Goal: Task Accomplishment & Management: Complete application form

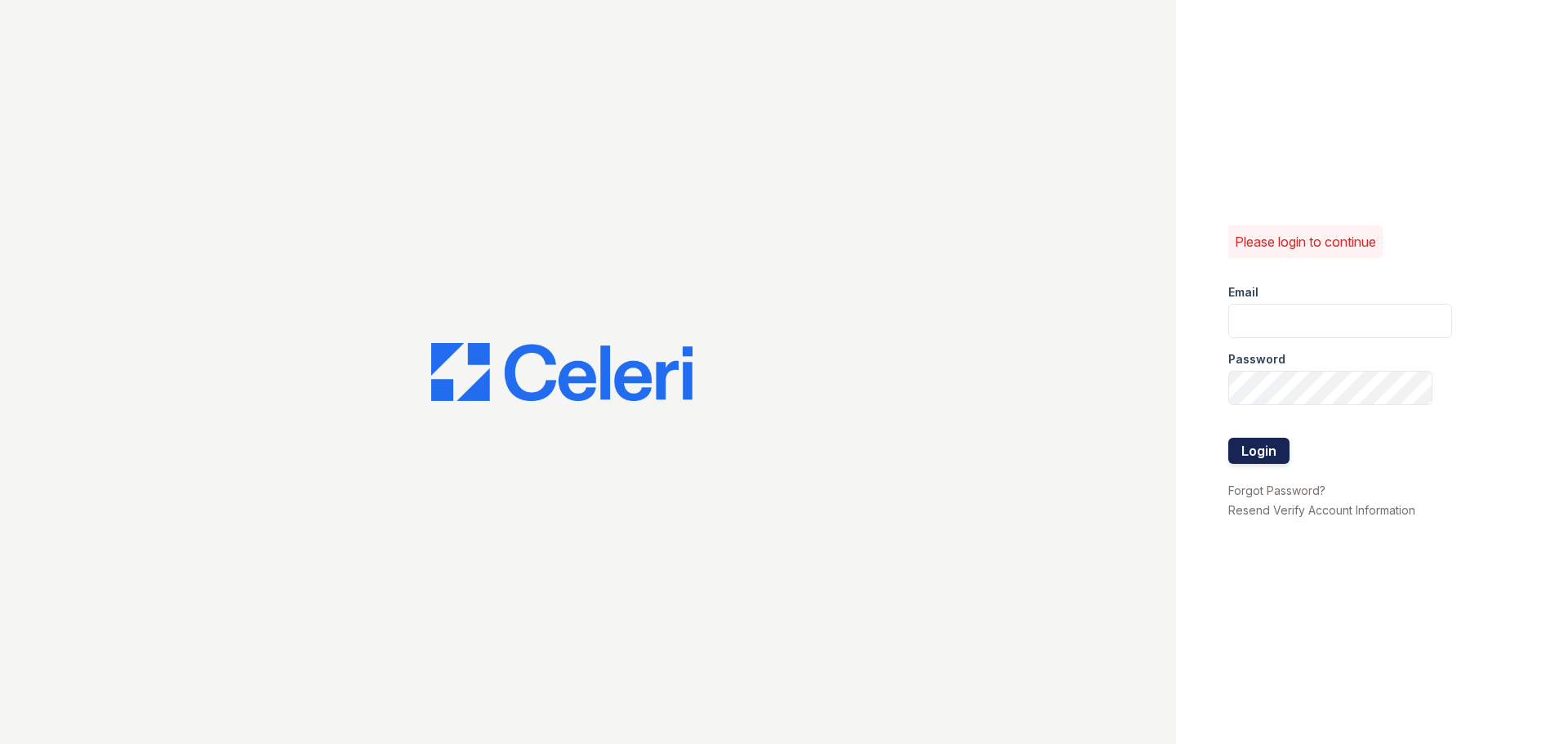
type input "smule@trinity-pm.com"
click at [1237, 458] on button "Login" at bounding box center [1259, 450] width 61 height 27
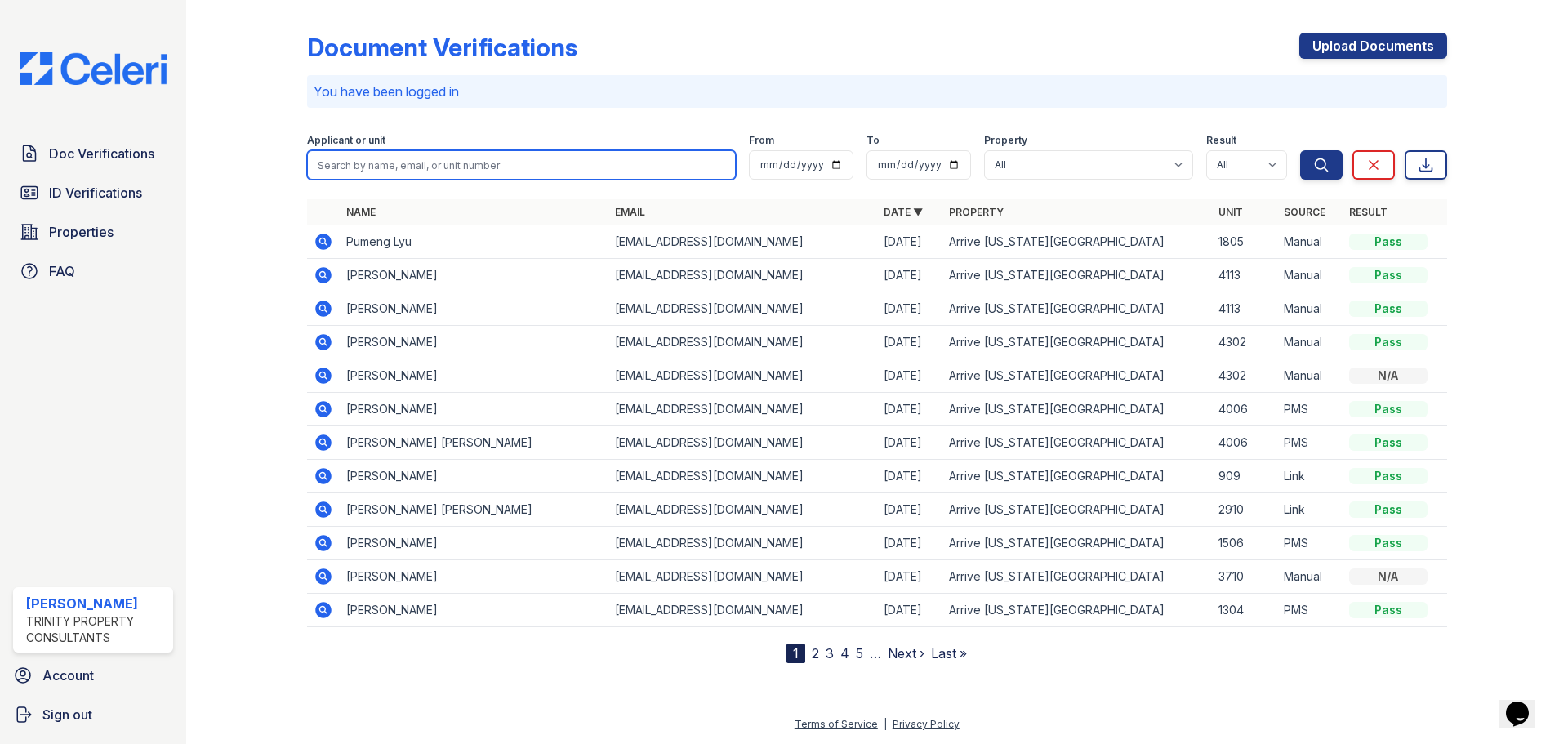
click at [434, 172] on input "search" at bounding box center [521, 165] width 428 height 29
type input "kexin"
click at [1300, 150] on button "Search" at bounding box center [1320, 165] width 42 height 29
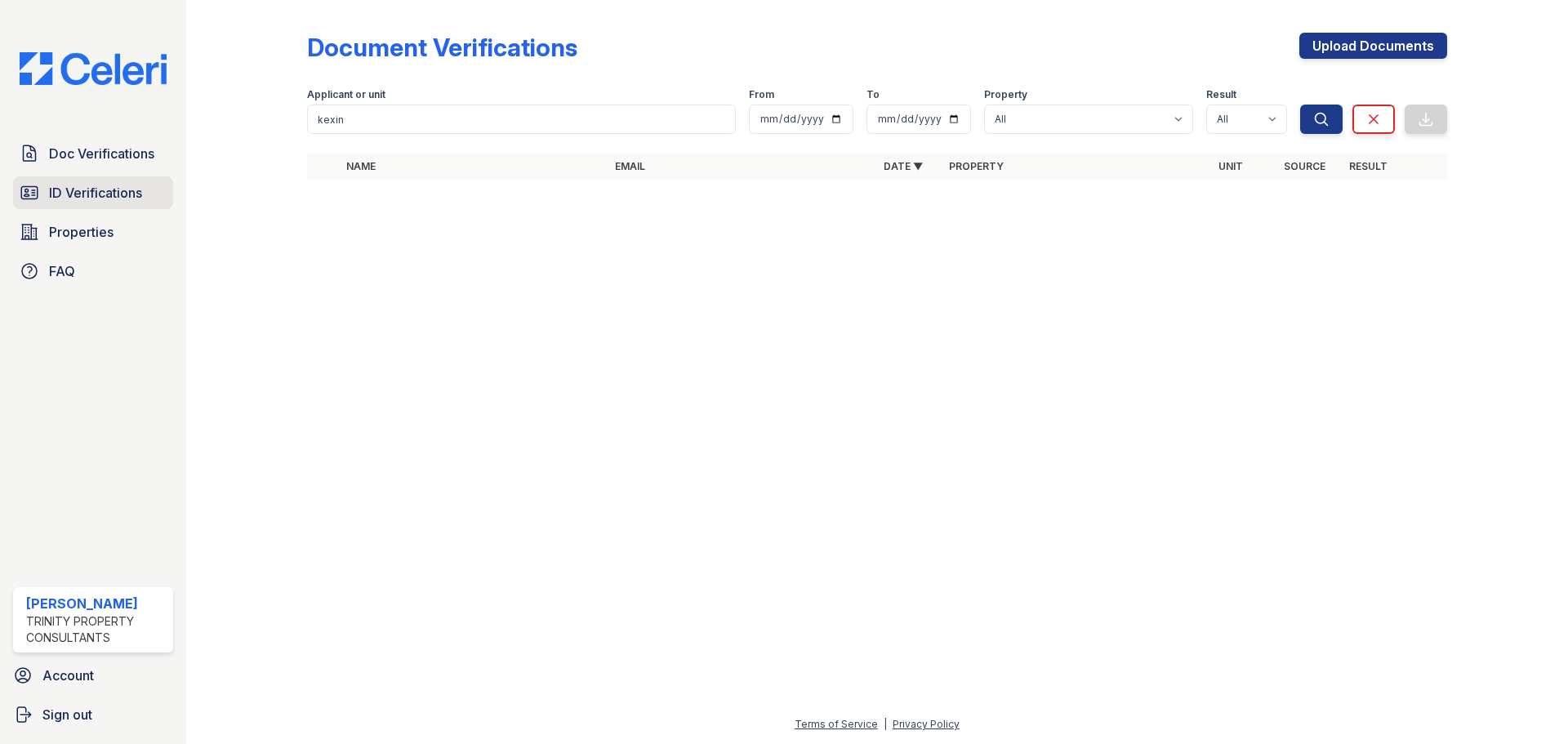
drag, startPoint x: 107, startPoint y: 191, endPoint x: 116, endPoint y: 189, distance: 9.2
click at [107, 191] on span "ID Verifications" at bounding box center [95, 193] width 93 height 20
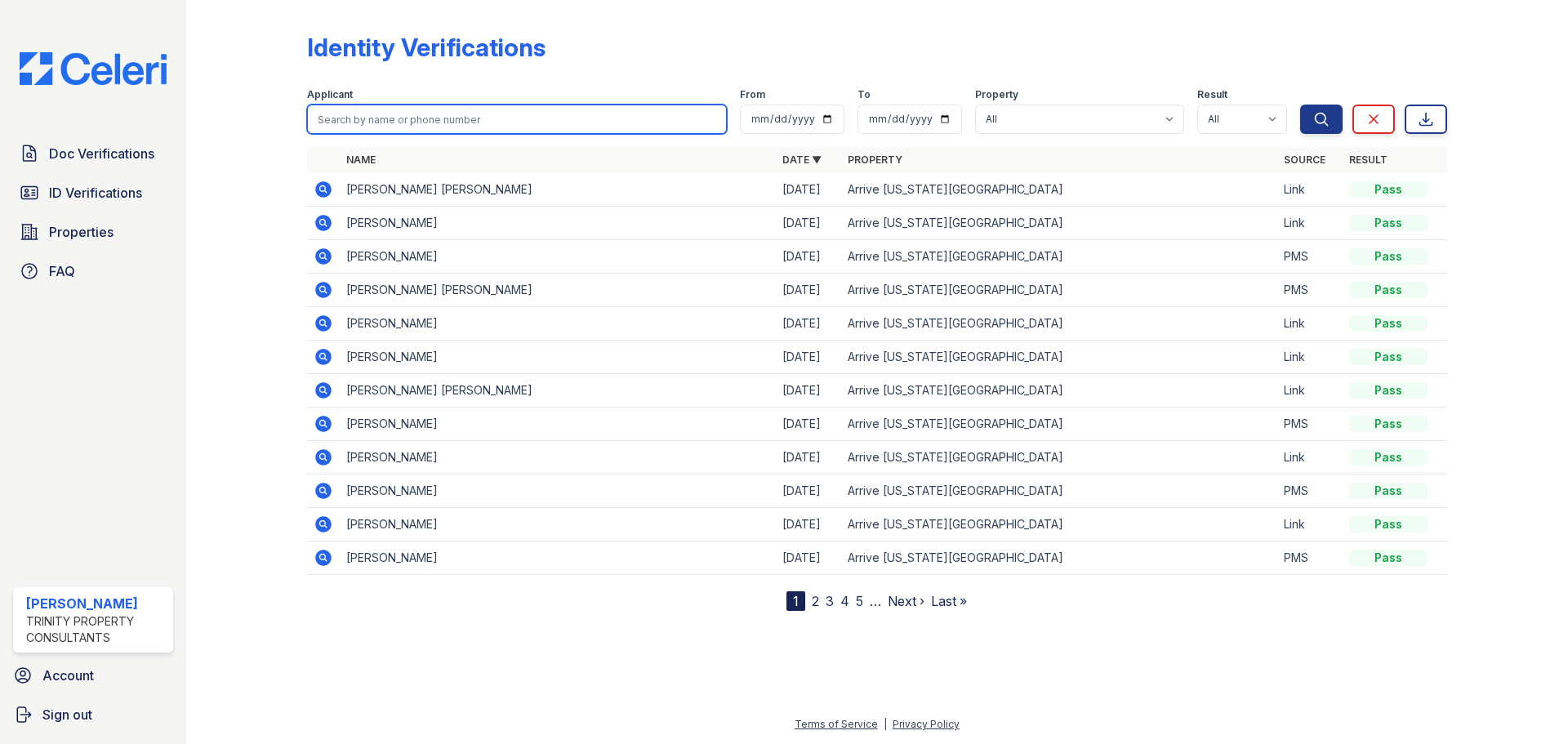
click at [398, 118] on input "search" at bounding box center [516, 119] width 420 height 29
type input "kexin"
click at [1300, 104] on button "Search" at bounding box center [1320, 119] width 42 height 29
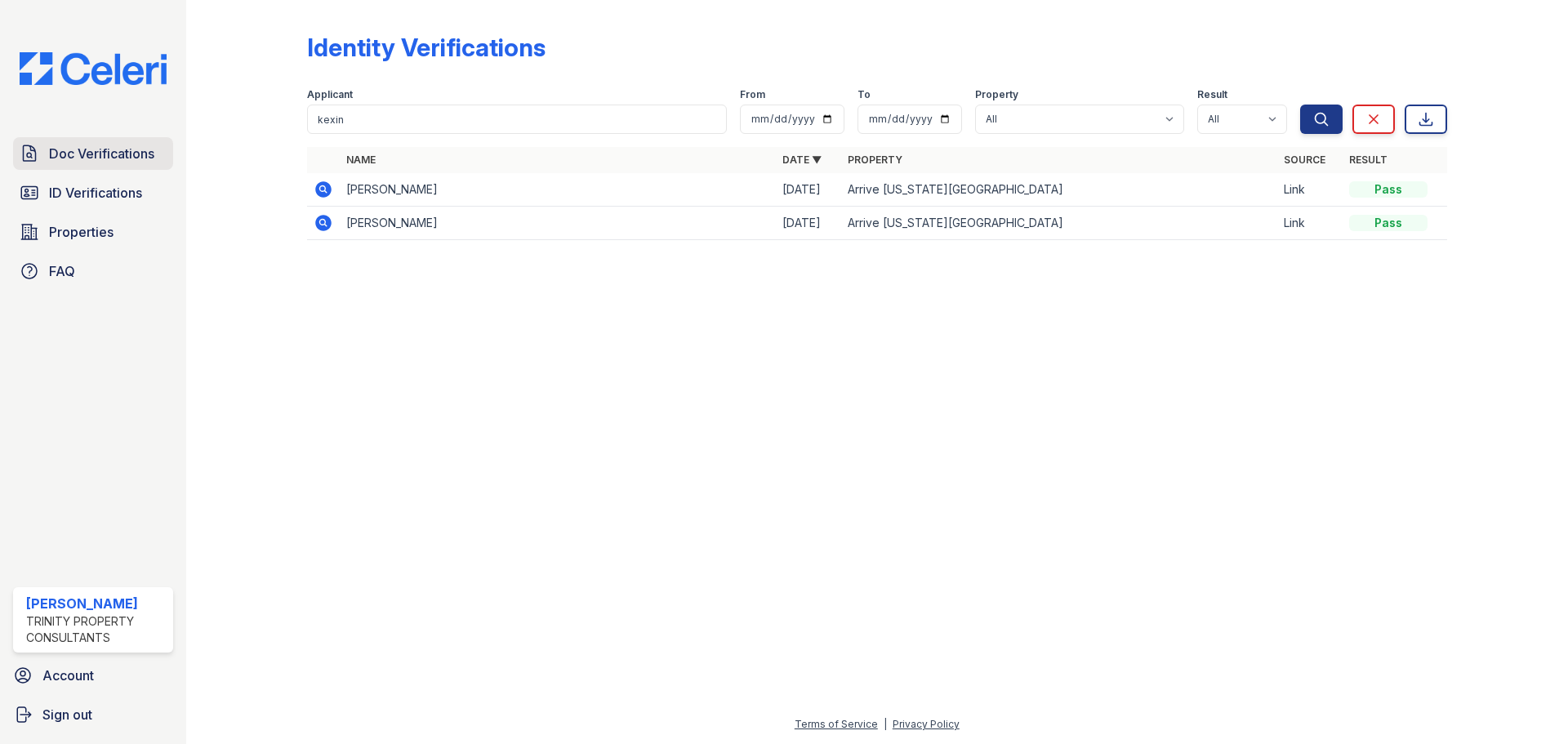
click at [110, 157] on span "Doc Verifications" at bounding box center [101, 153] width 105 height 20
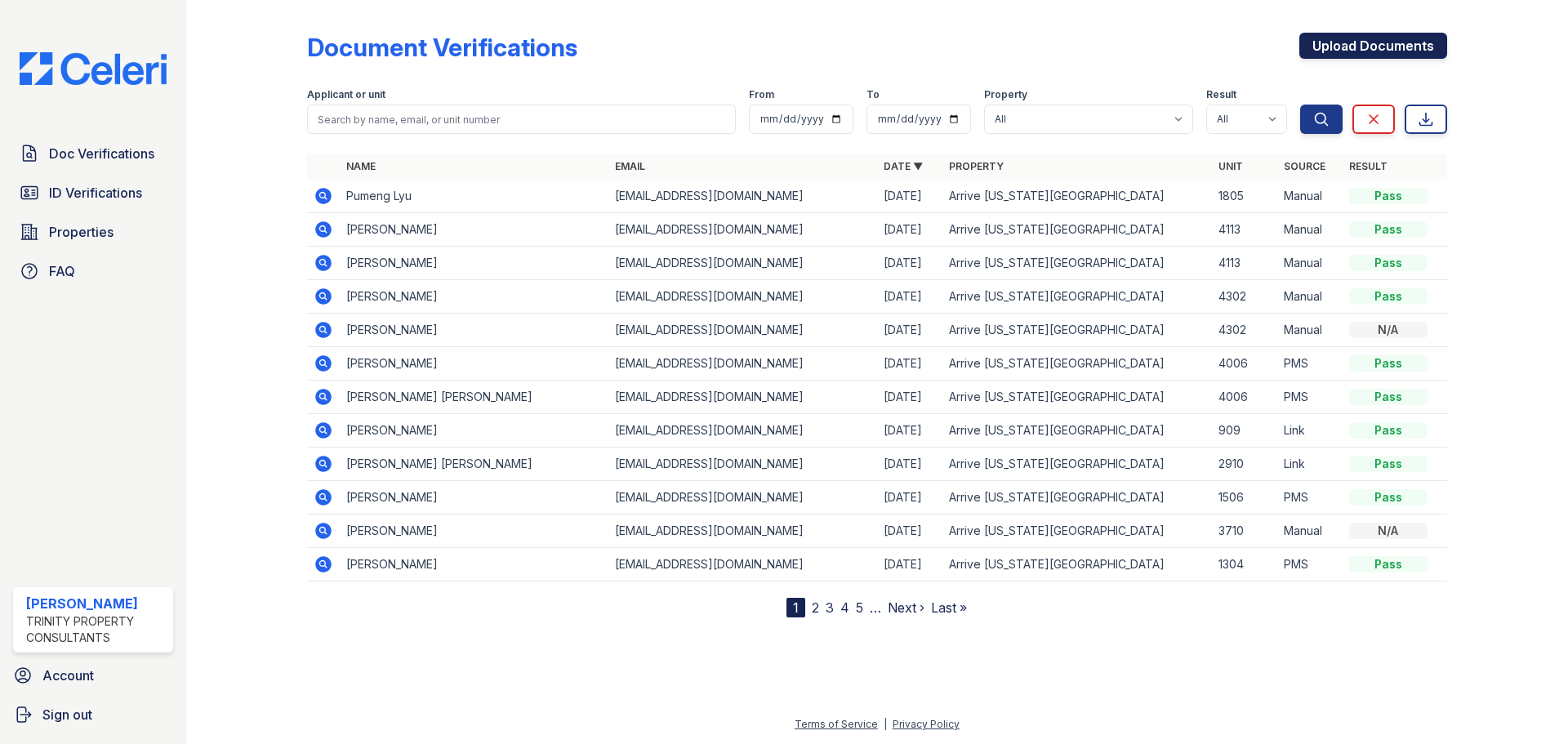
click at [1377, 47] on link "Upload Documents" at bounding box center [1372, 45] width 147 height 27
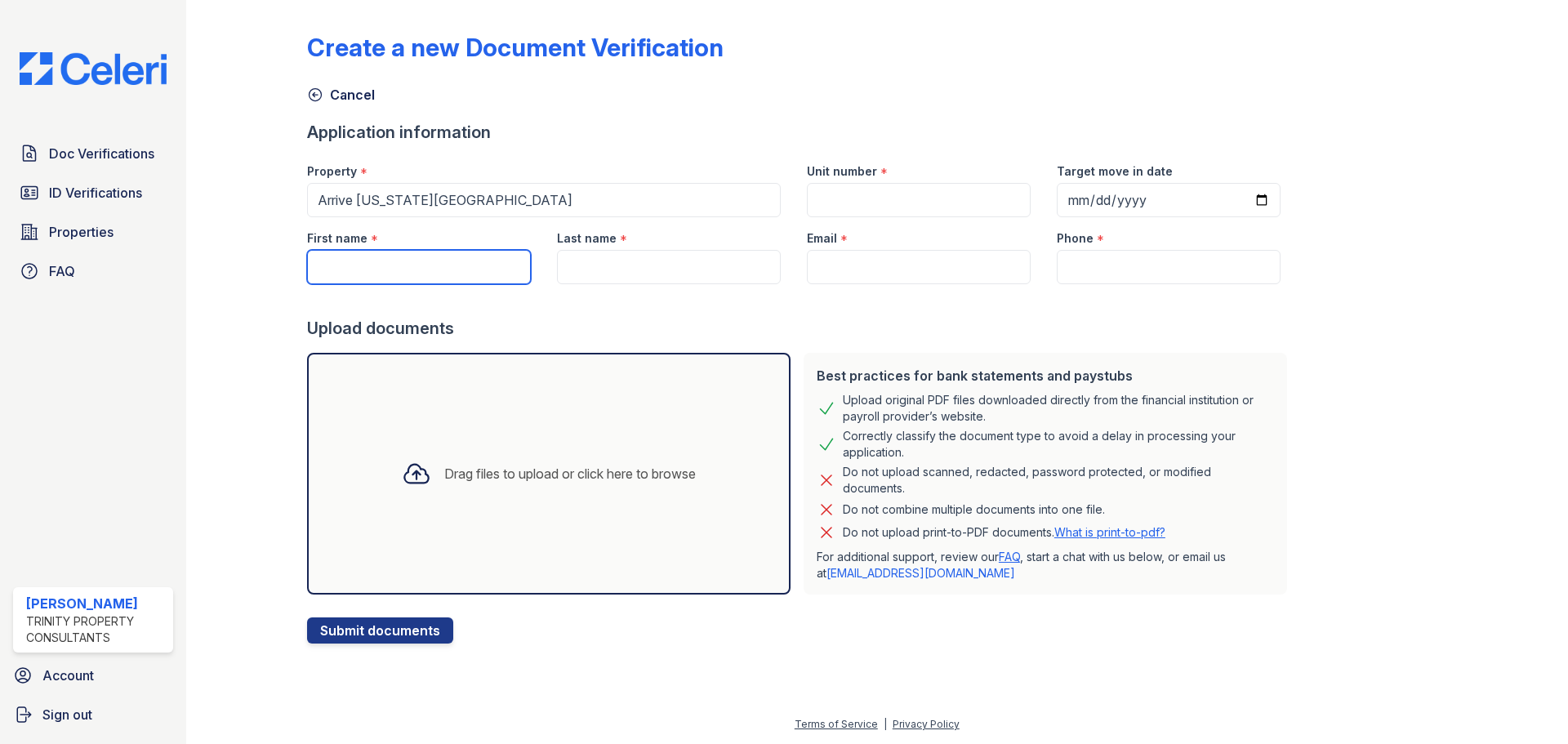
click at [379, 265] on input "First name" at bounding box center [419, 266] width 224 height 34
type input "Kexin"
type input "Li"
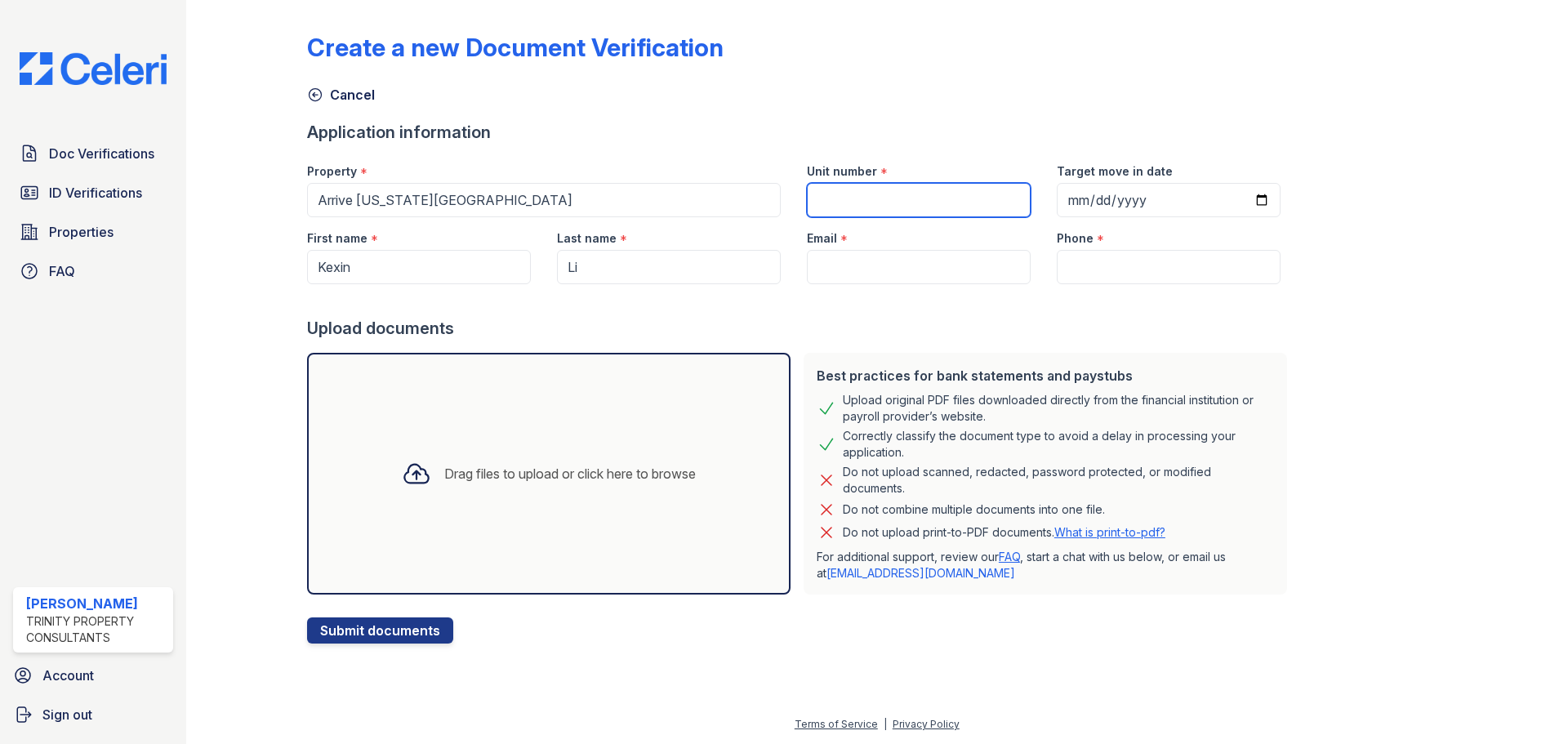
click at [944, 200] on input "Unit number" at bounding box center [919, 200] width 224 height 34
type input "4002"
click at [818, 268] on input "Email" at bounding box center [919, 266] width 224 height 34
paste input "[EMAIL_ADDRESS][DOMAIN_NAME]"
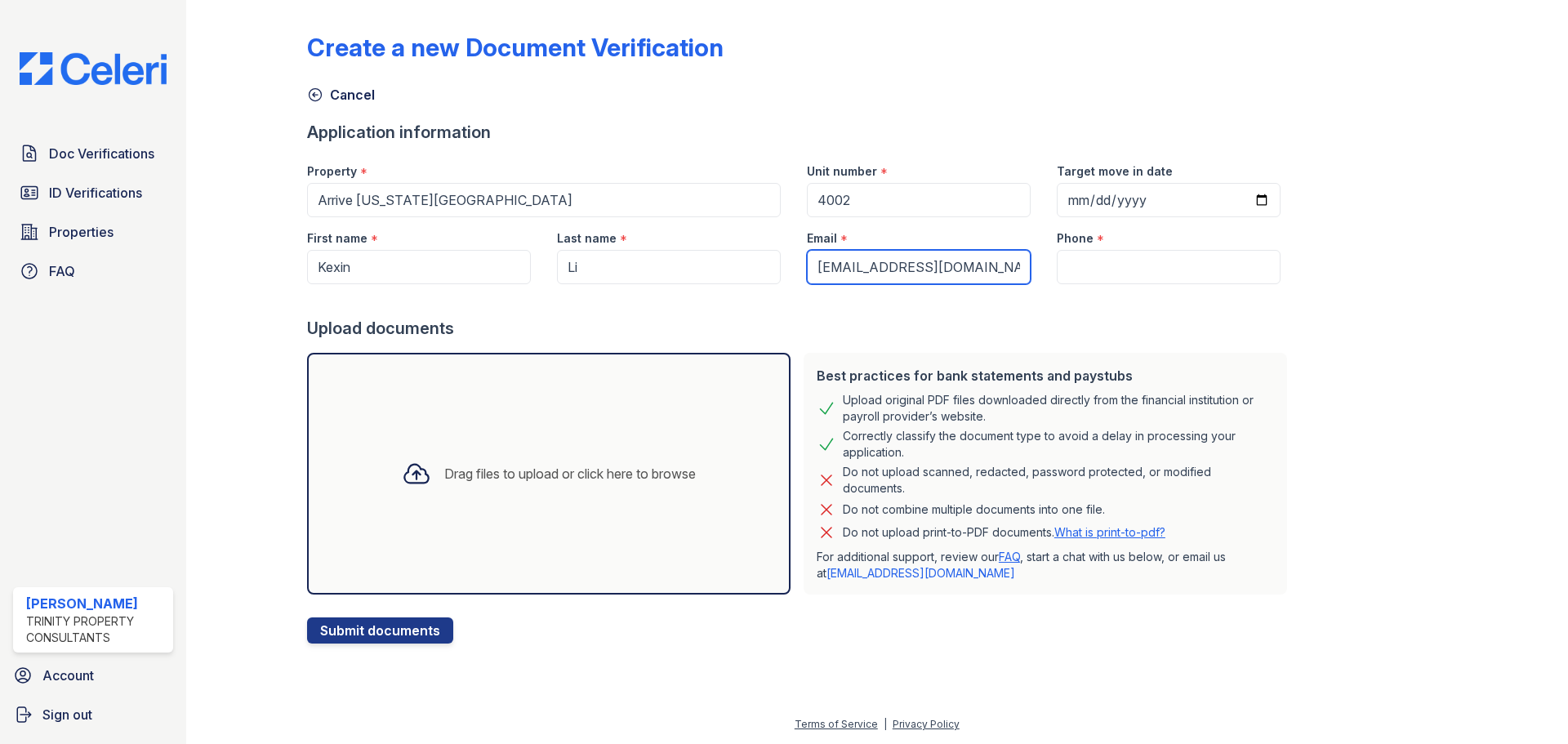
type input "[EMAIL_ADDRESS][DOMAIN_NAME]"
click at [1118, 263] on input "Phone" at bounding box center [1168, 266] width 224 height 34
paste input "332-260-2640"
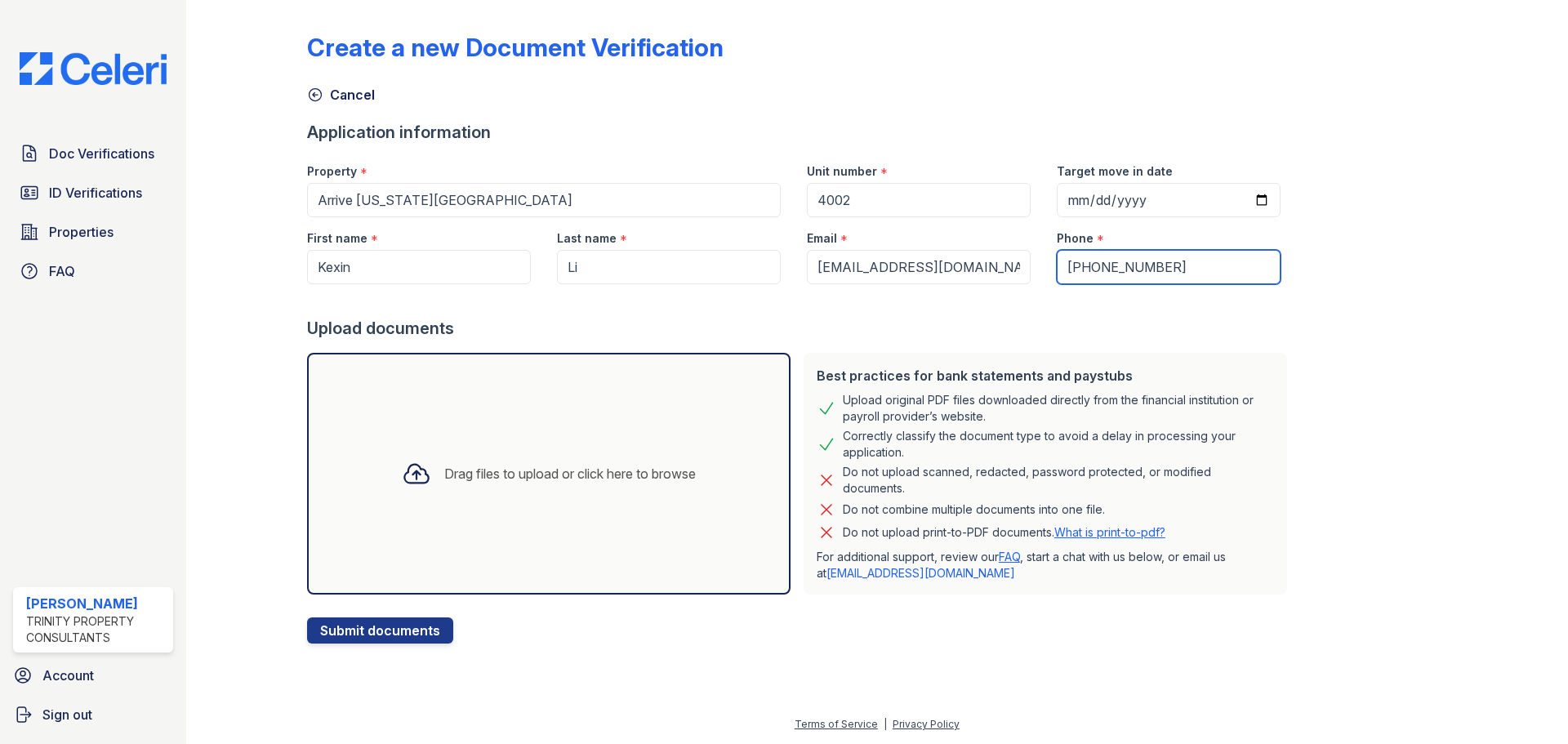
type input "332-260-2640"
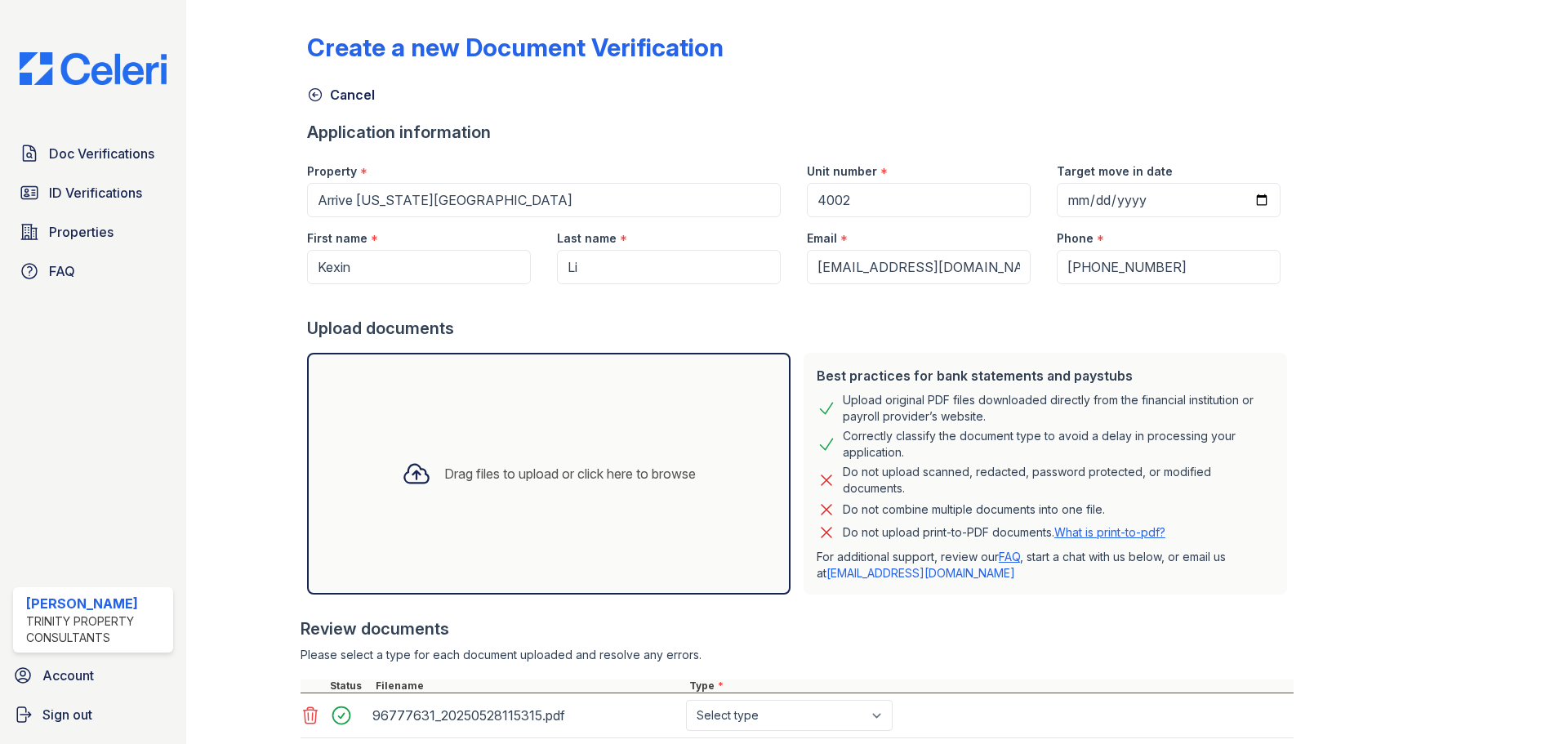
click at [224, 442] on div at bounding box center [259, 402] width 94 height 790
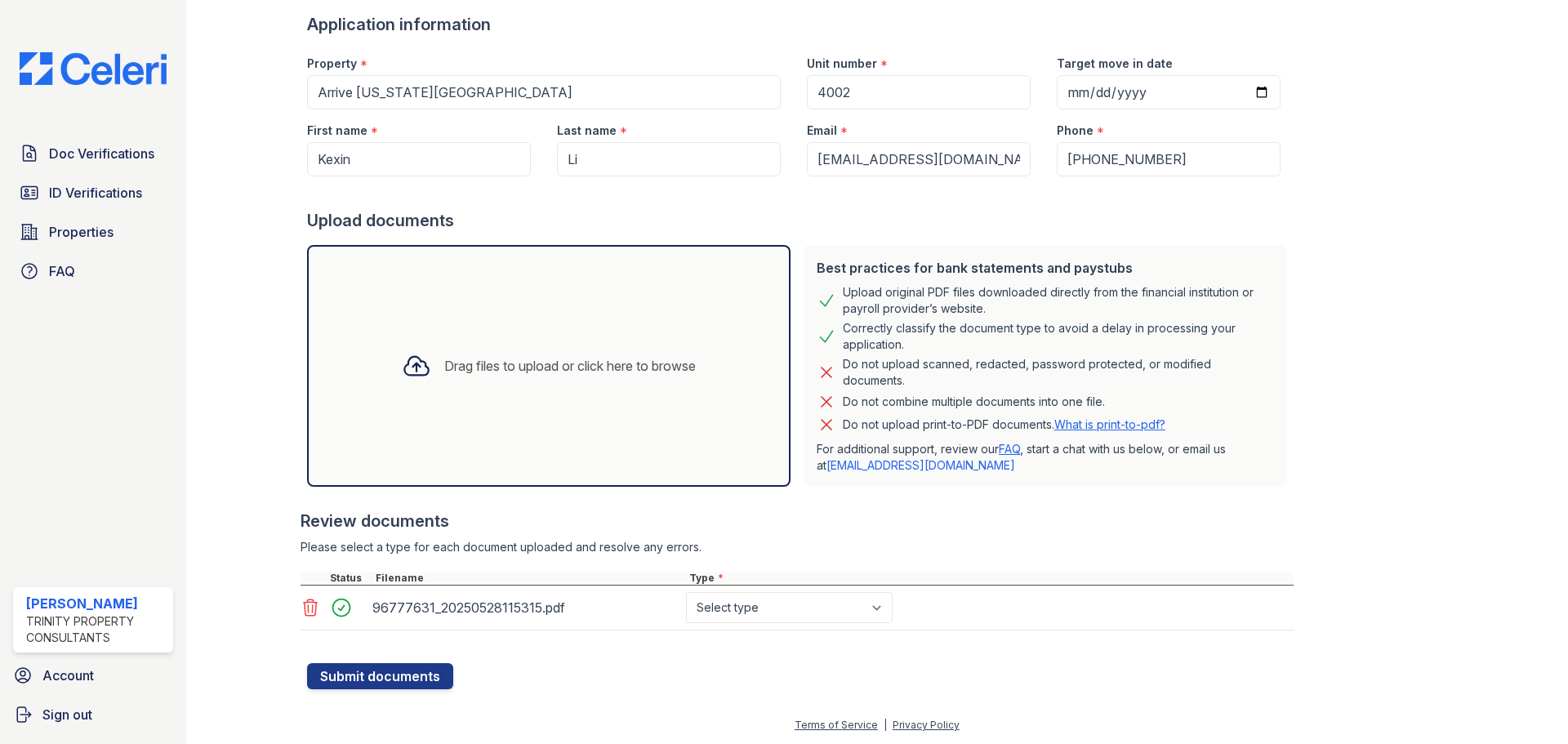
scroll to position [109, 0]
click at [747, 606] on select "Select type Paystub Bank Statement Offer Letter Tax Documents Benefit Award Let…" at bounding box center [789, 607] width 206 height 31
select select "benefit_award_letter"
click at [686, 592] on select "Select type Paystub Bank Statement Offer Letter Tax Documents Benefit Award Let…" at bounding box center [789, 607] width 206 height 31
click at [800, 611] on select "Select type Paystub Bank Statement Offer Letter Tax Documents Benefit Award Let…" at bounding box center [789, 607] width 206 height 31
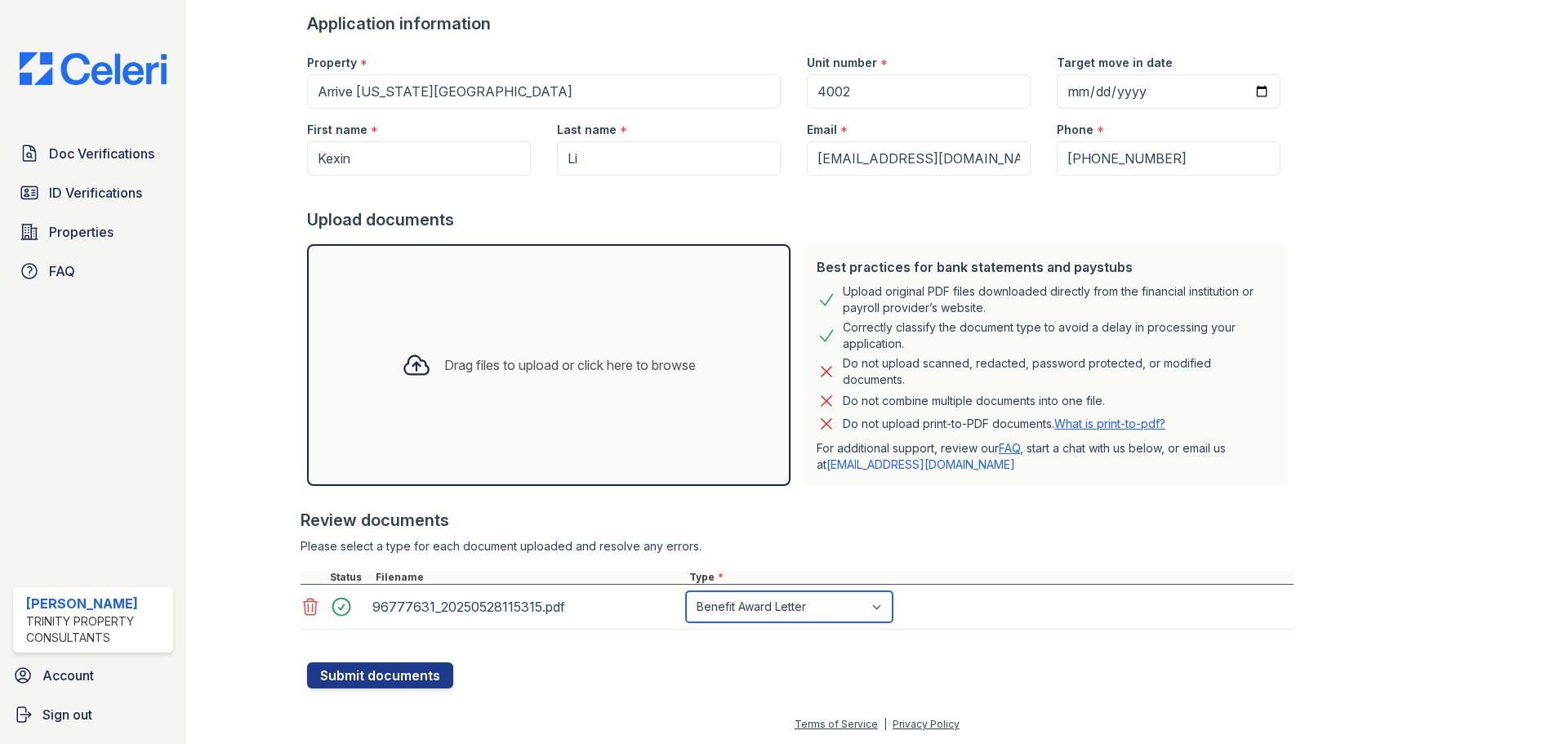
click at [798, 611] on select "Select type Paystub Bank Statement Offer Letter Tax Documents Benefit Award Let…" at bounding box center [789, 607] width 206 height 31
click at [637, 694] on div "Create a new Document Verification Cancel Application information Property * Ar…" at bounding box center [876, 303] width 1329 height 824
click at [797, 611] on select "Select type Paystub Bank Statement Offer Letter Tax Documents Benefit Award Let…" at bounding box center [789, 607] width 206 height 31
click at [977, 517] on div "Review documents" at bounding box center [797, 520] width 993 height 23
click at [389, 676] on button "Submit documents" at bounding box center [379, 675] width 146 height 27
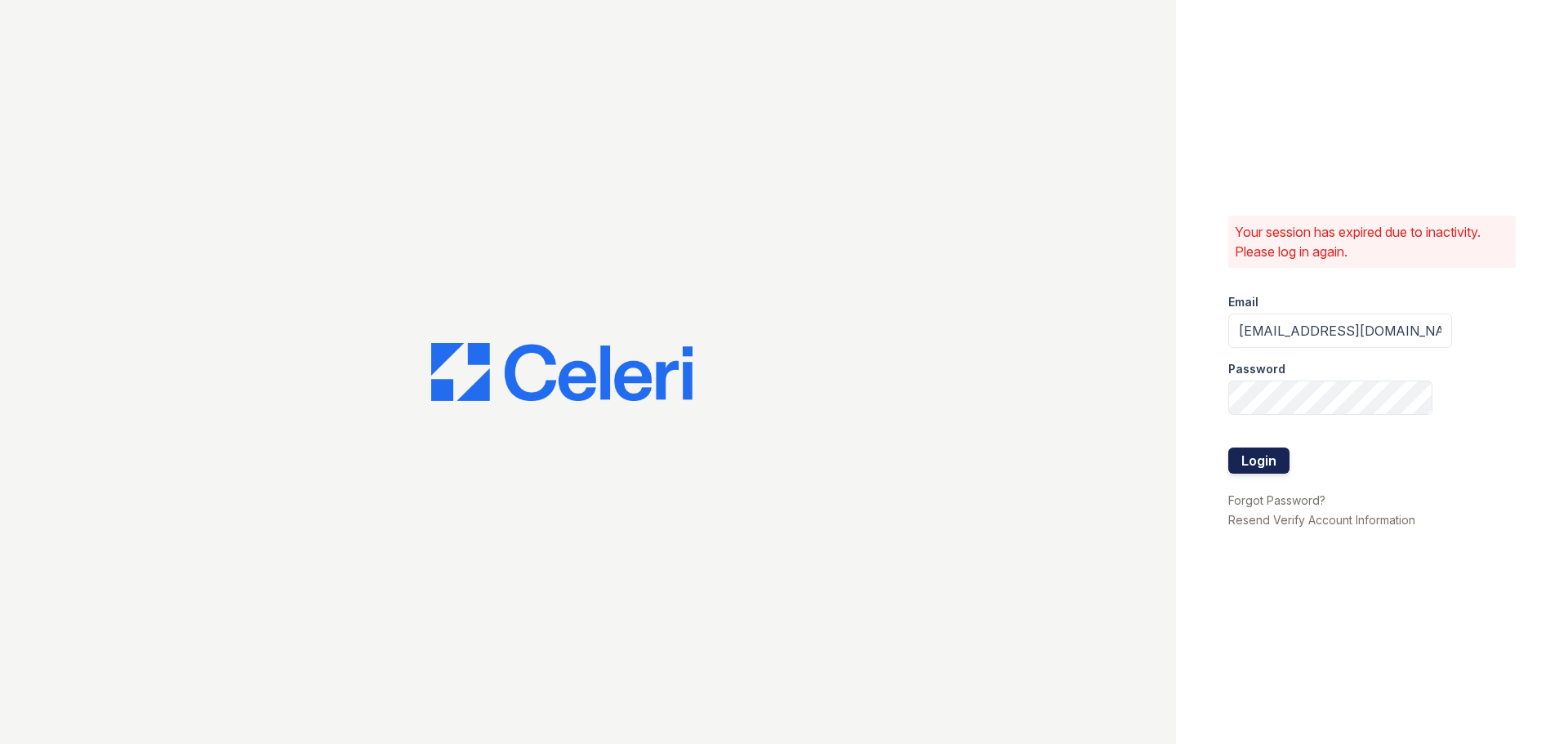
click at [1253, 461] on button "Login" at bounding box center [1259, 460] width 61 height 27
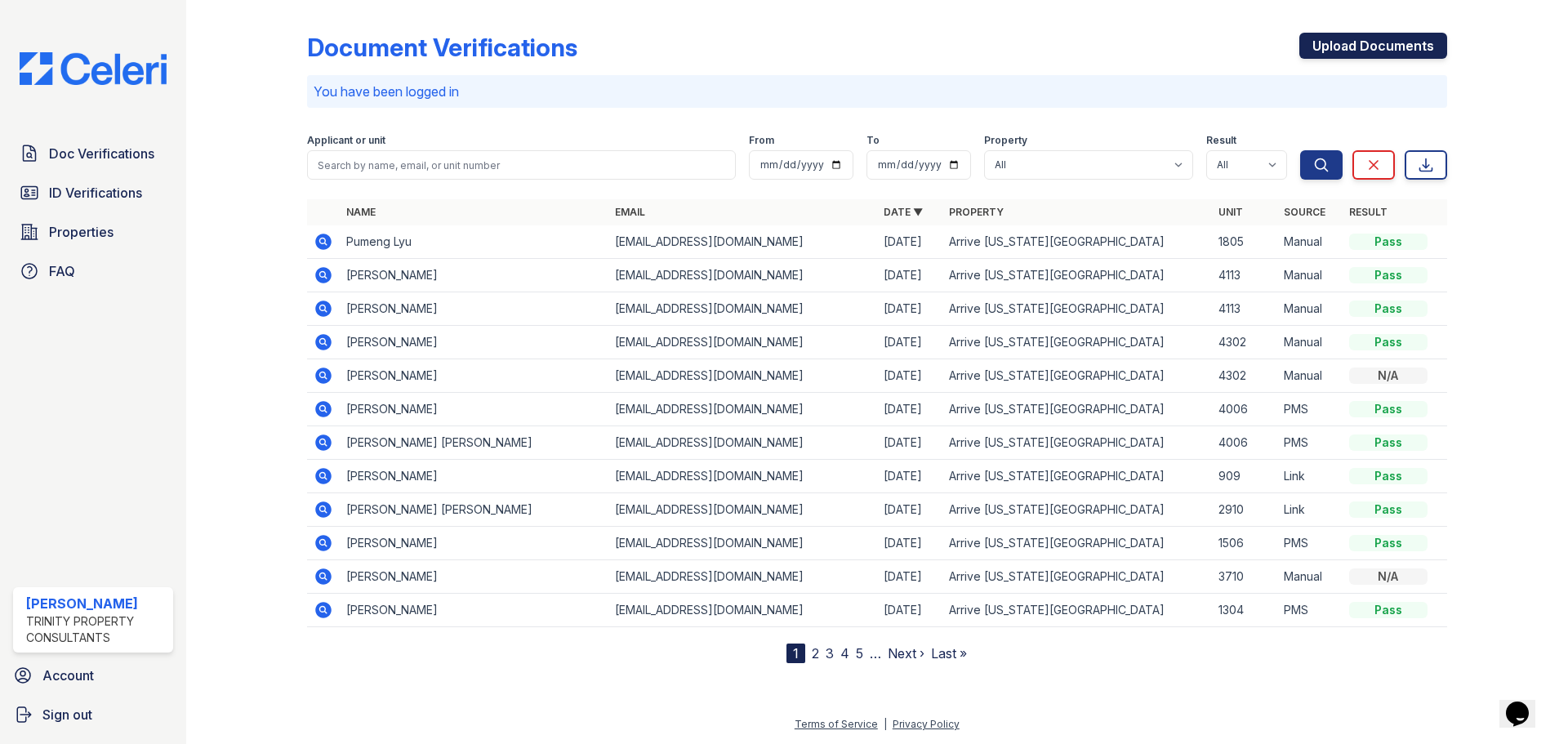
click at [1341, 41] on link "Upload Documents" at bounding box center [1372, 45] width 147 height 27
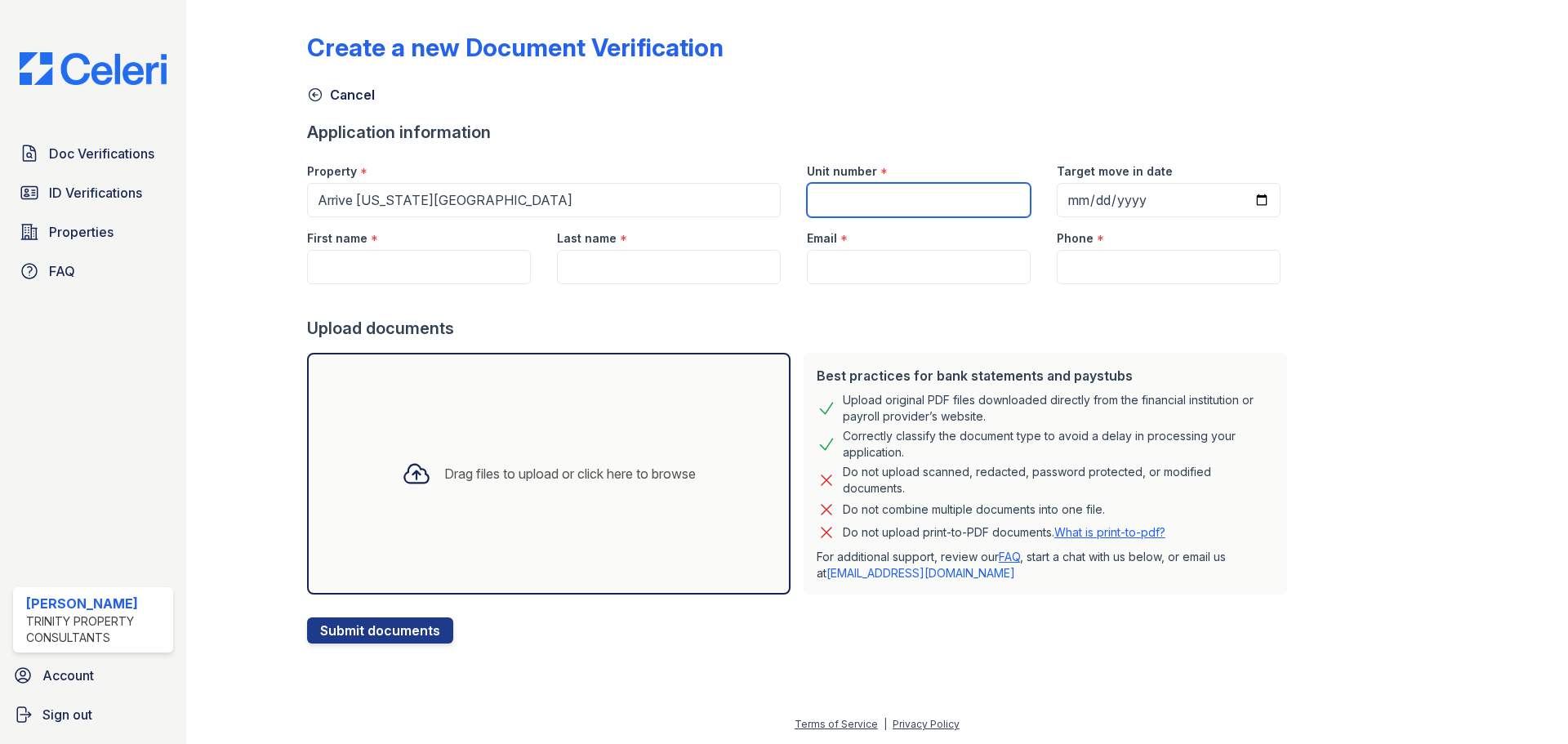
click at [892, 209] on input "Unit number" at bounding box center [919, 200] width 224 height 34
click at [870, 192] on input "Unit number" at bounding box center [919, 200] width 224 height 34
type input "4002"
click at [434, 258] on input "First name" at bounding box center [419, 266] width 224 height 34
click at [409, 269] on input "First name" at bounding box center [419, 266] width 224 height 34
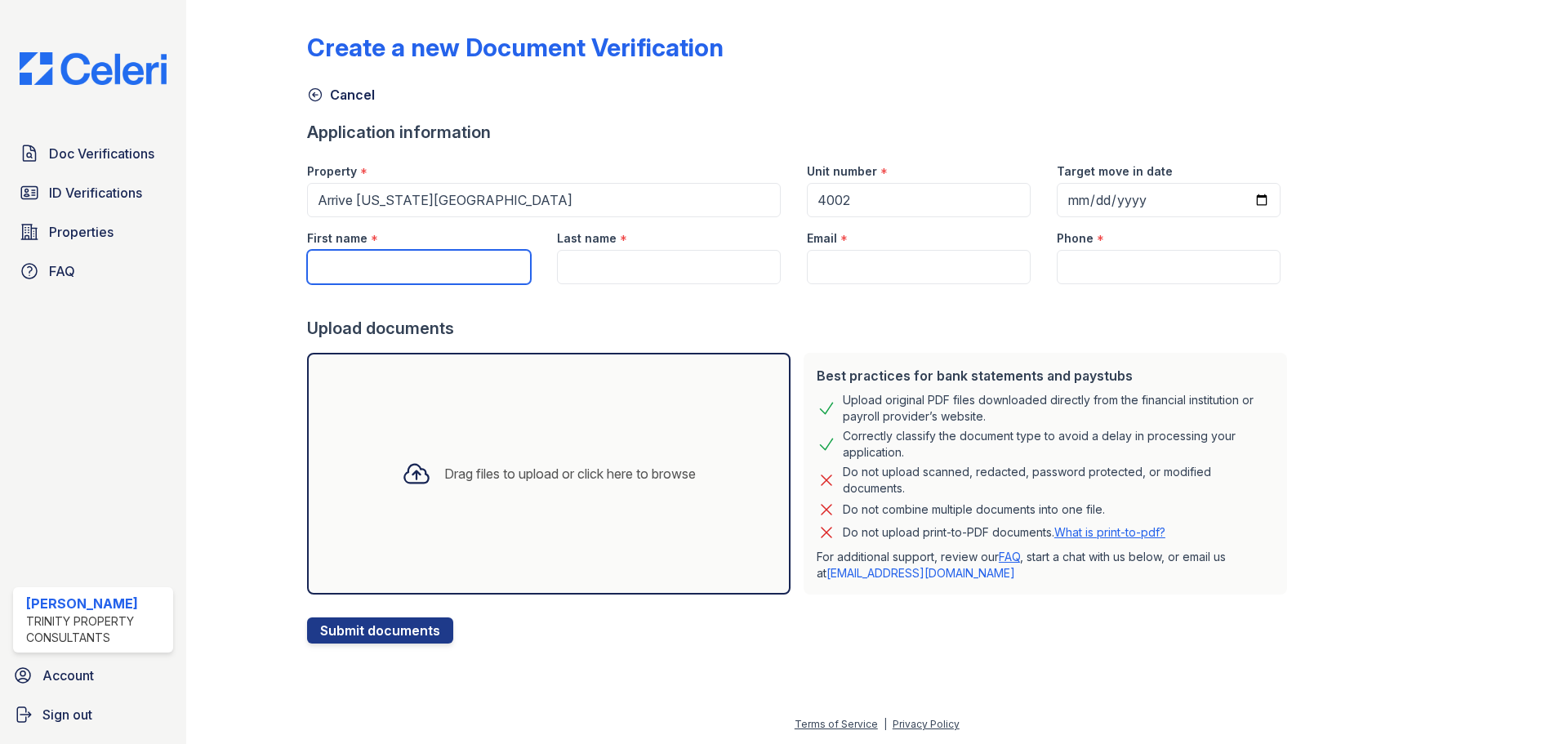
click at [408, 267] on input "First name" at bounding box center [419, 266] width 224 height 34
type input "Kexin"
type input "Li"
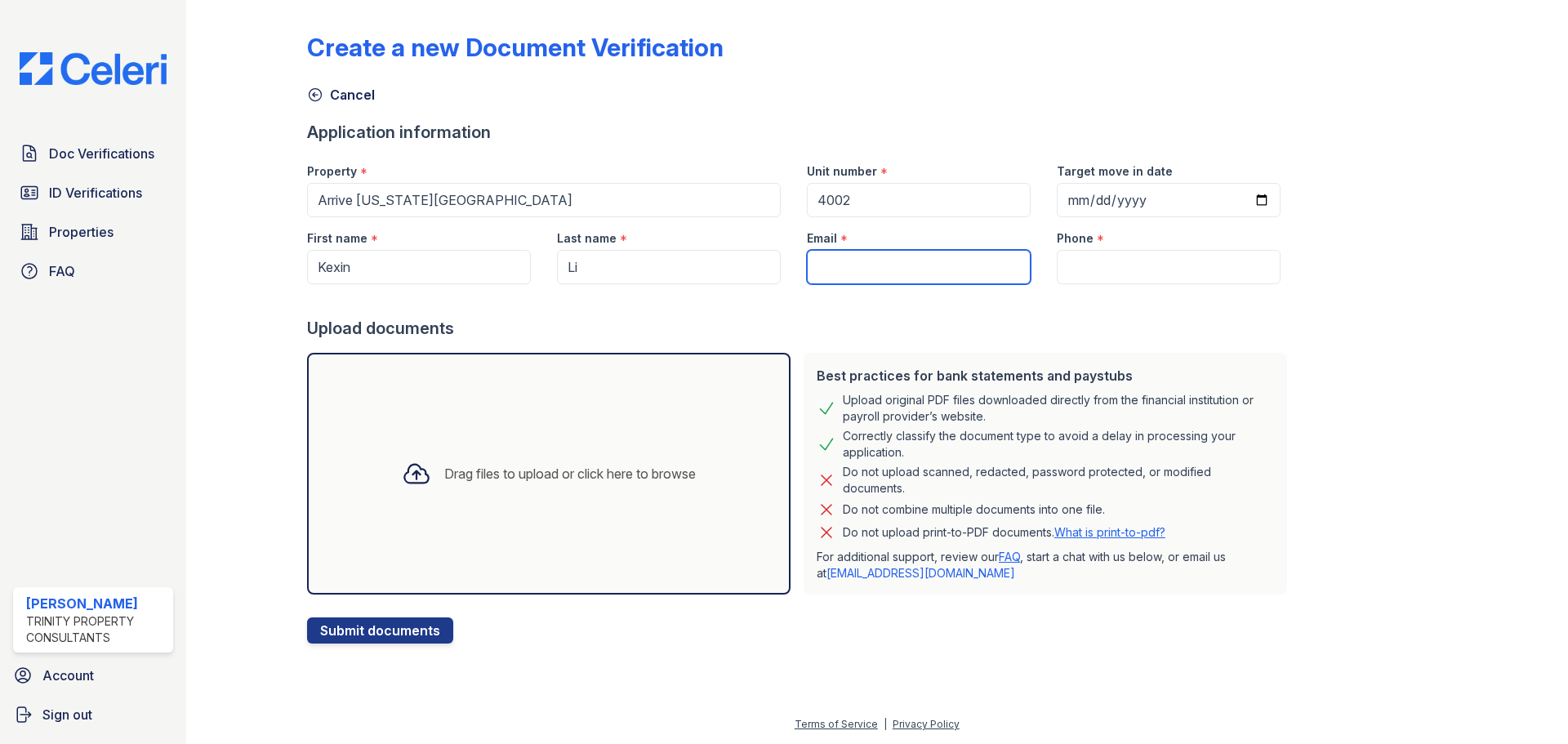
click at [826, 263] on input "Email" at bounding box center [919, 266] width 224 height 34
type input "[EMAIL_ADDRESS][DOMAIN_NAME]"
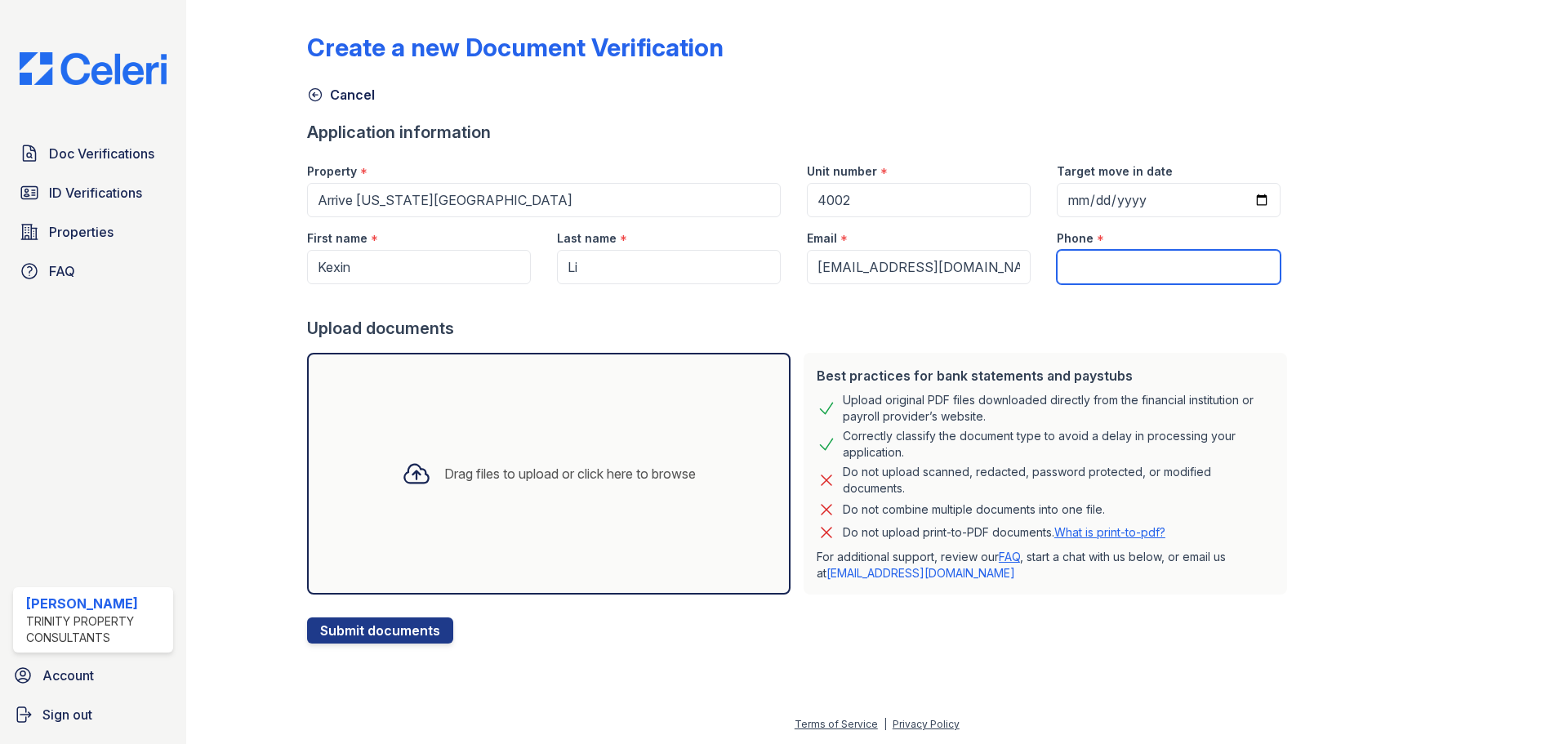
click at [1075, 271] on input "Phone" at bounding box center [1168, 266] width 224 height 34
type input "332-260-2640"
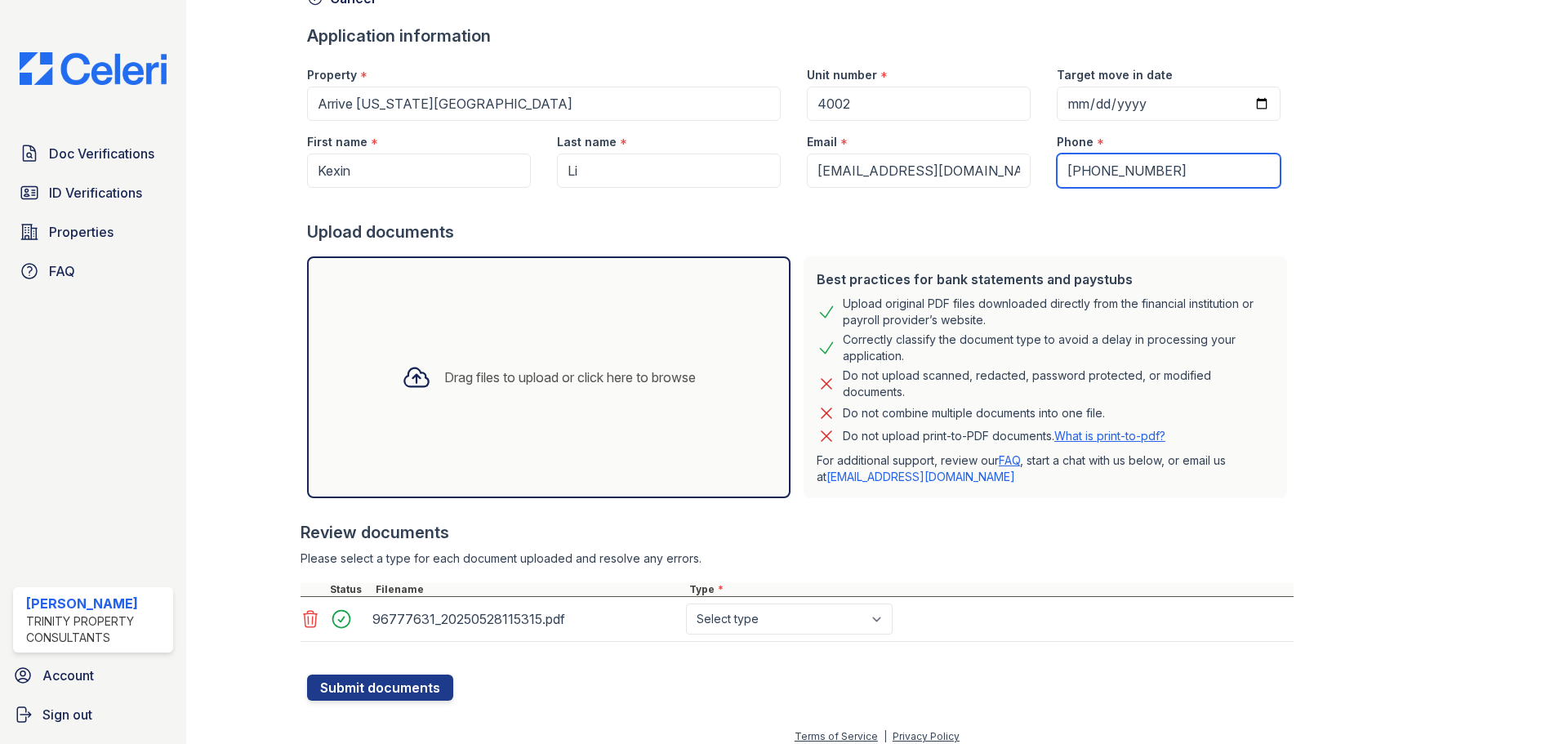
scroll to position [104, 0]
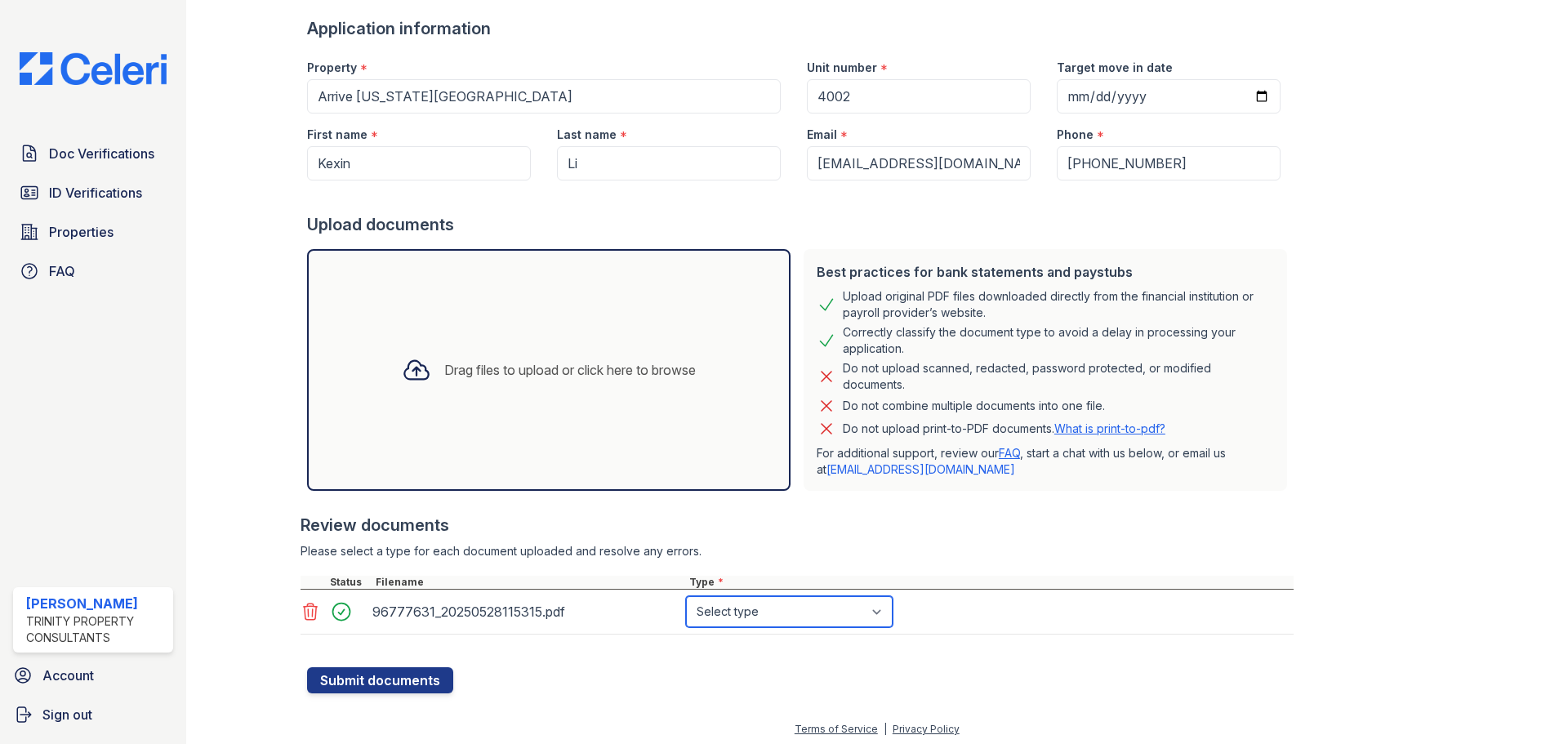
click at [720, 610] on select "Select type Paystub Bank Statement Offer Letter Tax Documents Benefit Award Let…" at bounding box center [789, 612] width 206 height 31
select select "benefit_award_letter"
click at [686, 597] on select "Select type Paystub Bank Statement Offer Letter Tax Documents Benefit Award Let…" at bounding box center [789, 612] width 206 height 31
click at [414, 683] on button "Submit documents" at bounding box center [379, 680] width 146 height 27
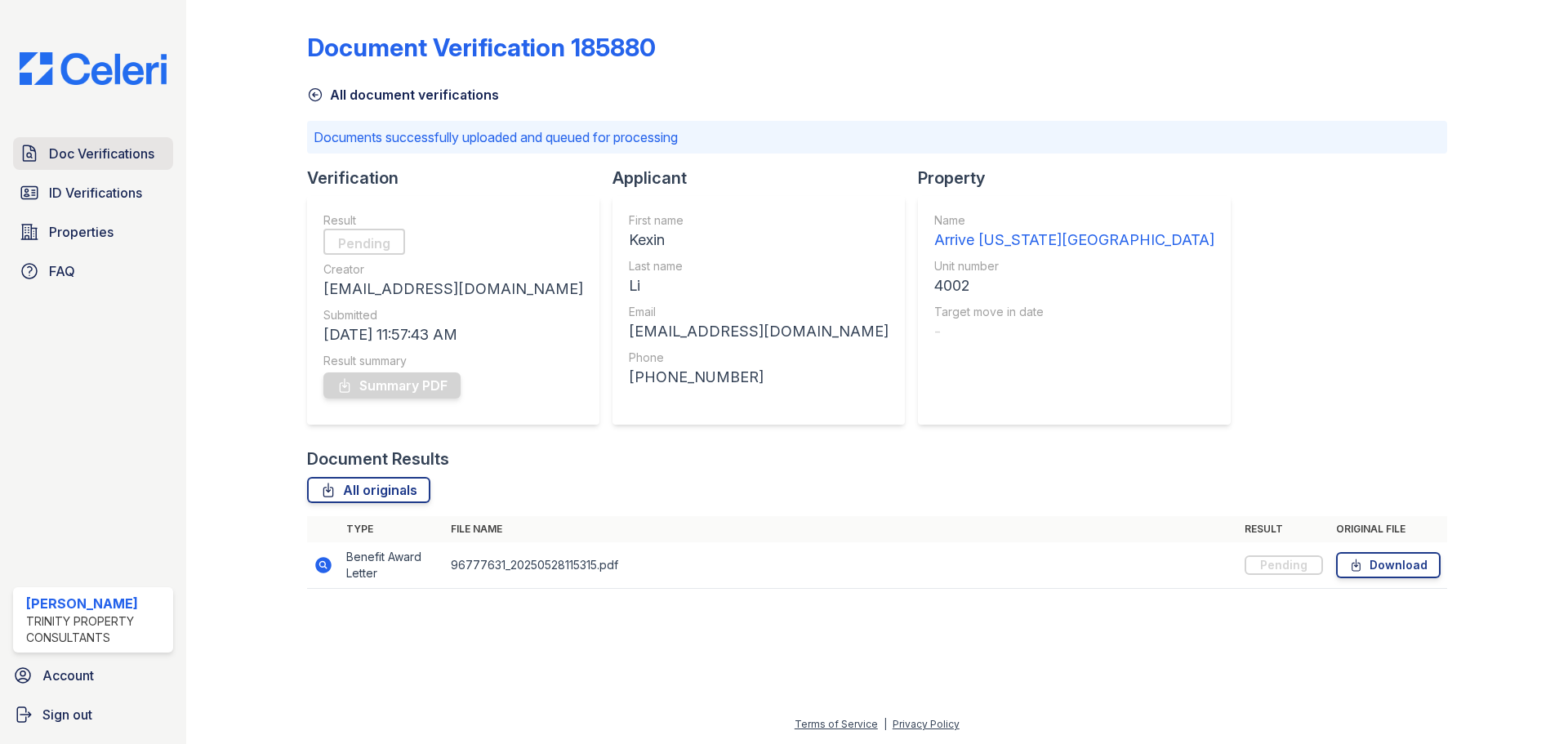
click at [132, 154] on span "Doc Verifications" at bounding box center [101, 153] width 105 height 20
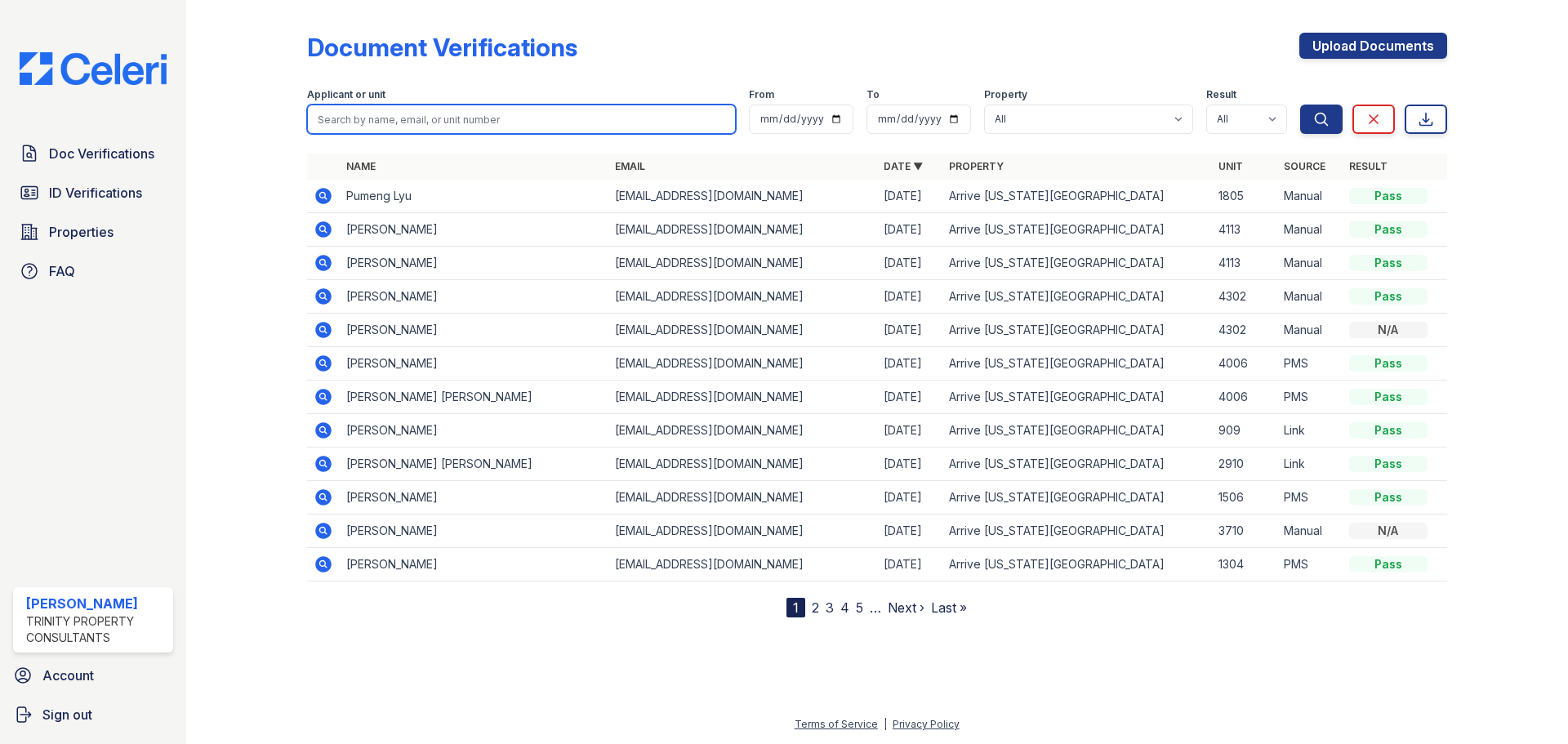
click at [430, 113] on input "search" at bounding box center [521, 119] width 428 height 29
type input "kexin"
click at [1300, 104] on button "Search" at bounding box center [1320, 119] width 42 height 29
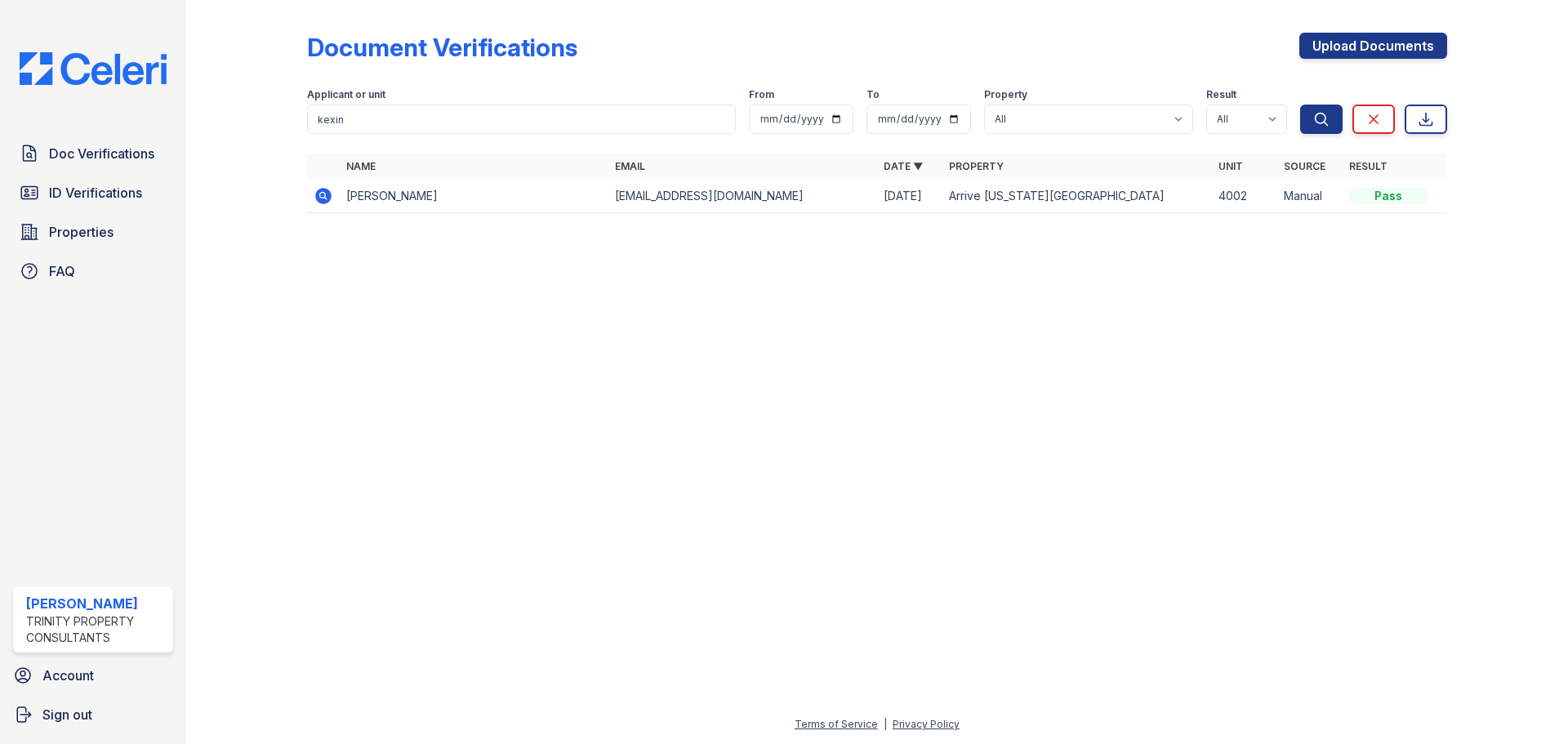
click at [320, 195] on icon at bounding box center [323, 196] width 20 height 20
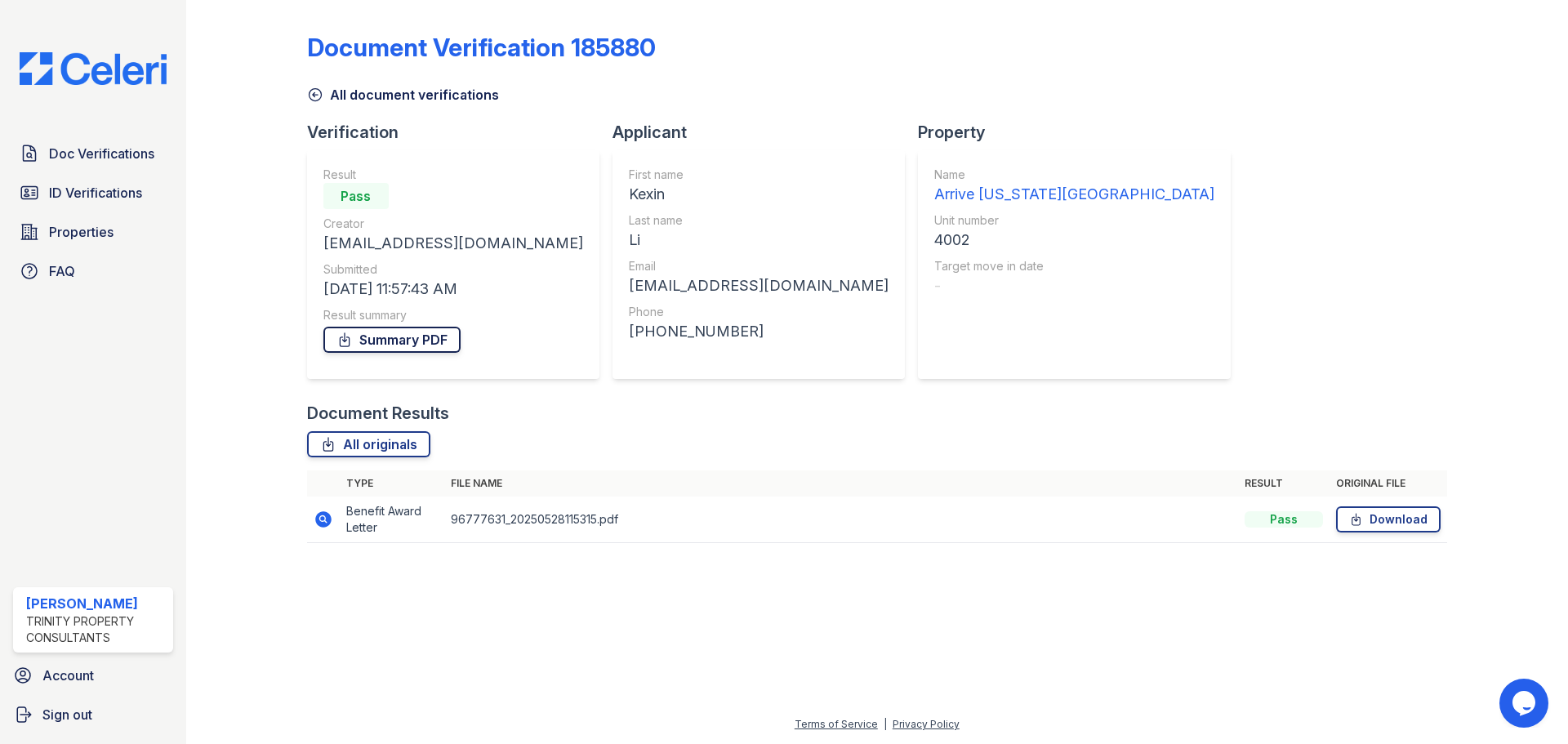
click at [411, 337] on link "Summary PDF" at bounding box center [392, 339] width 138 height 27
click at [124, 154] on span "Doc Verifications" at bounding box center [101, 153] width 105 height 20
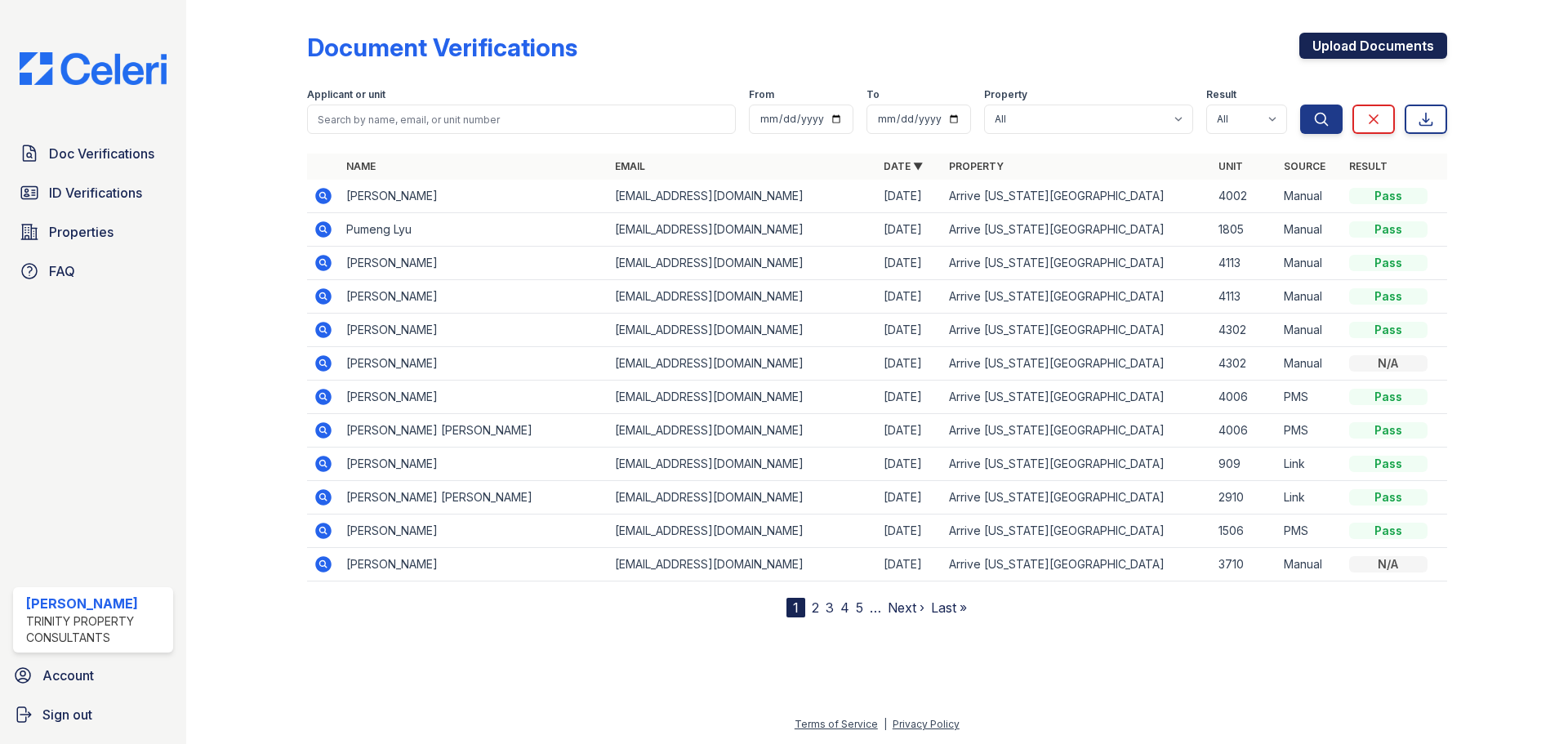
click at [1359, 37] on link "Upload Documents" at bounding box center [1372, 45] width 147 height 27
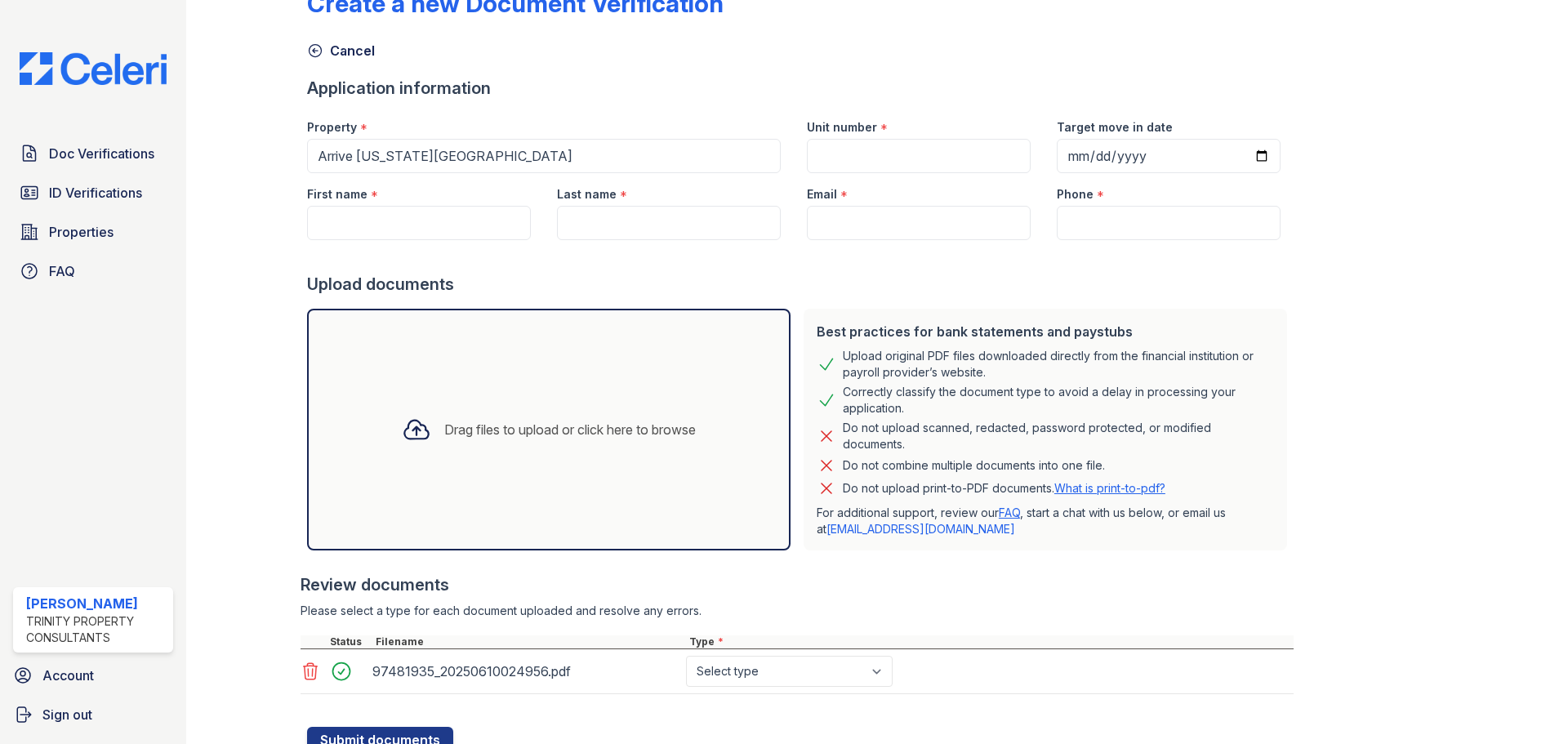
scroll to position [82, 0]
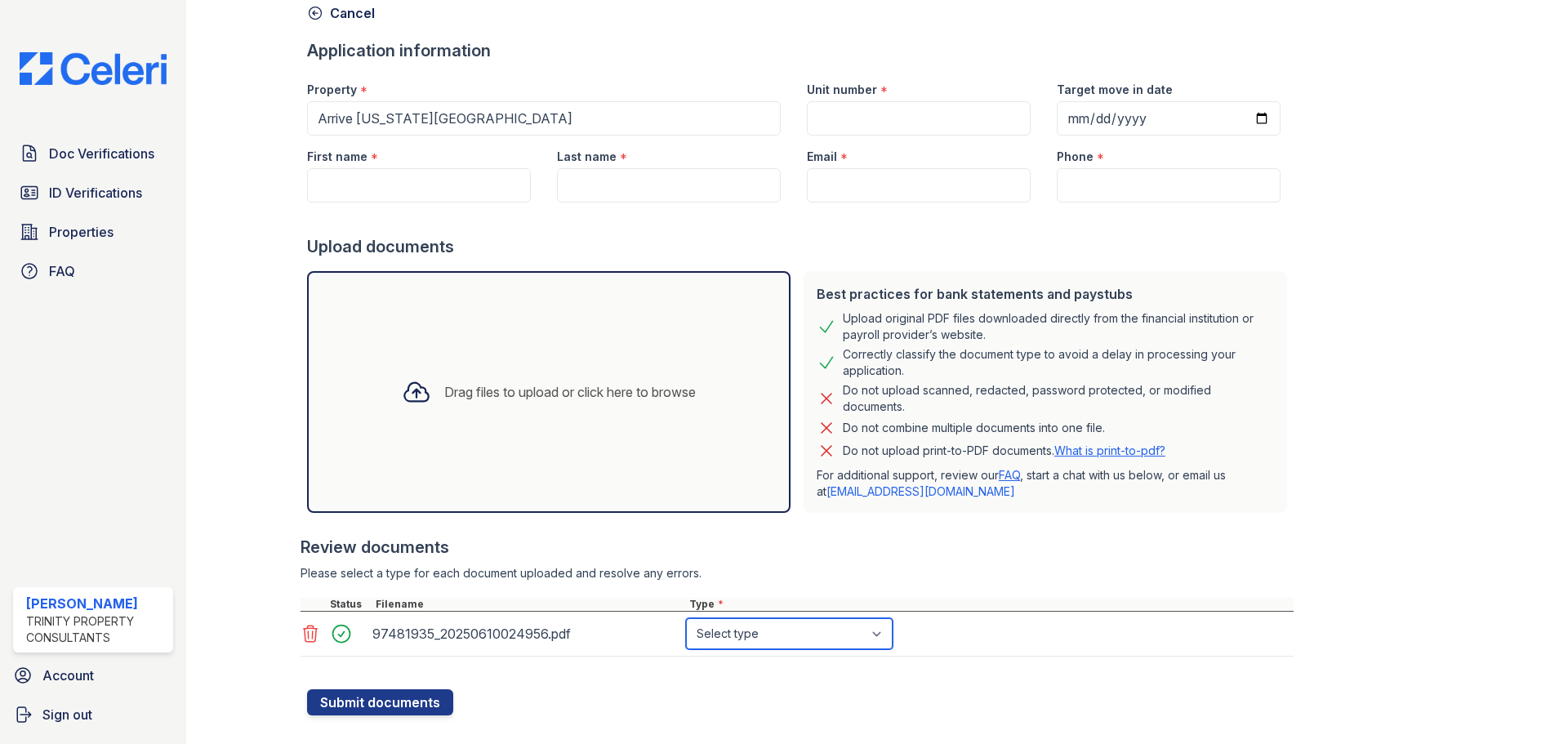
click at [779, 641] on select "Select type Paystub Bank Statement Offer Letter Tax Documents Benefit Award Let…" at bounding box center [789, 634] width 206 height 31
select select "investment_account_statement"
click at [686, 618] on select "Select type Paystub Bank Statement Offer Letter Tax Documents Benefit Award Let…" at bounding box center [789, 634] width 206 height 31
click at [887, 123] on input "Unit number" at bounding box center [919, 118] width 224 height 34
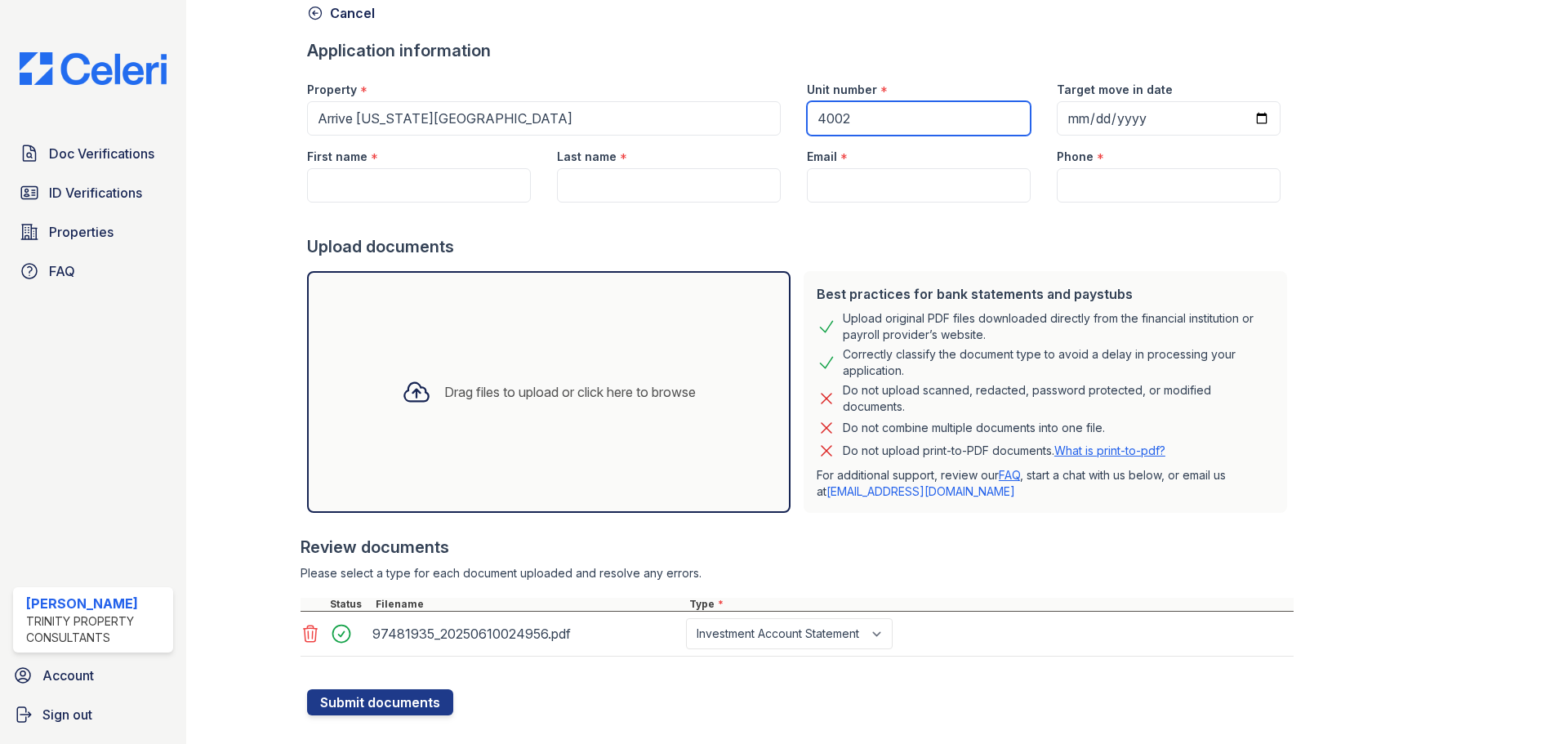
type input "4002"
click at [425, 186] on input "First name" at bounding box center [419, 185] width 224 height 34
type input "Bing"
type input "Li"
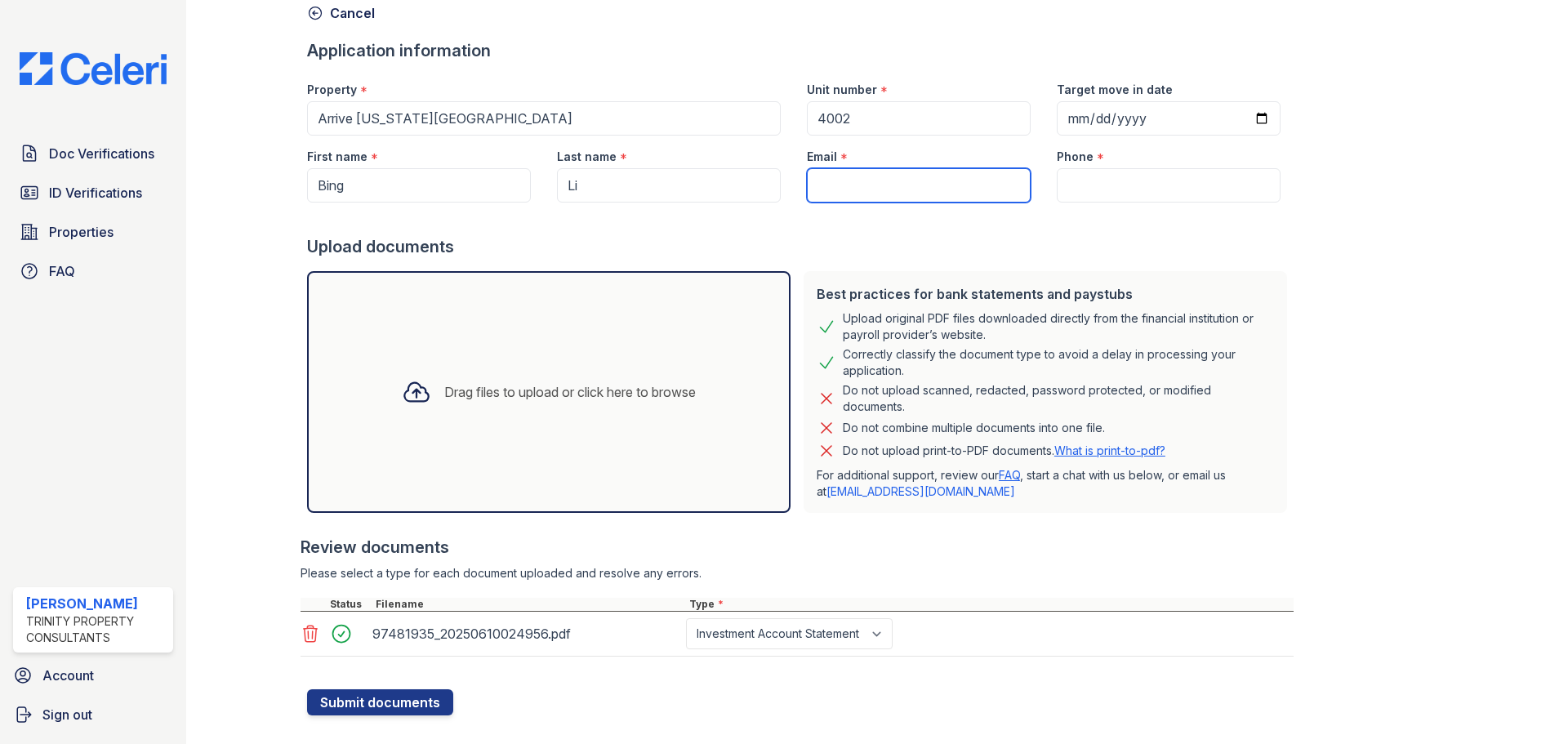
paste input "sarah_li0227@163.com"
type input "sarah_li0227@163.com"
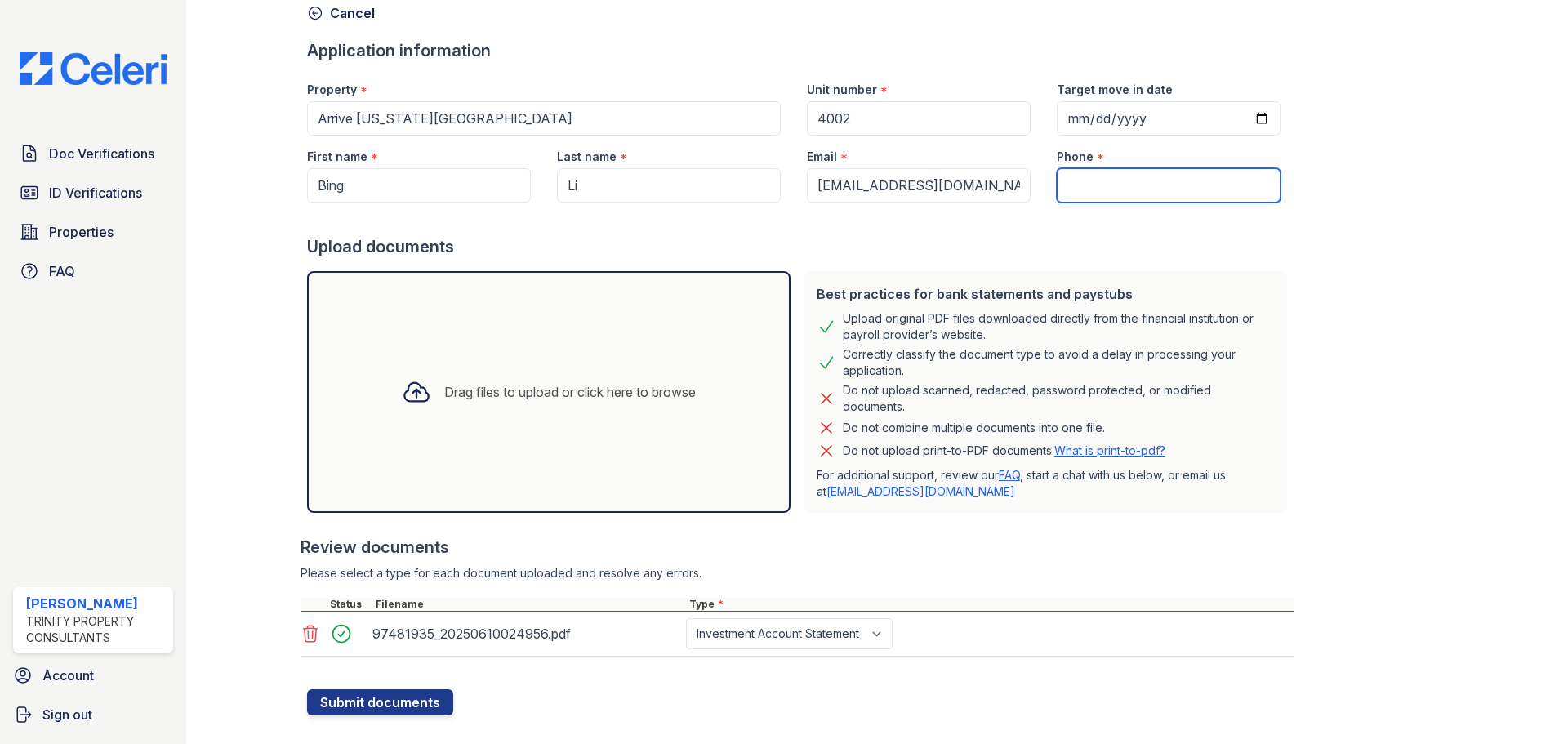
click at [1090, 179] on input "Phone" at bounding box center [1168, 185] width 224 height 34
paste input "390-100-8839"
type input "390-100-8839"
click at [360, 699] on button "Submit documents" at bounding box center [379, 702] width 146 height 27
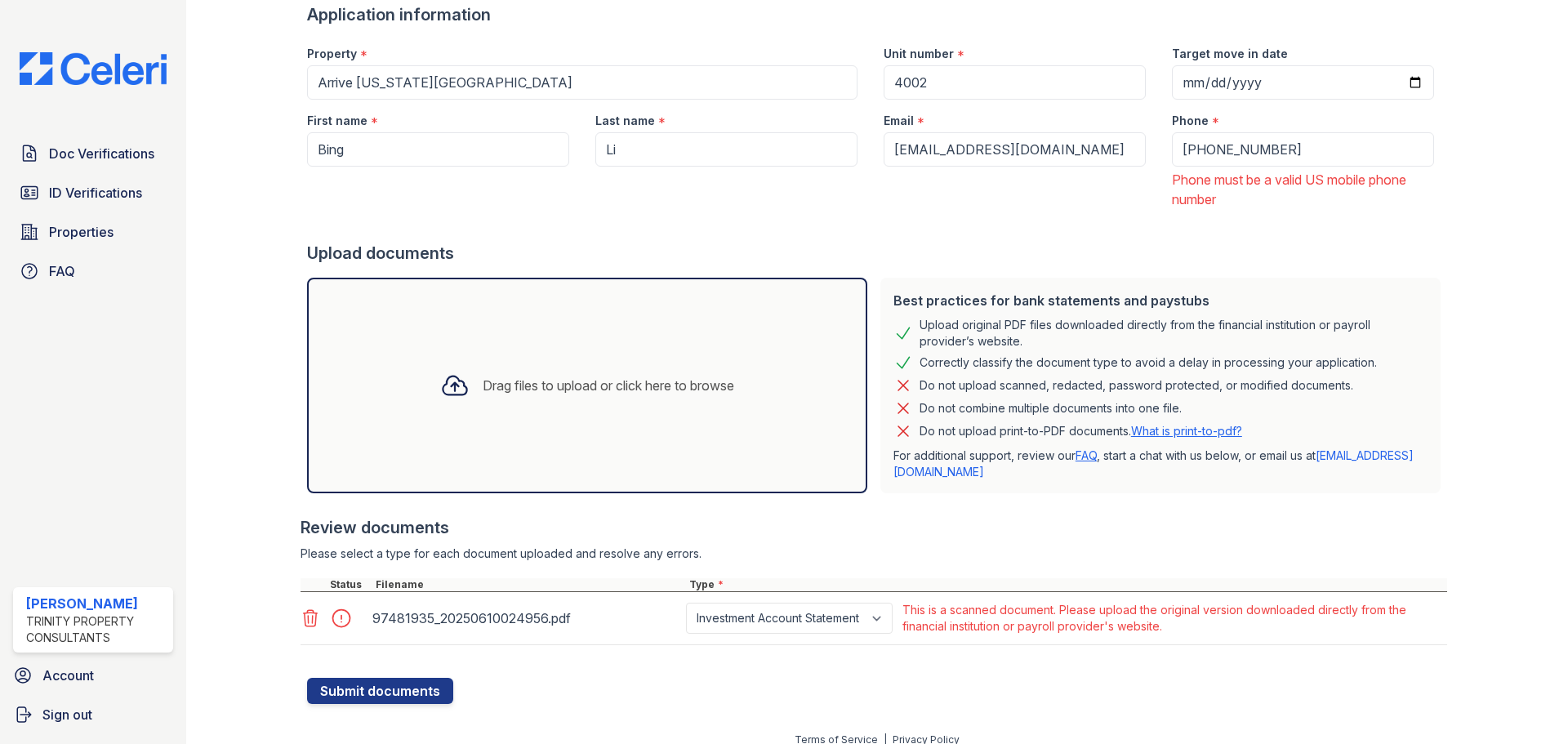
scroll to position [179, 0]
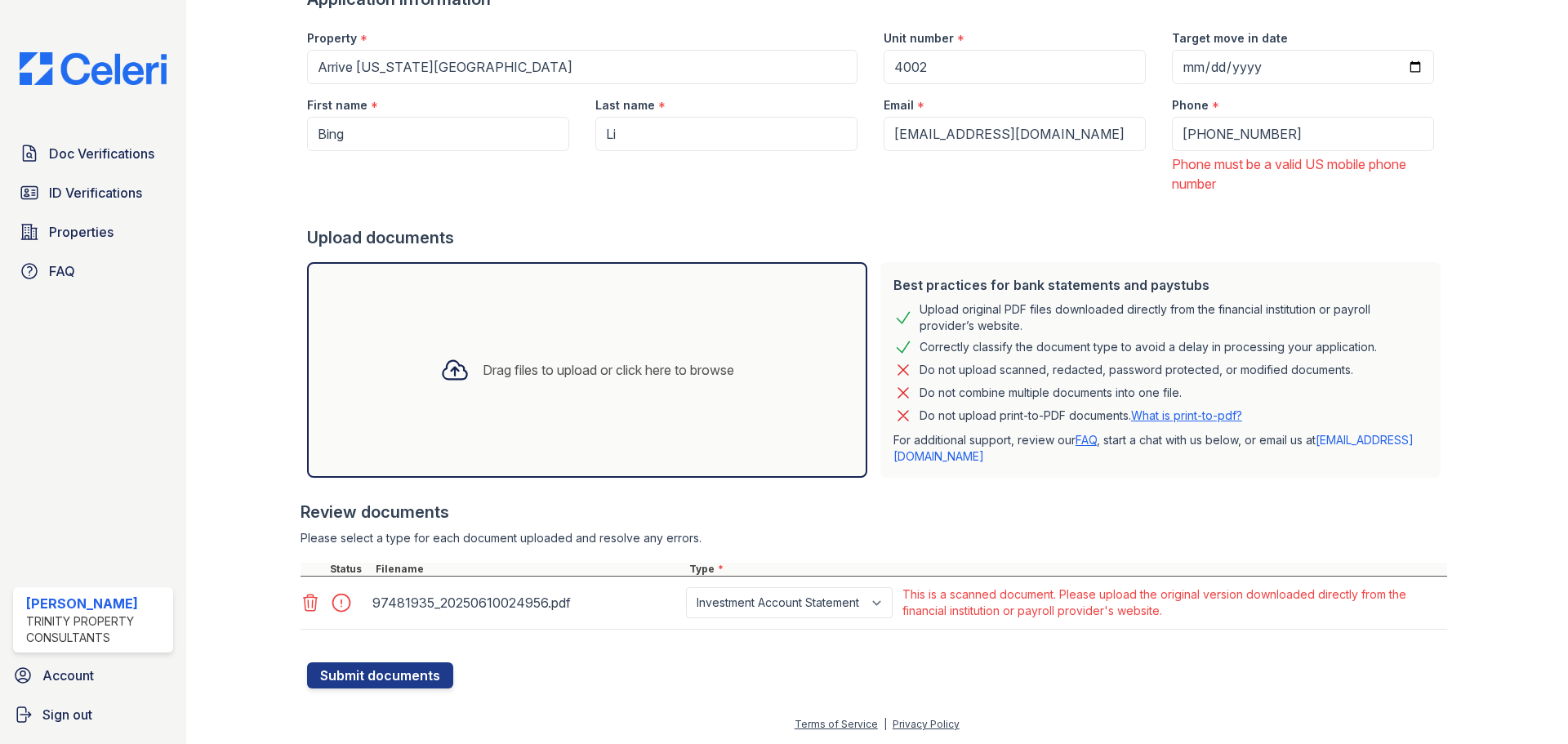
click at [307, 603] on icon at bounding box center [310, 602] width 14 height 17
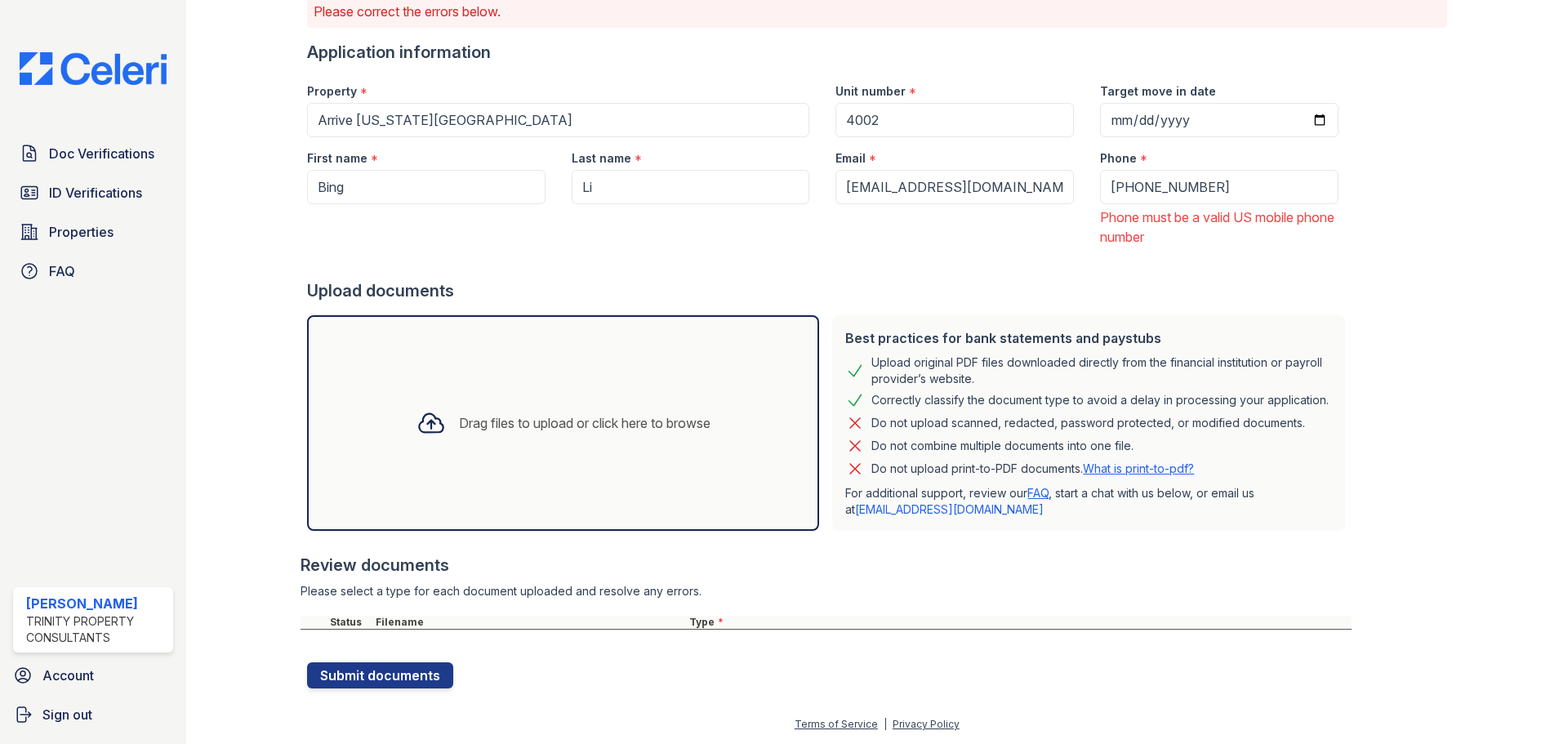
scroll to position [0, 0]
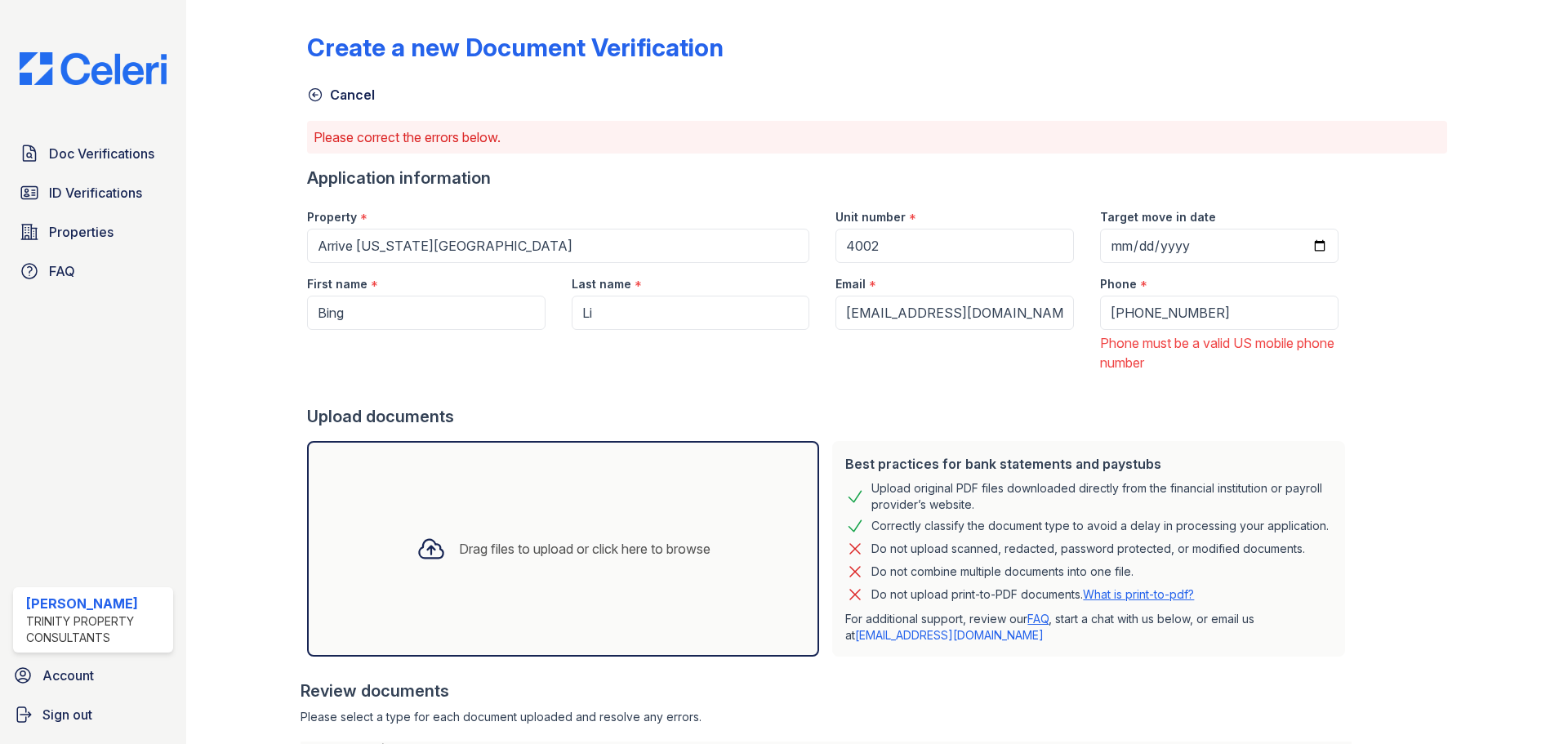
click at [336, 97] on link "Cancel" at bounding box center [340, 94] width 68 height 20
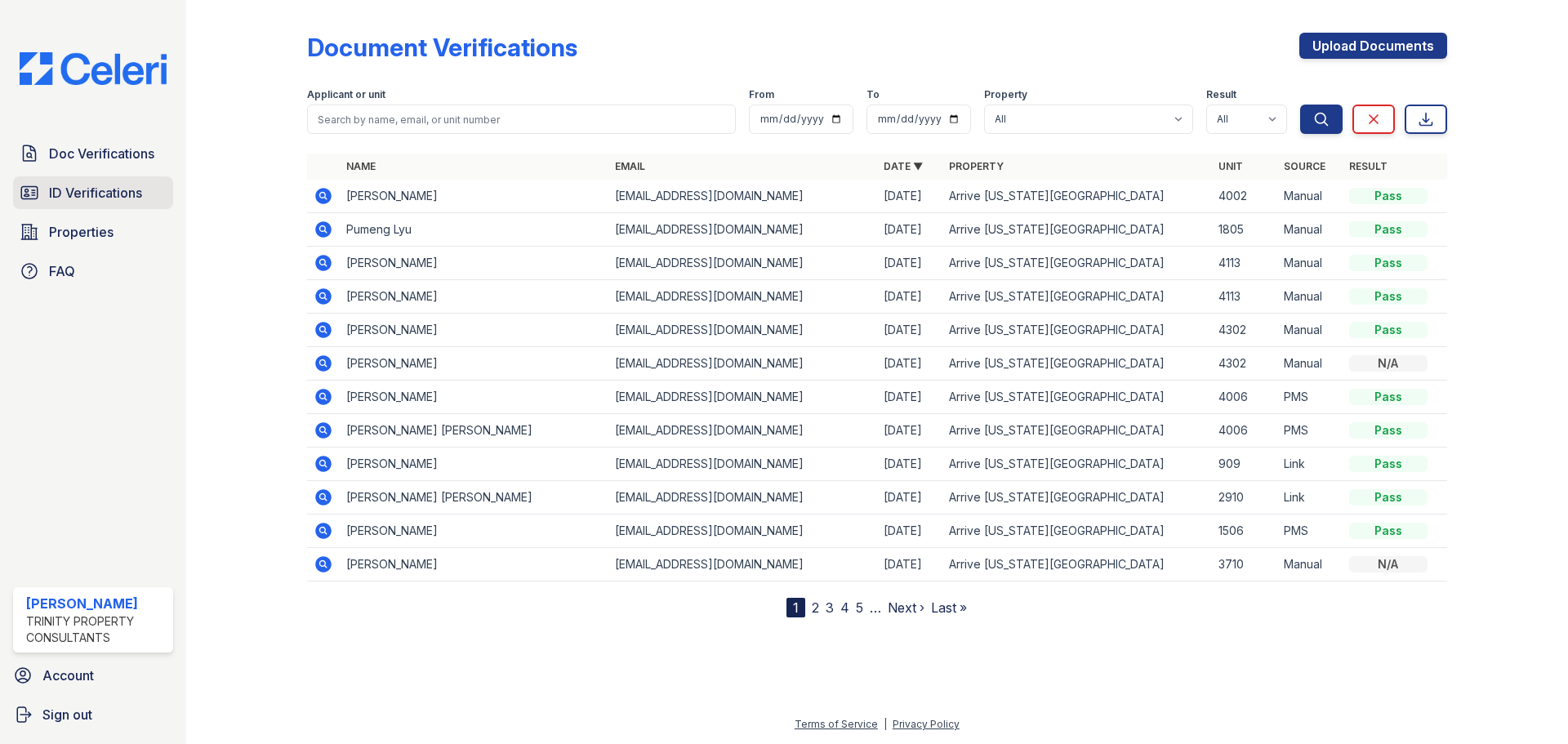
click at [97, 190] on span "ID Verifications" at bounding box center [95, 193] width 93 height 20
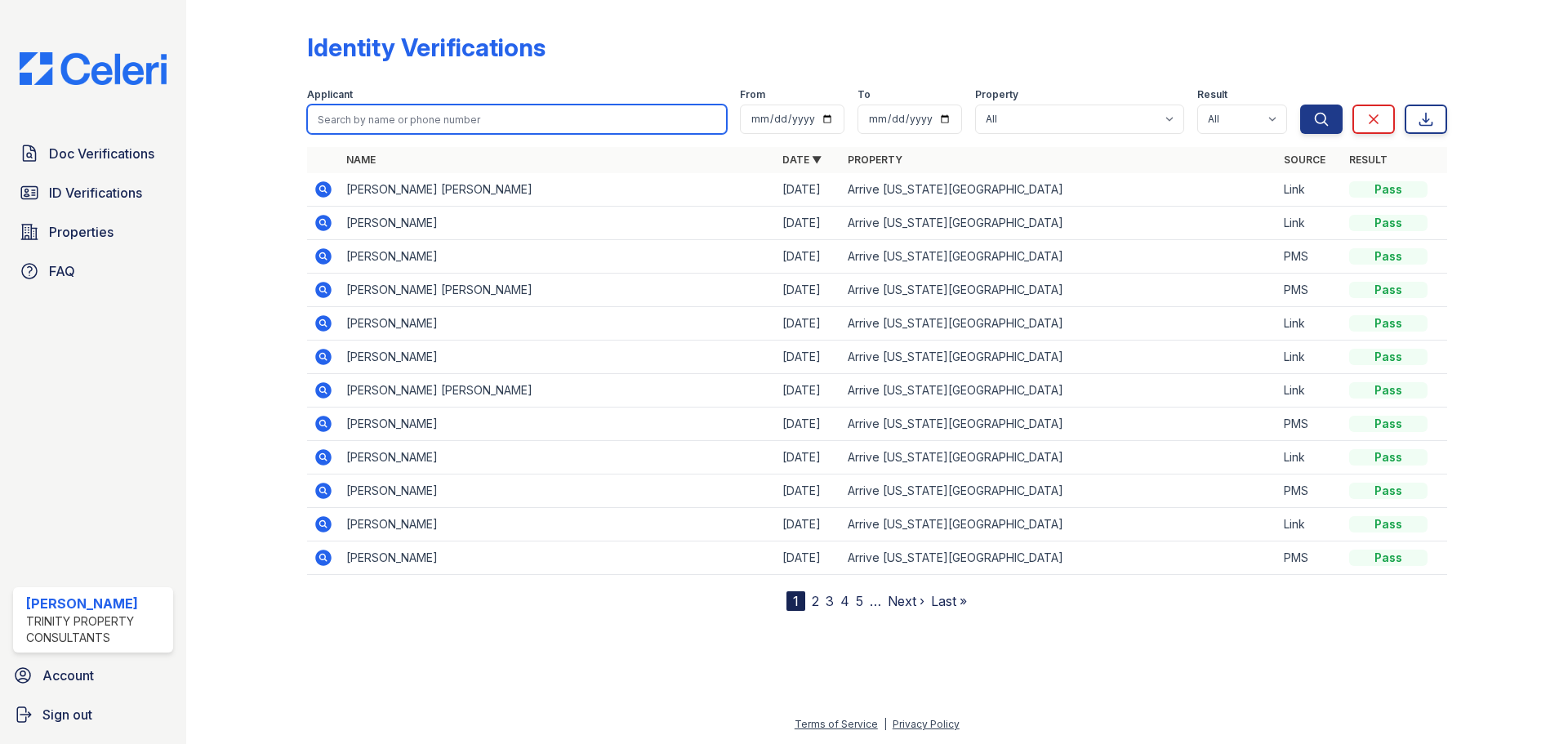
click at [437, 125] on input "search" at bounding box center [516, 119] width 420 height 29
type input "bing"
click at [1300, 104] on button "Search" at bounding box center [1320, 119] width 42 height 29
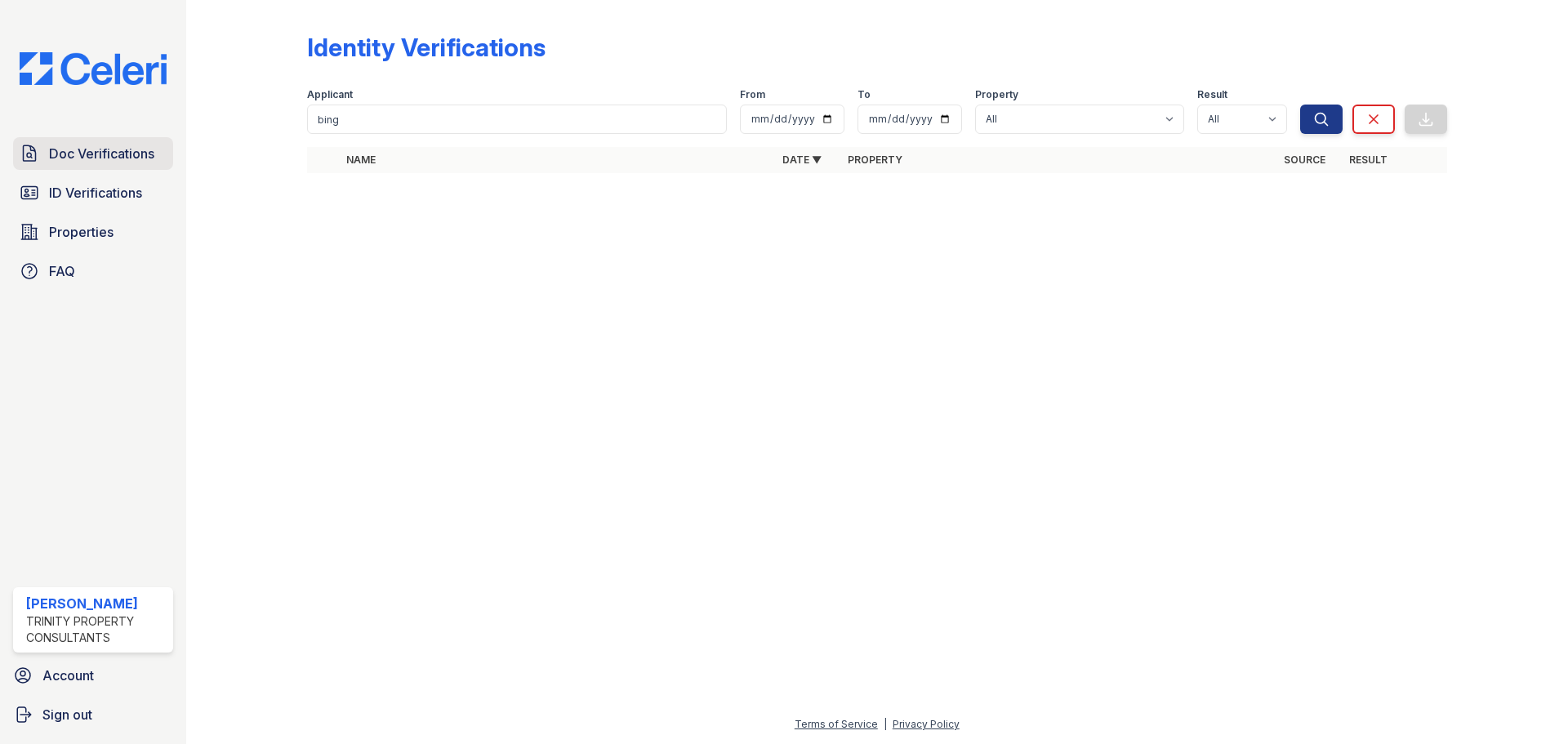
click at [92, 158] on span "Doc Verifications" at bounding box center [101, 153] width 105 height 20
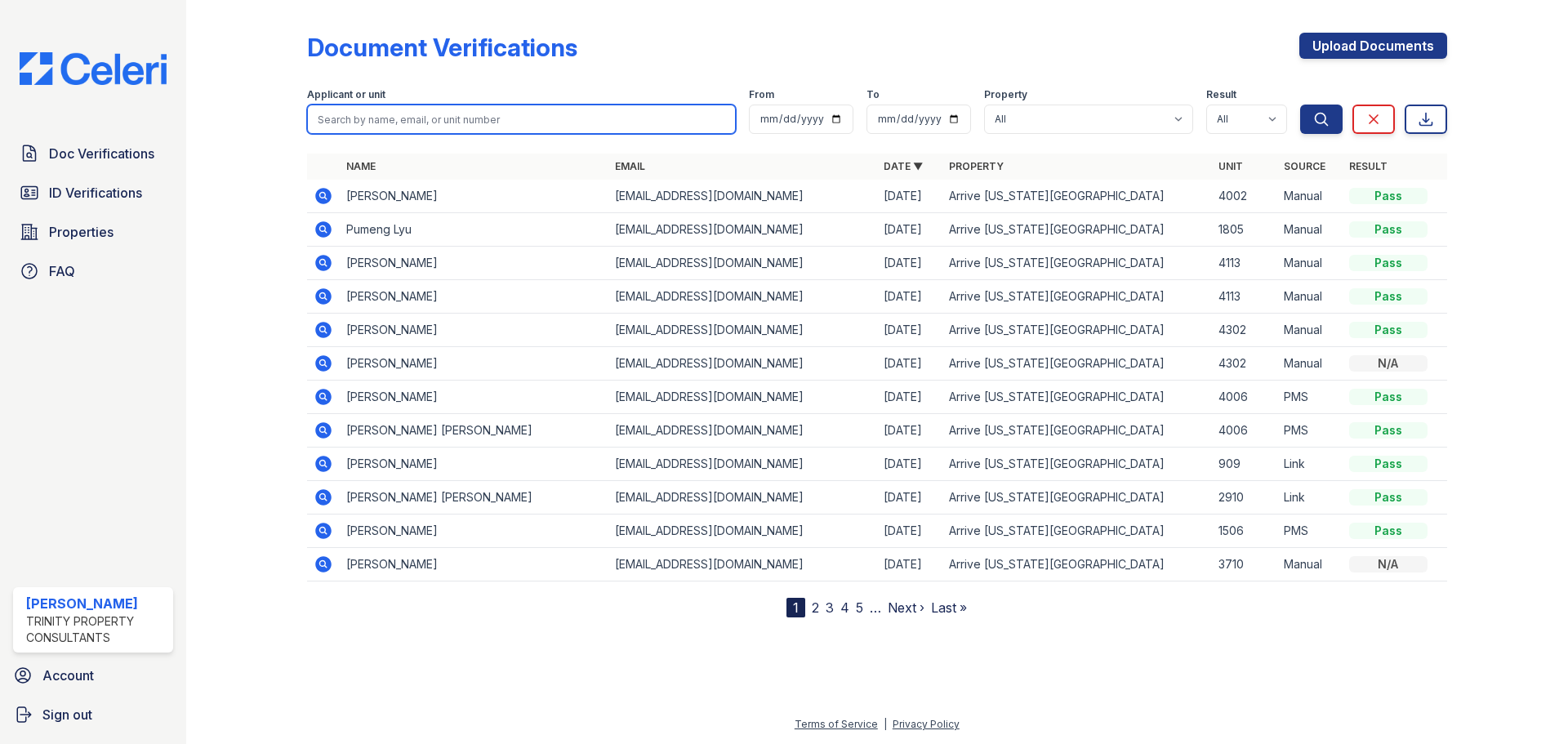
click at [467, 121] on input "search" at bounding box center [521, 119] width 428 height 29
type input "lily reed"
click at [1300, 104] on button "Search" at bounding box center [1320, 119] width 42 height 29
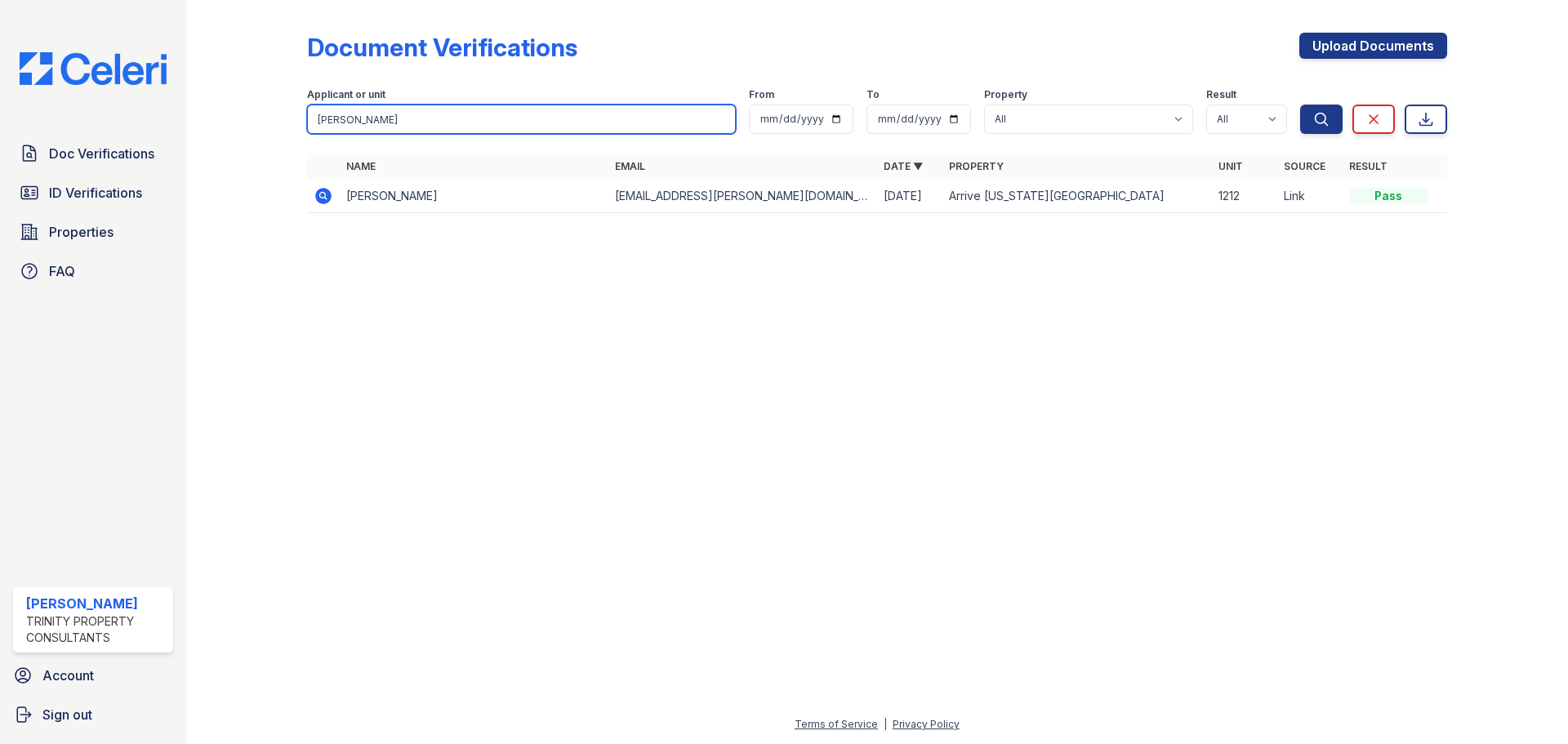
drag, startPoint x: 329, startPoint y: 119, endPoint x: 231, endPoint y: 113, distance: 98.2
click at [231, 113] on div "Document Verifications Upload Documents Filter Applicant or unit lily reed From…" at bounding box center [876, 128] width 1329 height 256
type input "adam reed"
click at [1300, 104] on button "Search" at bounding box center [1320, 119] width 42 height 29
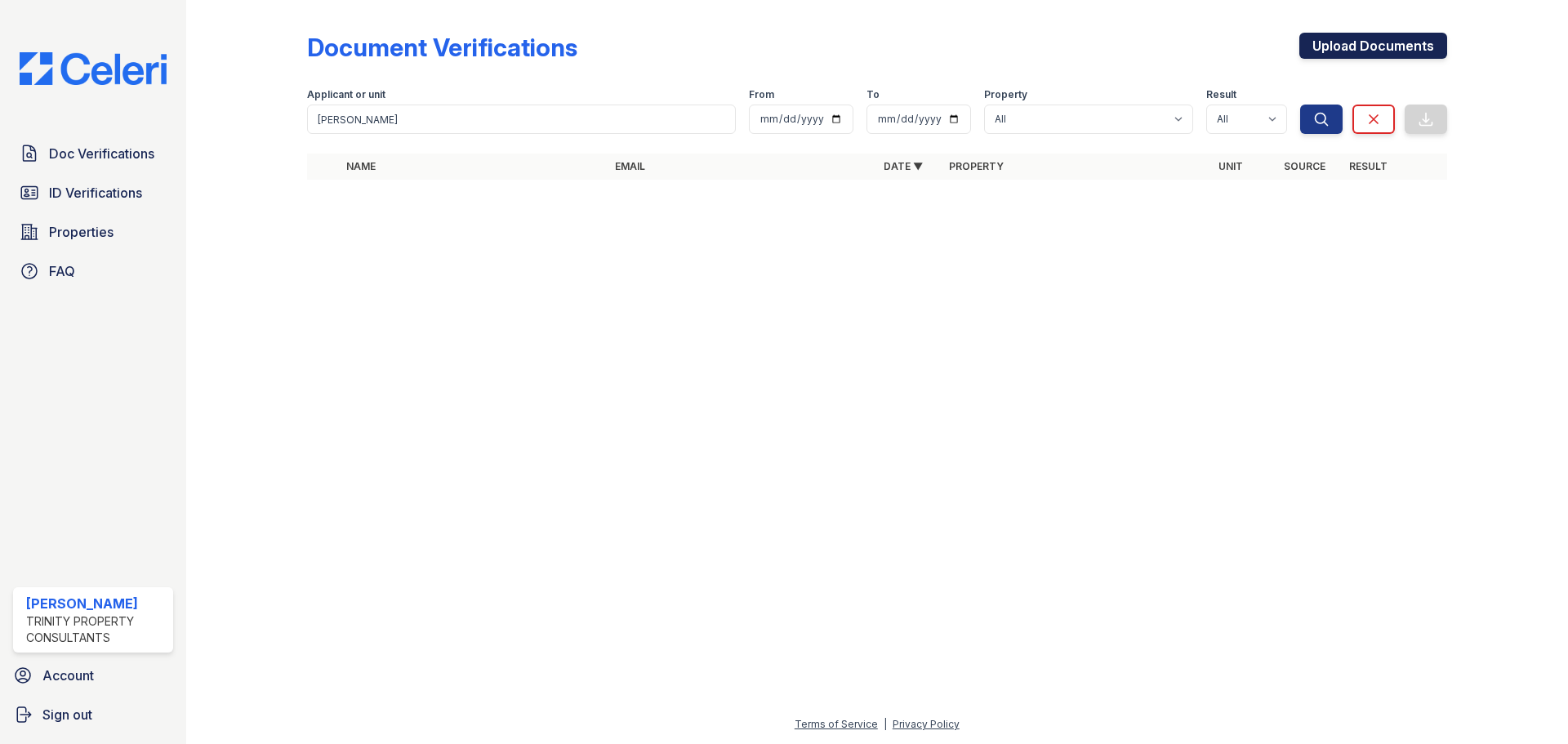
click at [1353, 51] on link "Upload Documents" at bounding box center [1372, 45] width 147 height 27
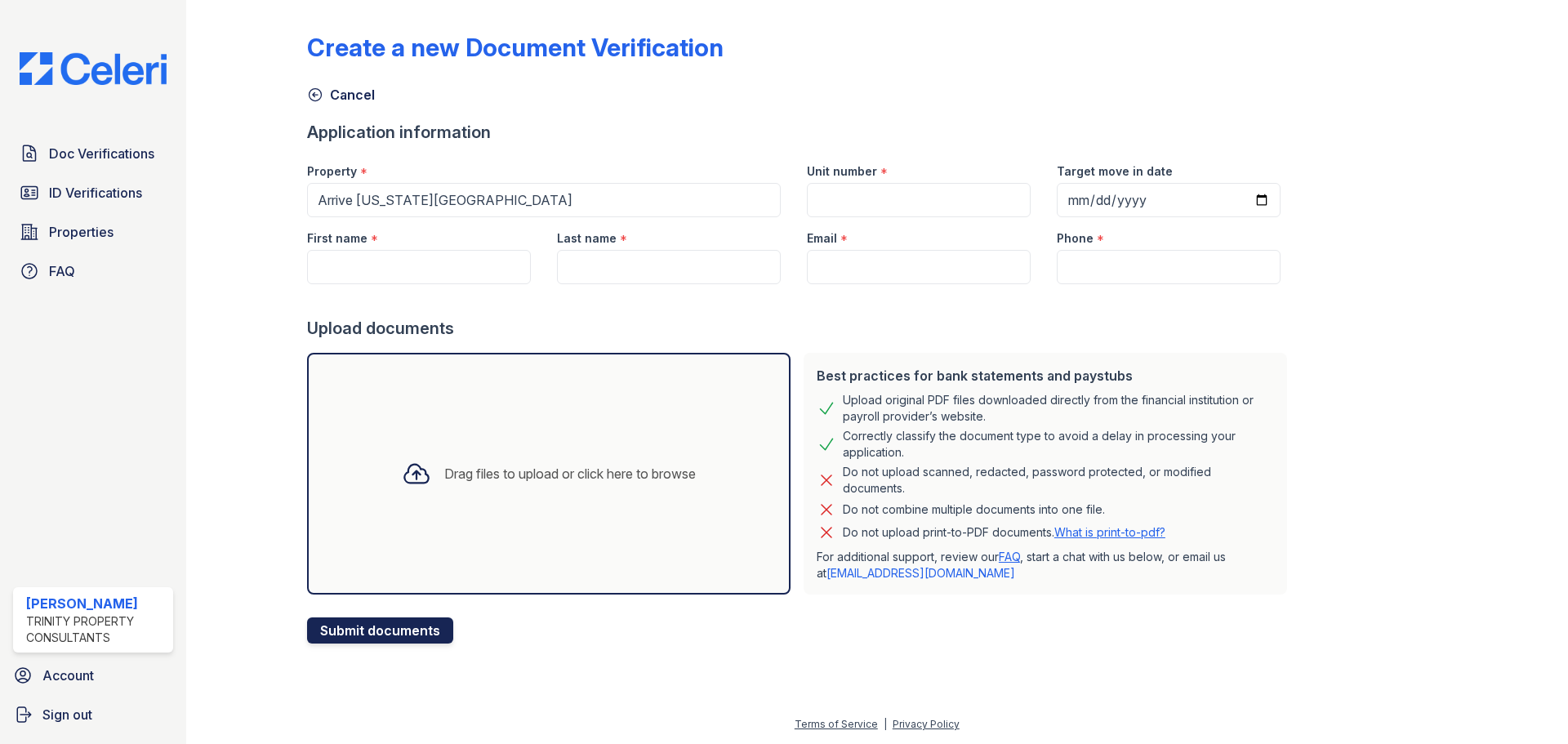
click at [375, 633] on button "Submit documents" at bounding box center [379, 630] width 146 height 27
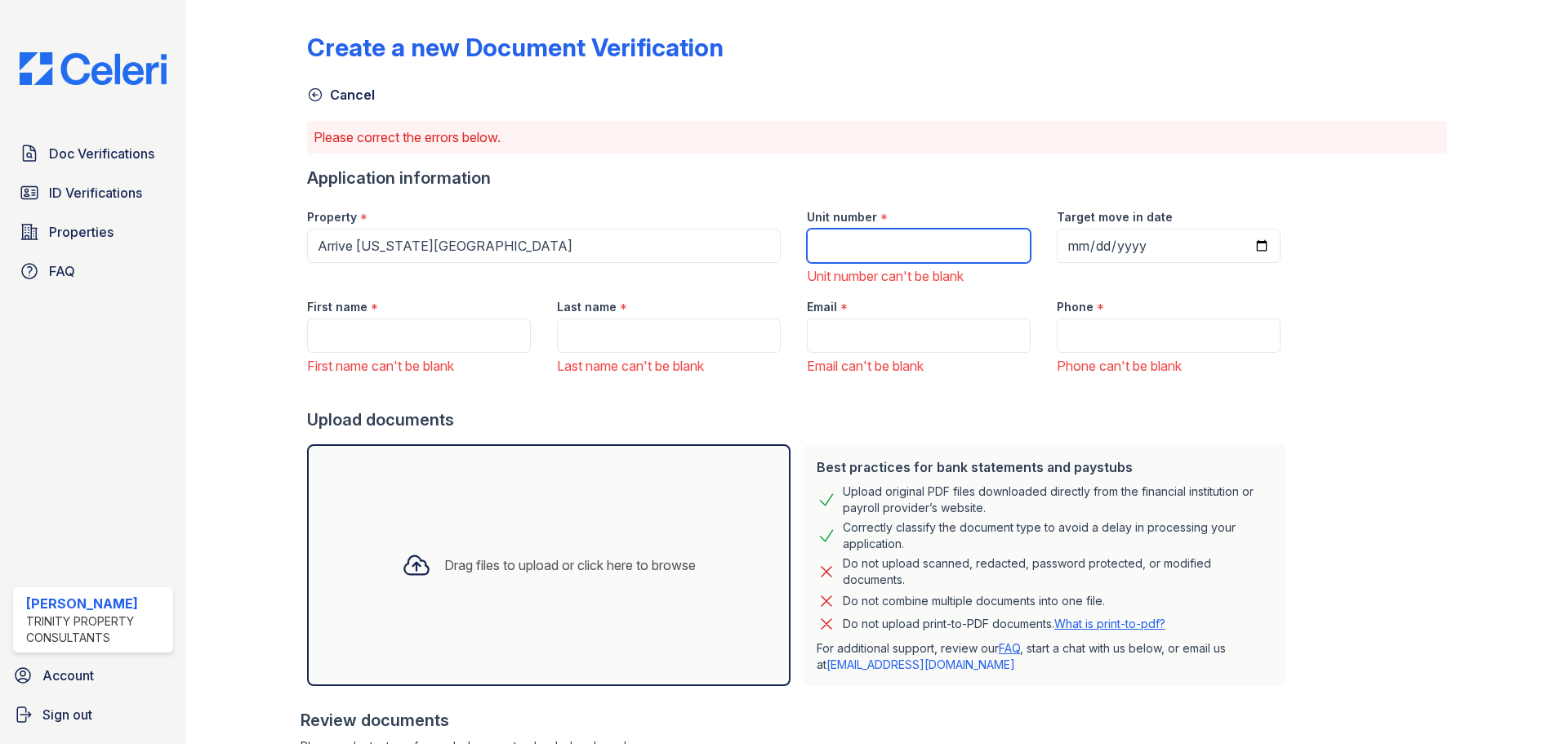
click at [829, 244] on input "Unit number" at bounding box center [919, 246] width 224 height 34
type input "1212"
click at [448, 334] on input "First name" at bounding box center [419, 335] width 224 height 34
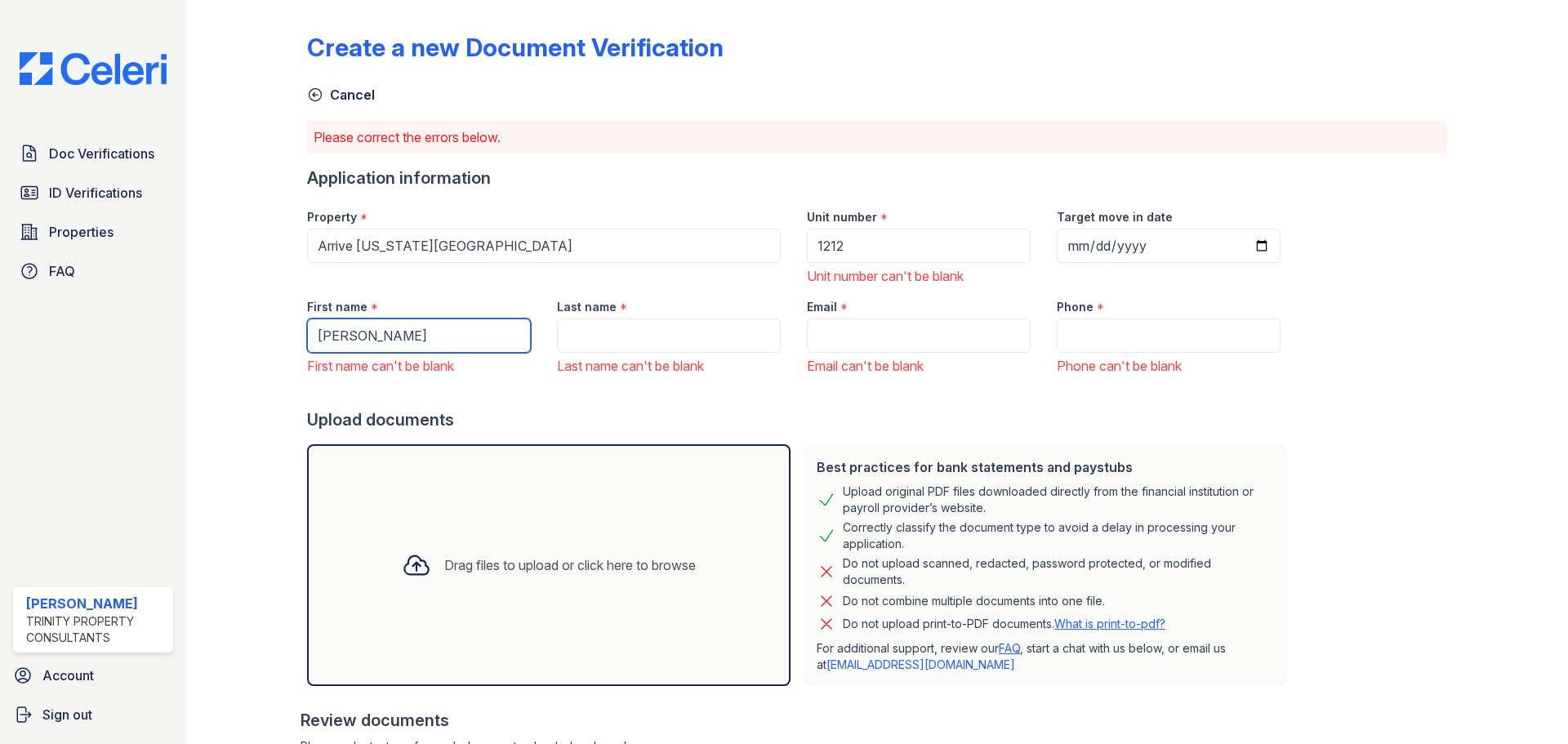
type input "Adam"
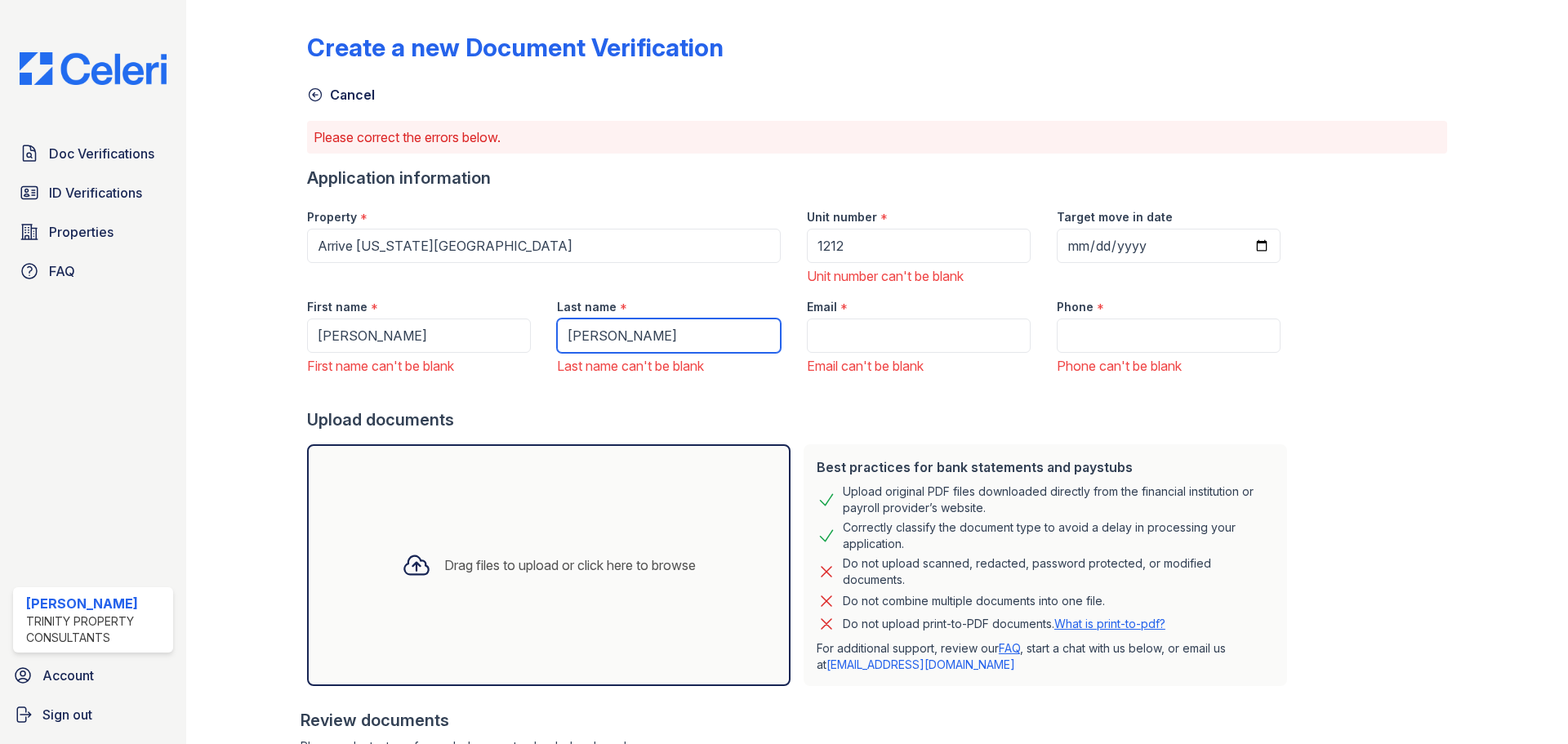
type input "Reed"
paste input "adam.ca.reed@gma"
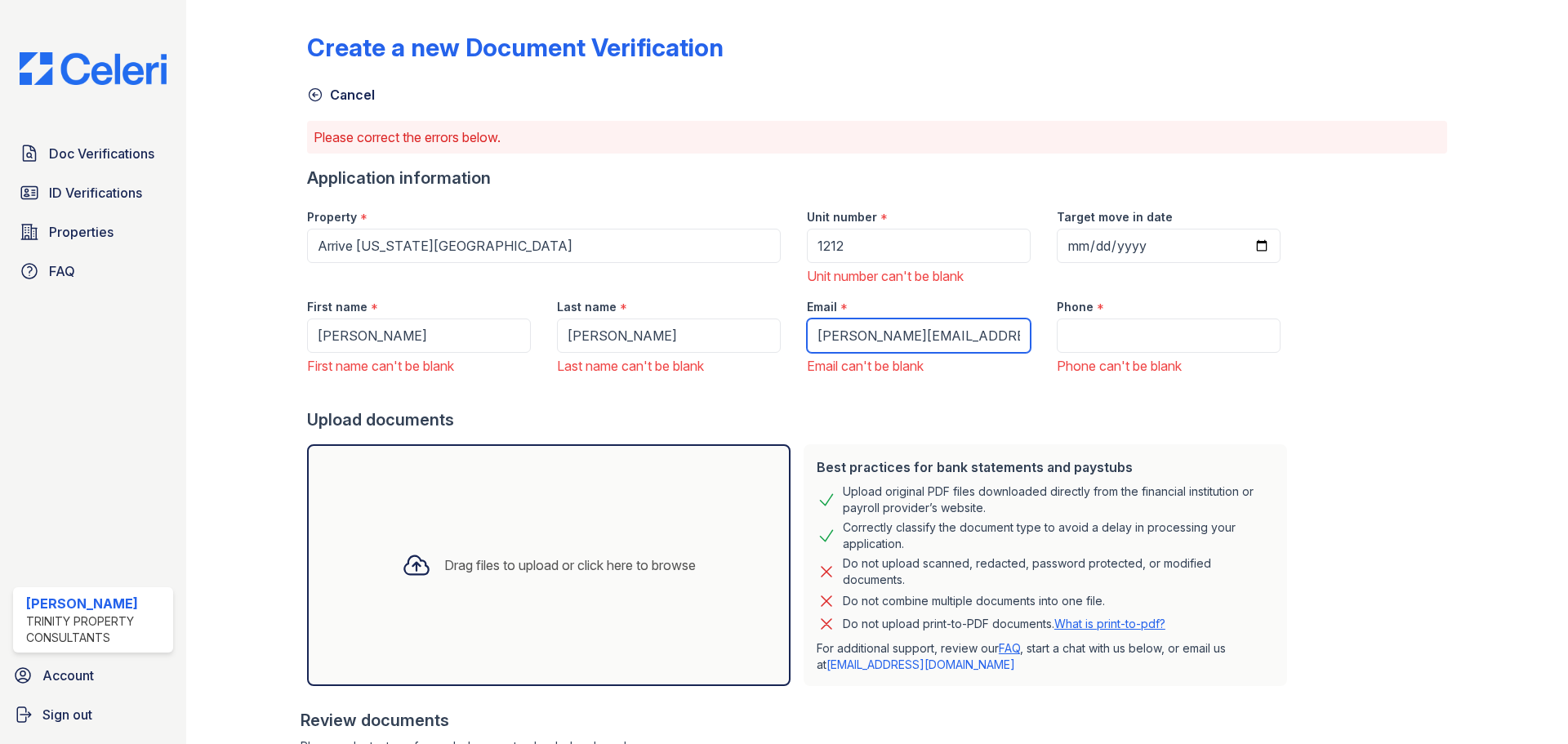
type input "[PERSON_NAME][EMAIL_ADDRESS][PERSON_NAME][DOMAIN_NAME]"
paste input "417-300-9024"
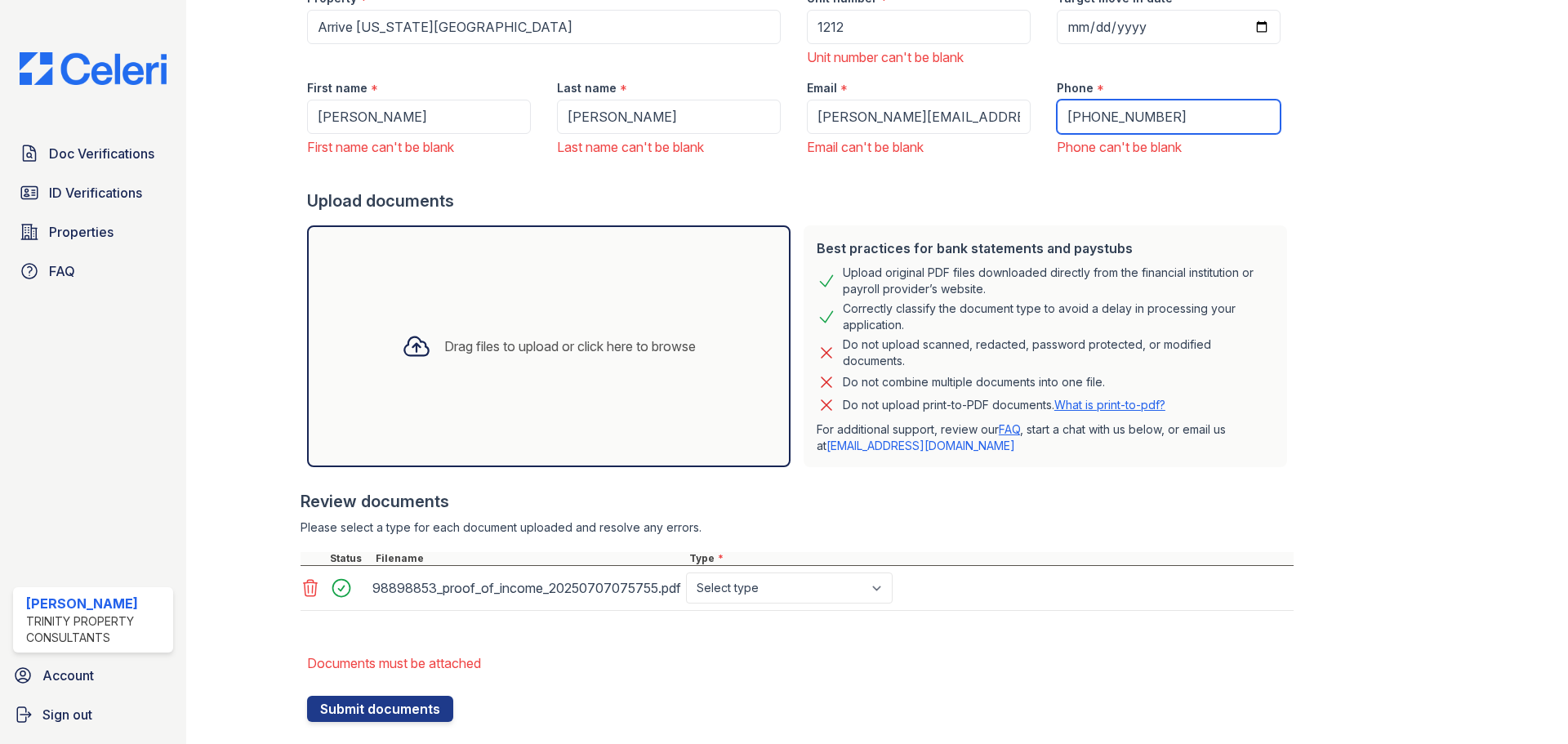
scroll to position [245, 0]
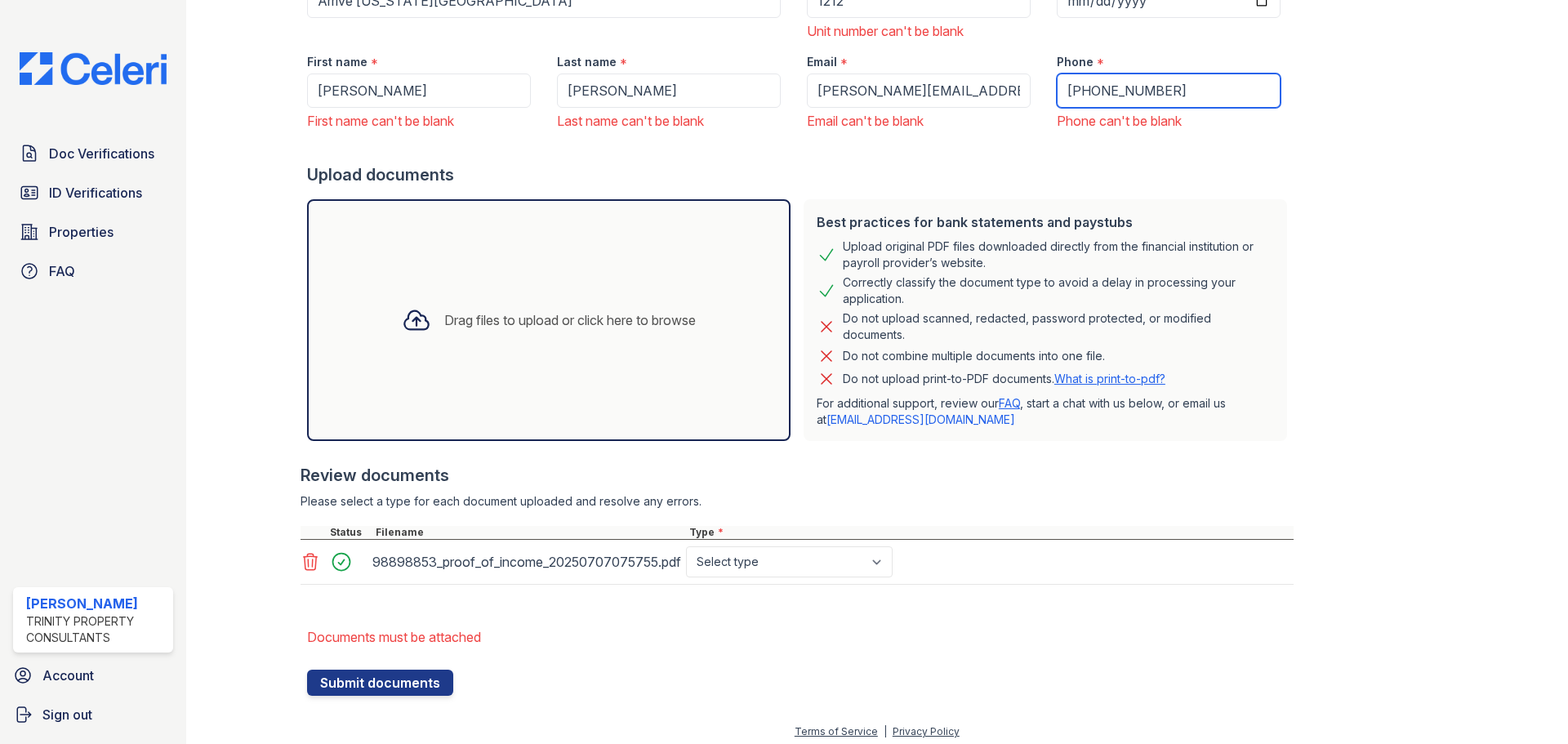
type input "417-300-9024"
click at [724, 573] on select "Select type Paystub Bank Statement Offer Letter Tax Documents Benefit Award Let…" at bounding box center [789, 562] width 206 height 31
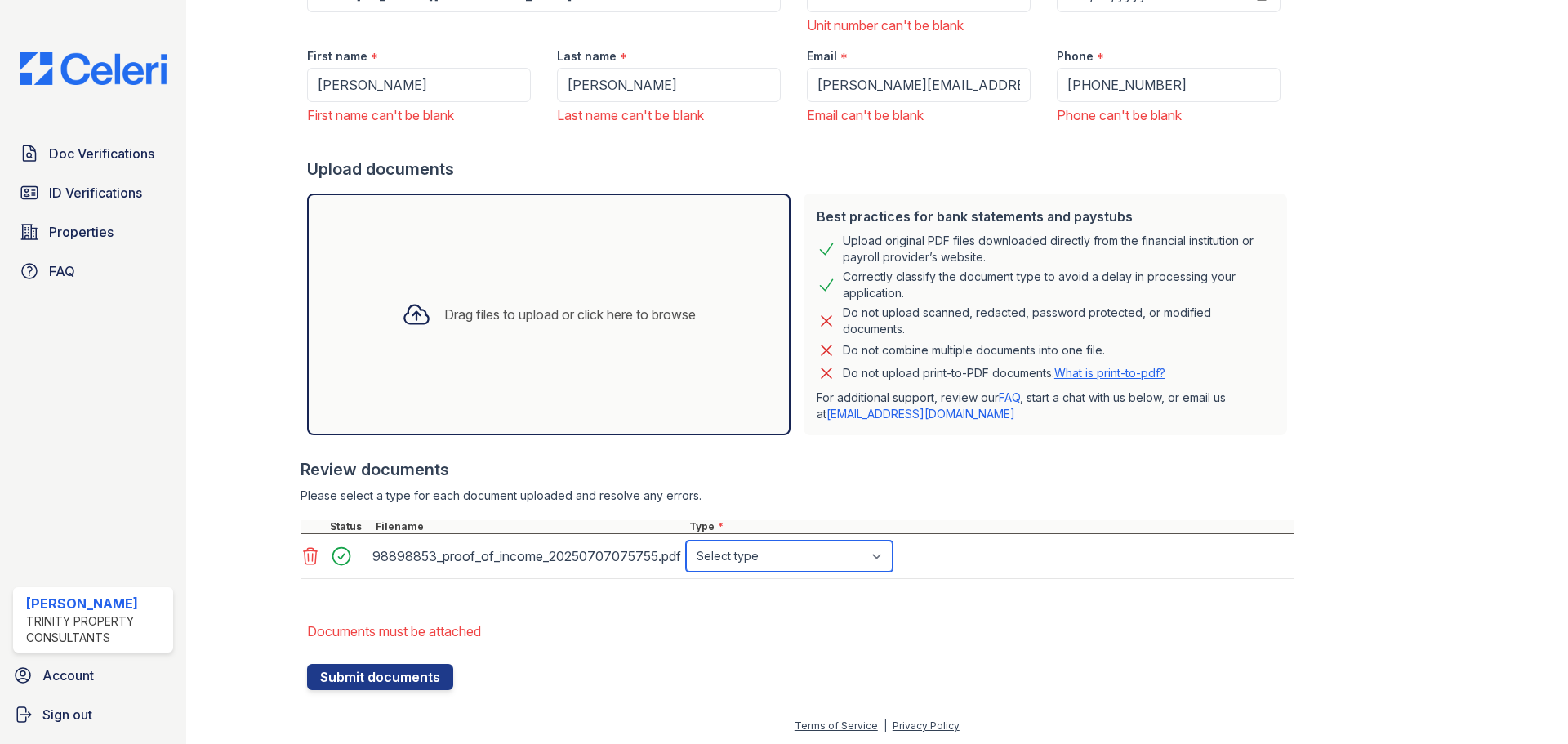
scroll to position [253, 0]
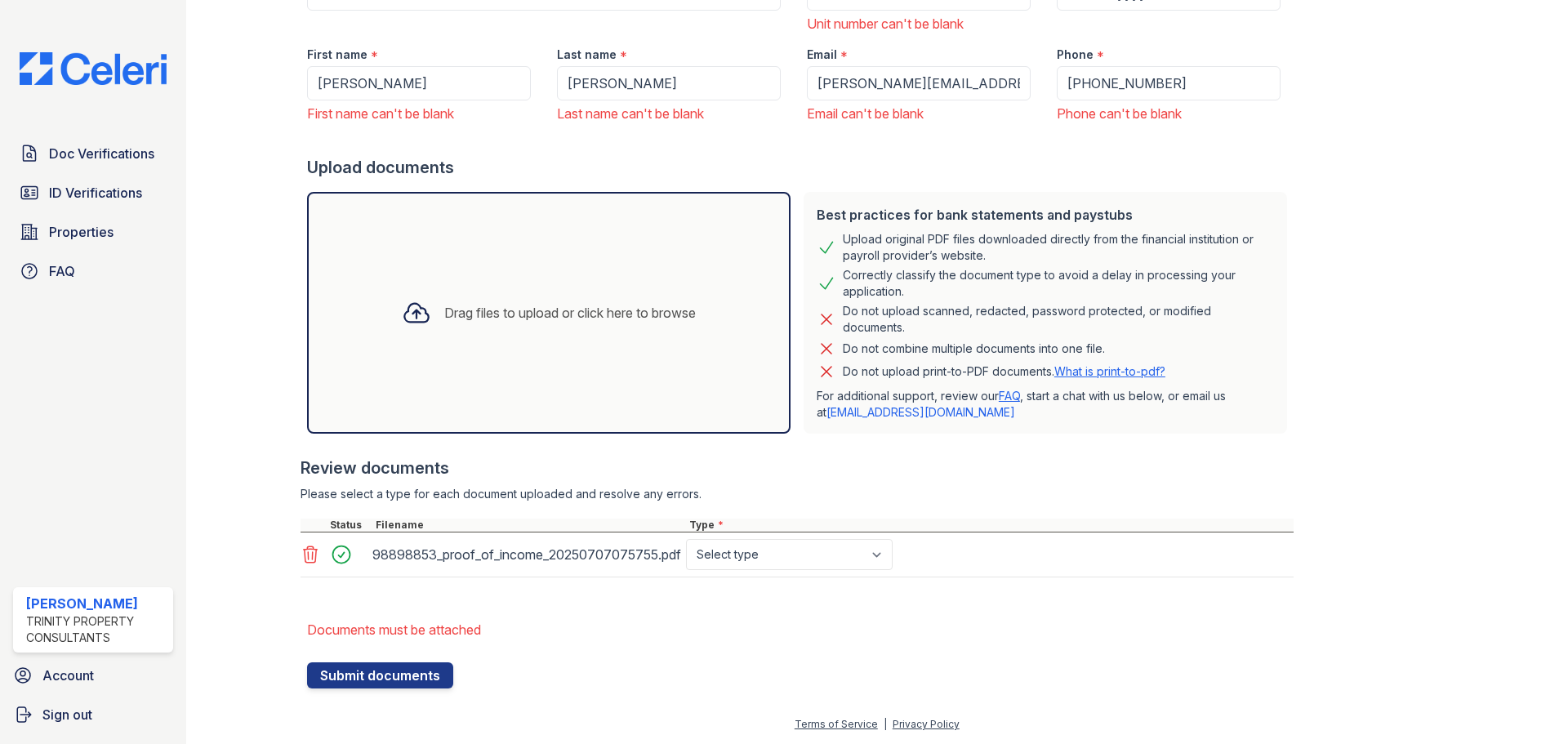
click at [1004, 579] on div at bounding box center [797, 586] width 993 height 17
click at [779, 577] on div "98898853_proof_of_income_20250707075755.pdf Select type Paystub Bank Statement …" at bounding box center [797, 555] width 993 height 45
click at [776, 558] on select "Select type Paystub Bank Statement Offer Letter Tax Documents Benefit Award Let…" at bounding box center [789, 555] width 206 height 31
select select "tax_documents"
click at [686, 540] on select "Select type Paystub Bank Statement Offer Letter Tax Documents Benefit Award Let…" at bounding box center [789, 555] width 206 height 31
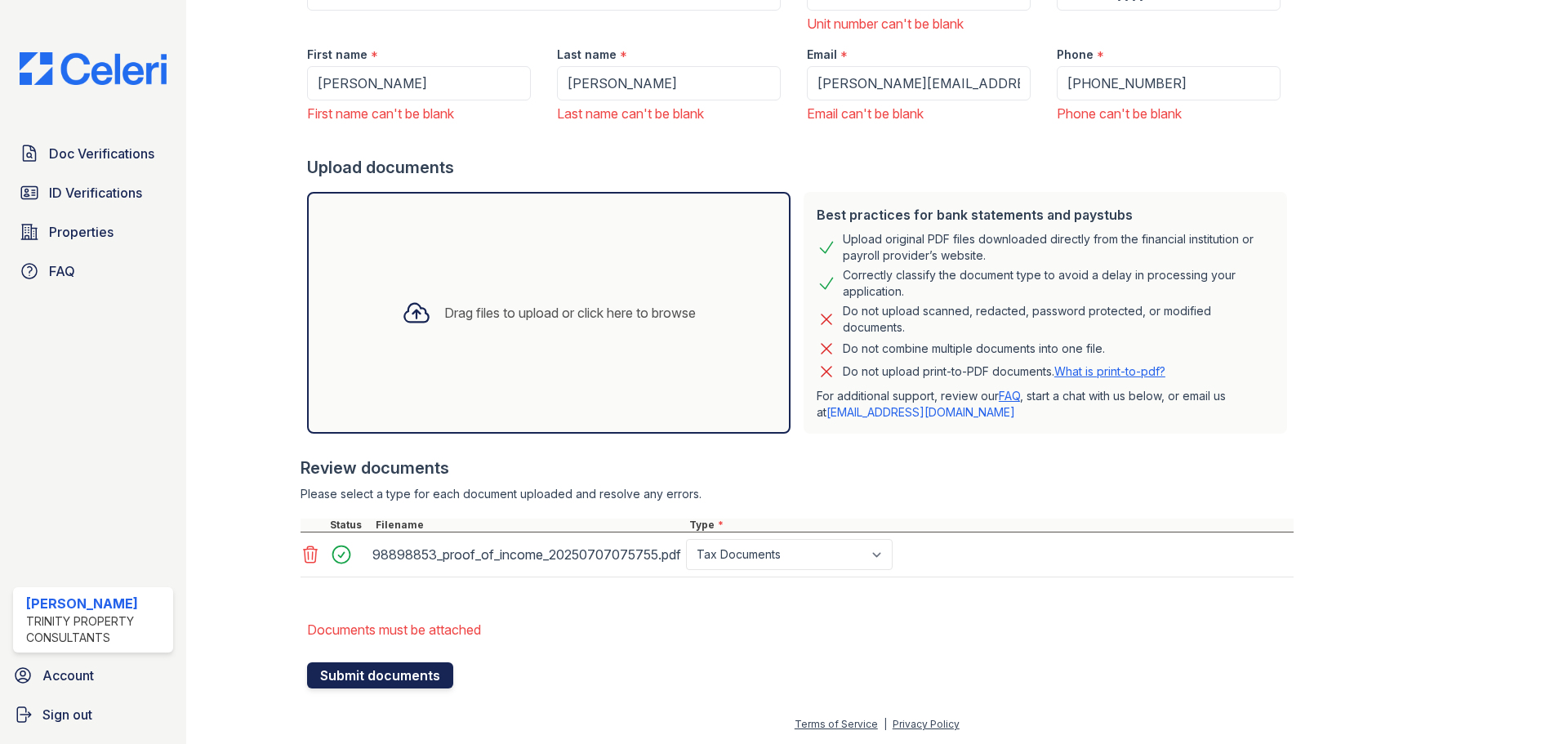
click at [375, 678] on button "Submit documents" at bounding box center [379, 675] width 146 height 27
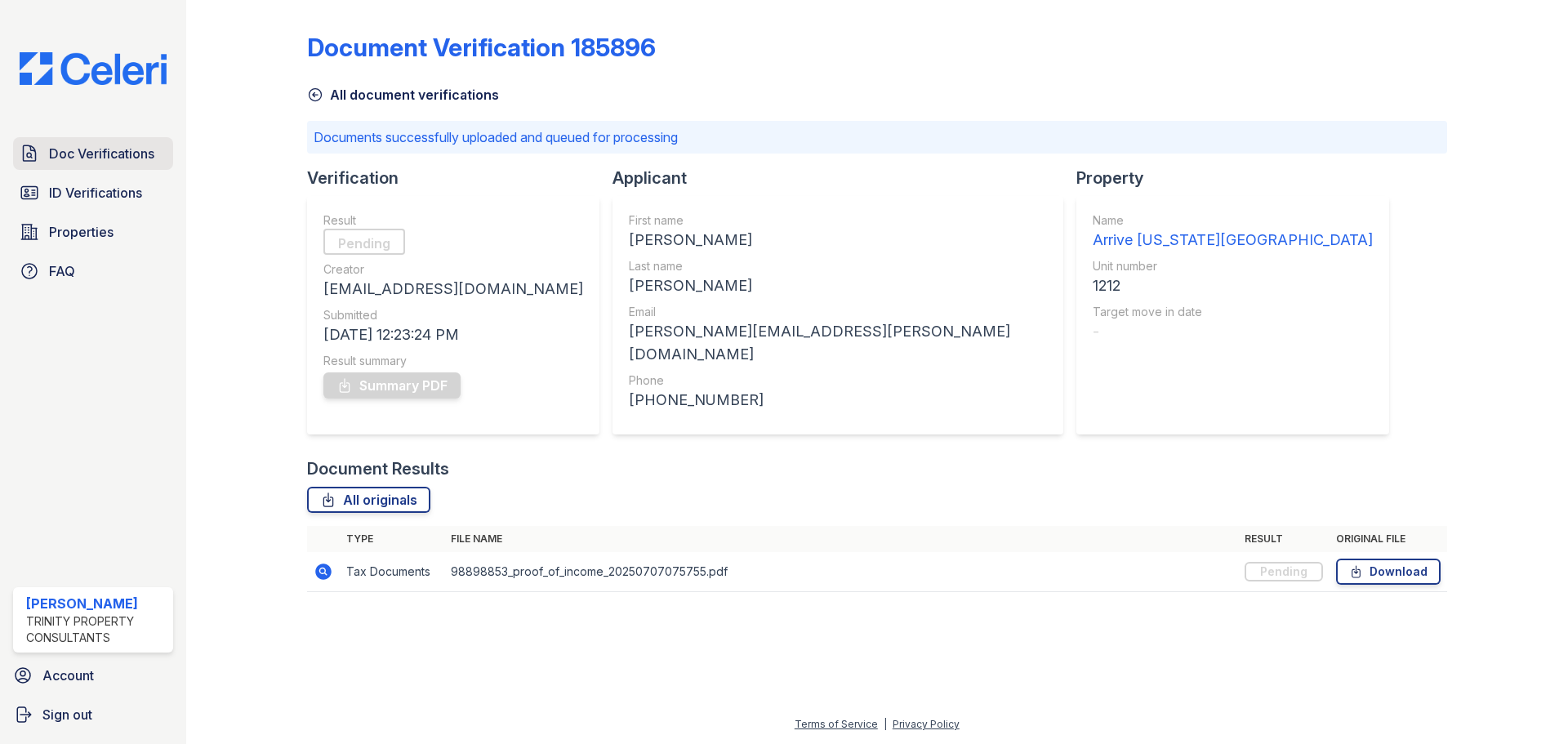
click at [129, 157] on span "Doc Verifications" at bounding box center [101, 153] width 105 height 20
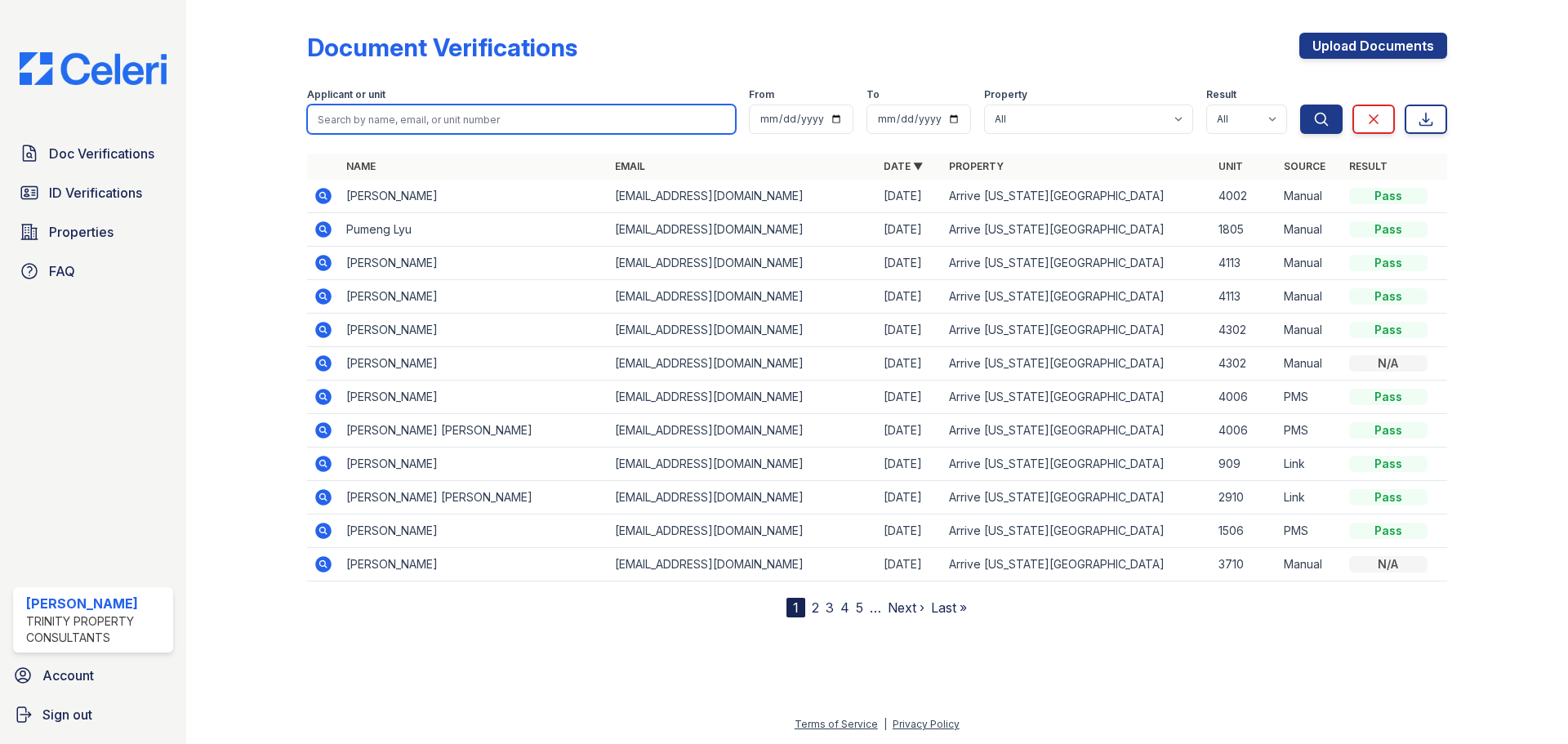
click at [402, 127] on input "search" at bounding box center [521, 119] width 428 height 29
type input "adam reed"
click at [1300, 104] on button "Search" at bounding box center [1320, 119] width 42 height 29
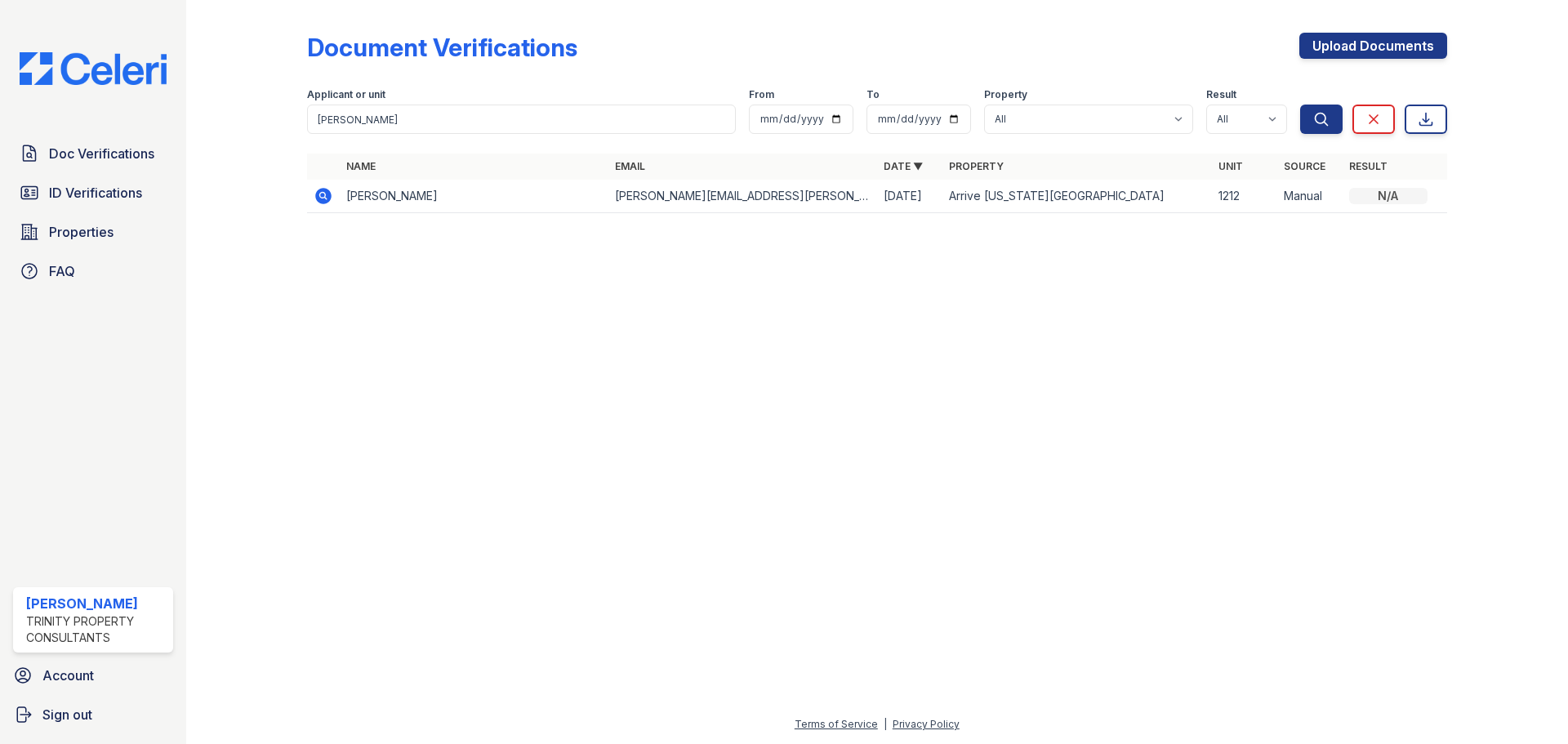
click at [324, 199] on icon at bounding box center [323, 196] width 20 height 20
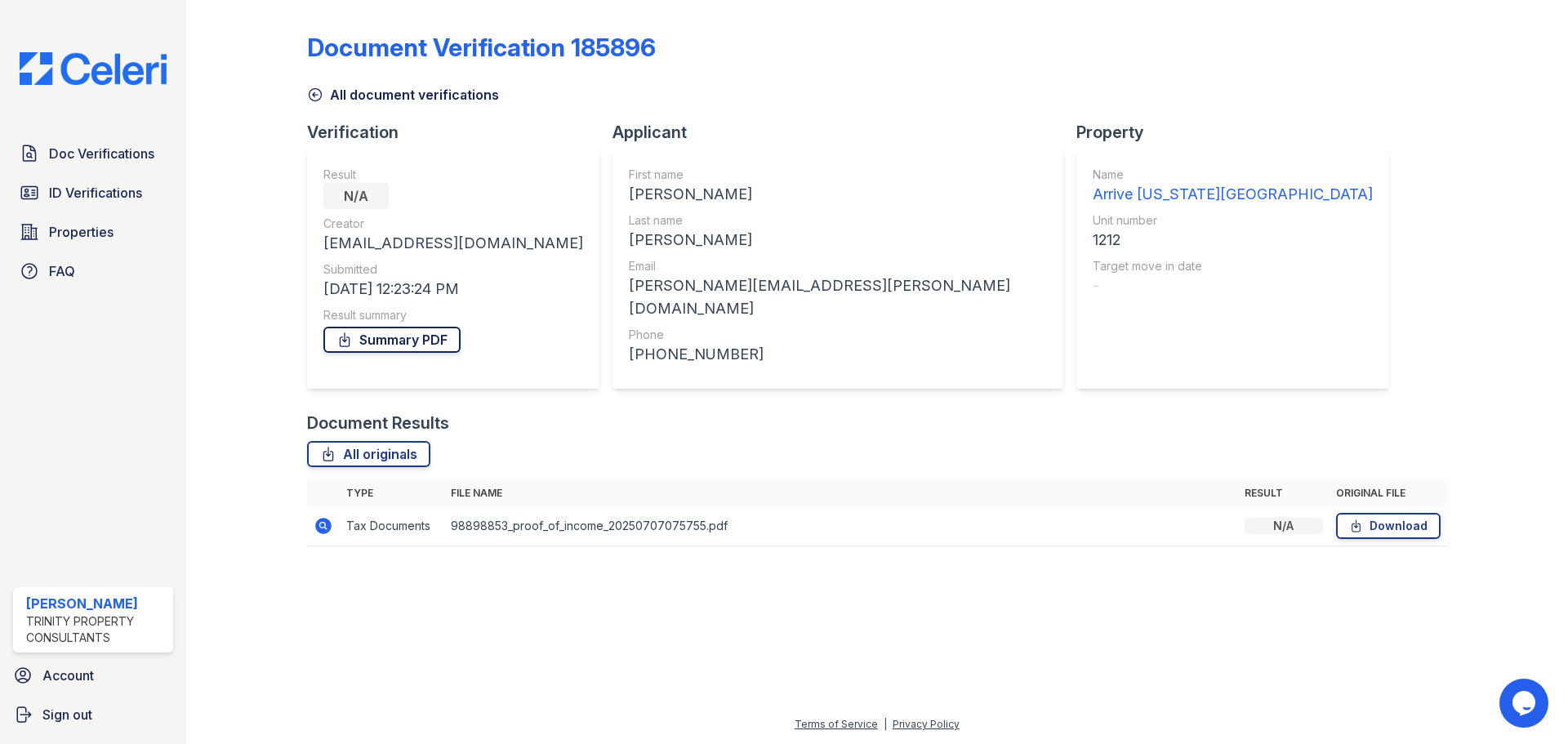
click at [339, 338] on icon at bounding box center [344, 339] width 17 height 17
click at [240, 396] on div at bounding box center [259, 285] width 94 height 556
click at [112, 160] on span "Doc Verifications" at bounding box center [101, 153] width 105 height 20
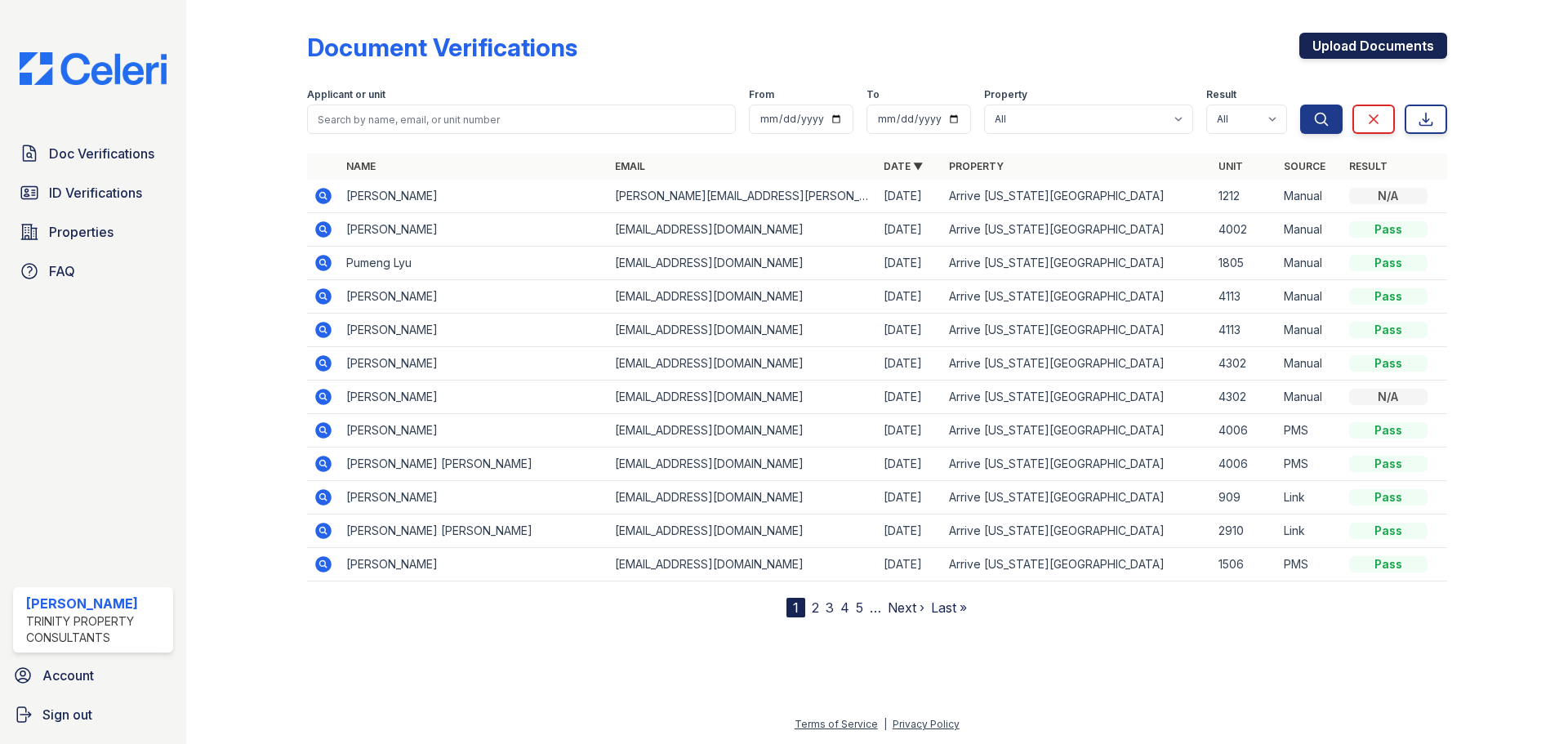
click at [1346, 46] on link "Upload Documents" at bounding box center [1372, 45] width 147 height 27
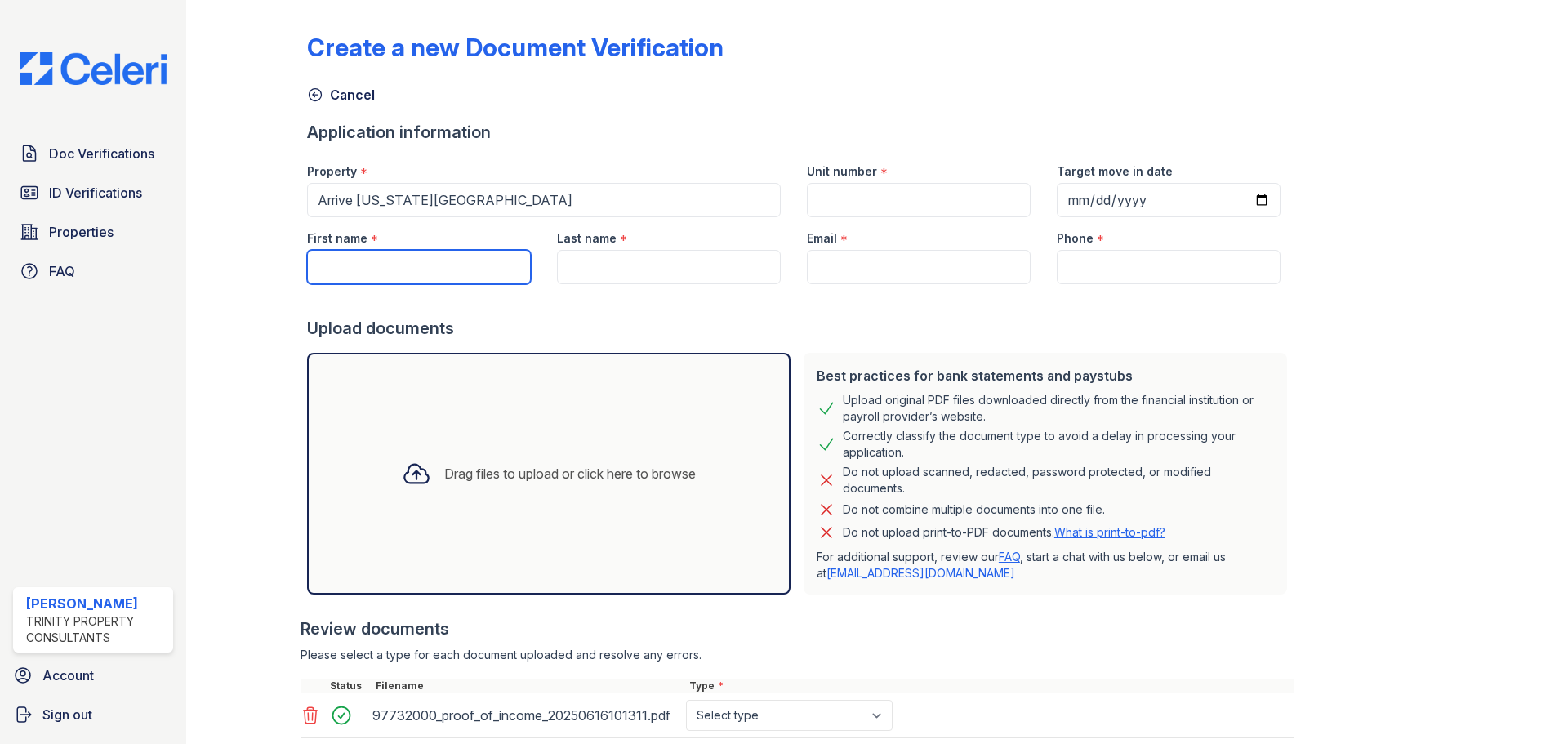
click at [450, 264] on input "First name" at bounding box center [419, 266] width 224 height 34
type input "Haolang"
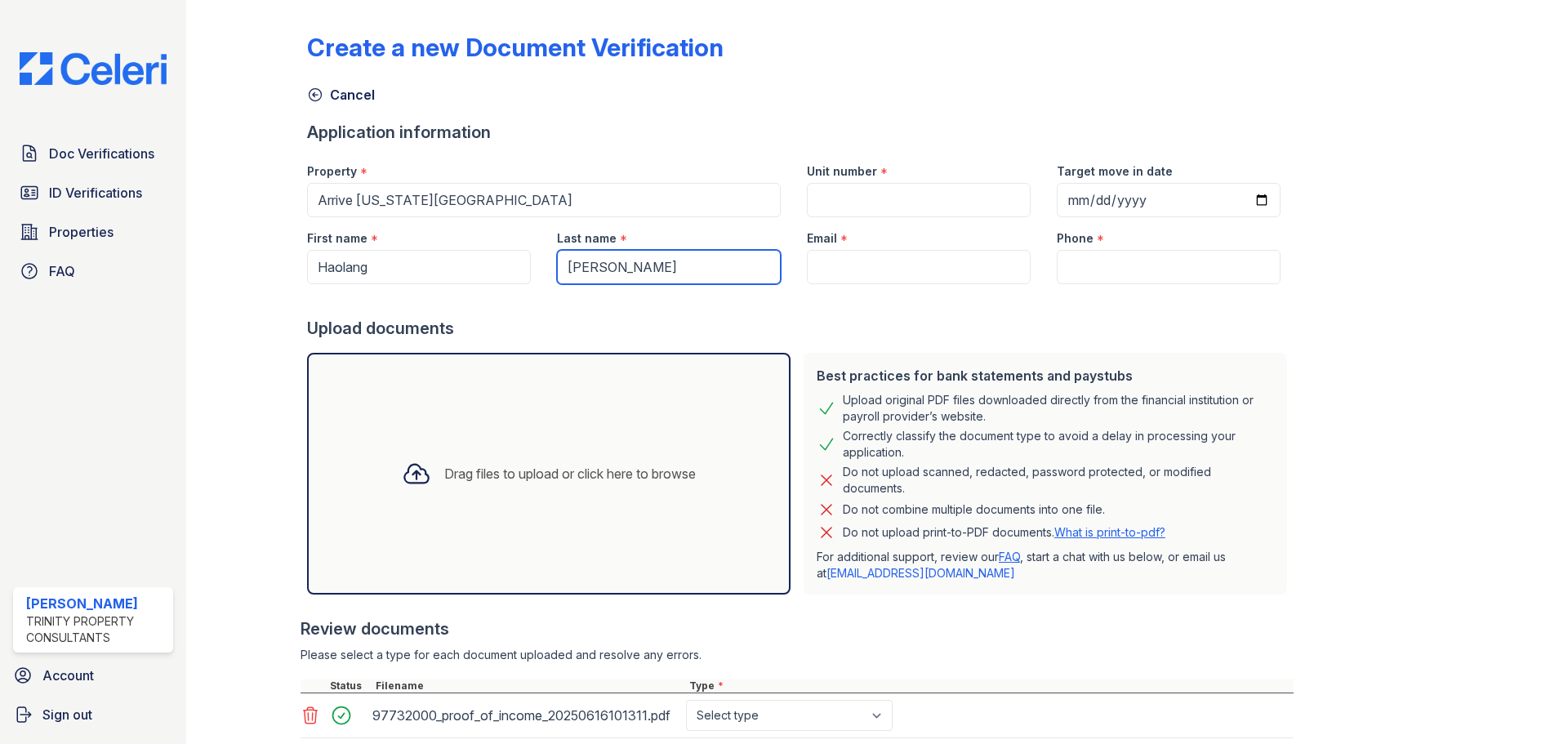
type input "[PERSON_NAME]"
click at [893, 271] on input "Email" at bounding box center [919, 266] width 224 height 34
paste input "[EMAIL_ADDRESS][DOMAIN_NAME]"
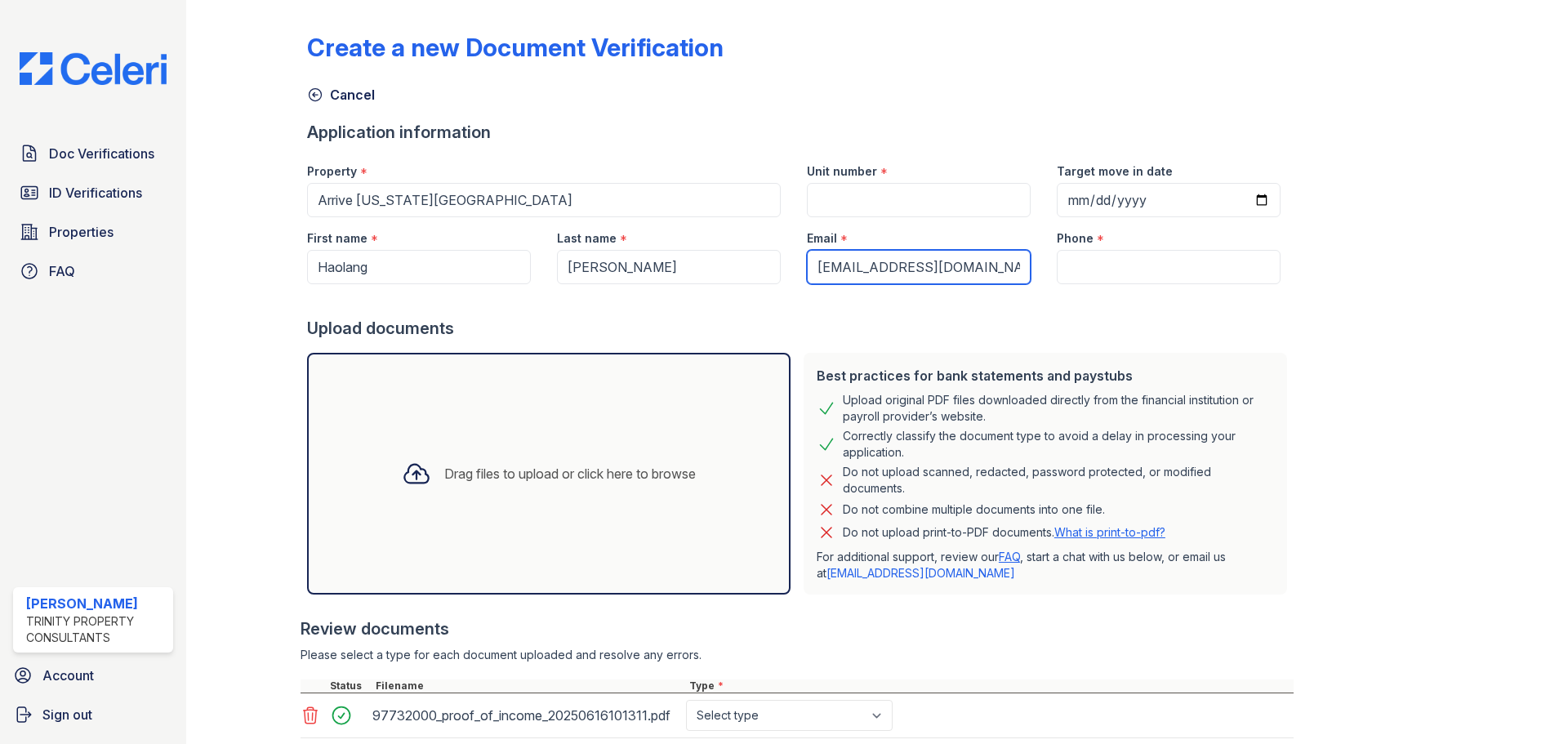
type input "[EMAIL_ADDRESS][DOMAIN_NAME]"
click at [1123, 260] on input "Phone" at bounding box center [1168, 266] width 224 height 34
paste input "[PHONE_NUMBER]"
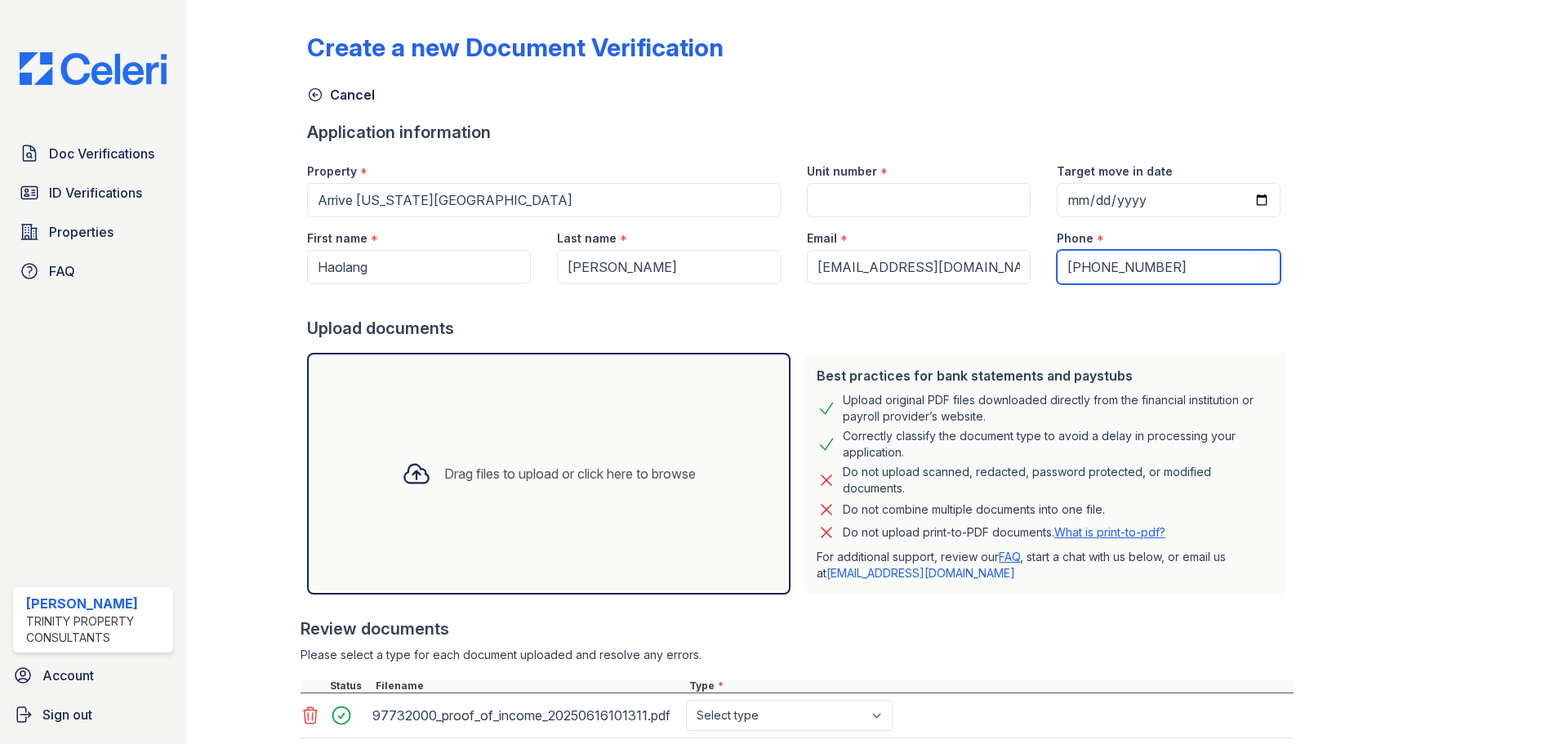
type input "[PHONE_NUMBER]"
click at [949, 200] on input "Unit number" at bounding box center [919, 200] width 224 height 34
type input "1505"
click at [1381, 506] on div "Create a new Document Verification Cancel Application information Property * Ar…" at bounding box center [876, 402] width 1140 height 790
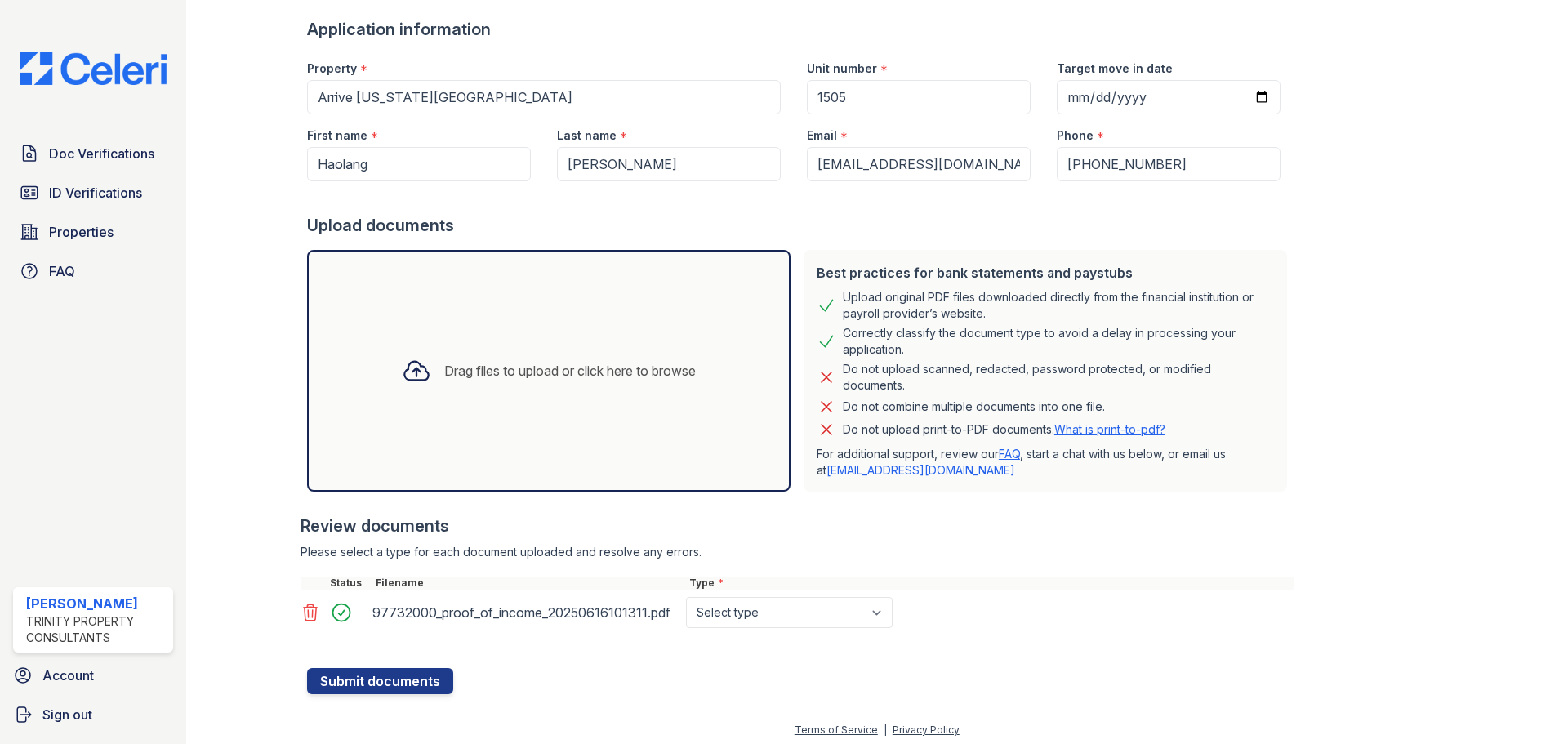
scroll to position [109, 0]
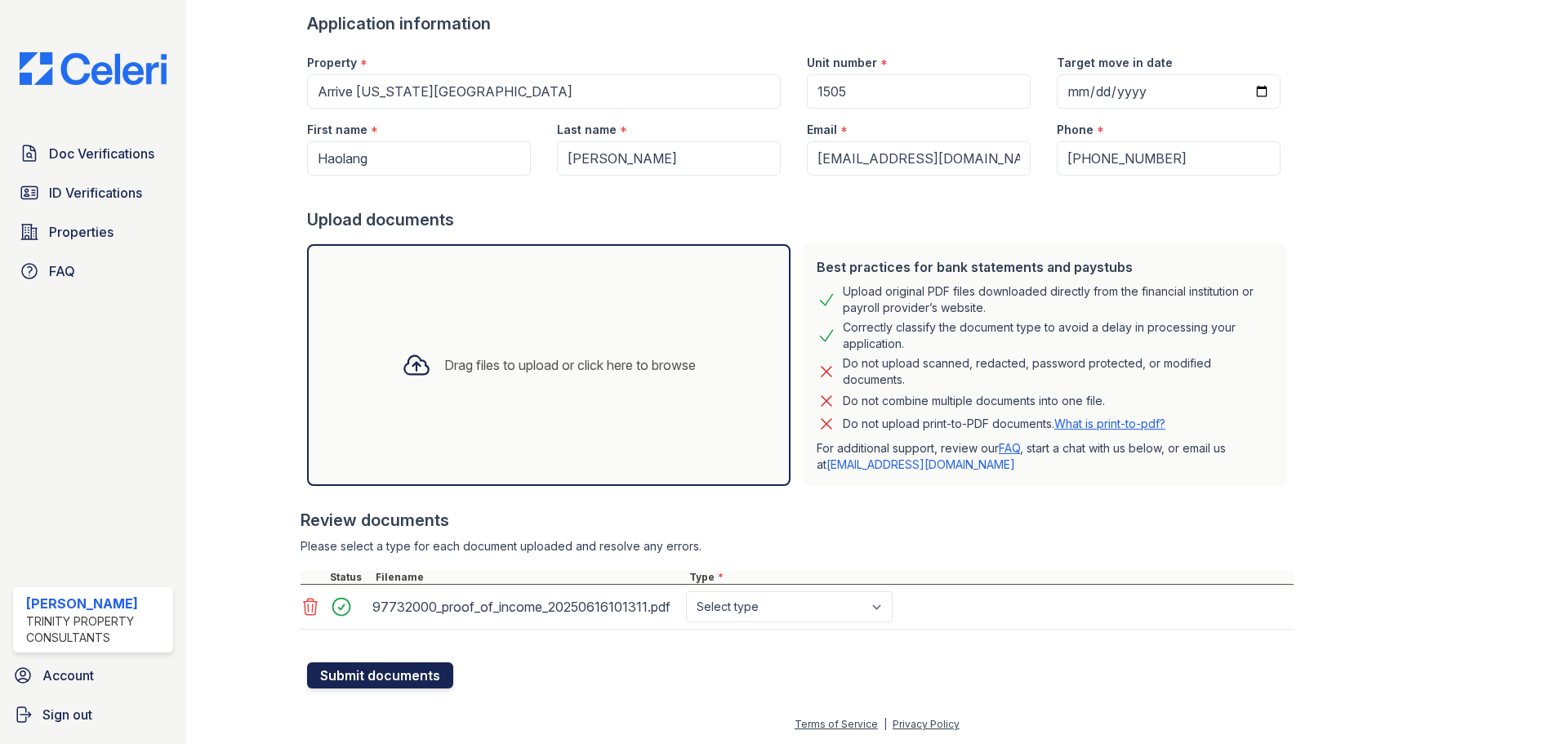
click at [362, 669] on button "Submit documents" at bounding box center [379, 675] width 146 height 27
click at [813, 602] on select "Select type Paystub Bank Statement Offer Letter Tax Documents Benefit Award Let…" at bounding box center [789, 607] width 206 height 31
select select "benefit_award_letter"
click at [686, 592] on select "Select type Paystub Bank Statement Offer Letter Tax Documents Benefit Award Let…" at bounding box center [789, 607] width 206 height 31
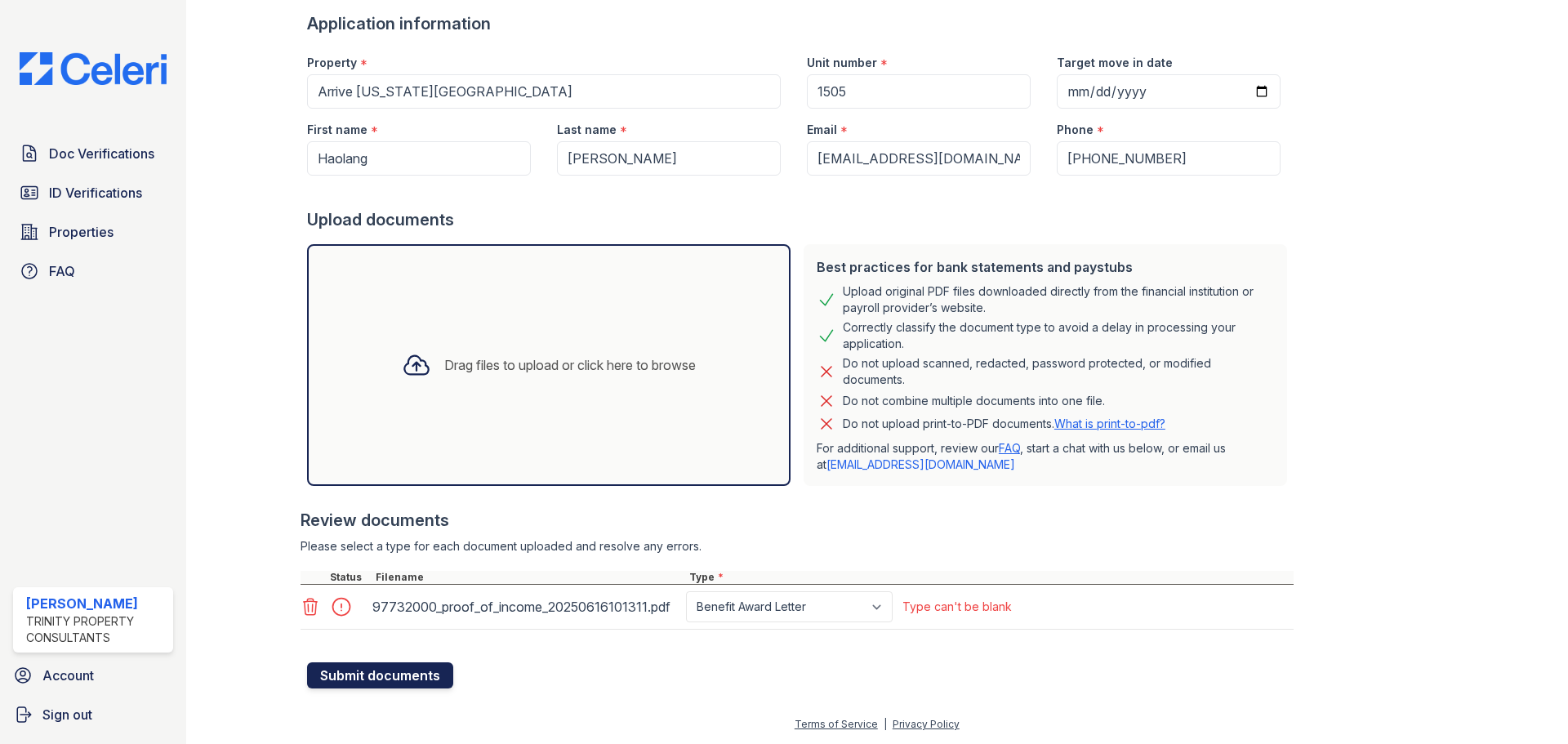
click at [380, 674] on button "Submit documents" at bounding box center [379, 675] width 146 height 27
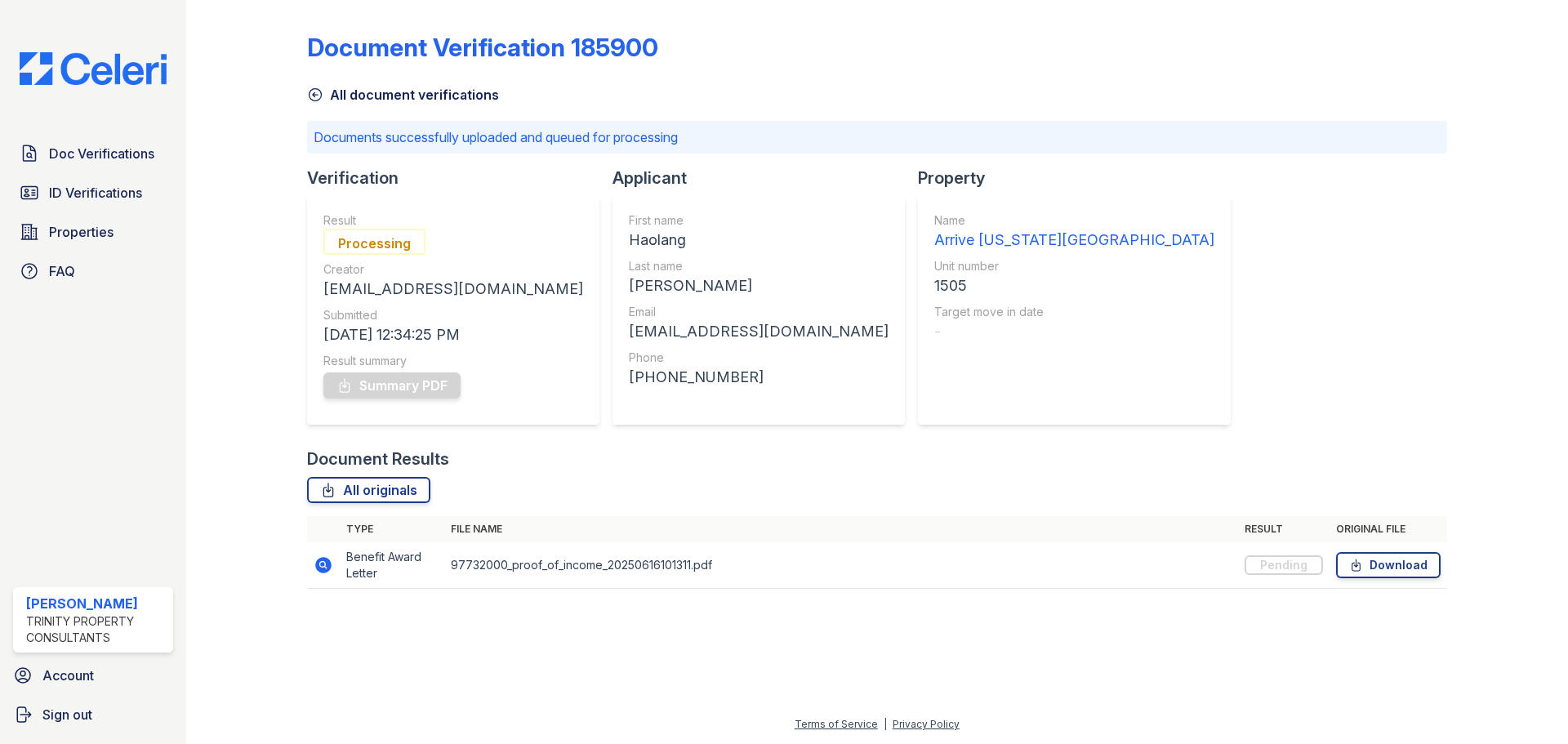
click at [215, 263] on div at bounding box center [259, 306] width 94 height 599
click at [114, 155] on span "Doc Verifications" at bounding box center [101, 153] width 105 height 20
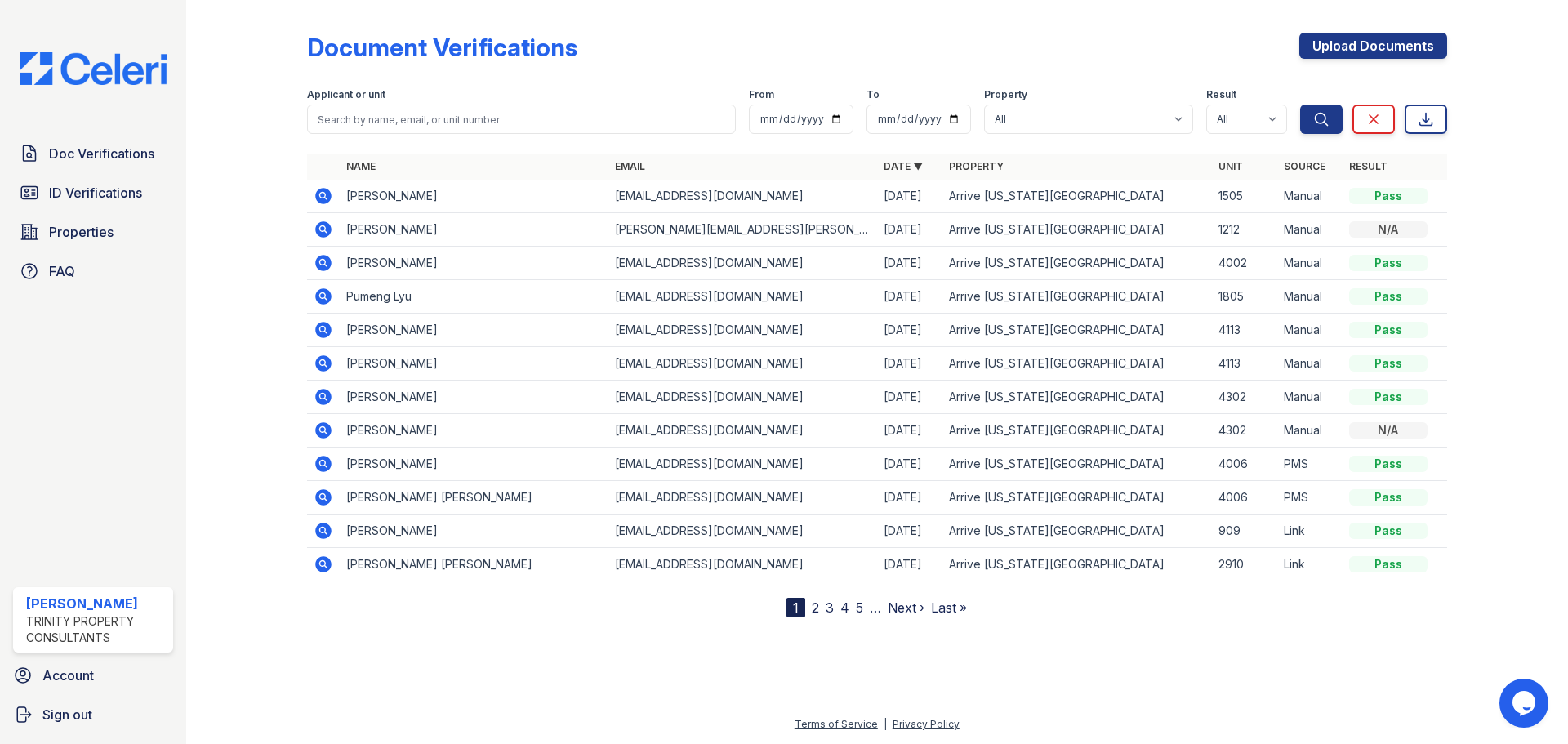
click at [320, 197] on icon at bounding box center [323, 196] width 20 height 20
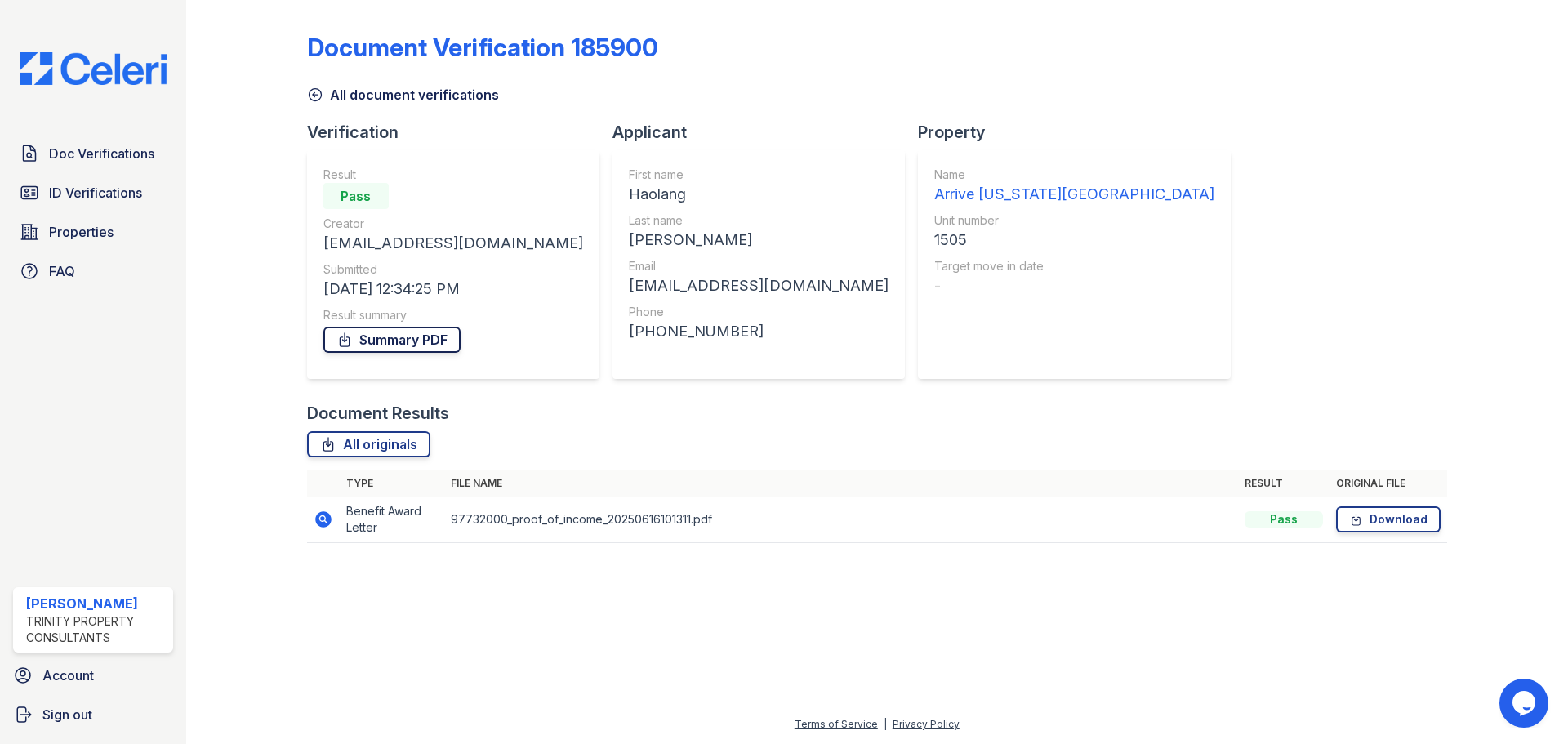
click at [399, 342] on link "Summary PDF" at bounding box center [392, 339] width 138 height 27
click at [84, 154] on span "Doc Verifications" at bounding box center [101, 153] width 105 height 20
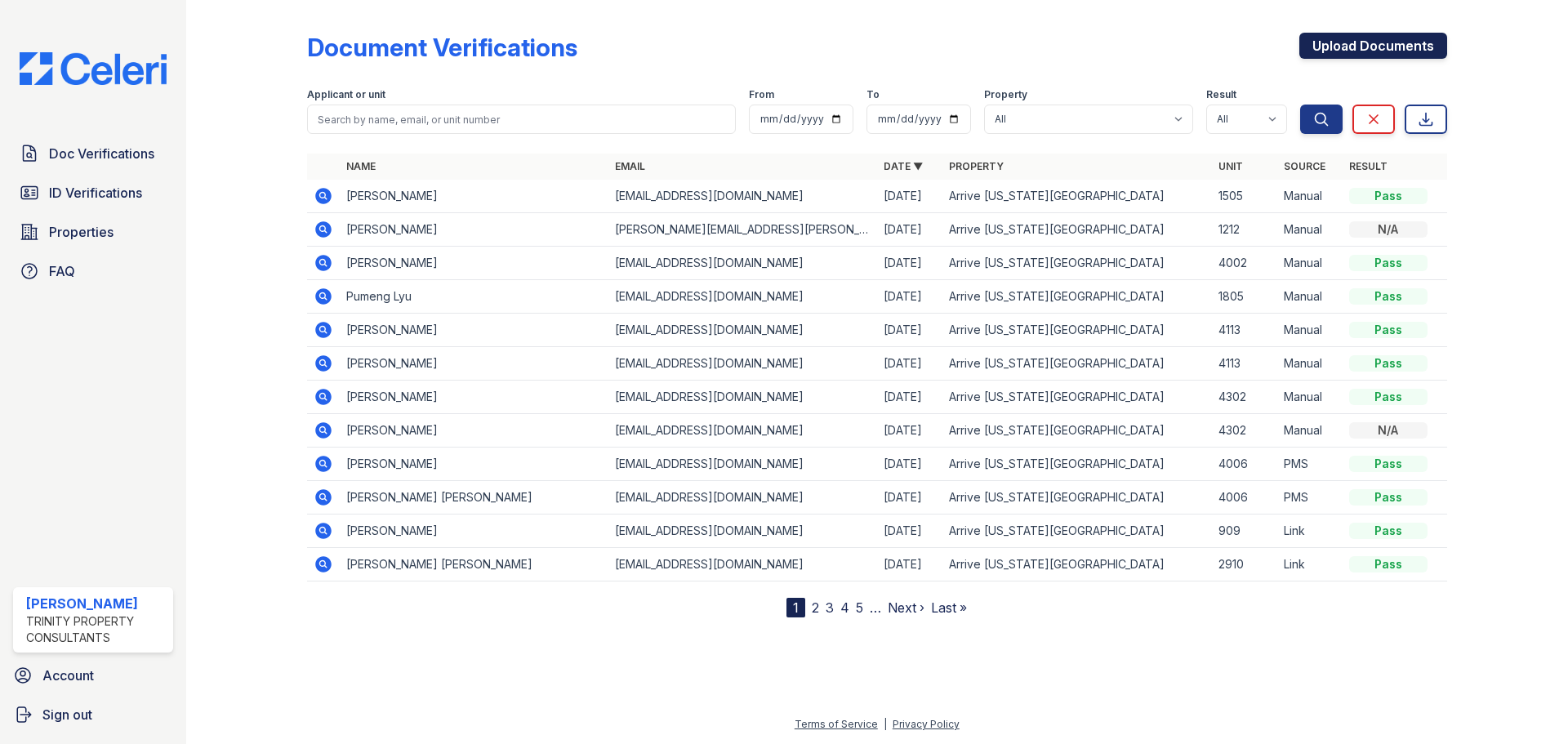
click at [1357, 40] on link "Upload Documents" at bounding box center [1372, 45] width 147 height 27
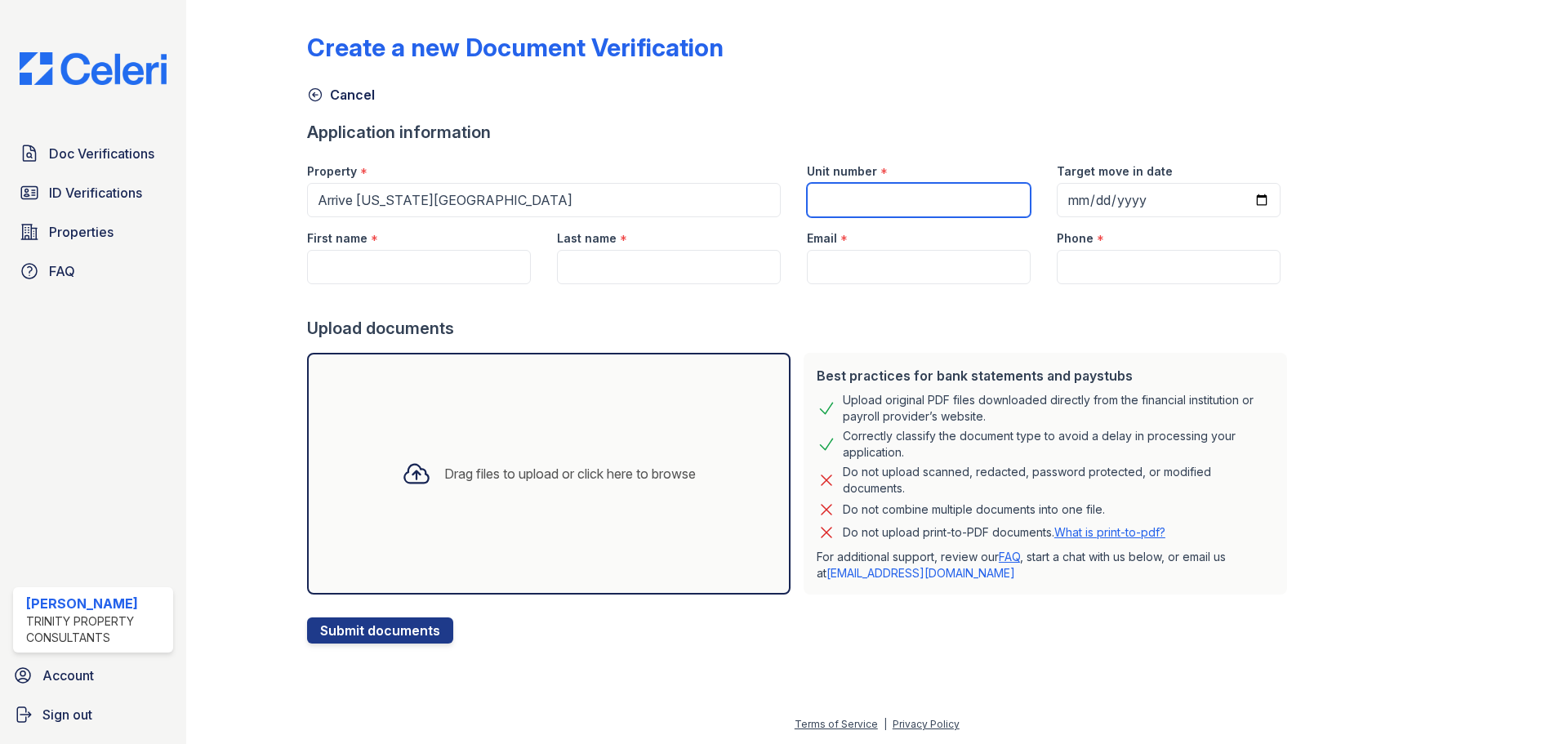
click at [877, 201] on input "Unit number" at bounding box center [919, 200] width 224 height 34
type input "2602"
type input "Bubu"
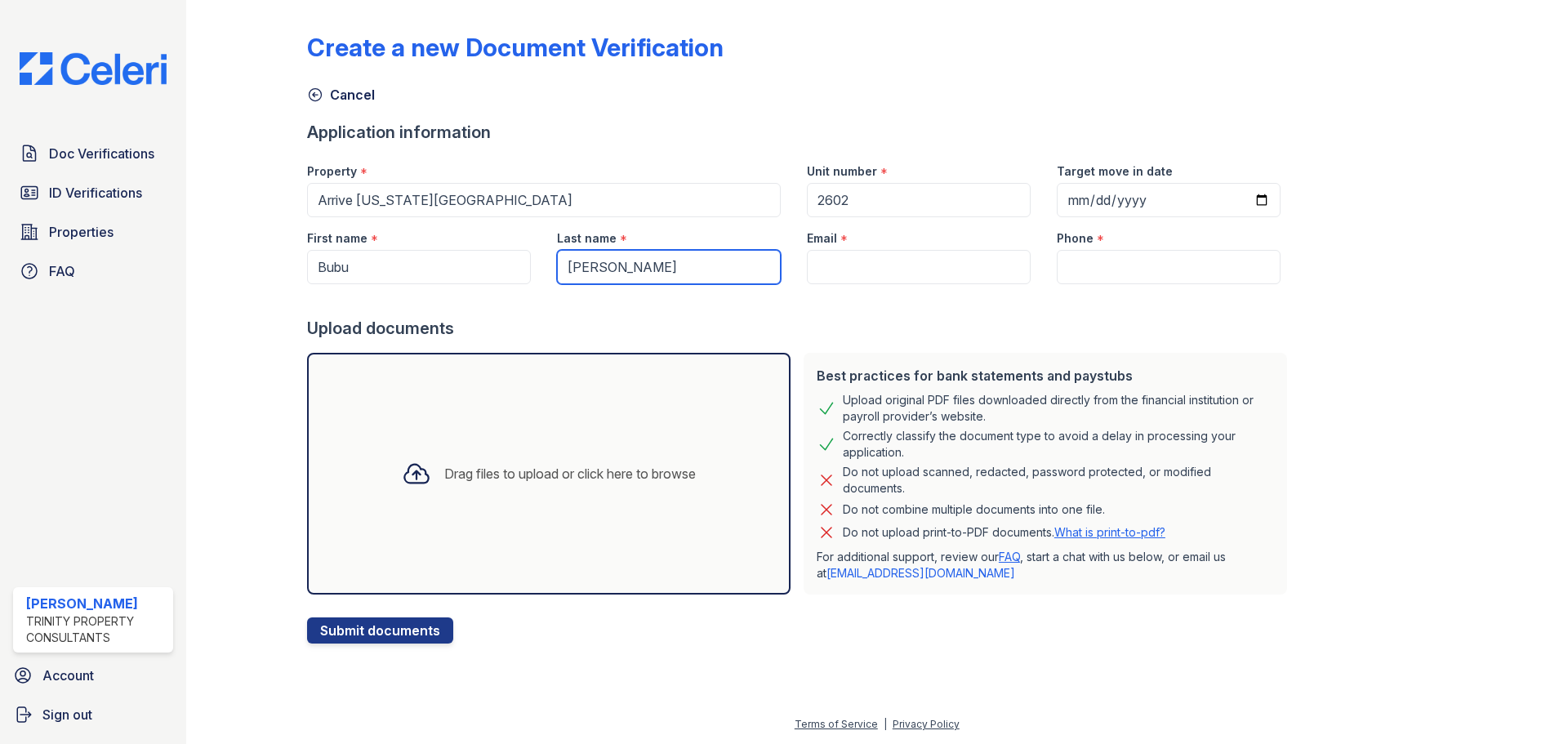
type input "[PERSON_NAME]"
paste input "[EMAIL_ADDRESS][DOMAIN_NAME]"
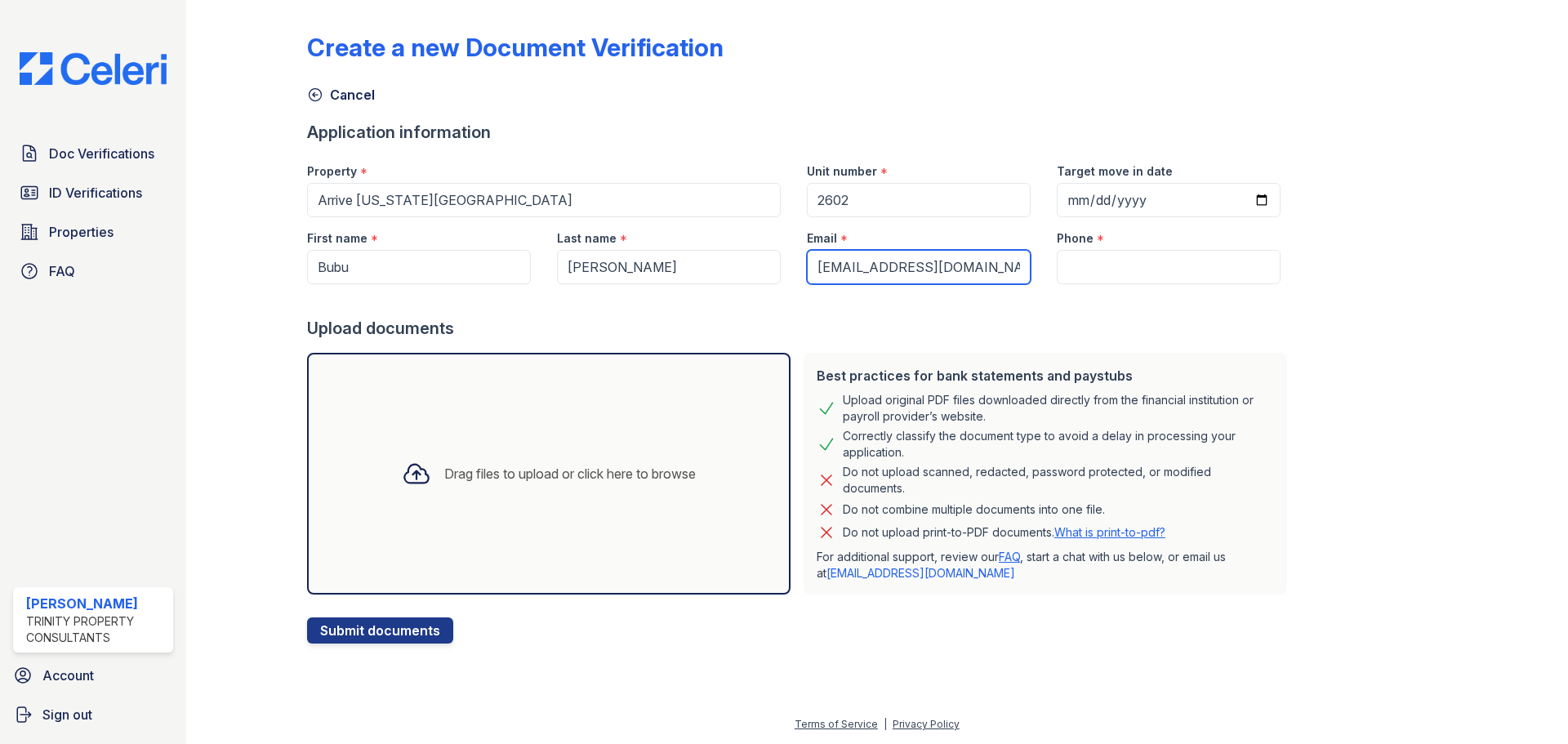
type input "[EMAIL_ADDRESS][DOMAIN_NAME]"
paste input "1806831700"
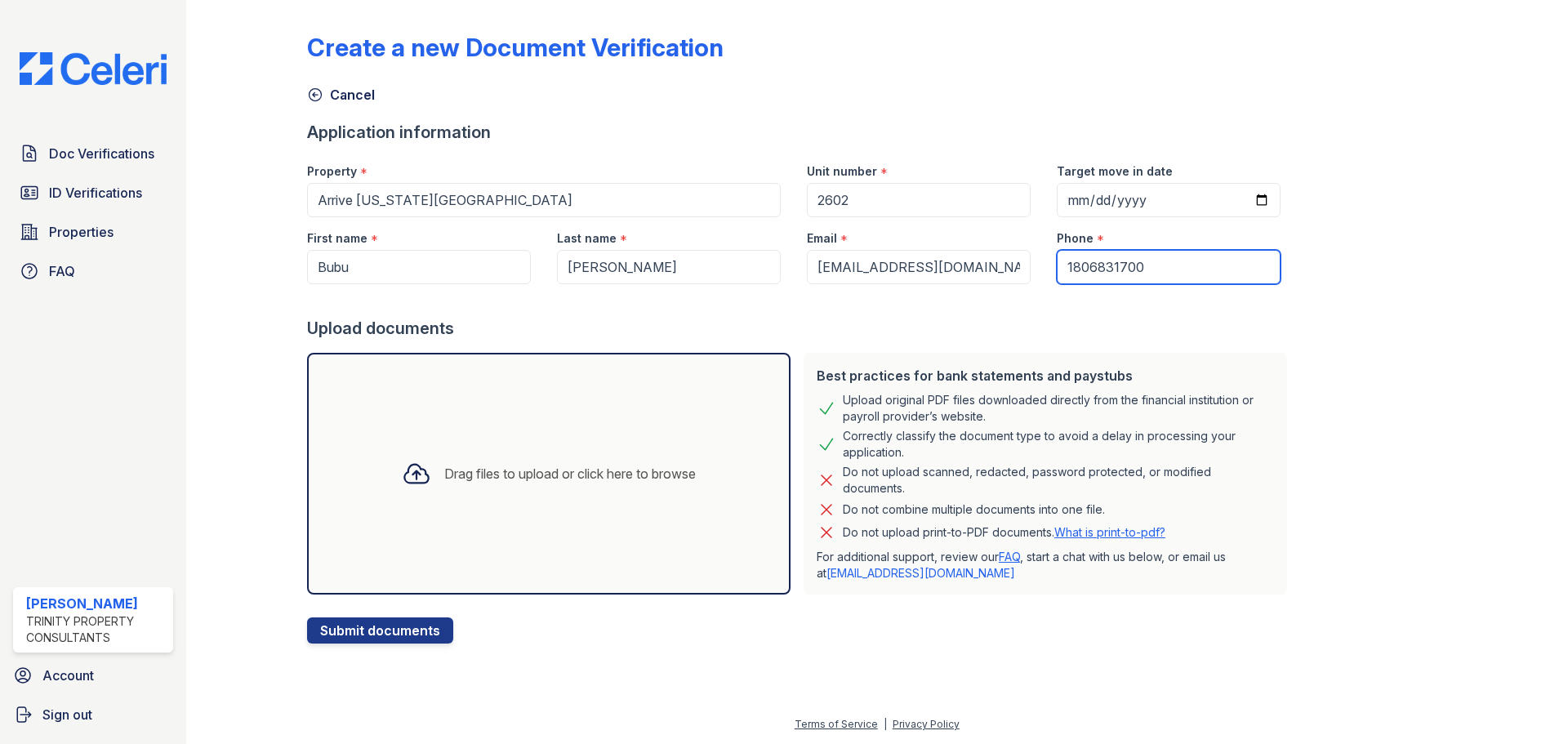
type input "1806831700"
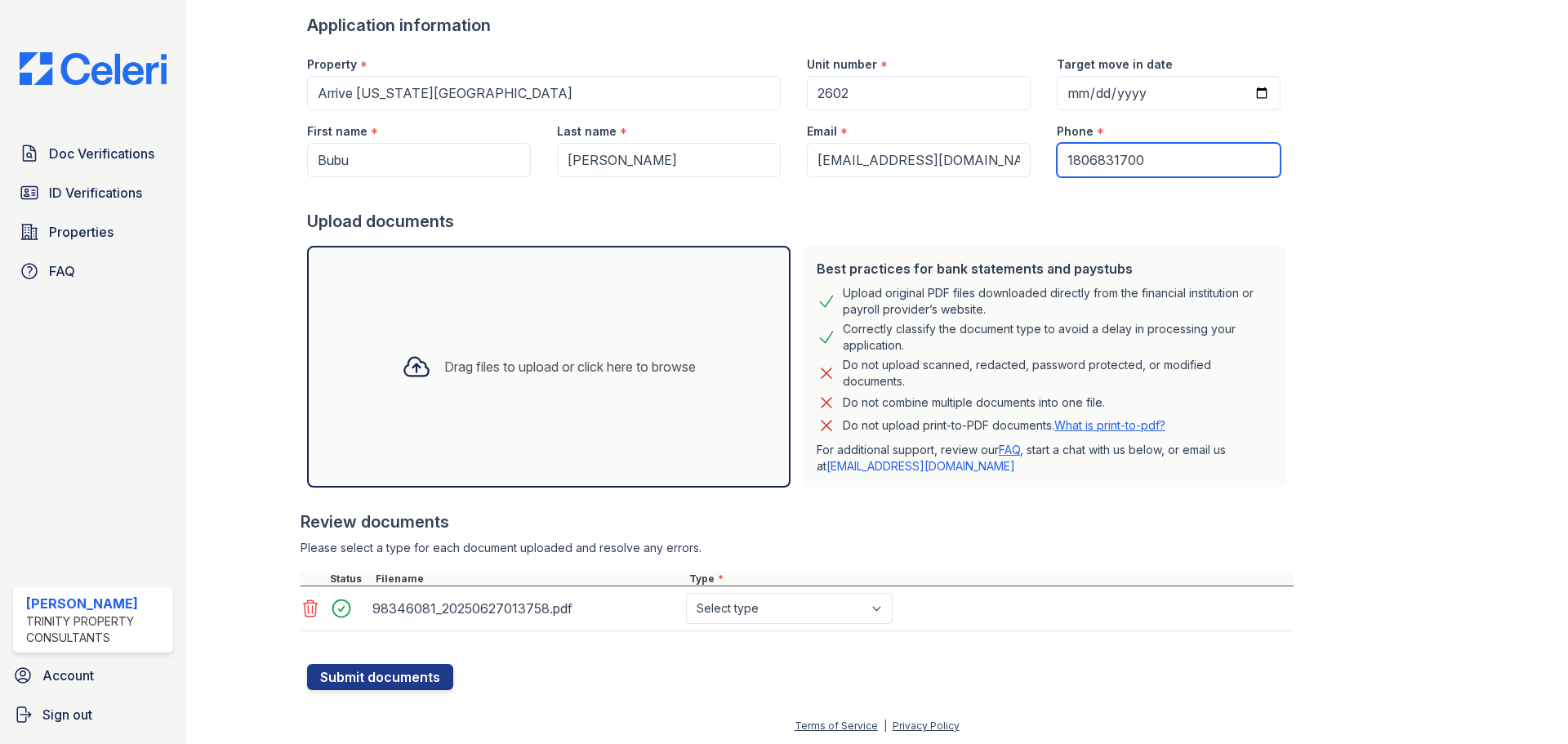
scroll to position [109, 0]
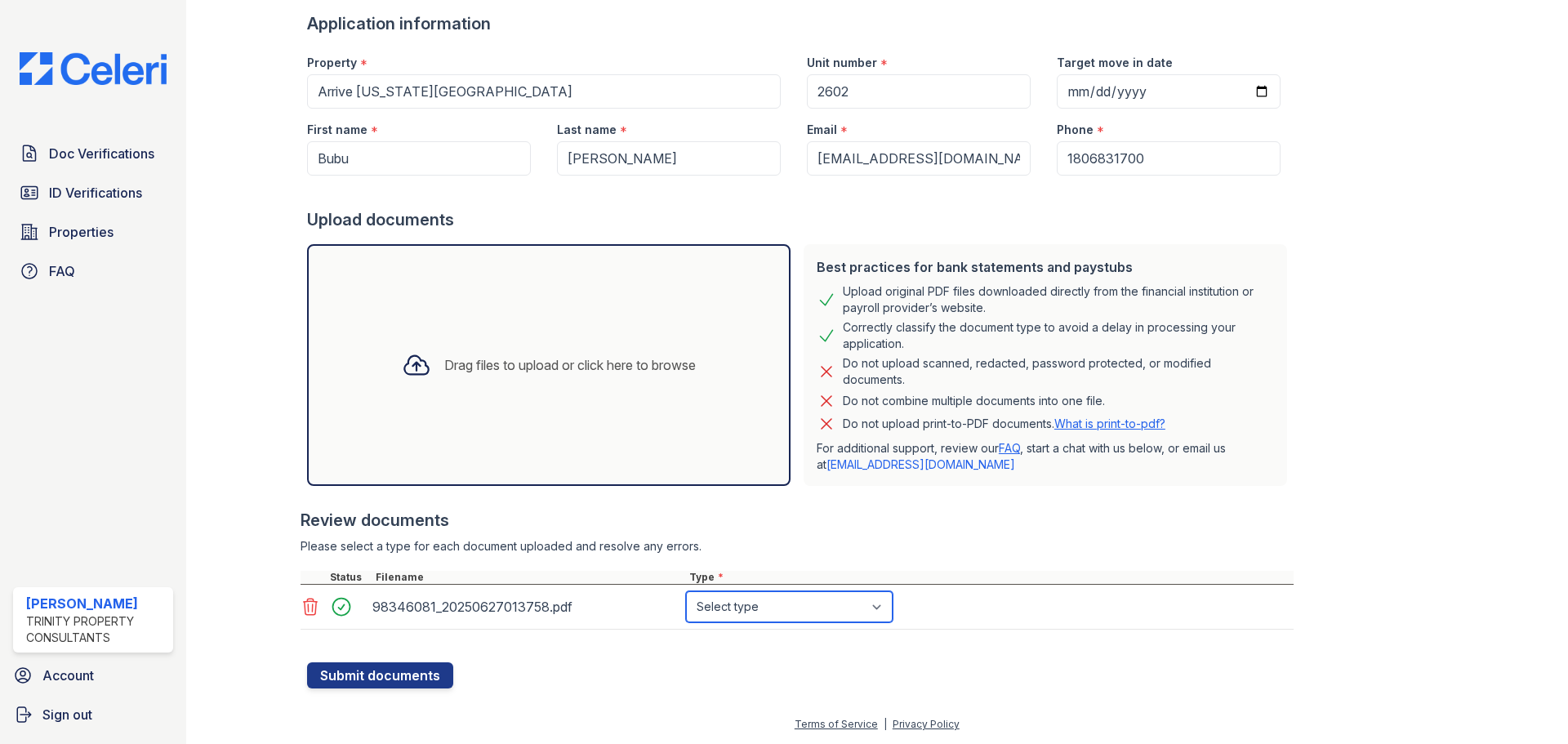
click at [834, 614] on select "Select type Paystub Bank Statement Offer Letter Tax Documents Benefit Award Let…" at bounding box center [789, 607] width 206 height 31
select select "benefit_award_letter"
click at [686, 592] on select "Select type Paystub Bank Statement Offer Letter Tax Documents Benefit Award Let…" at bounding box center [789, 607] width 206 height 31
click at [378, 674] on button "Submit documents" at bounding box center [379, 675] width 146 height 27
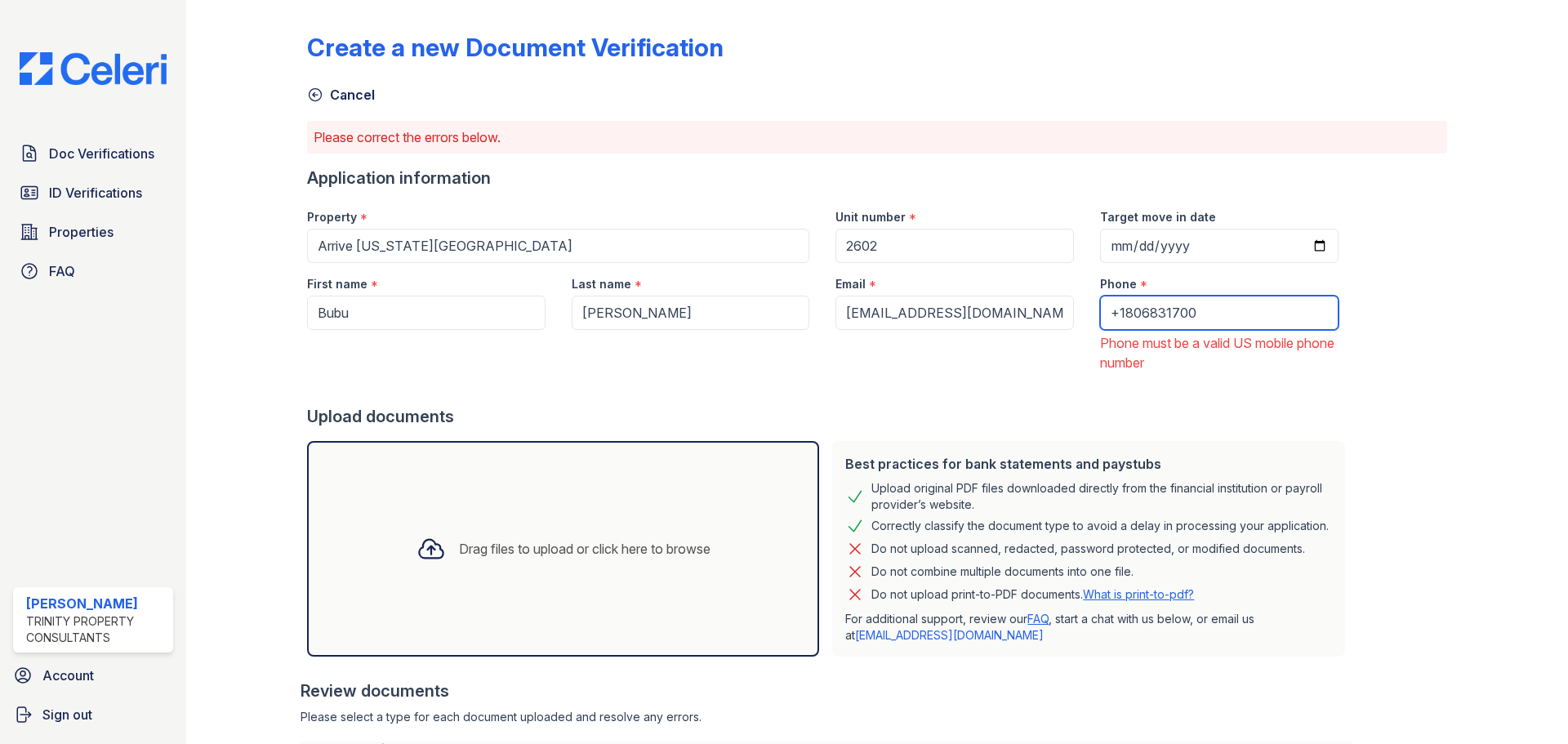
click at [1099, 312] on input "+1806831700" at bounding box center [1218, 313] width 239 height 34
click at [1152, 313] on input "806831700" at bounding box center [1218, 313] width 239 height 34
type input "8068317001"
click at [1415, 322] on div "Create a new Document Verification Cancel Please correct the errors below. Appl…" at bounding box center [876, 433] width 1140 height 853
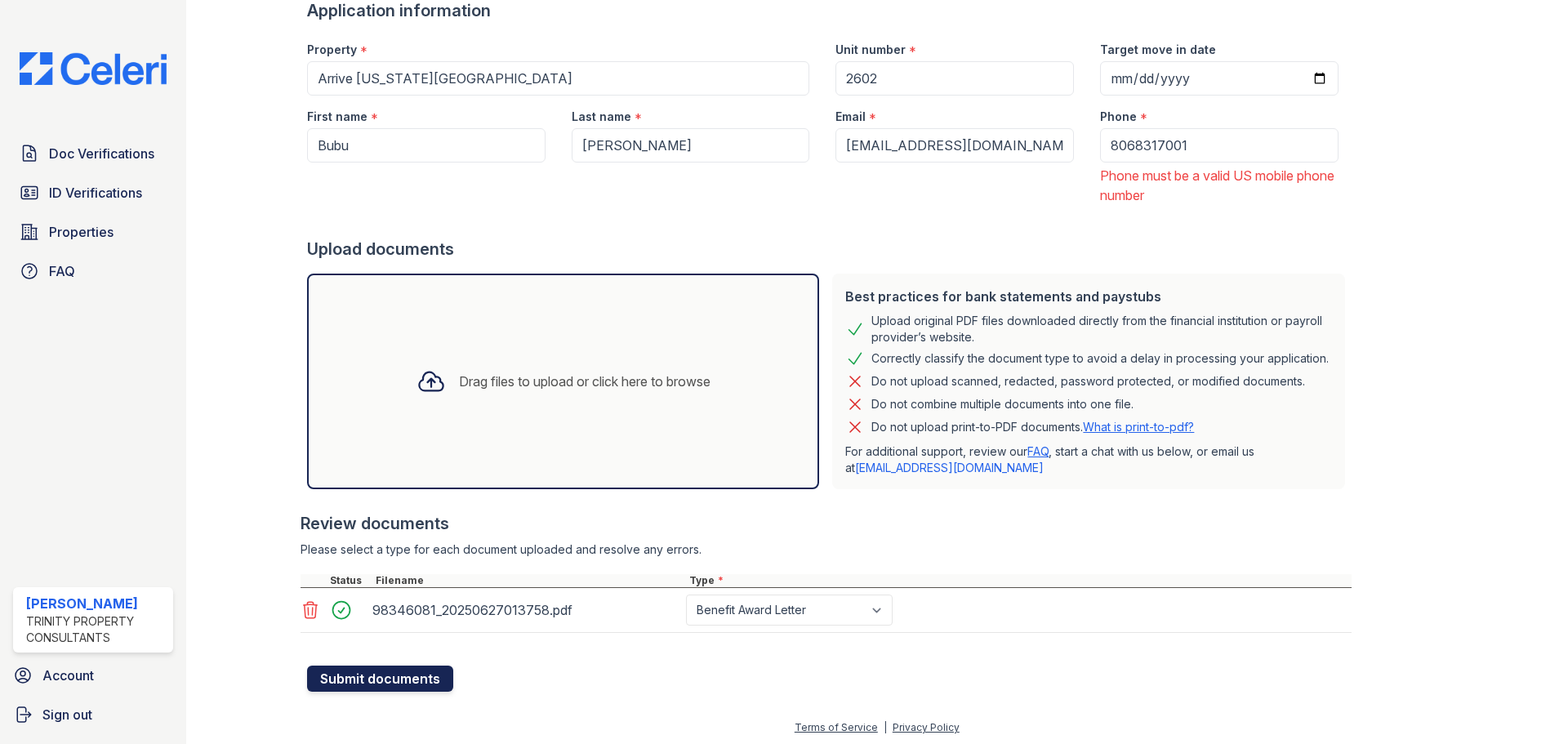
scroll to position [184, 0]
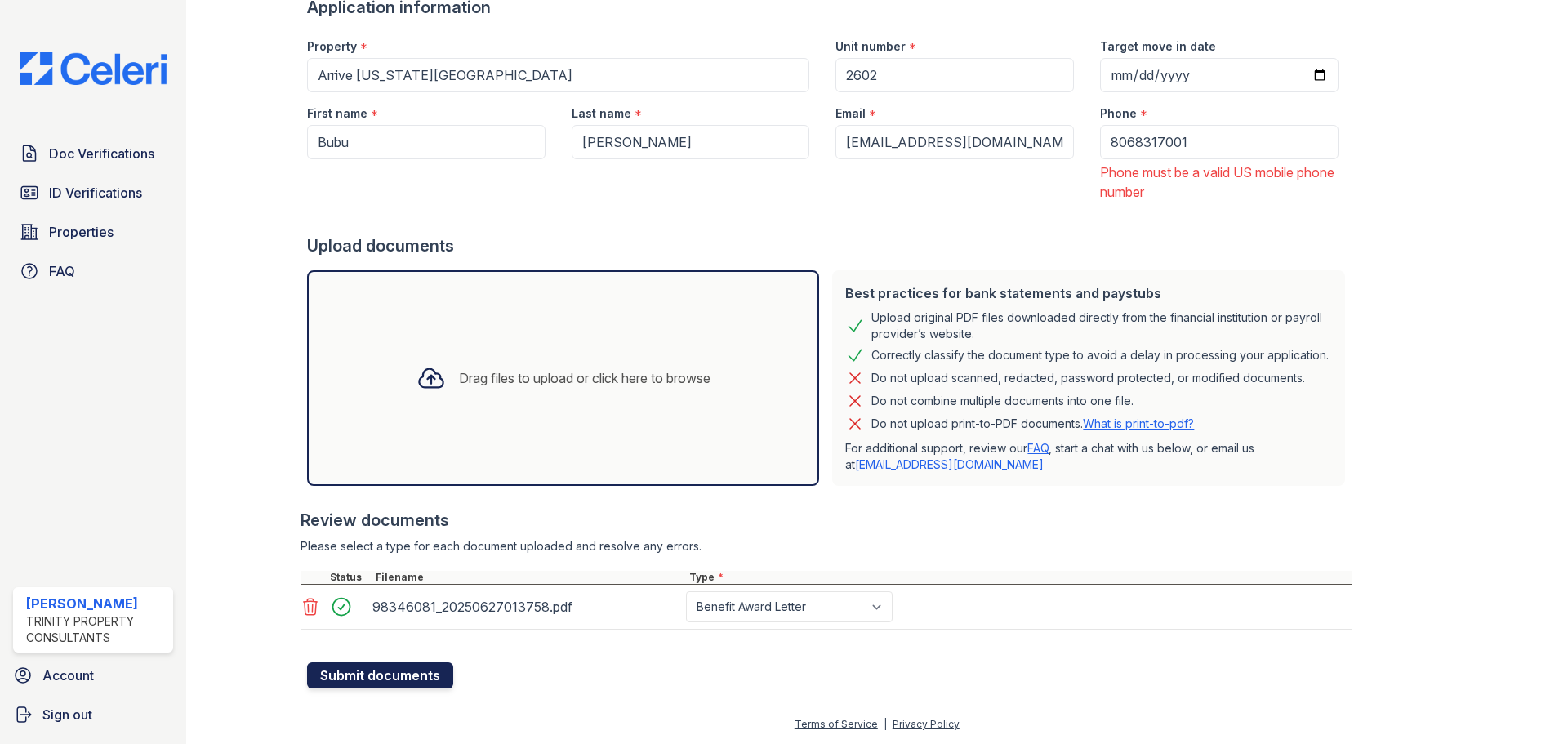
click at [348, 671] on button "Submit documents" at bounding box center [379, 675] width 146 height 27
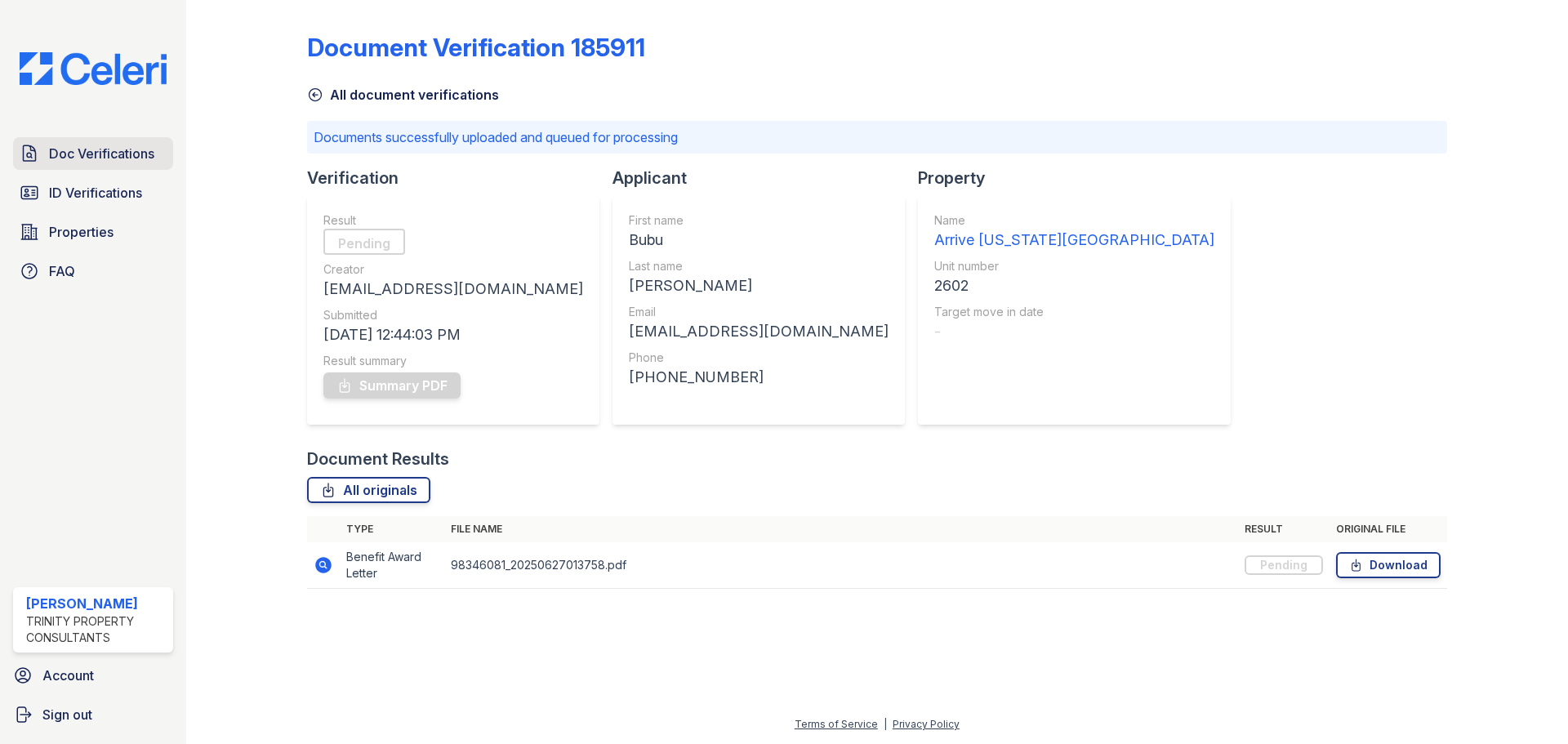
click at [108, 154] on span "Doc Verifications" at bounding box center [101, 153] width 105 height 20
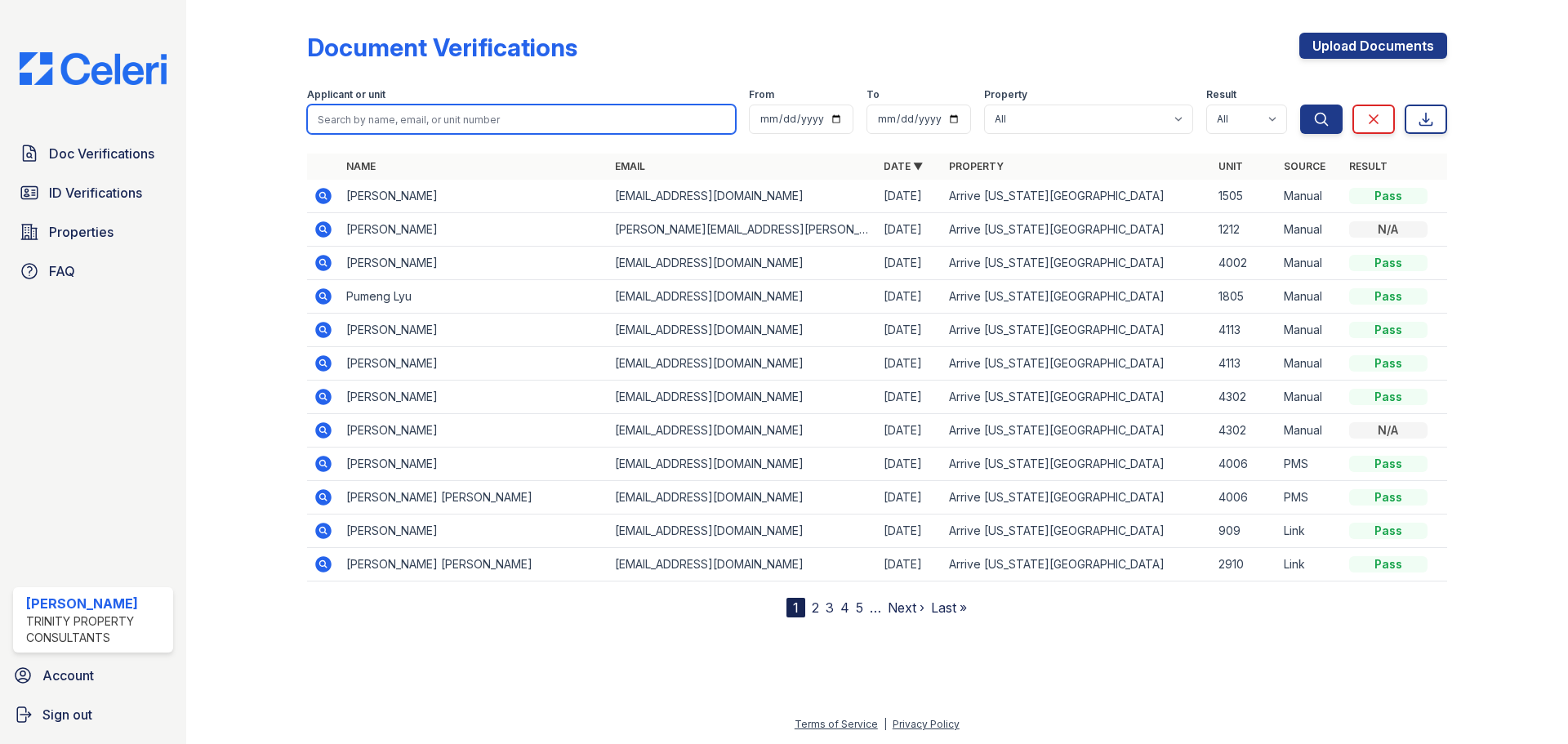
click at [412, 121] on input "search" at bounding box center [521, 119] width 428 height 29
type input "bubu"
click at [1300, 104] on button "Search" at bounding box center [1320, 119] width 42 height 29
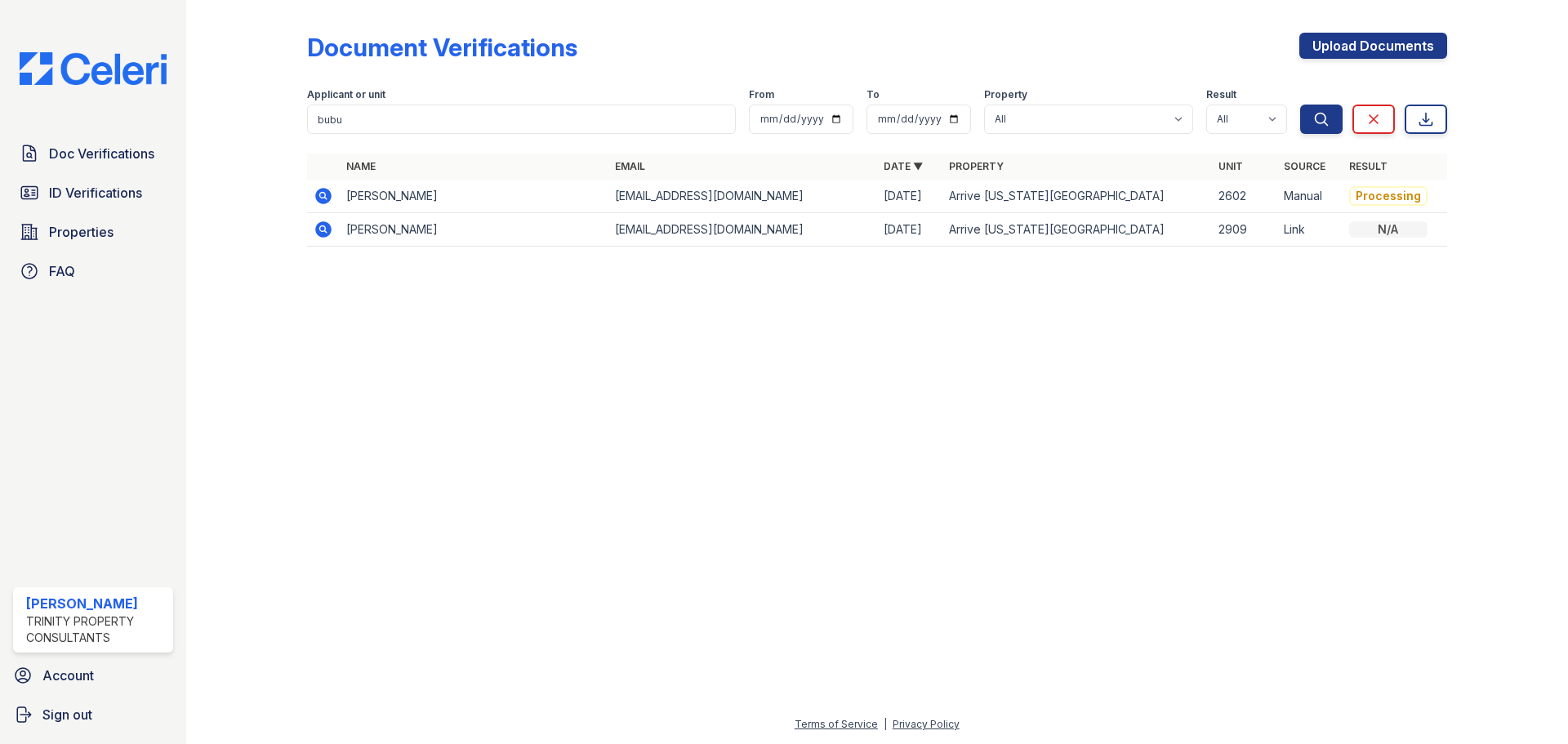
click at [322, 195] on icon at bounding box center [322, 195] width 4 height 4
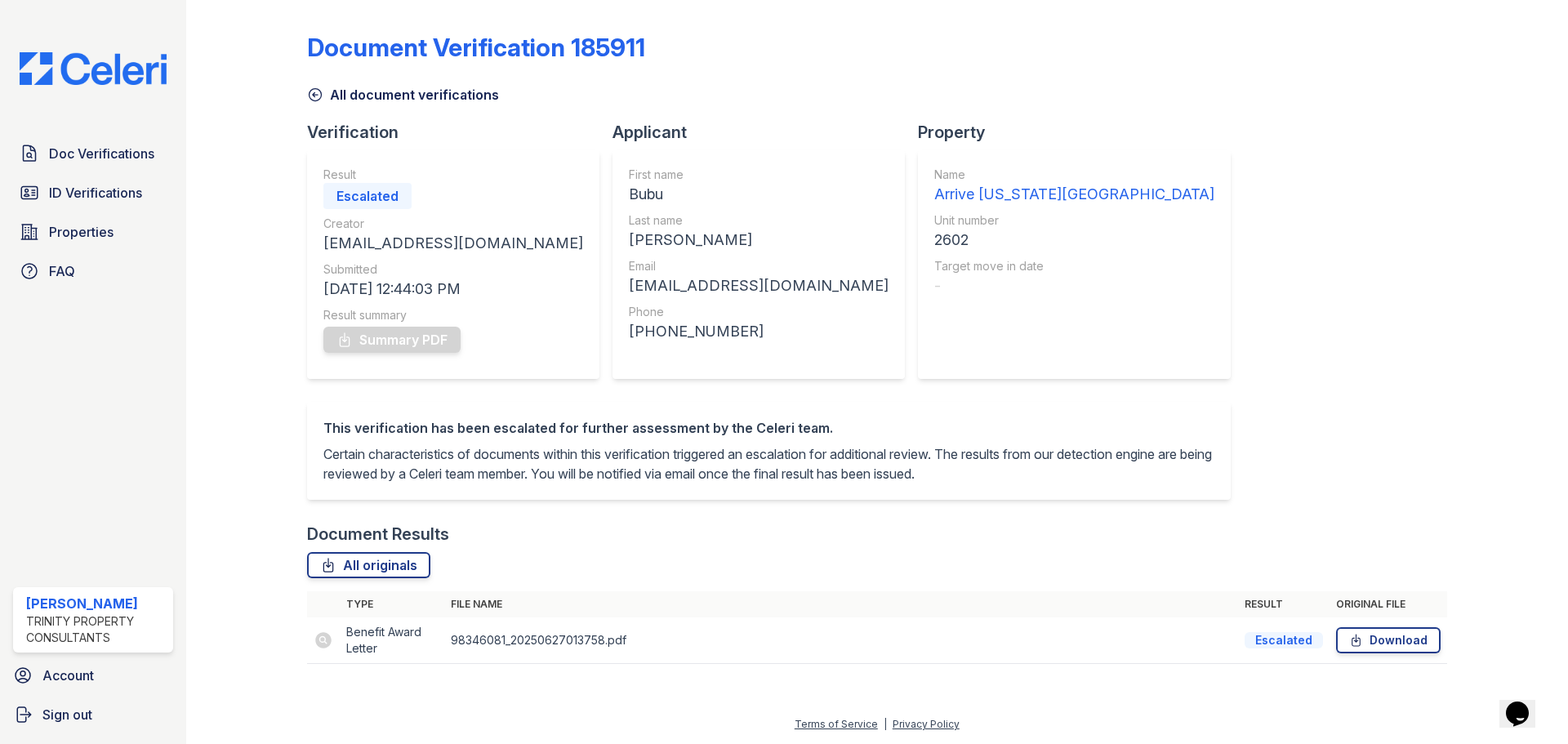
click at [315, 94] on icon at bounding box center [314, 94] width 17 height 17
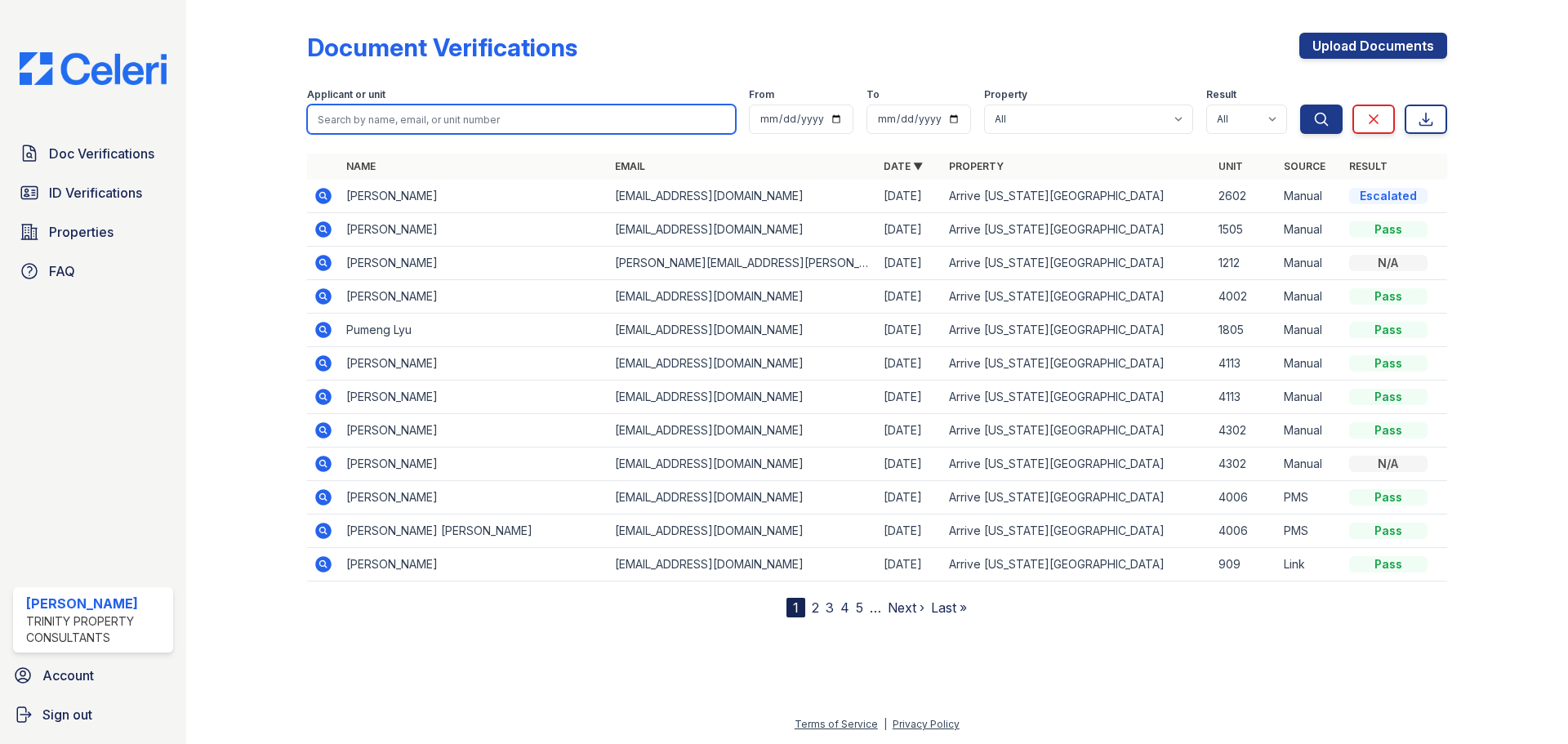
click at [413, 117] on input "search" at bounding box center [521, 119] width 428 height 29
type input "bubu"
click at [1300, 104] on button "Search" at bounding box center [1320, 119] width 42 height 29
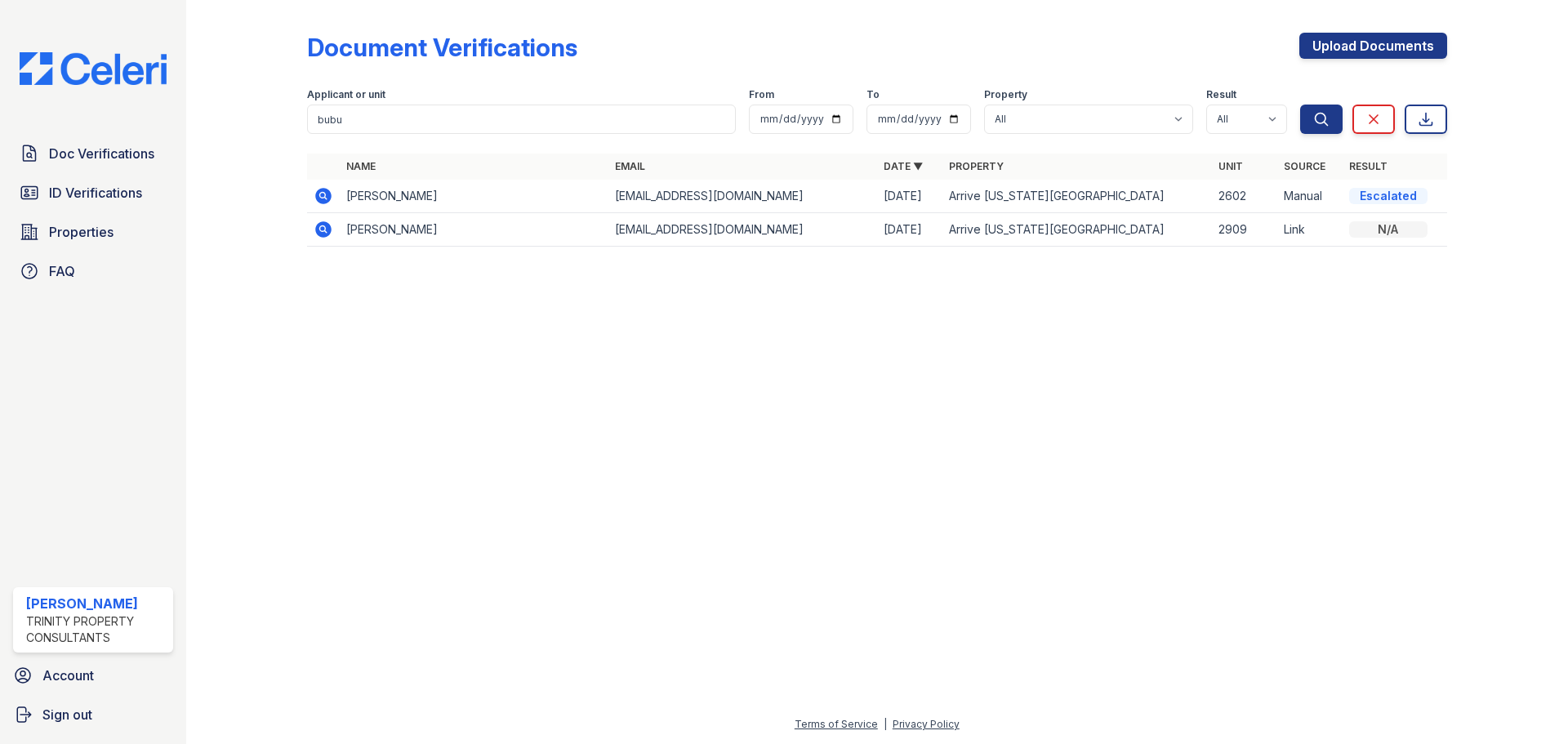
click at [320, 230] on icon at bounding box center [323, 230] width 20 height 20
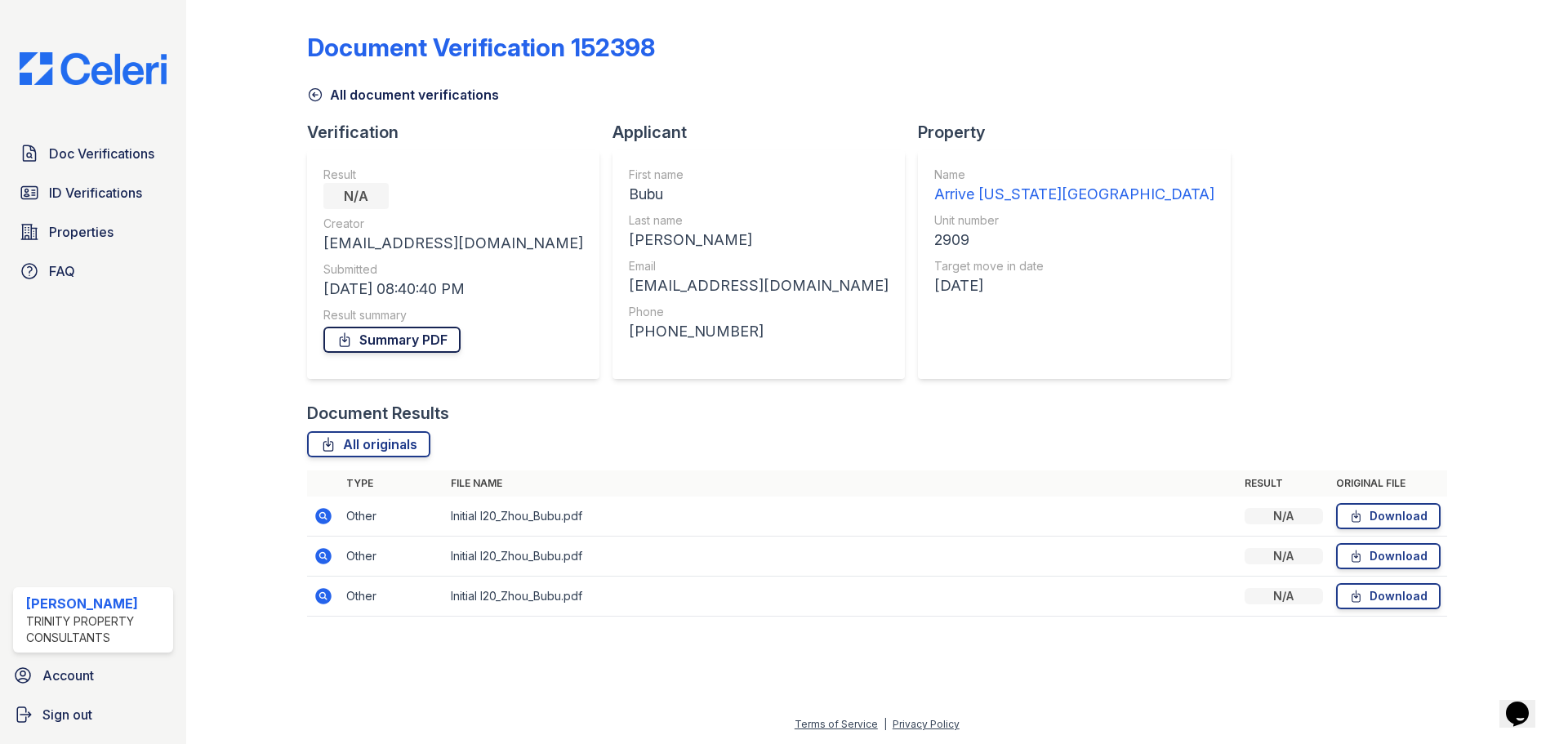
click at [410, 336] on link "Summary PDF" at bounding box center [392, 339] width 138 height 27
click at [317, 94] on icon at bounding box center [314, 94] width 17 height 17
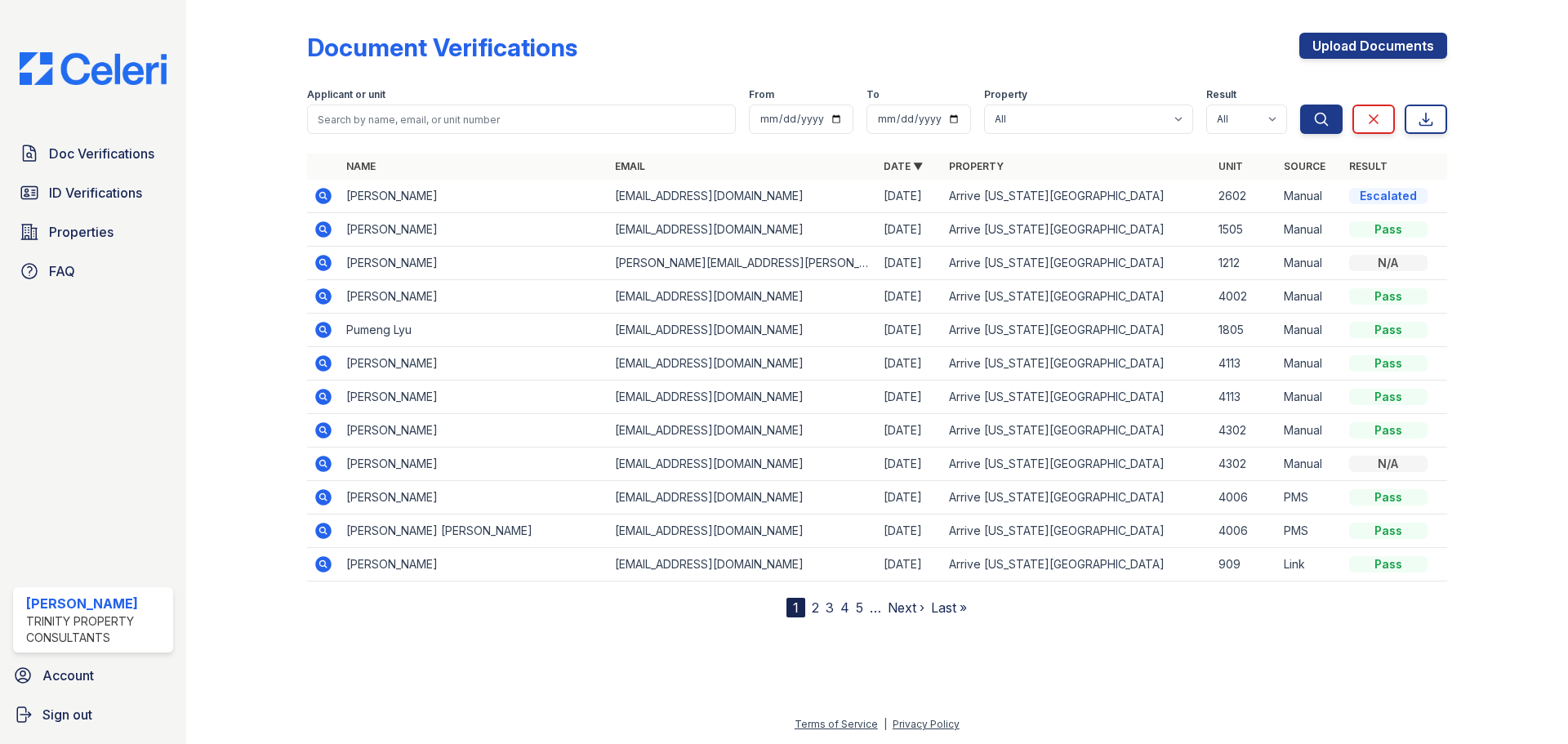
click at [326, 196] on icon at bounding box center [323, 196] width 17 height 17
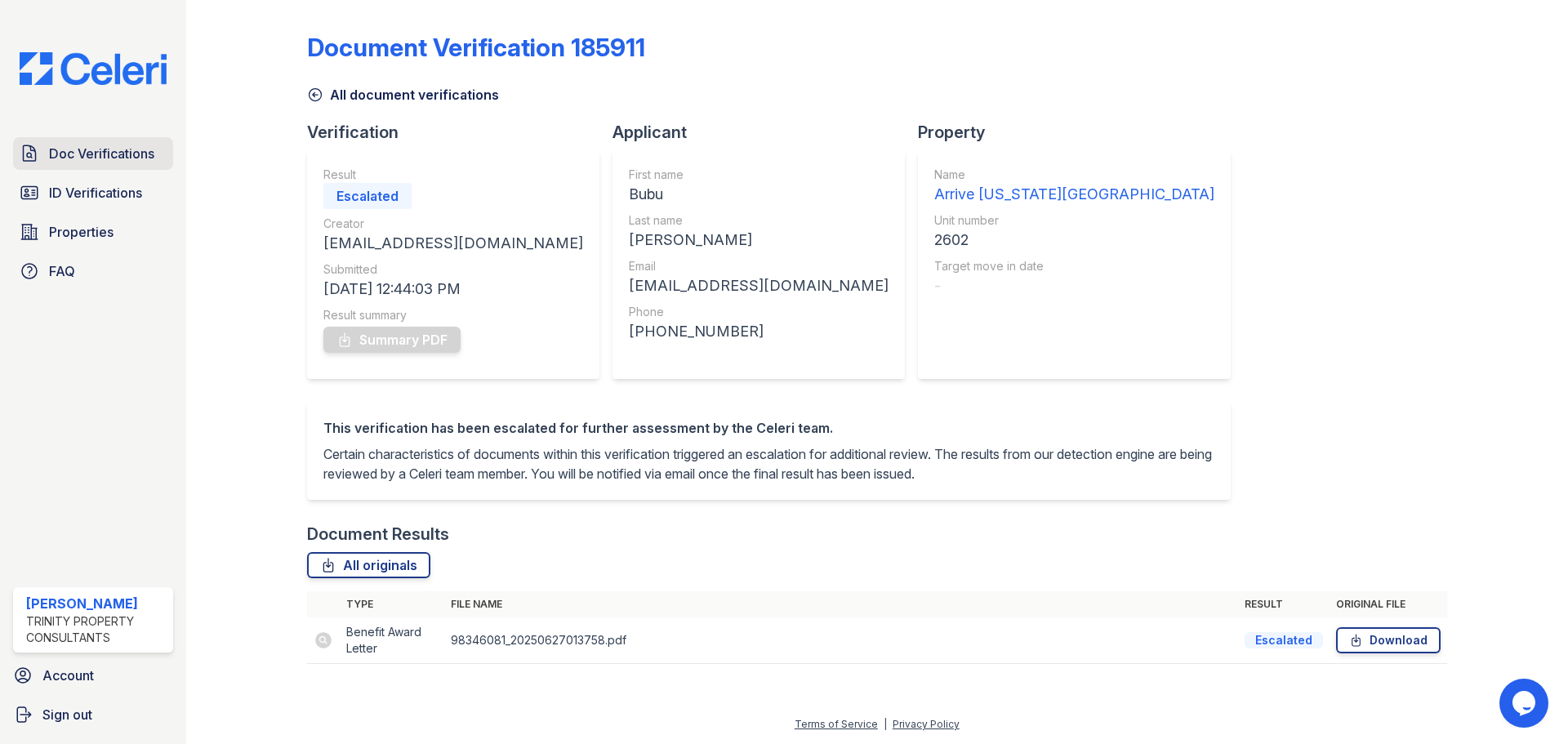
click at [128, 152] on span "Doc Verifications" at bounding box center [101, 153] width 105 height 20
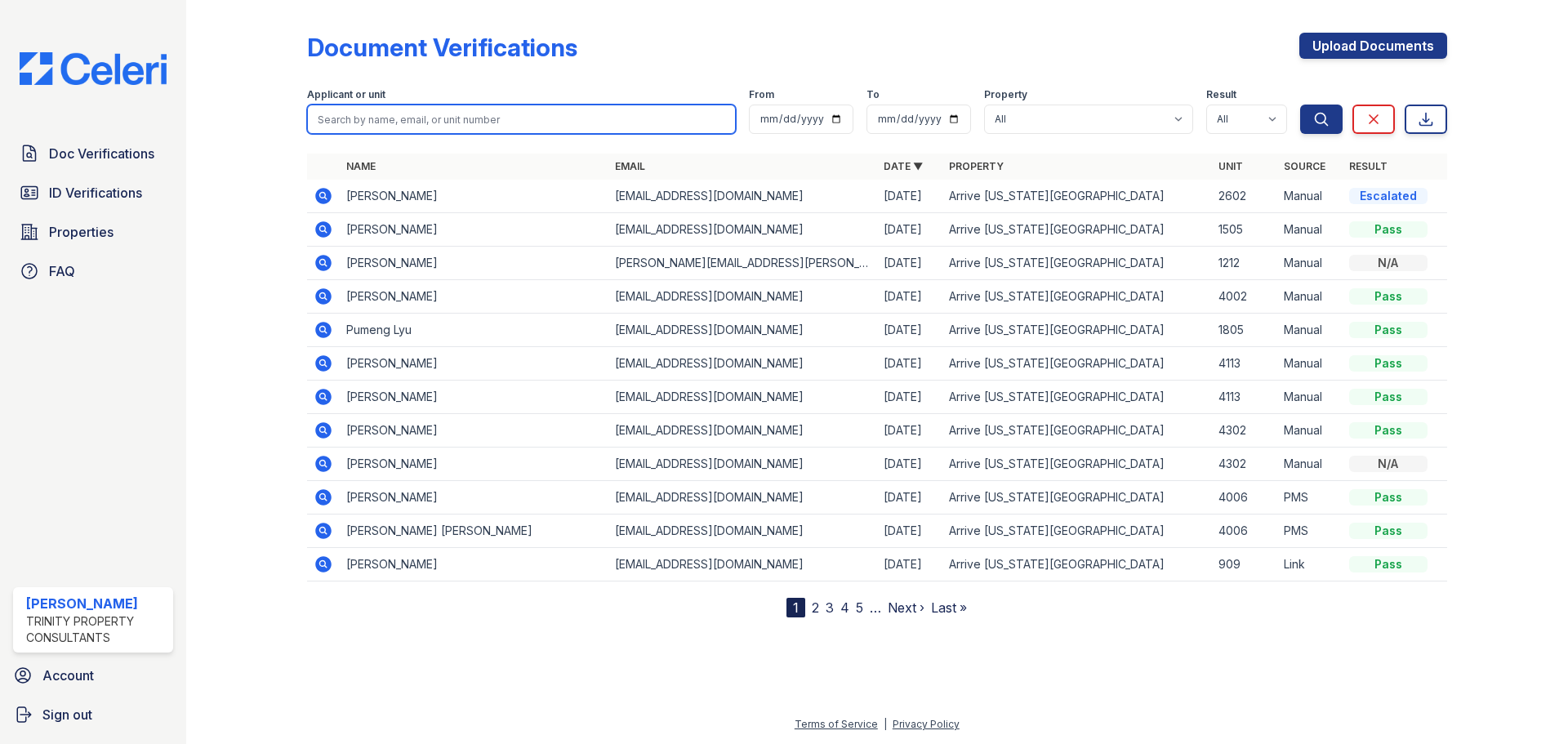
click at [505, 114] on input "search" at bounding box center [521, 119] width 428 height 29
type input "chao yang"
click at [1300, 104] on button "Search" at bounding box center [1320, 119] width 42 height 29
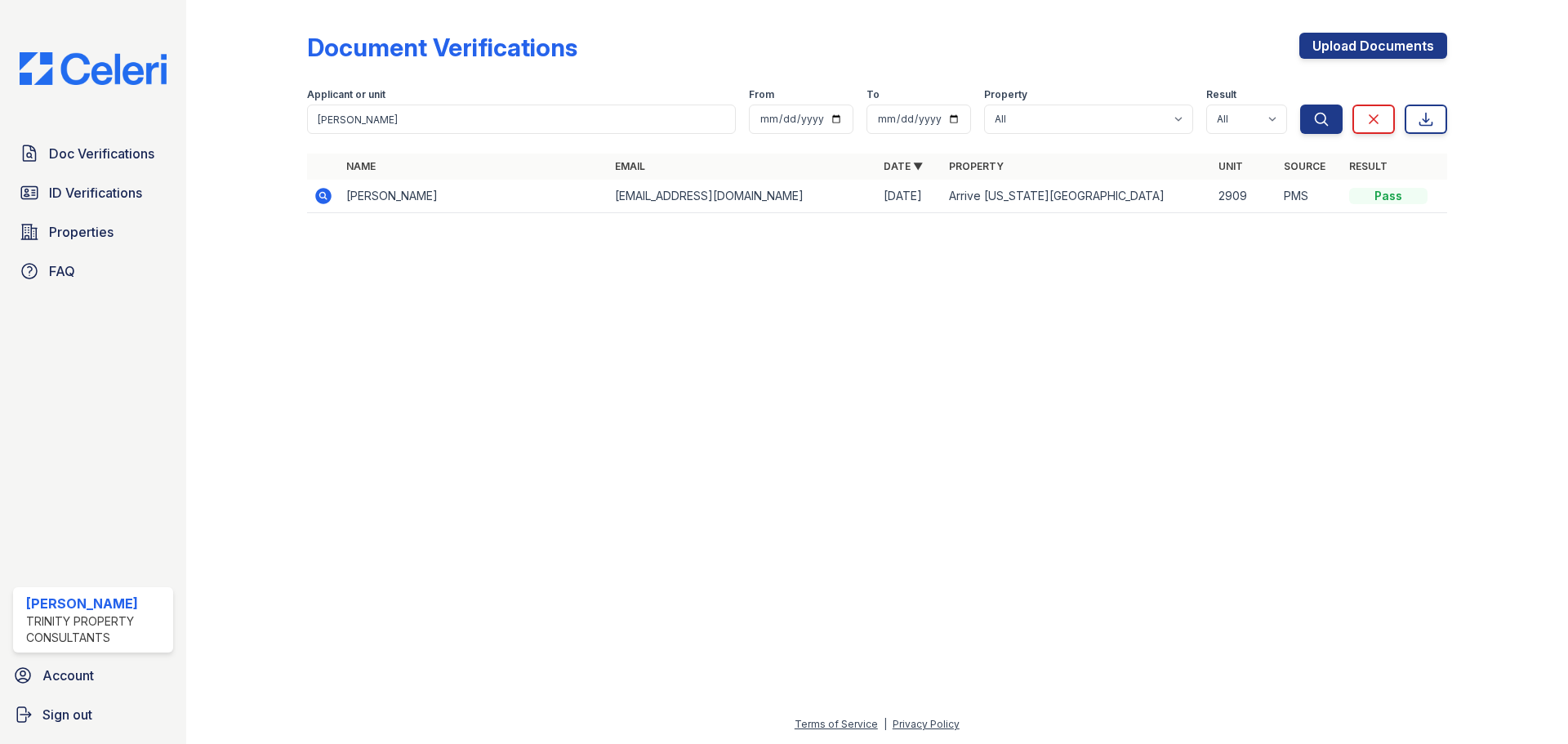
click at [324, 194] on icon at bounding box center [323, 196] width 20 height 20
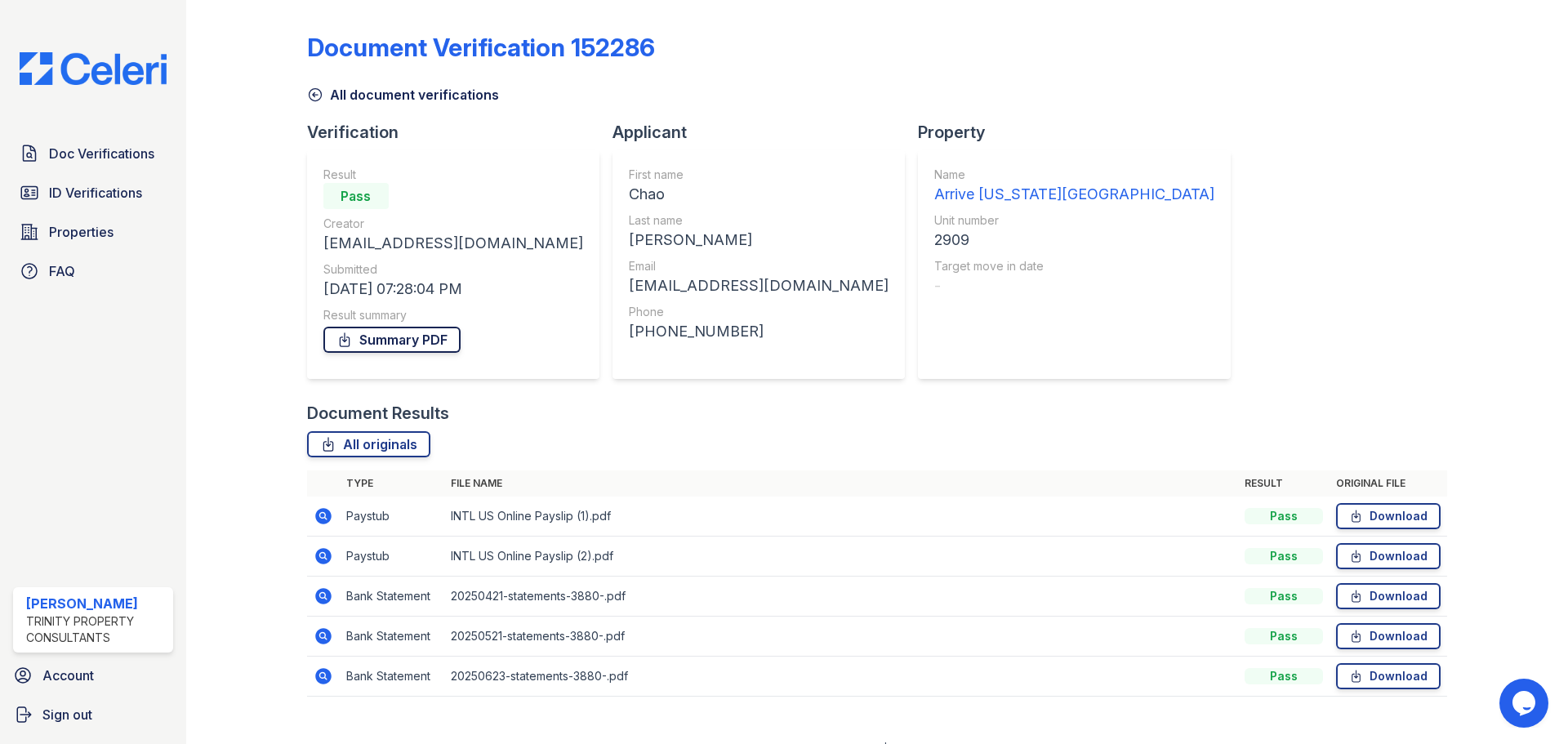
click at [410, 341] on link "Summary PDF" at bounding box center [392, 339] width 138 height 27
click at [86, 158] on span "Doc Verifications" at bounding box center [101, 153] width 105 height 20
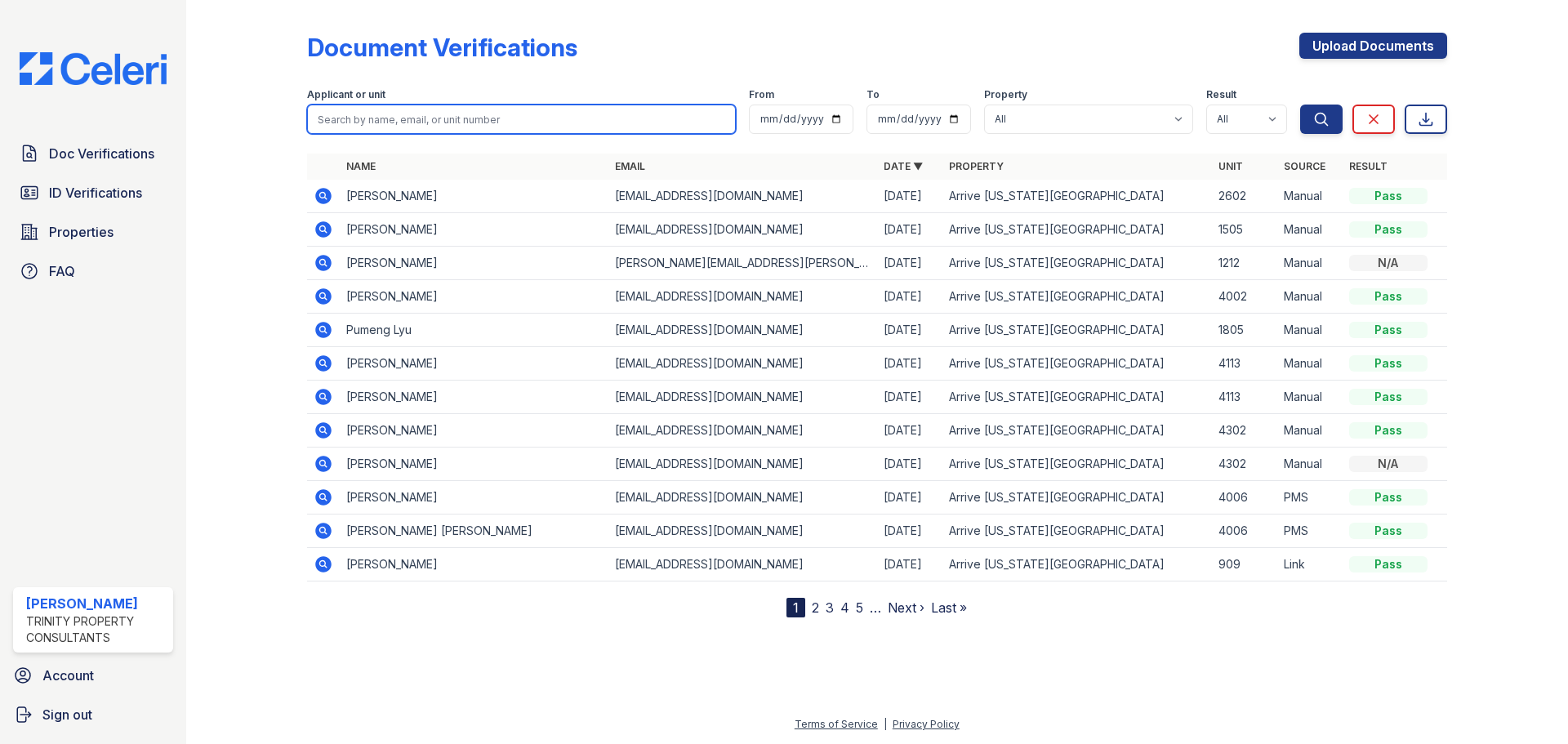
click at [536, 117] on input "search" at bounding box center [521, 119] width 428 height 29
type input "fanxuan"
click at [1300, 104] on button "Search" at bounding box center [1320, 119] width 42 height 29
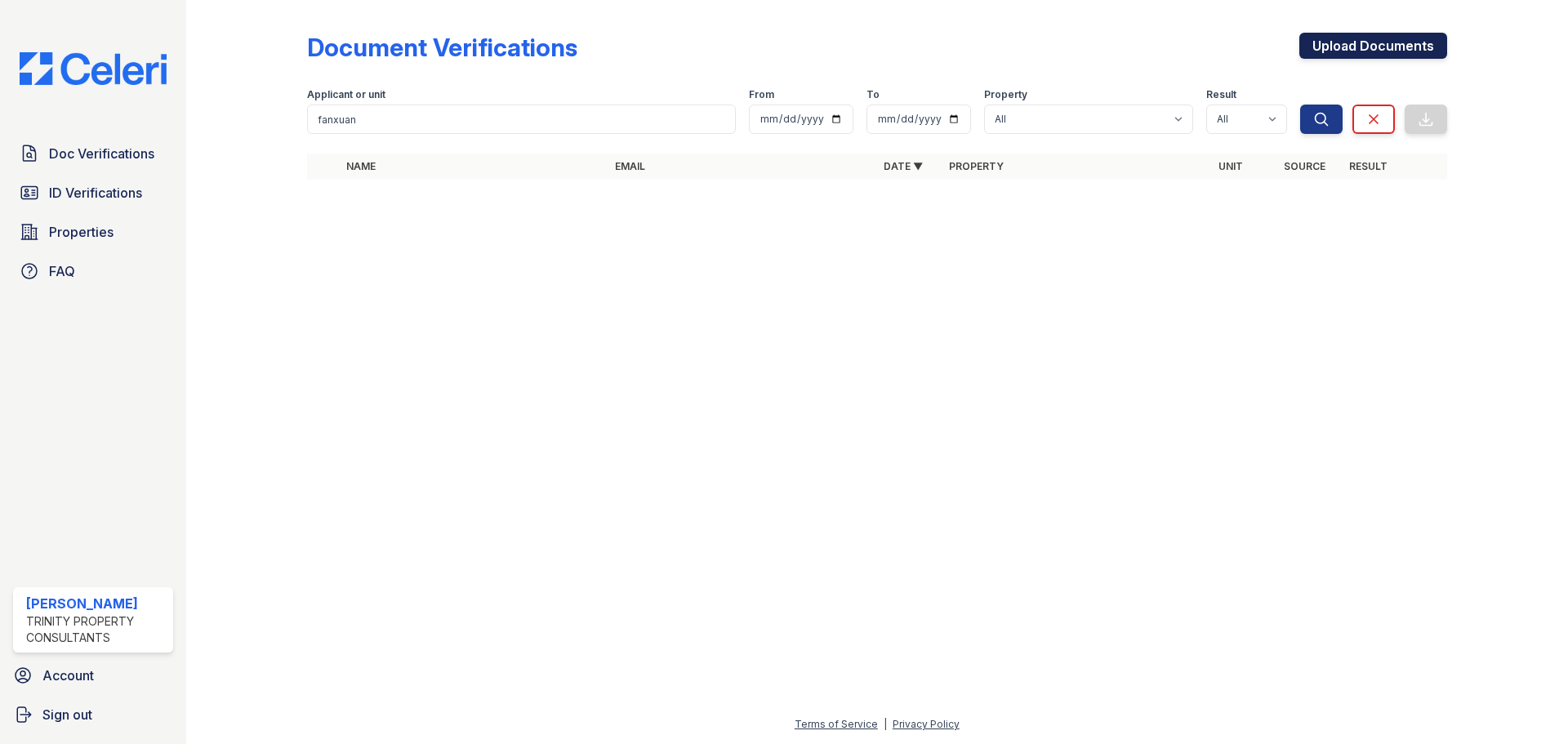
click at [1353, 52] on link "Upload Documents" at bounding box center [1372, 45] width 147 height 27
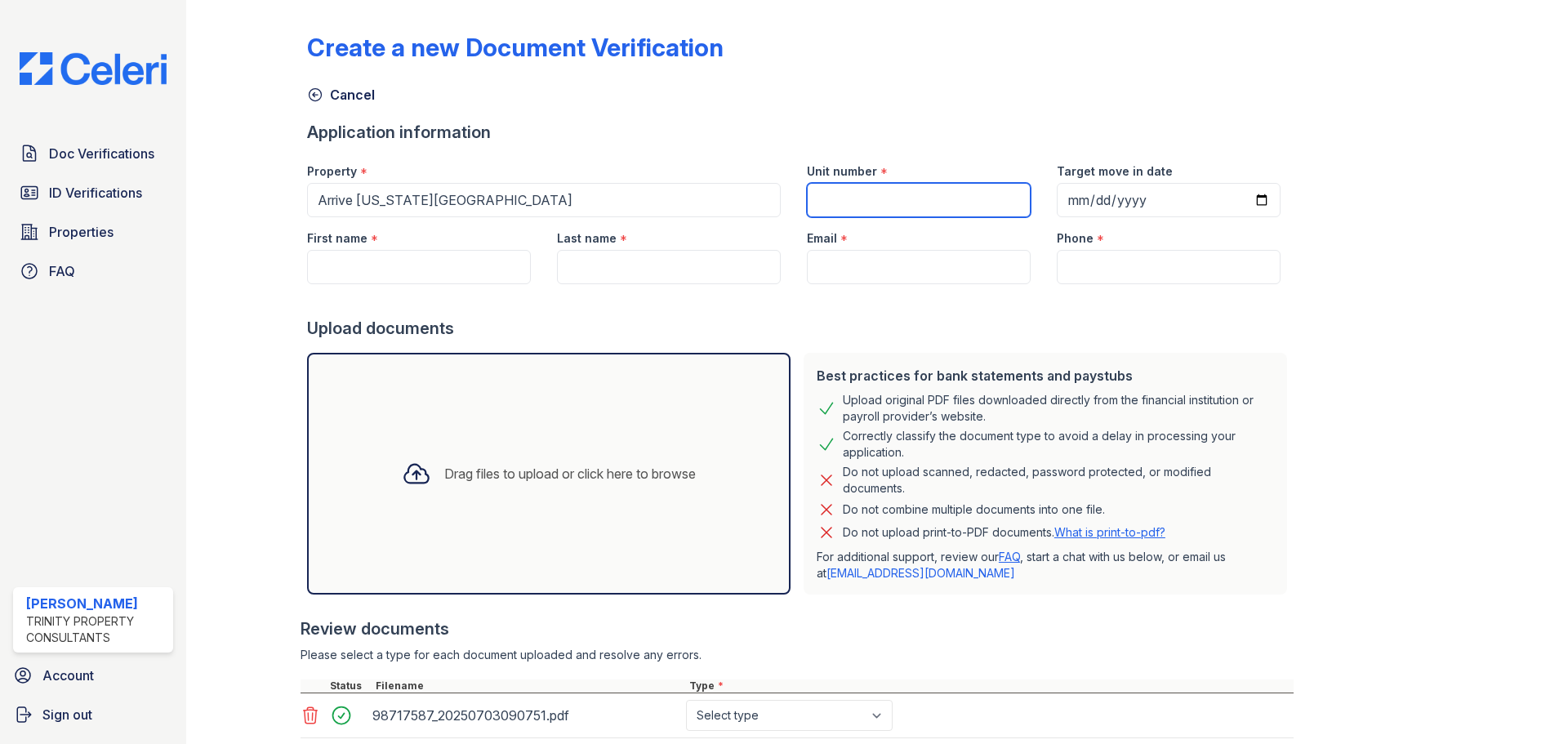
click at [849, 196] on input "Unit number" at bounding box center [919, 200] width 224 height 34
type input "4201"
click at [409, 266] on input "First name" at bounding box center [419, 266] width 224 height 34
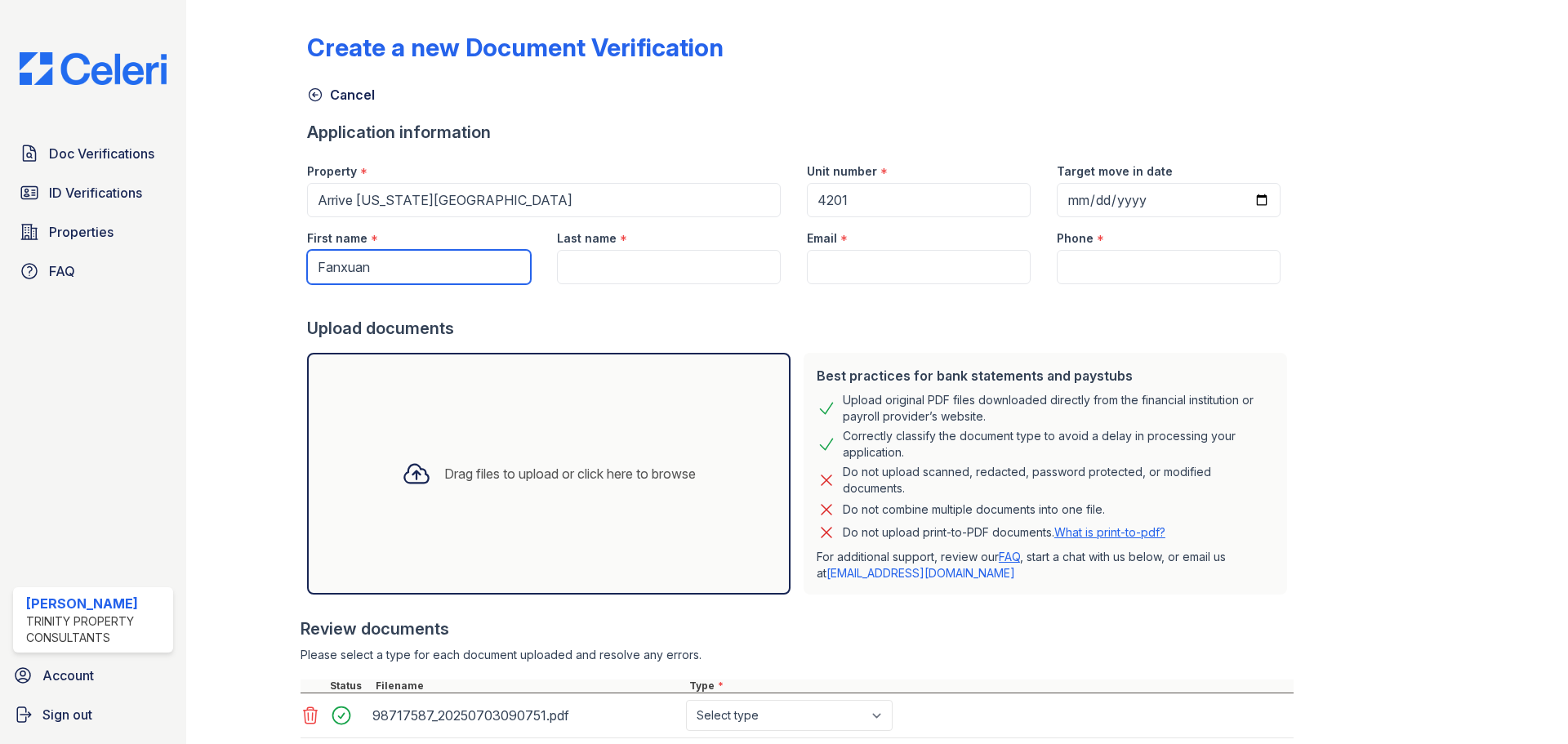
type input "Fanxuan"
type input "Lu"
paste input "[EMAIL_ADDRESS][DOMAIN_NAME]"
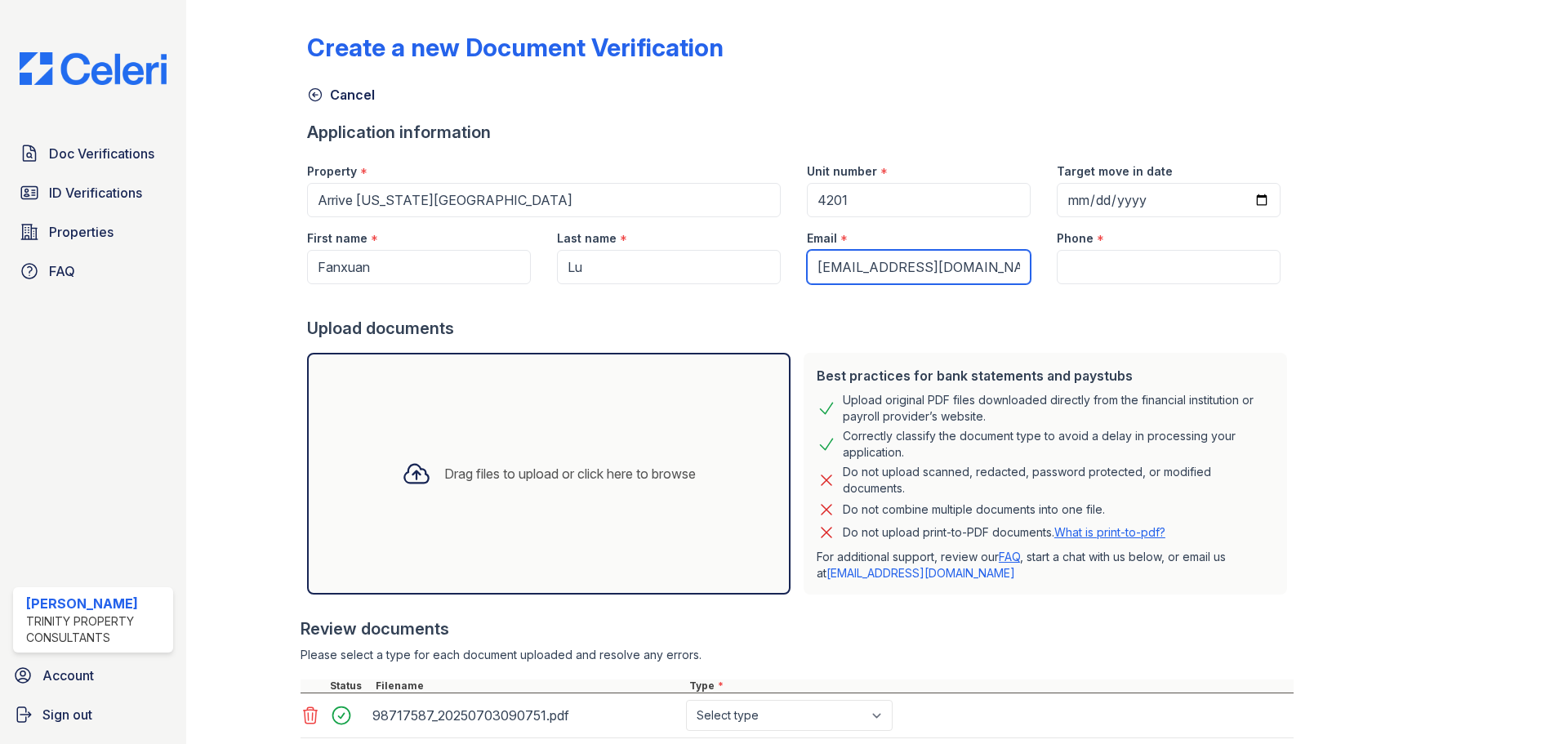
type input "[EMAIL_ADDRESS][DOMAIN_NAME]"
paste input "872-265-9439"
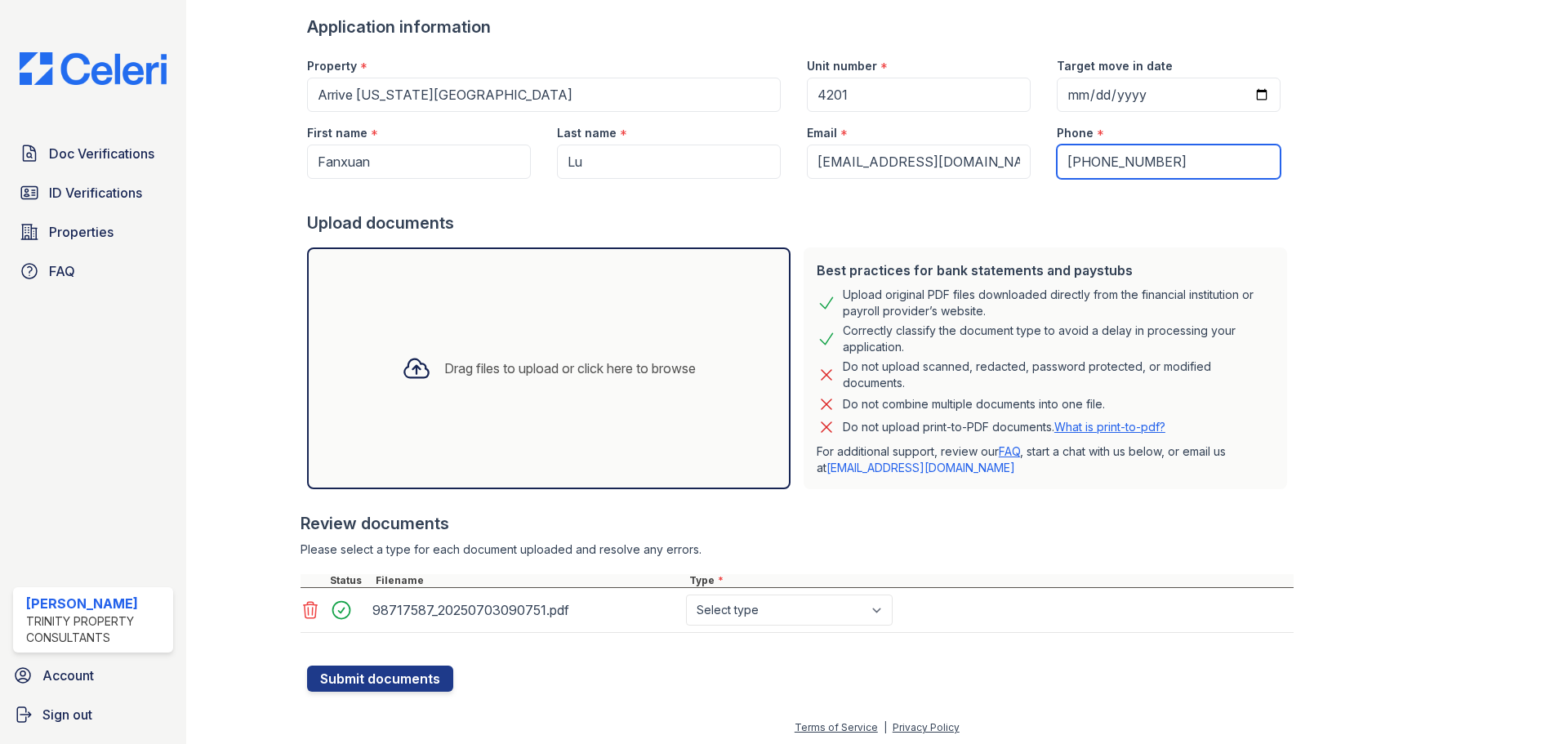
scroll to position [109, 0]
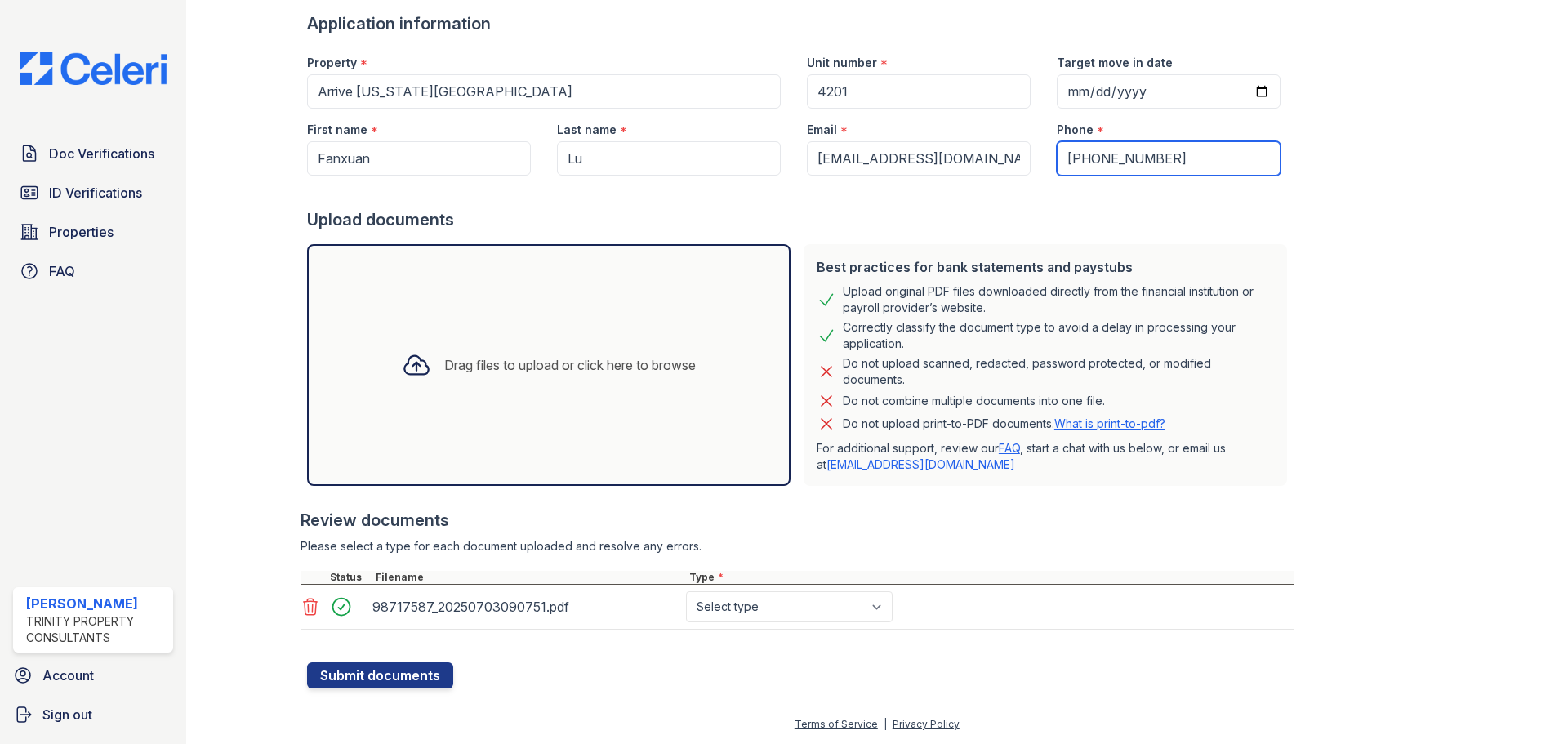
type input "872-265-9439"
click at [718, 608] on select "Select type Paystub Bank Statement Offer Letter Tax Documents Benefit Award Let…" at bounding box center [789, 607] width 206 height 31
select select "benefit_award_letter"
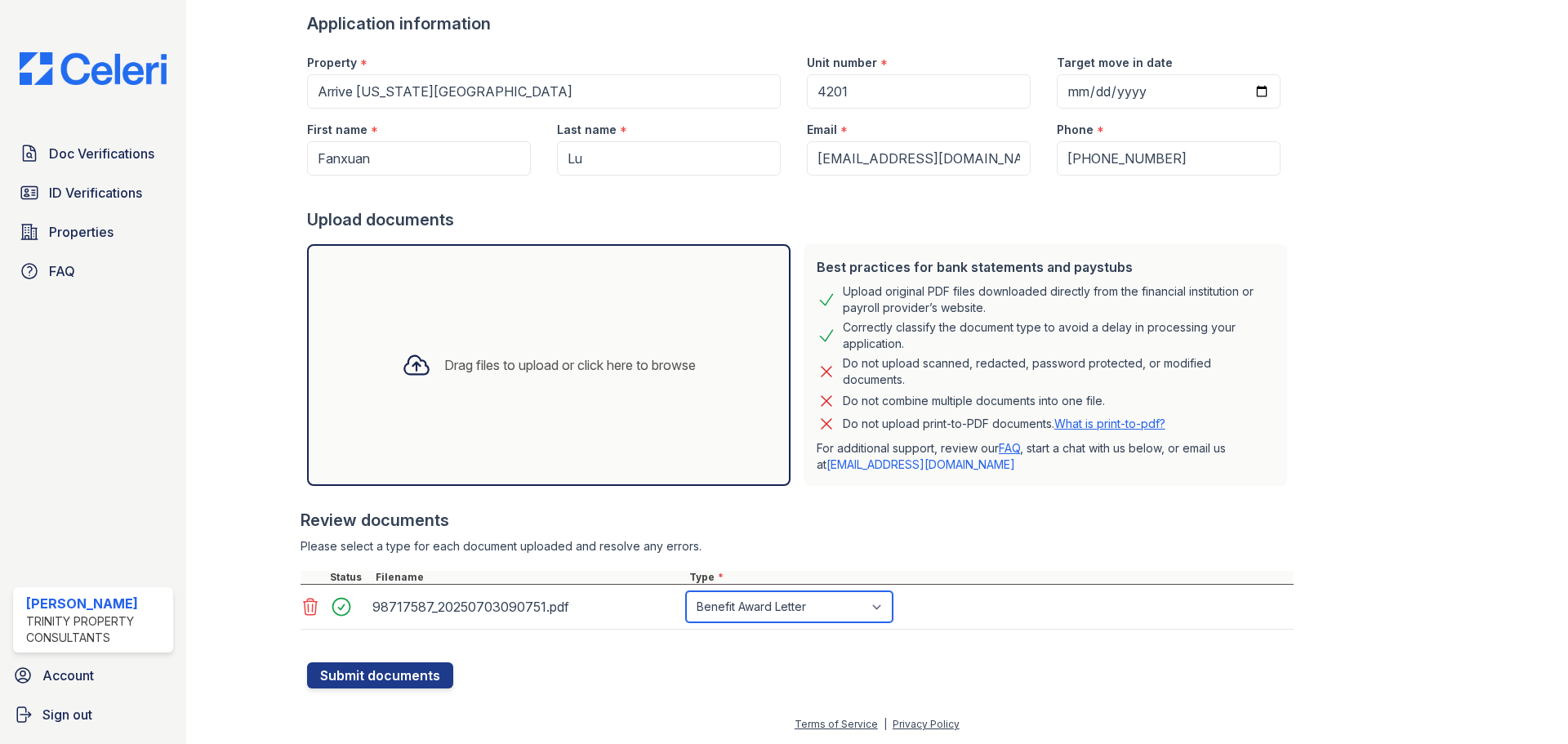
click at [686, 592] on select "Select type Paystub Bank Statement Offer Letter Tax Documents Benefit Award Let…" at bounding box center [789, 607] width 206 height 31
click at [395, 664] on button "Submit documents" at bounding box center [379, 675] width 146 height 27
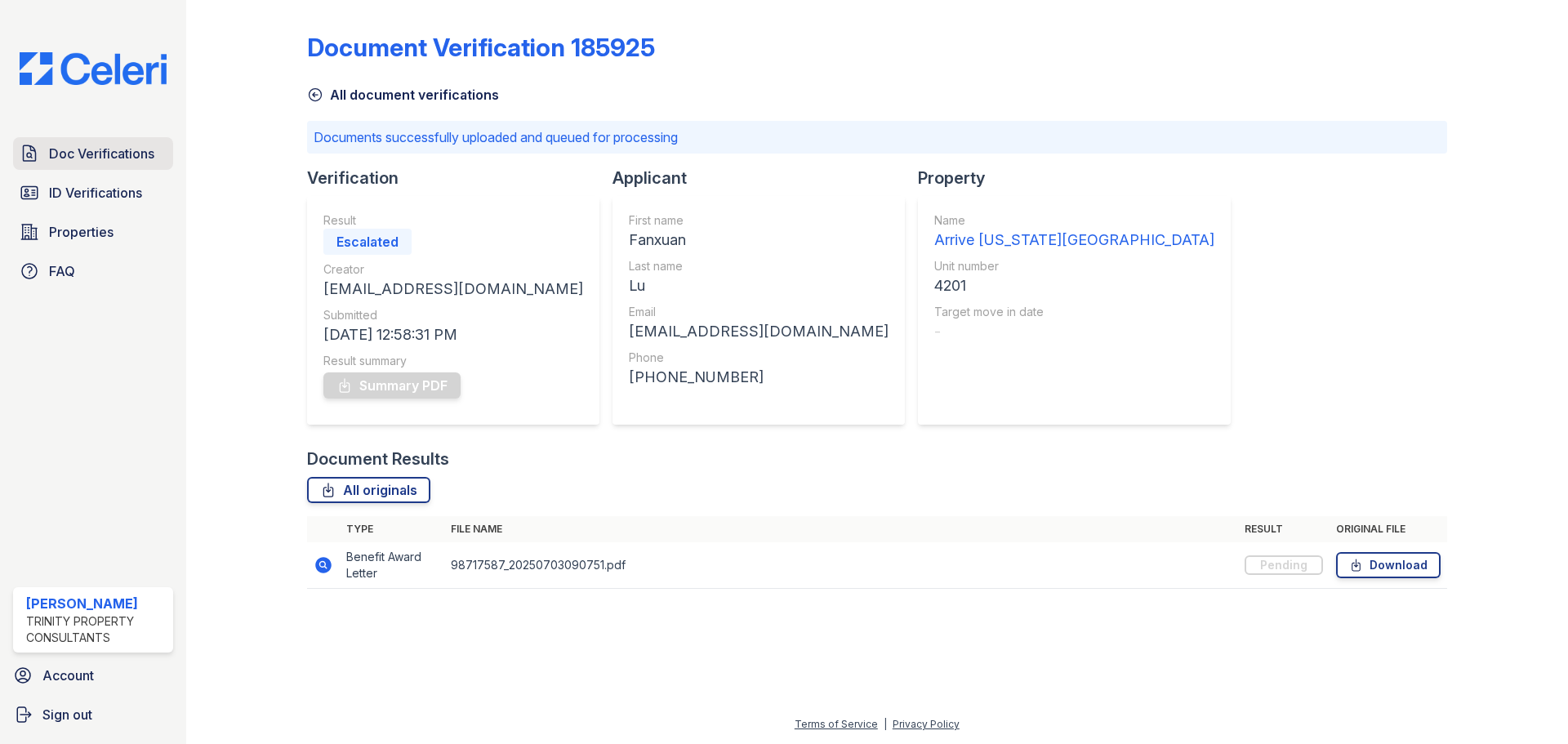
click at [114, 162] on span "Doc Verifications" at bounding box center [101, 153] width 105 height 20
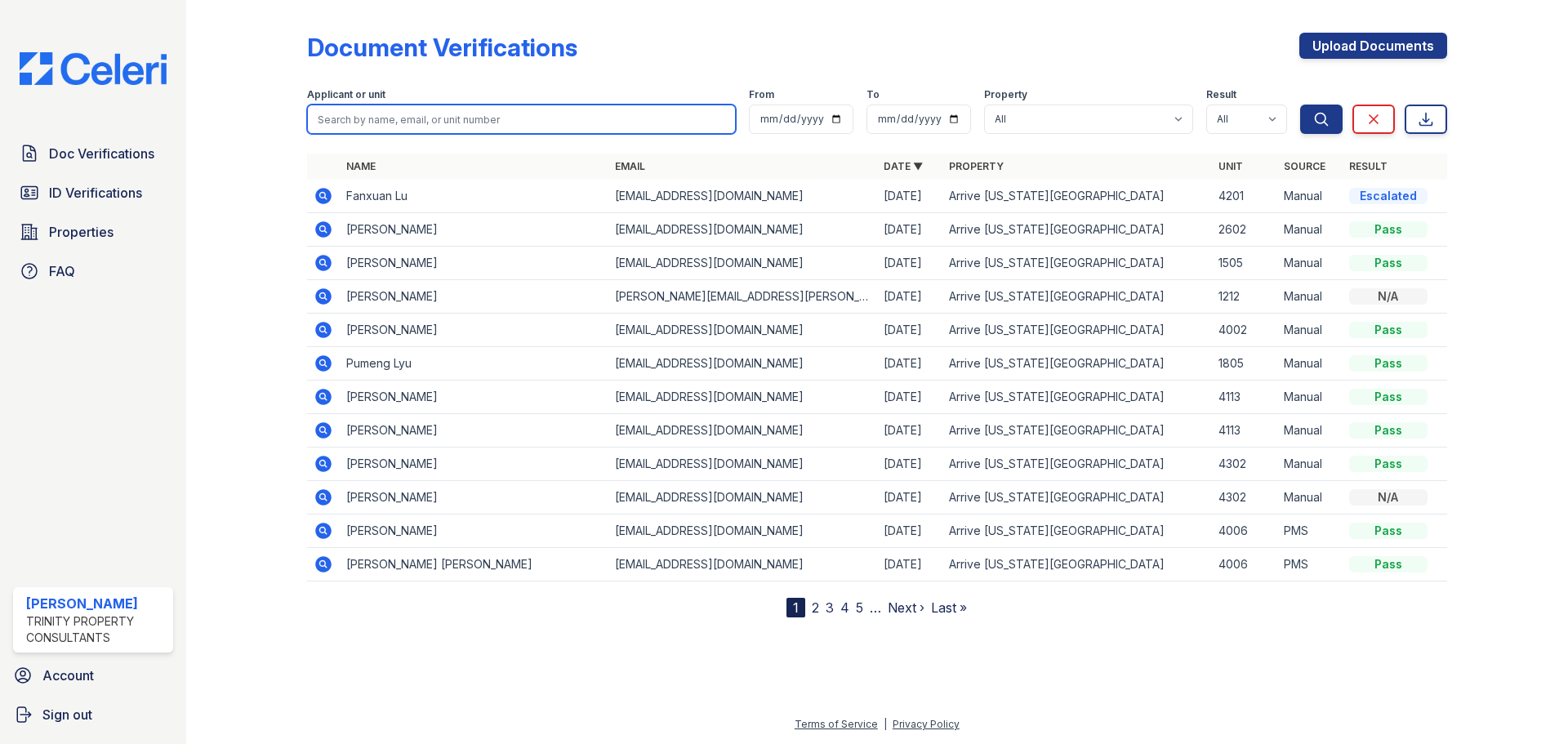
drag, startPoint x: 452, startPoint y: 124, endPoint x: 463, endPoint y: 106, distance: 21.1
click at [452, 124] on input "search" at bounding box center [521, 119] width 428 height 29
type input "yulong"
click at [1300, 104] on button "Search" at bounding box center [1320, 119] width 42 height 29
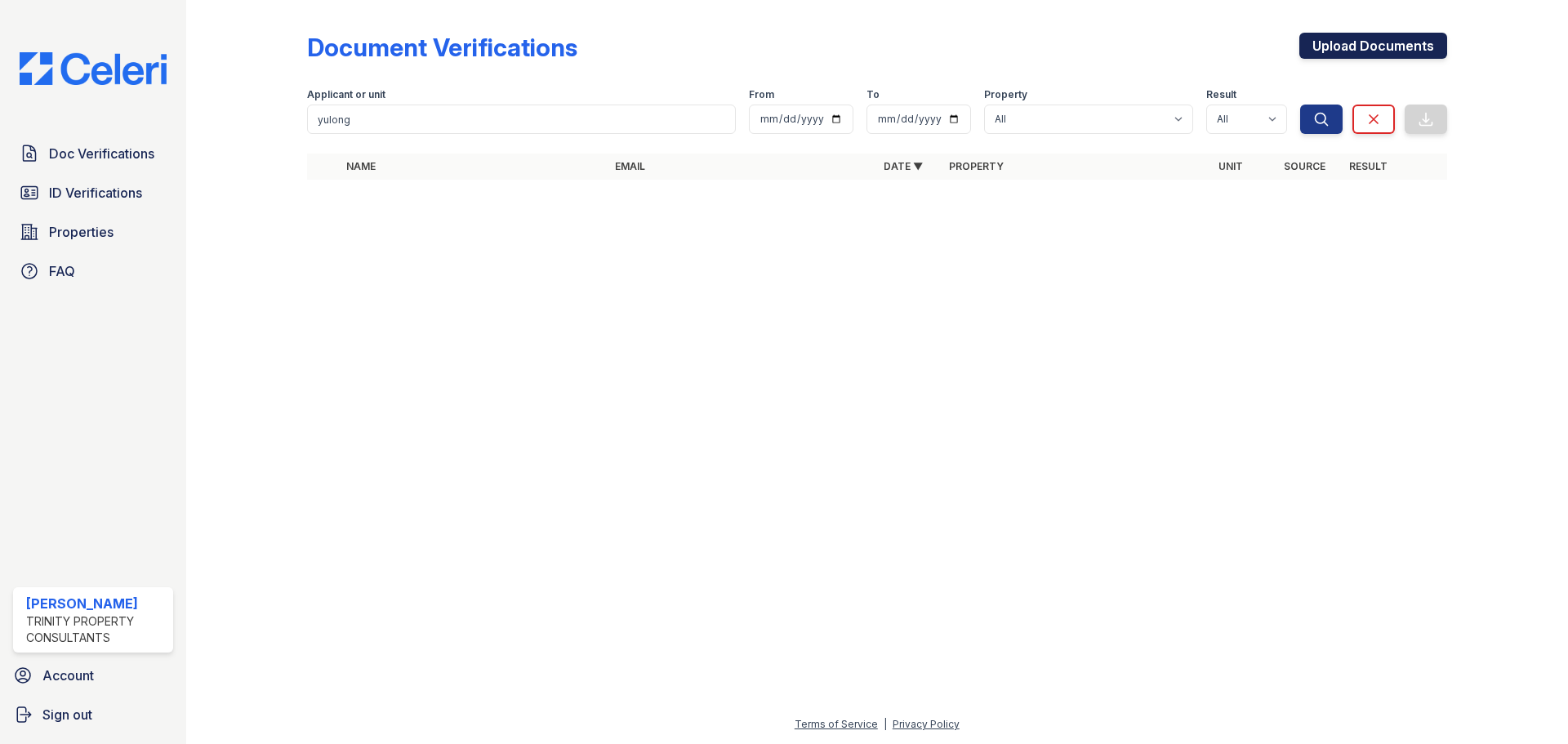
click at [1394, 49] on link "Upload Documents" at bounding box center [1372, 45] width 147 height 27
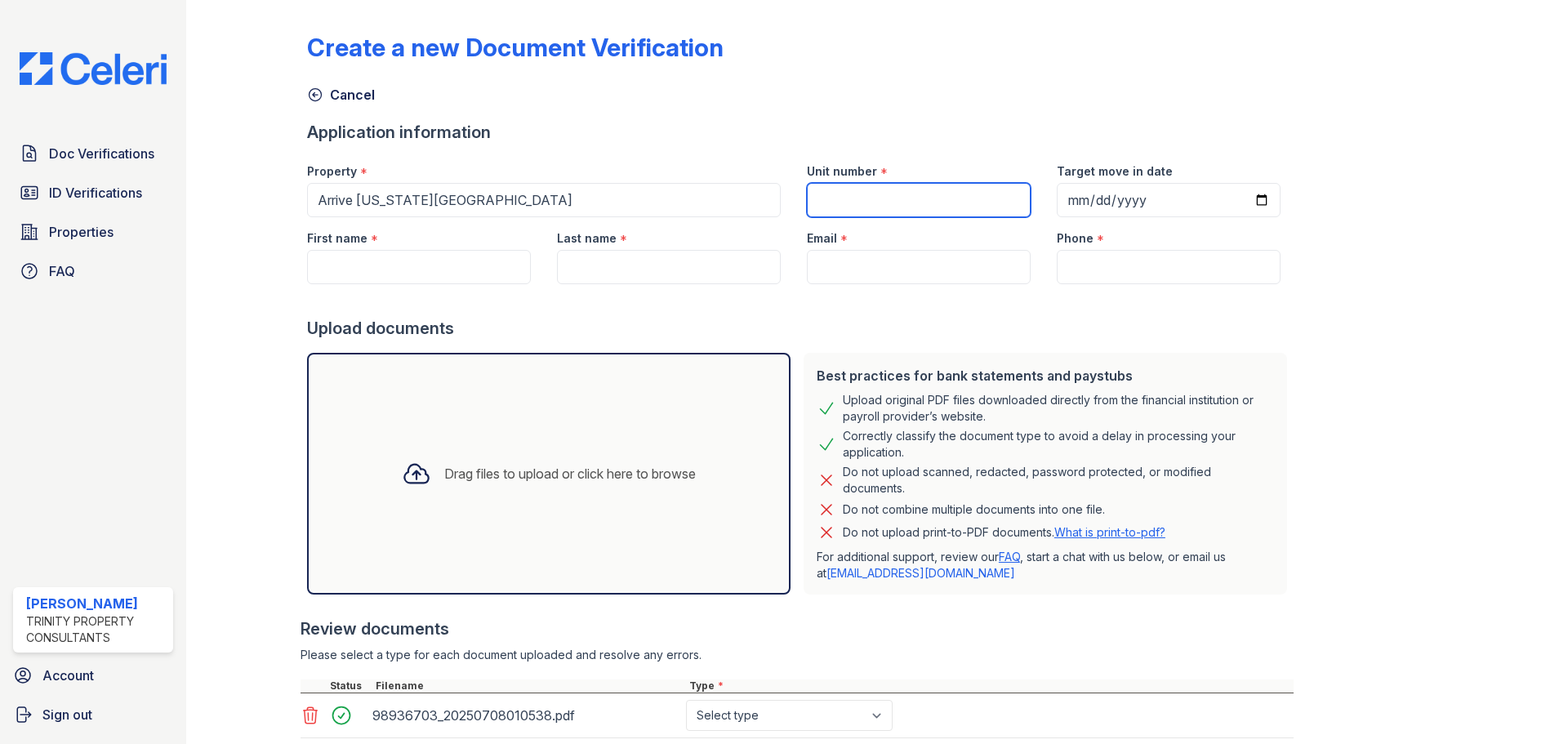
click at [906, 200] on input "Unit number" at bounding box center [919, 200] width 224 height 34
type input "4201"
click at [354, 255] on input "First name" at bounding box center [419, 266] width 224 height 34
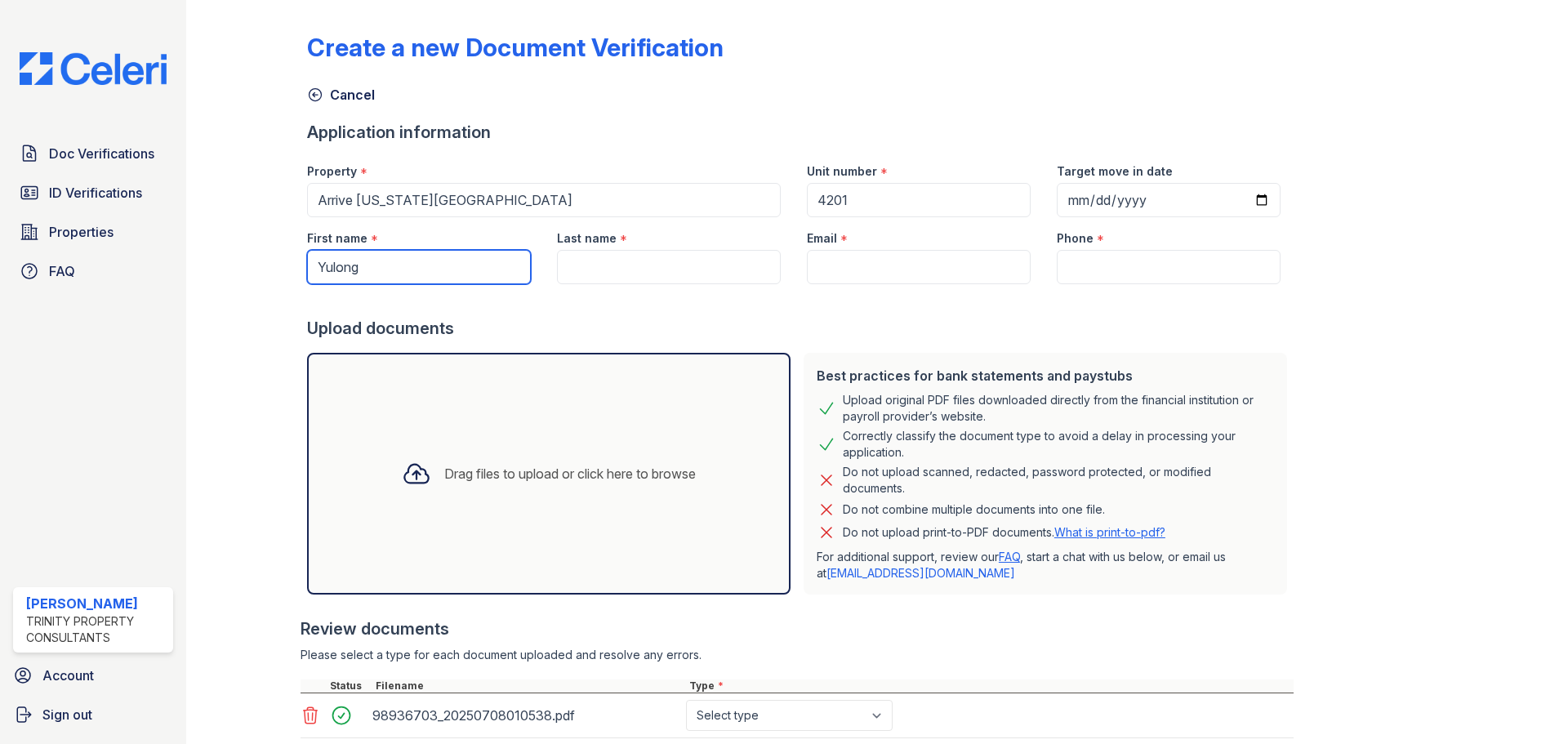
type input "Yulong"
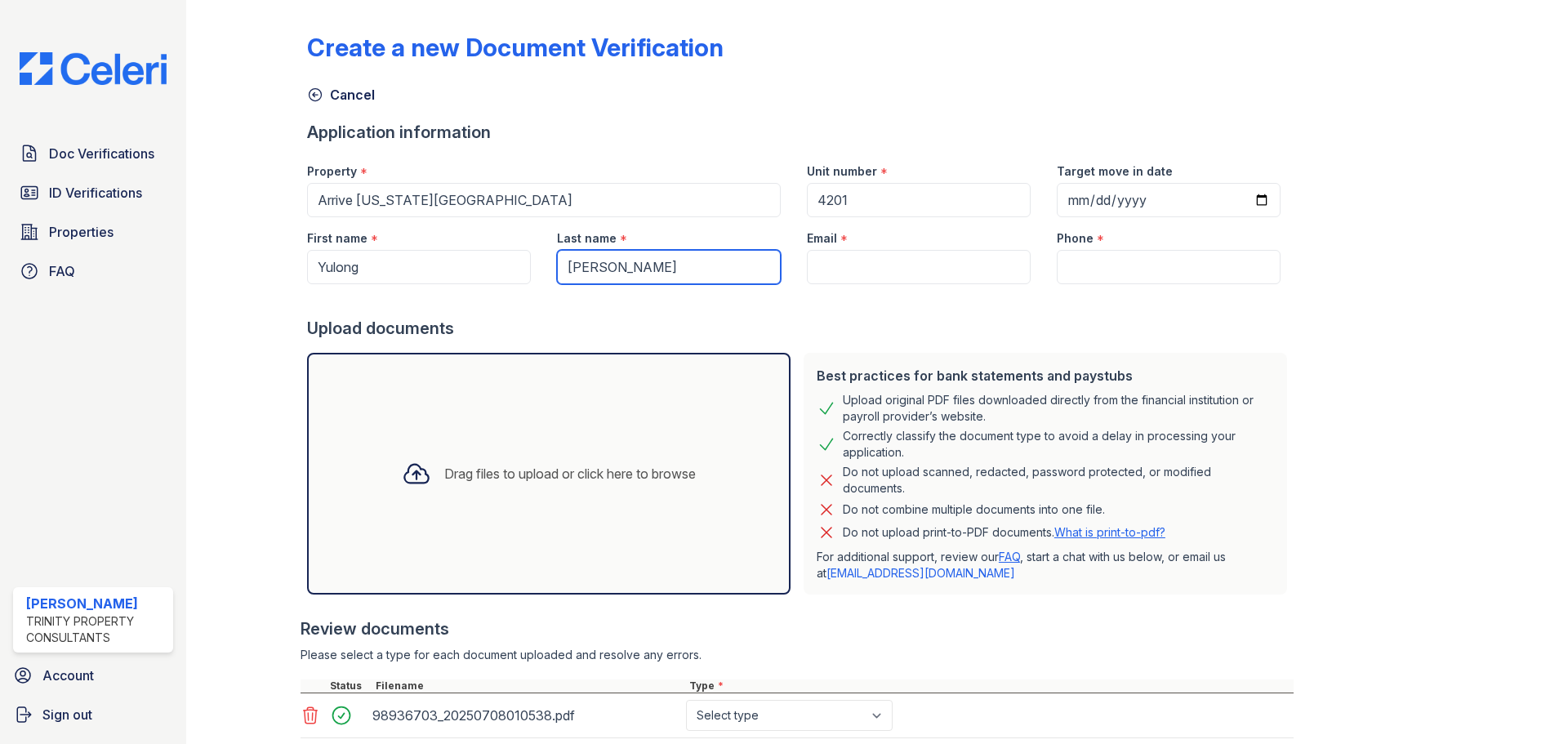
type input "Xu"
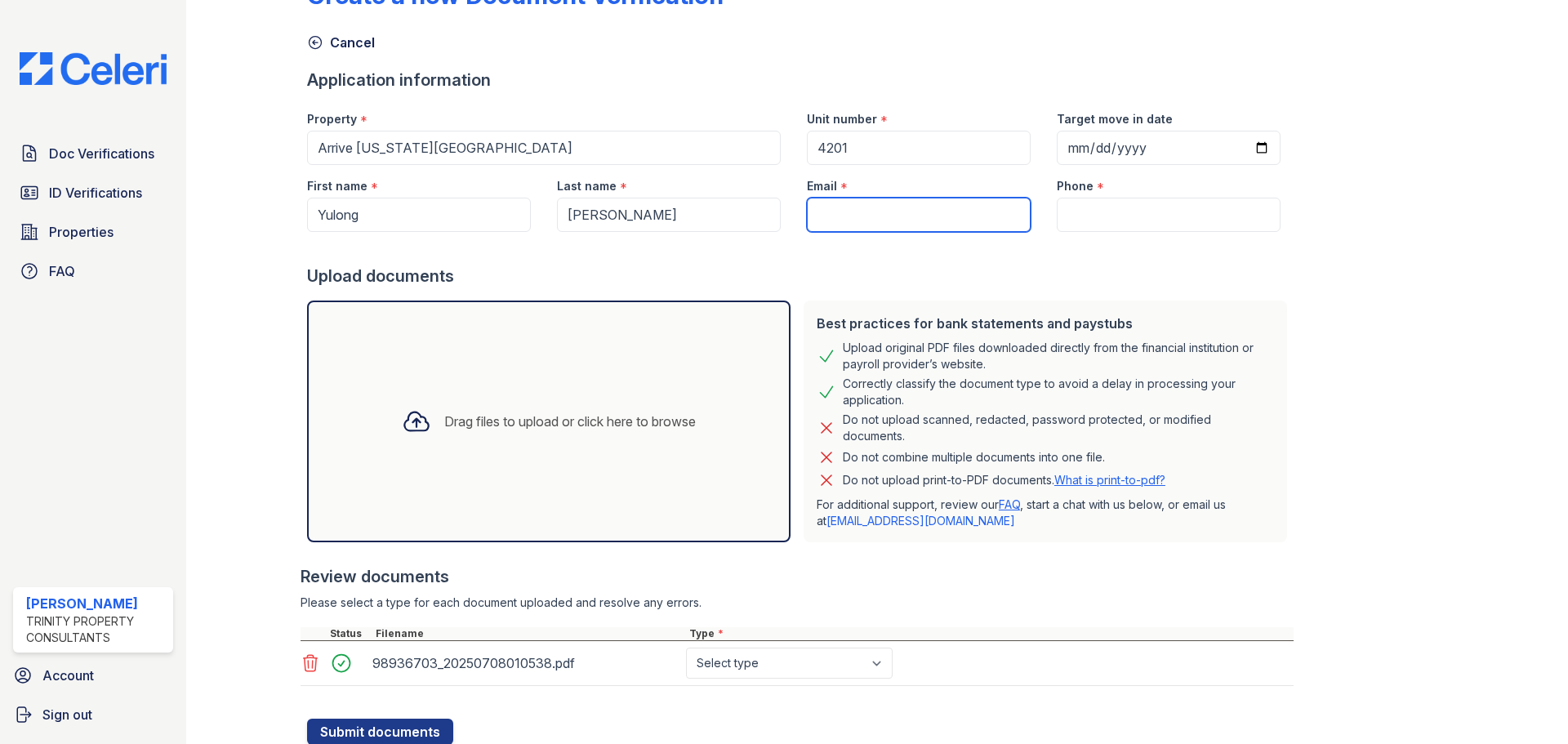
scroll to position [109, 0]
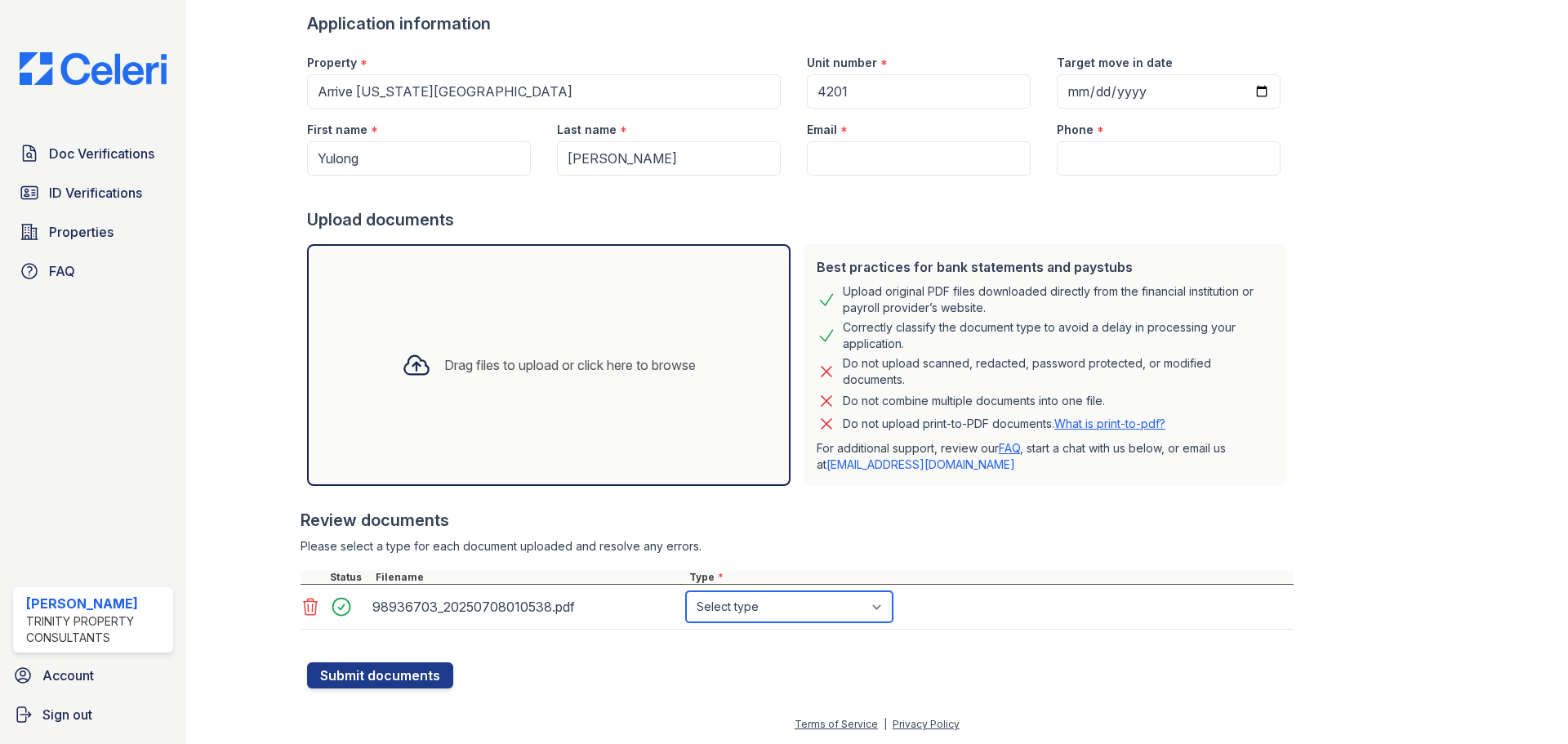
click at [825, 602] on select "Select type Paystub Bank Statement Offer Letter Tax Documents Benefit Award Let…" at bounding box center [789, 607] width 206 height 31
select select "benefit_award_letter"
click at [686, 592] on select "Select type Paystub Bank Statement Offer Letter Tax Documents Benefit Award Let…" at bounding box center [789, 607] width 206 height 31
click at [862, 152] on input "Email" at bounding box center [919, 158] width 224 height 34
paste input "[EMAIL_ADDRESS][DOMAIN_NAME]"
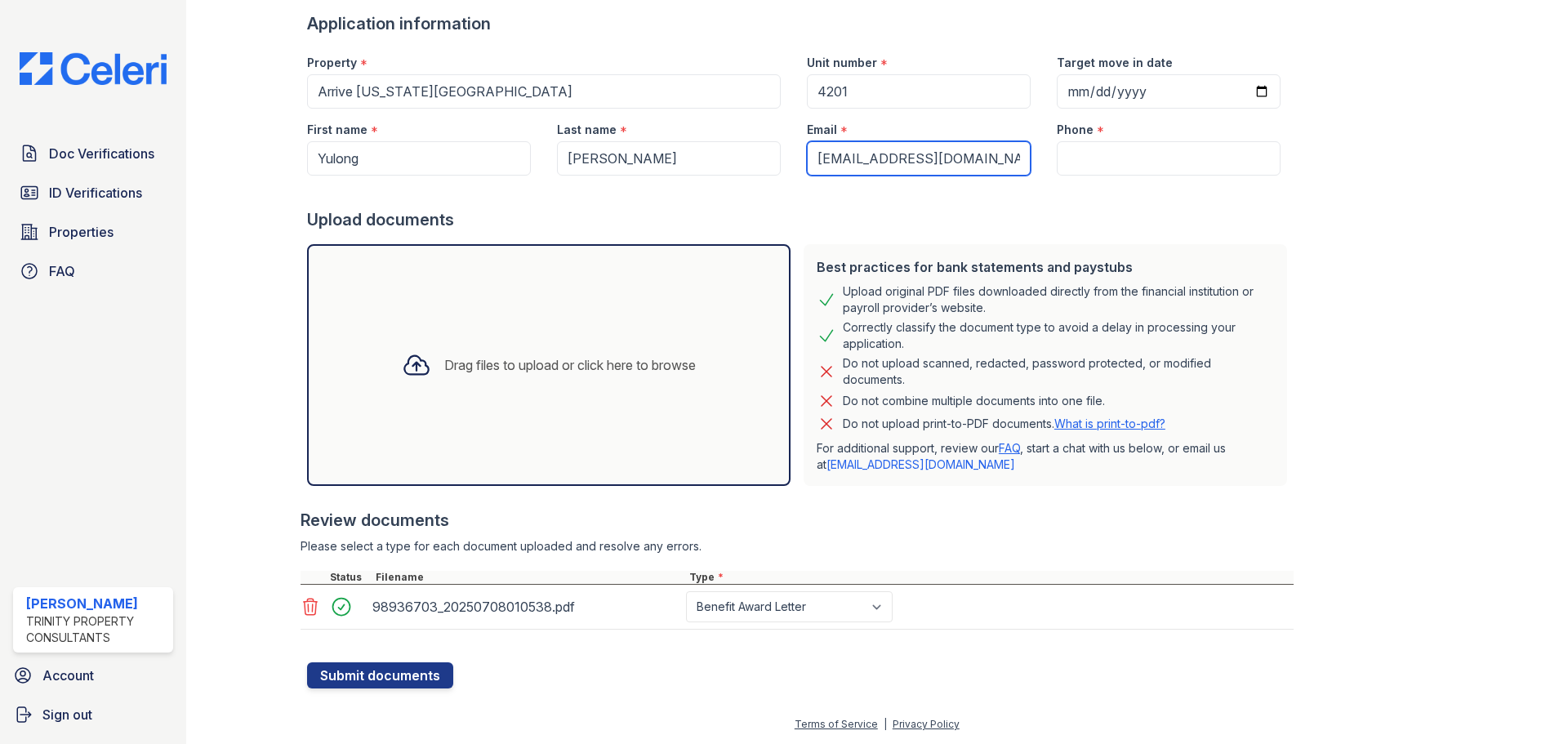
type input "[EMAIL_ADDRESS][DOMAIN_NAME]"
paste input "773-828-3336"
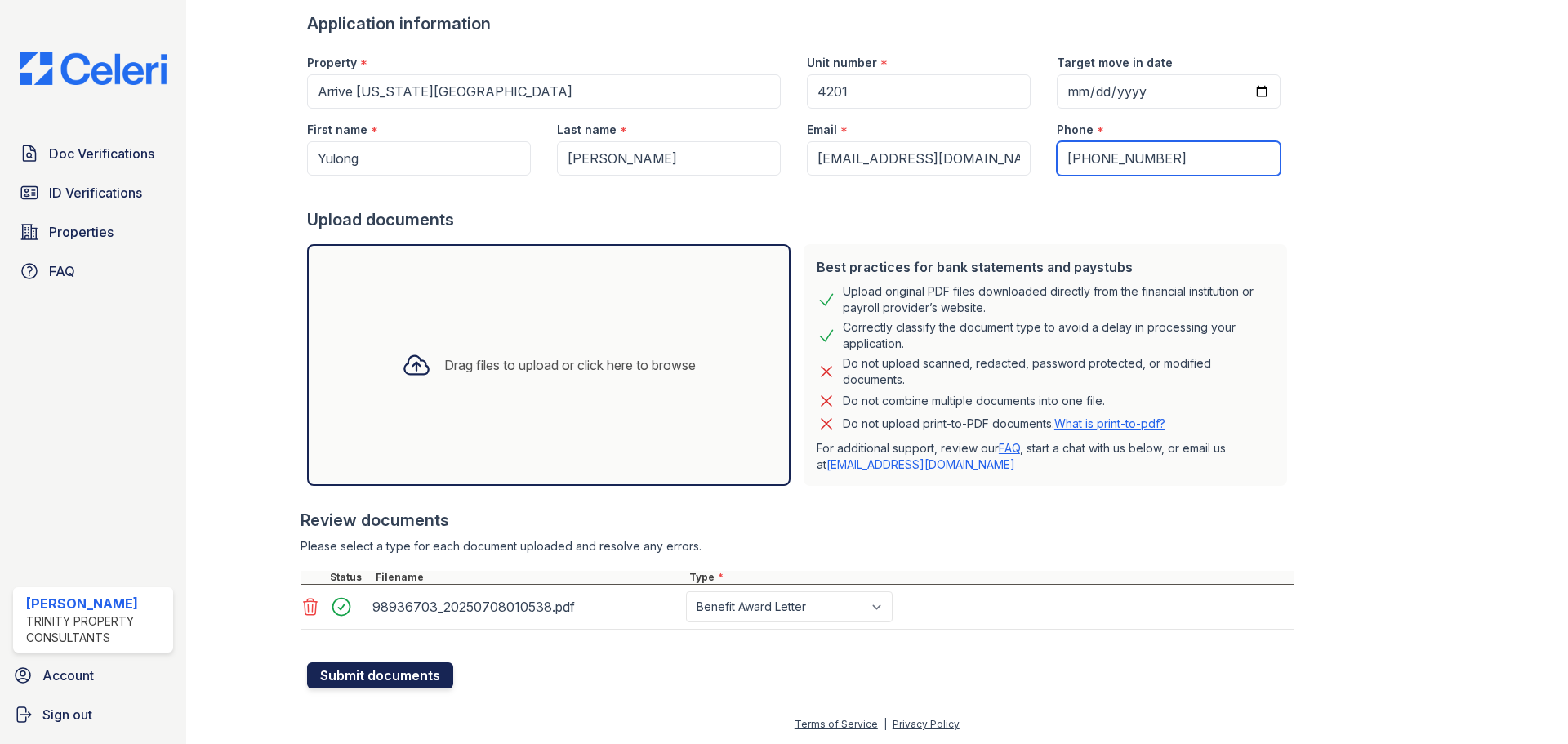
type input "773-828-3336"
click at [381, 675] on button "Submit documents" at bounding box center [379, 675] width 146 height 27
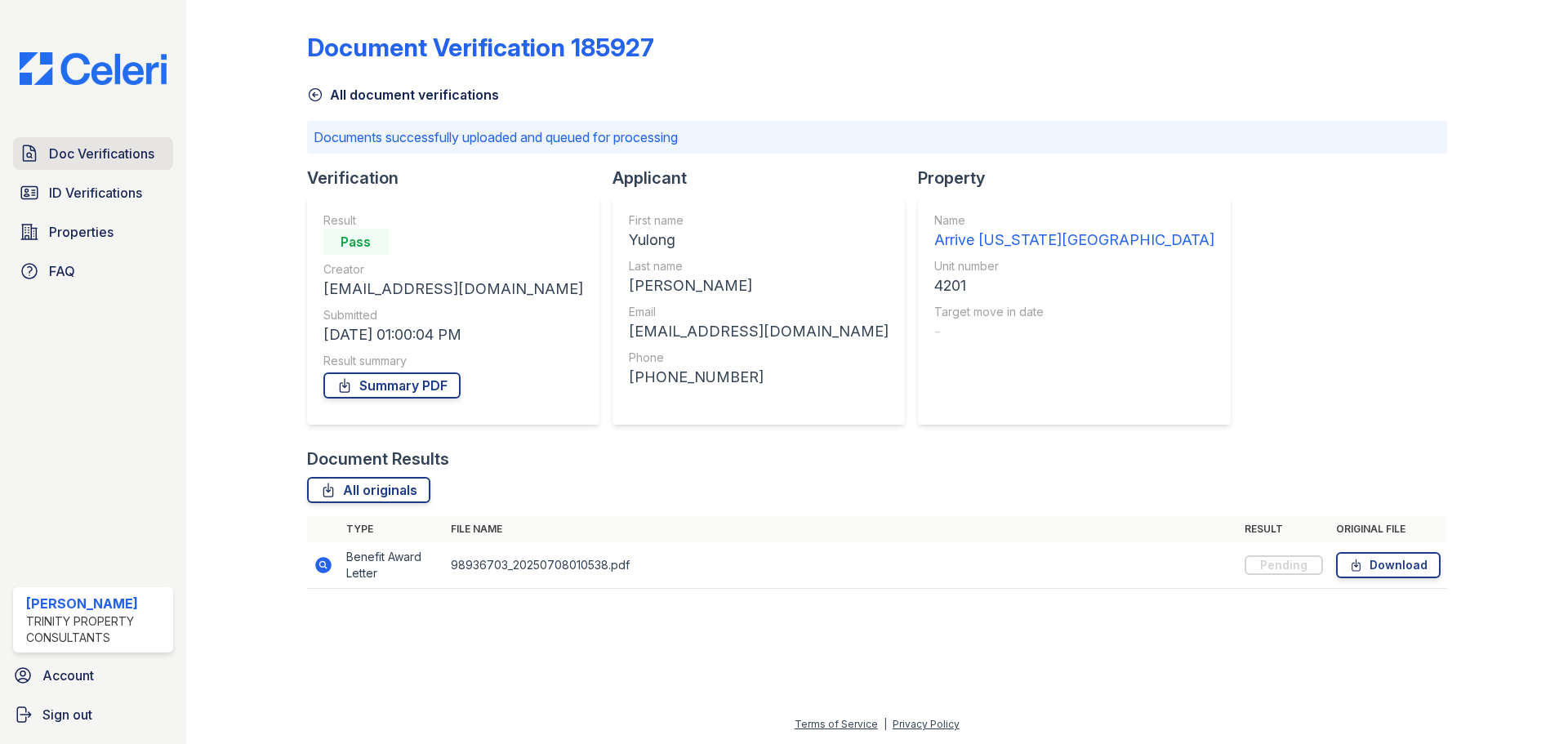
click at [102, 150] on span "Doc Verifications" at bounding box center [101, 153] width 105 height 20
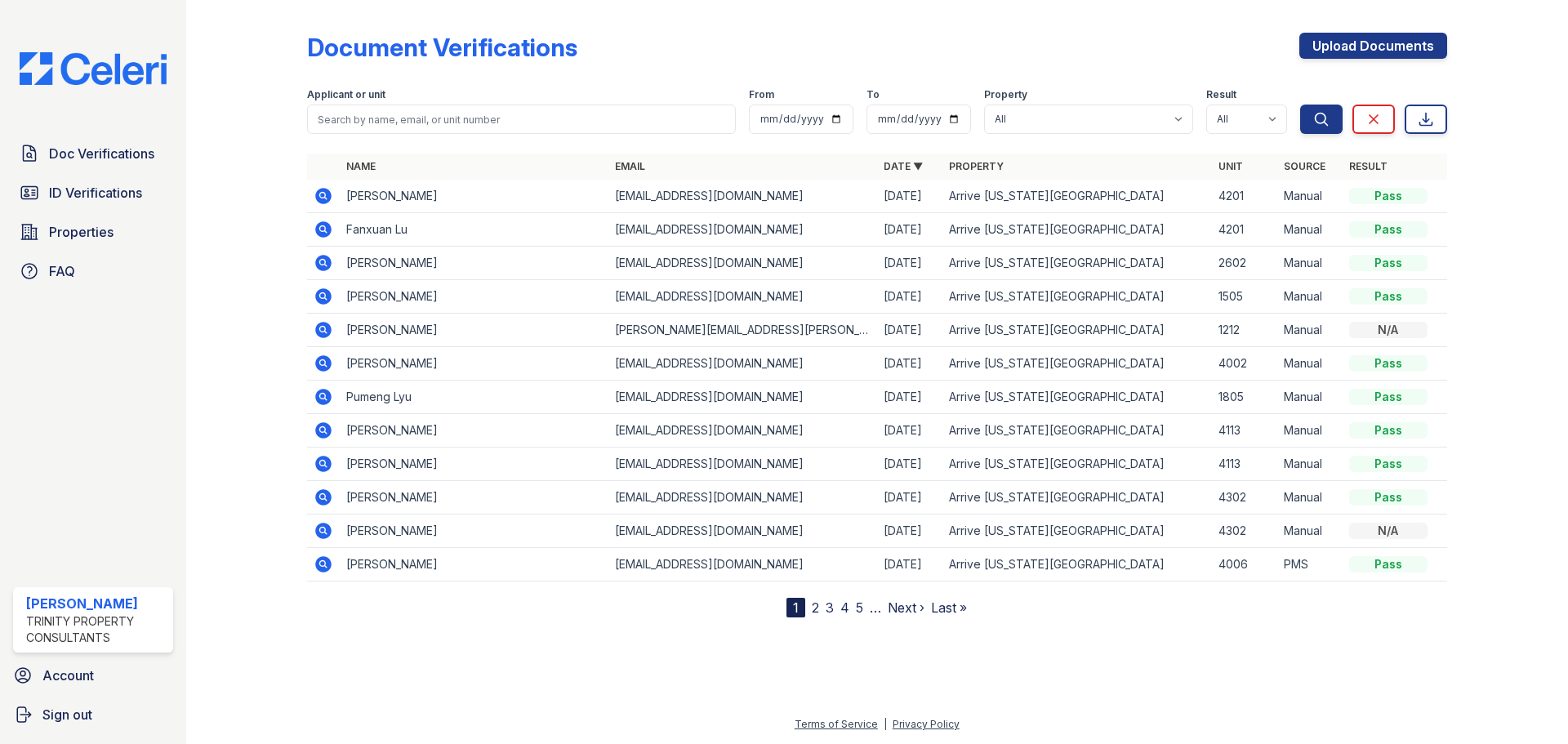
click at [321, 230] on icon at bounding box center [323, 230] width 20 height 20
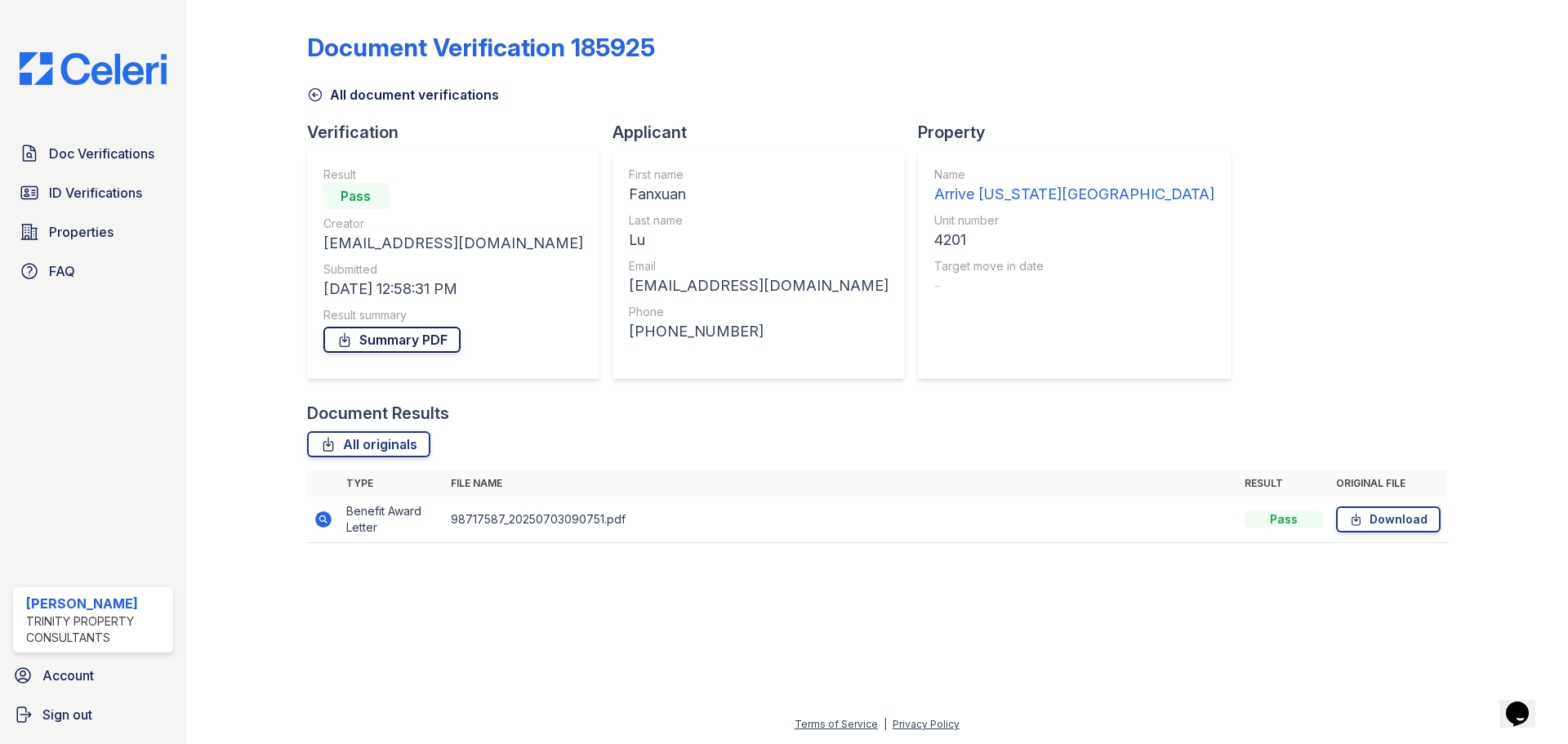
click at [419, 344] on link "Summary PDF" at bounding box center [392, 339] width 138 height 27
click at [317, 92] on icon at bounding box center [314, 94] width 17 height 17
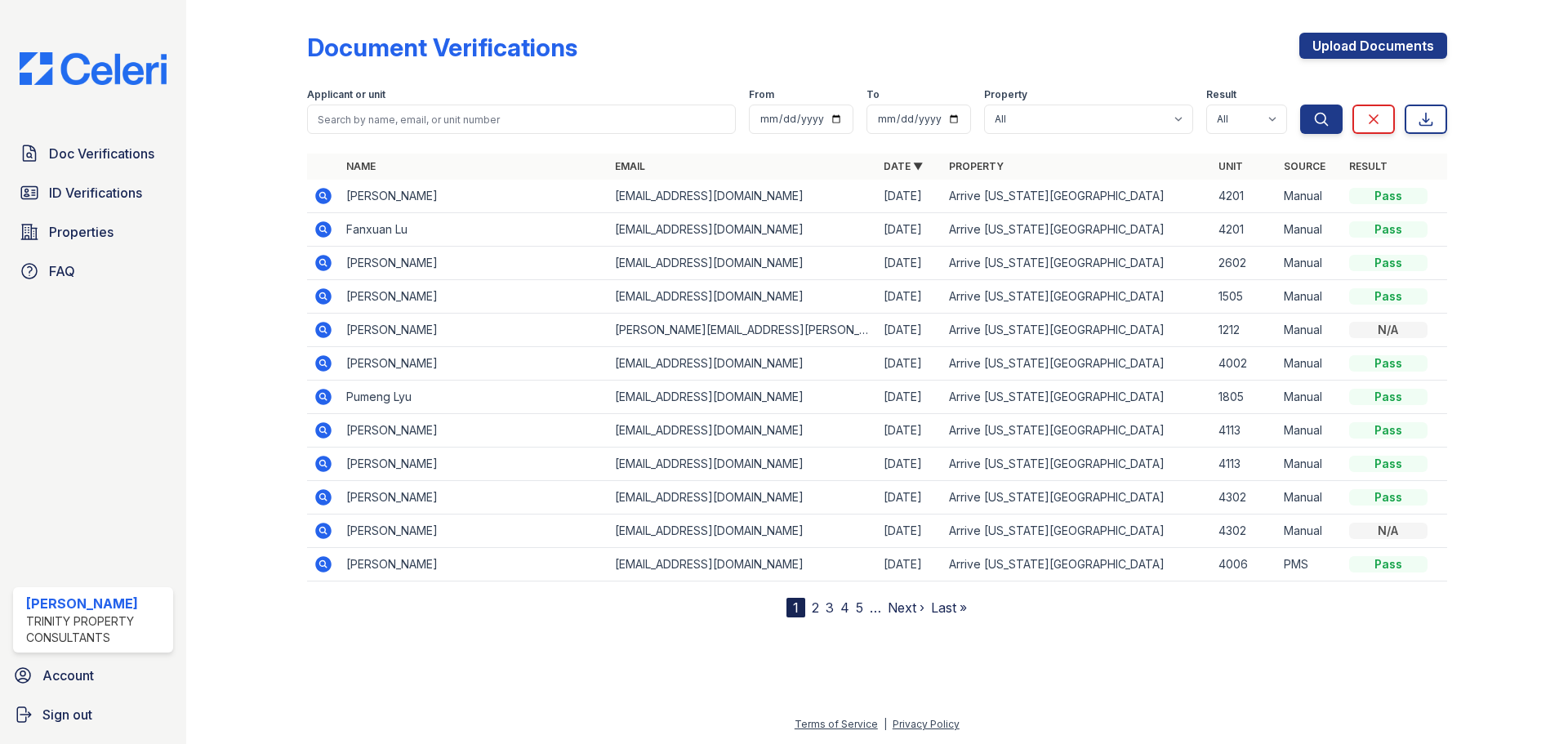
click at [323, 194] on icon at bounding box center [322, 195] width 4 height 4
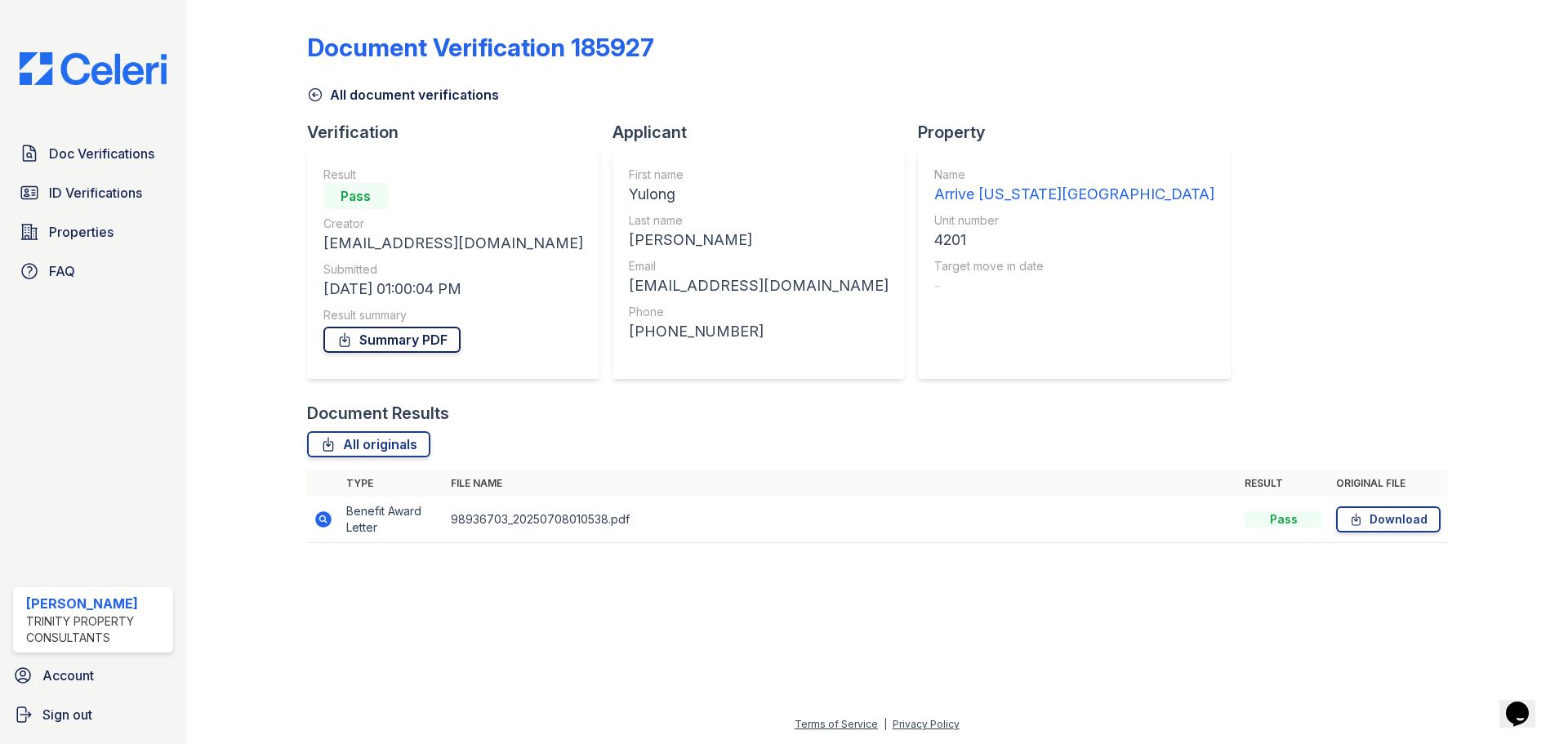
click at [409, 336] on link "Summary PDF" at bounding box center [392, 339] width 138 height 27
click at [95, 153] on span "Doc Verifications" at bounding box center [101, 153] width 105 height 20
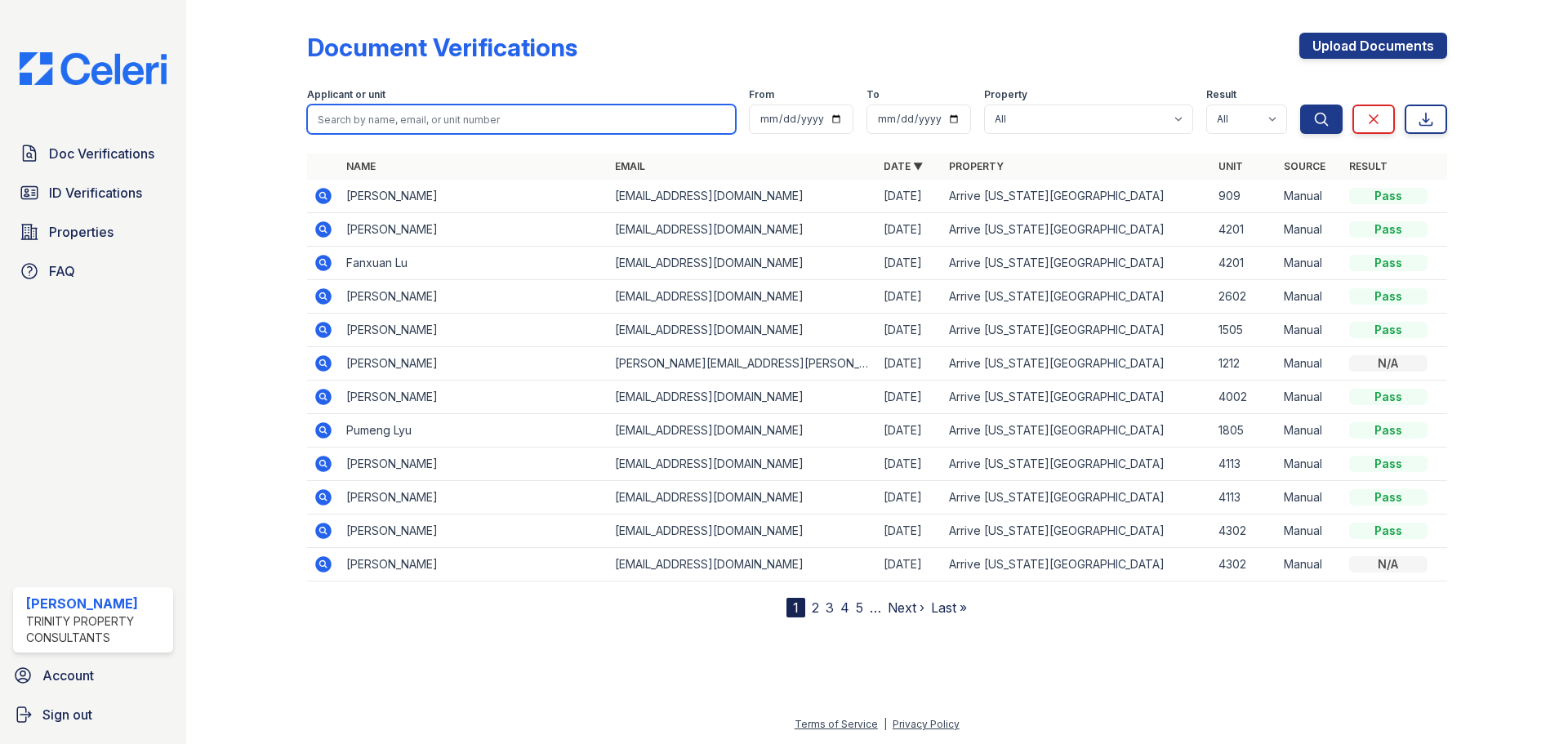
click at [429, 117] on input "search" at bounding box center [521, 119] width 428 height 29
type input "weihan"
click at [1300, 104] on button "Search" at bounding box center [1320, 119] width 42 height 29
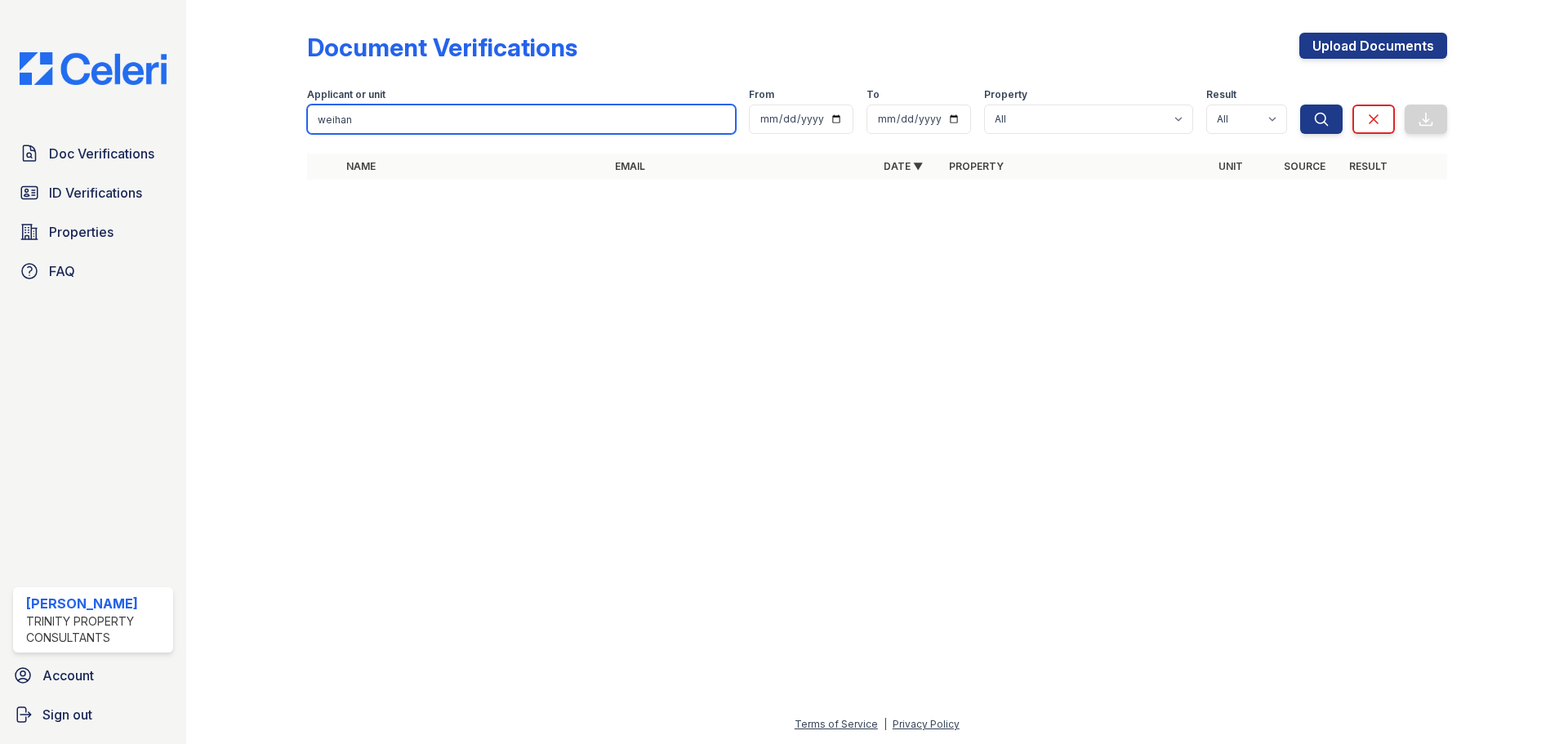
drag, startPoint x: 364, startPoint y: 117, endPoint x: 292, endPoint y: 119, distance: 72.0
click at [292, 119] on div "Document Verifications Upload Documents Filter Applicant or unit weihan From To…" at bounding box center [876, 111] width 1329 height 222
type input "yujie"
click at [1300, 104] on button "Search" at bounding box center [1320, 119] width 42 height 29
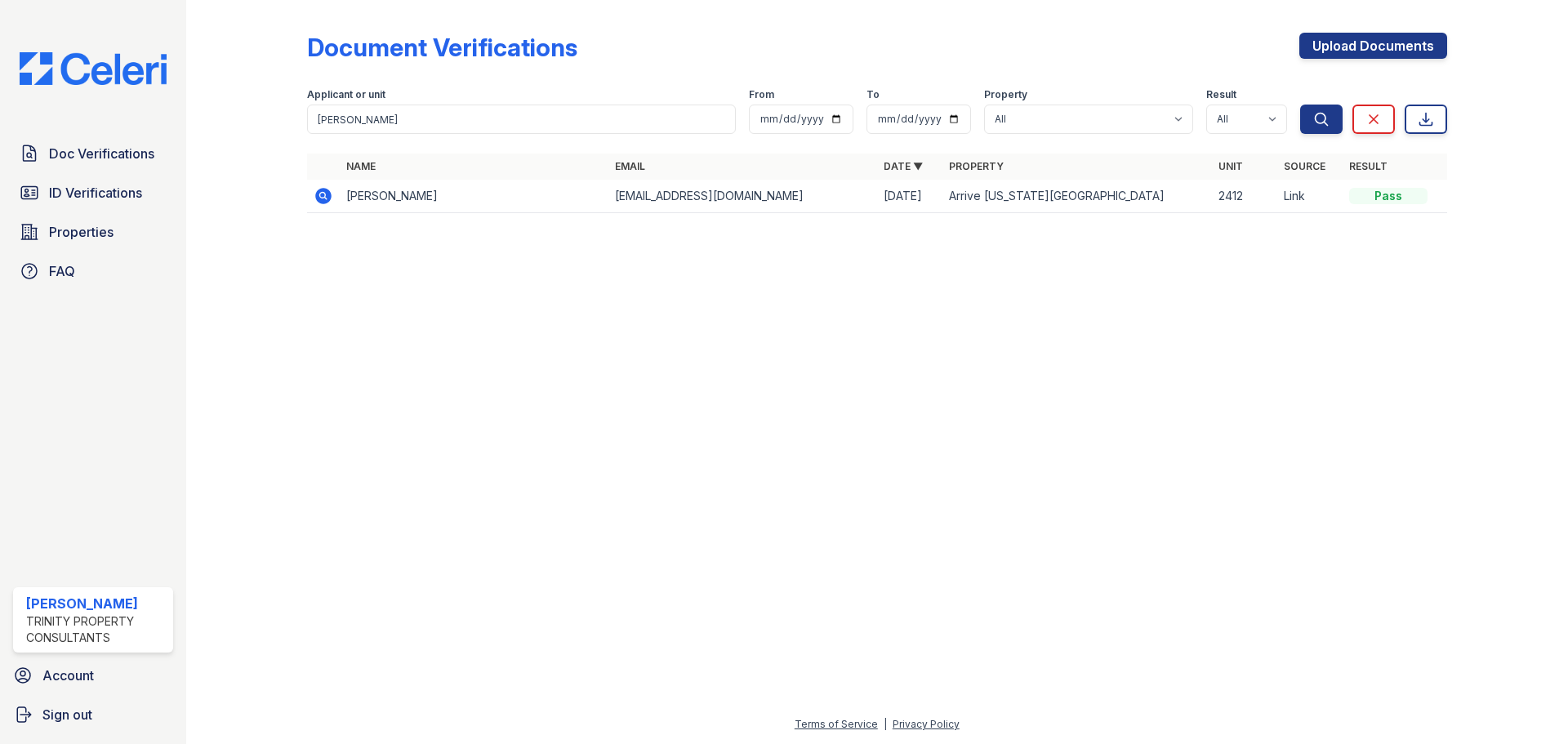
click at [318, 200] on icon at bounding box center [323, 196] width 17 height 17
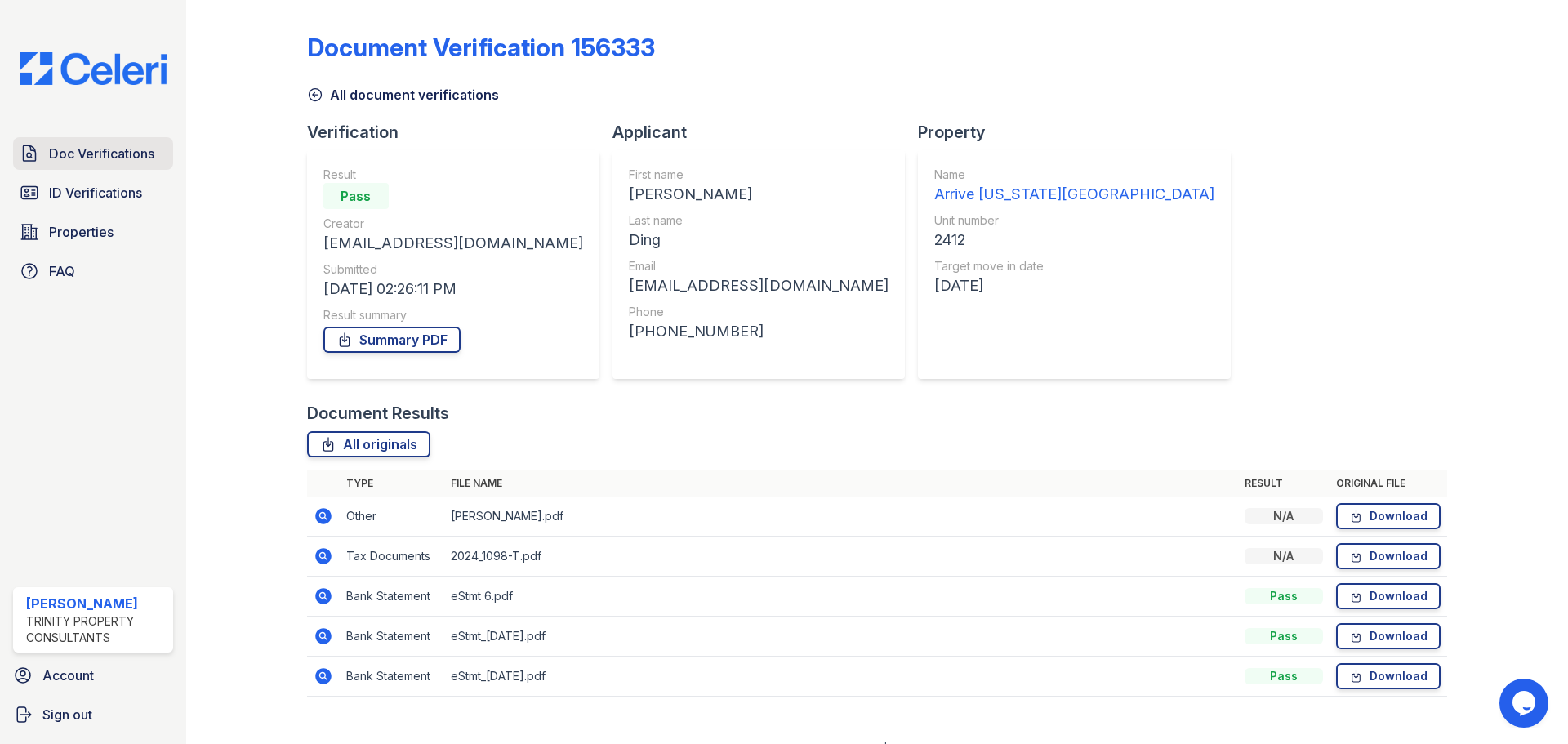
click at [101, 148] on span "Doc Verifications" at bounding box center [101, 153] width 105 height 20
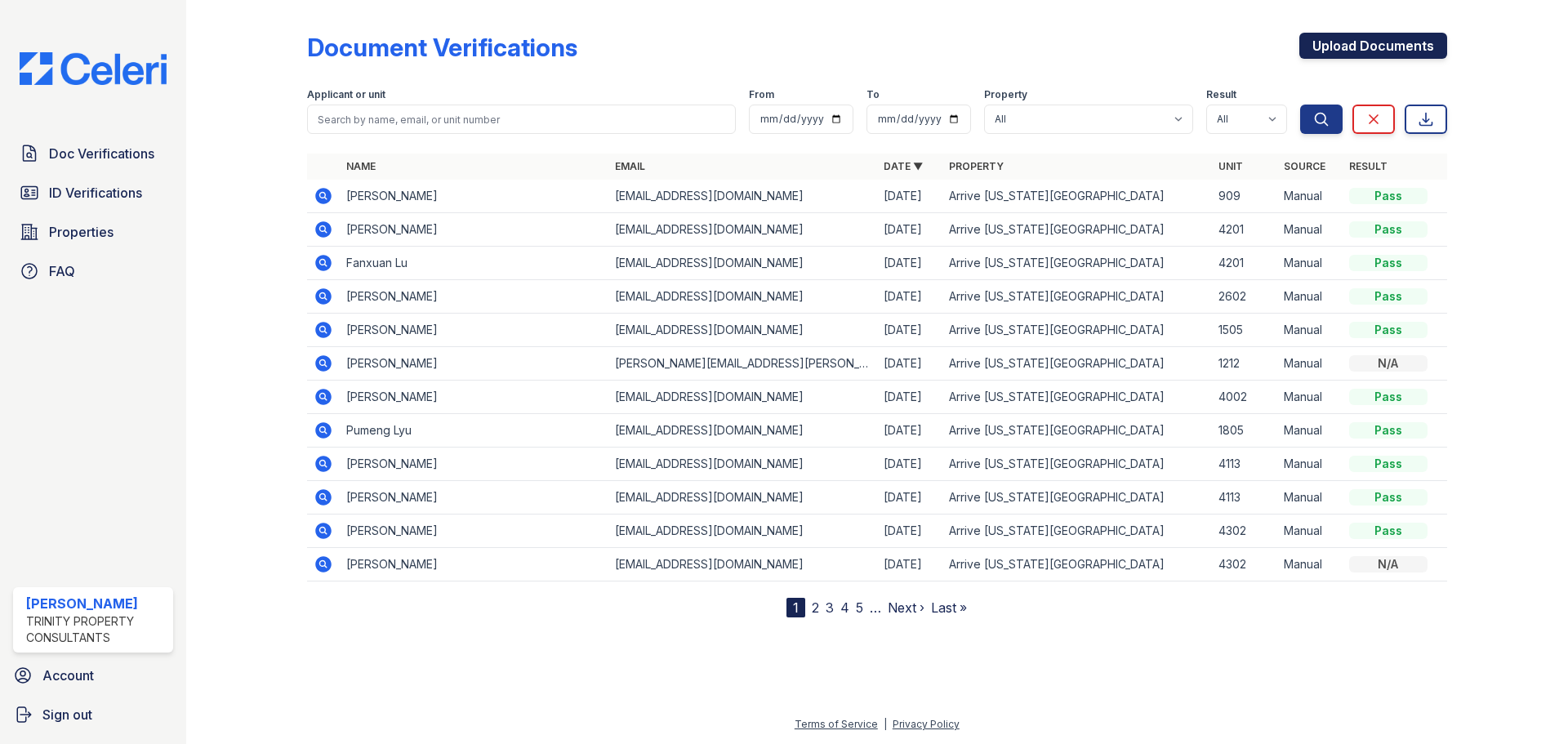
click at [1332, 46] on link "Upload Documents" at bounding box center [1372, 45] width 147 height 27
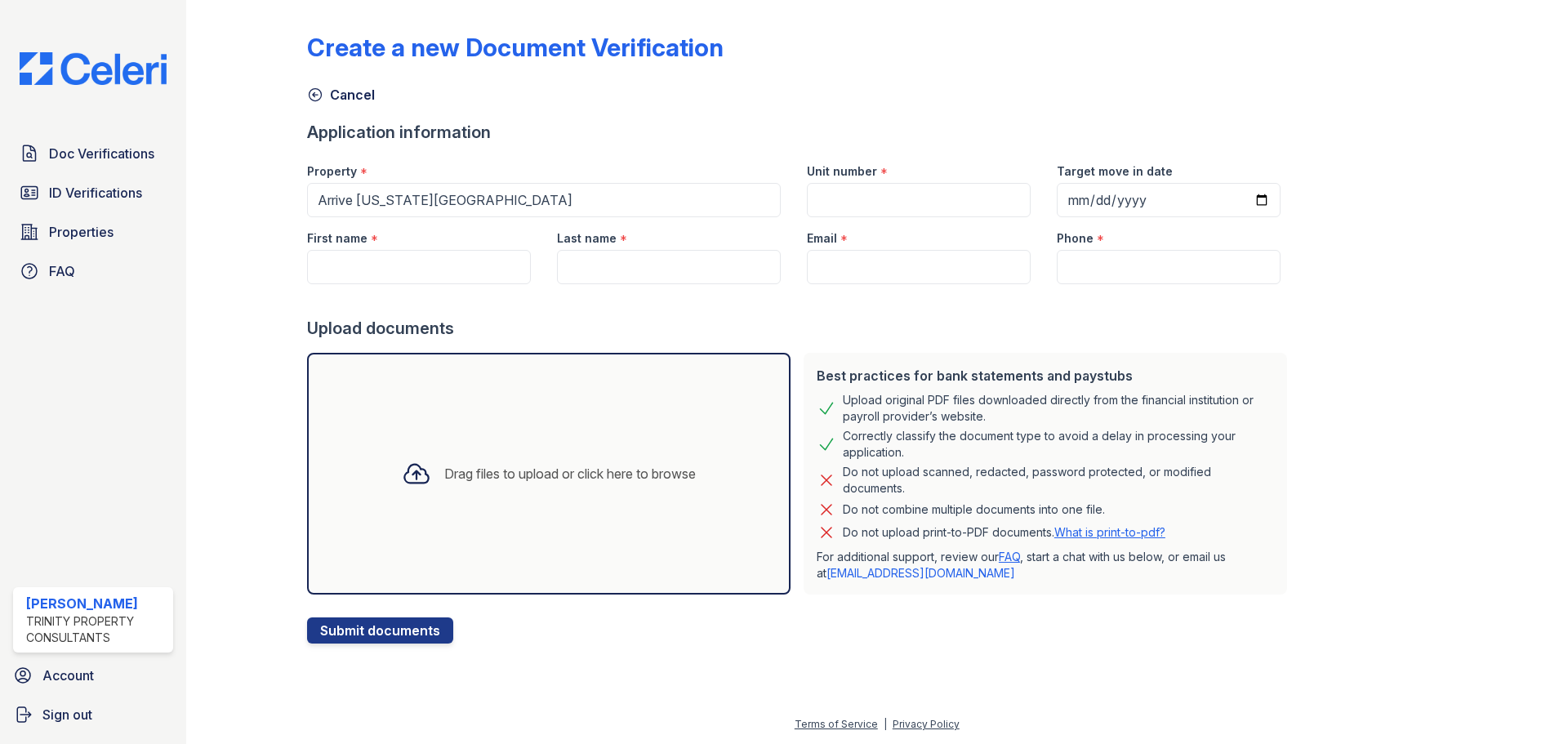
drag, startPoint x: 810, startPoint y: 143, endPoint x: 843, endPoint y: 155, distance: 35.1
click at [828, 150] on form "Application information Property * Arrive [US_STATE][GEOGRAPHIC_DATA] Unit numb…" at bounding box center [800, 382] width 986 height 523
click at [852, 206] on input "Unit number" at bounding box center [919, 200] width 224 height 34
type input "2412"
click at [428, 263] on input "First name" at bounding box center [419, 266] width 224 height 34
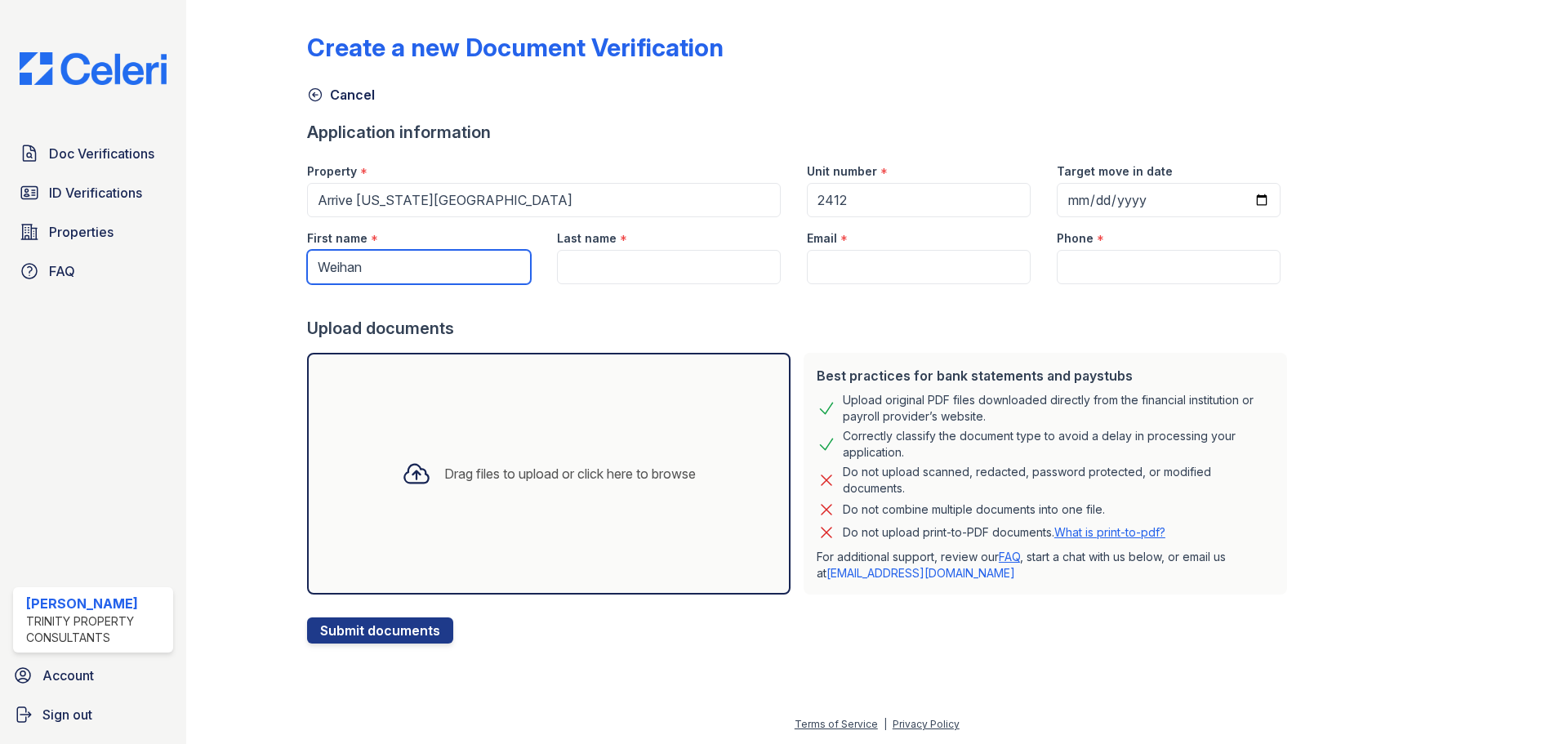
type input "Weihan"
type input "Huan"
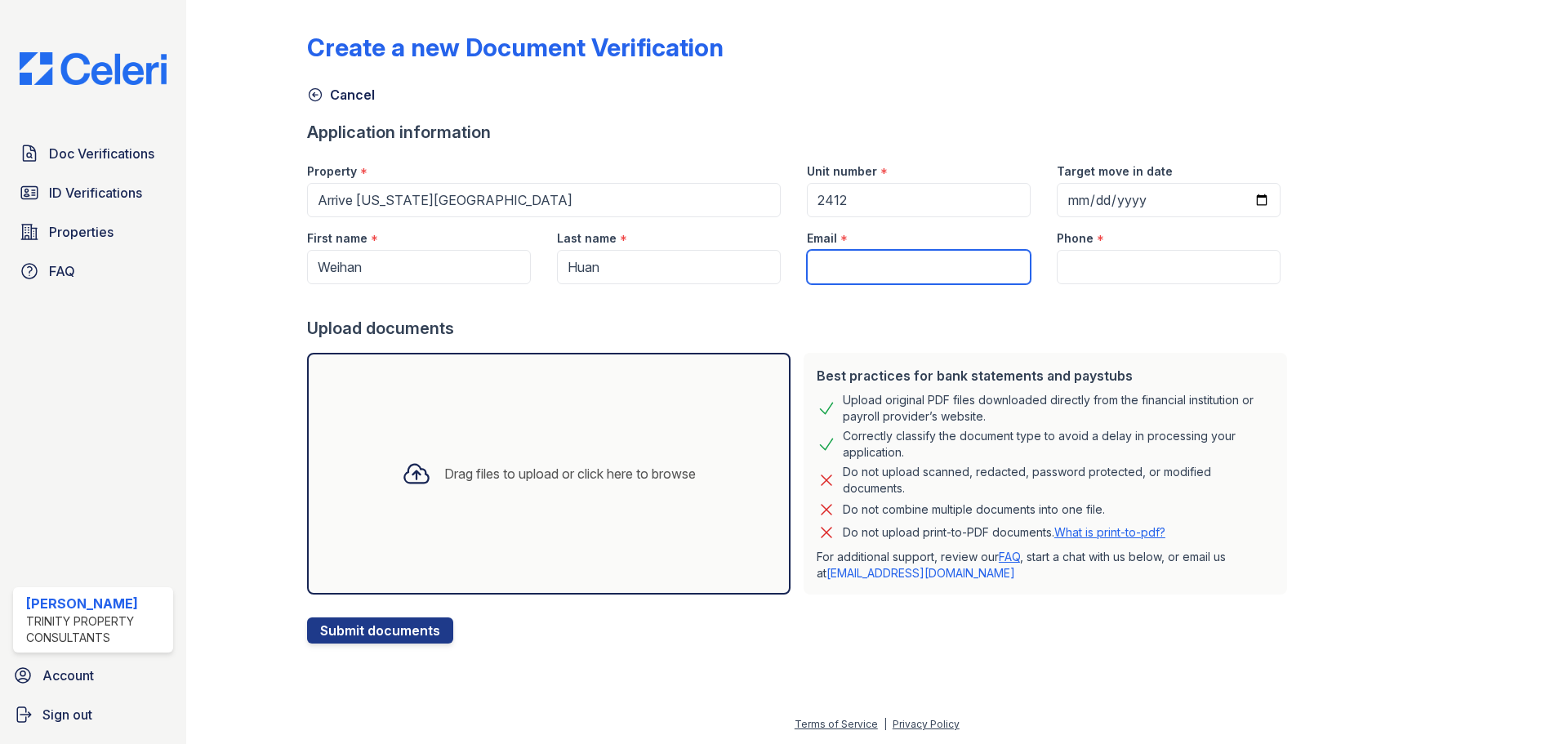
click at [850, 262] on input "Email" at bounding box center [919, 266] width 224 height 34
paste input "easonyuan20011203@gmail.com"
type input "easonyuan20011203@gmail.com"
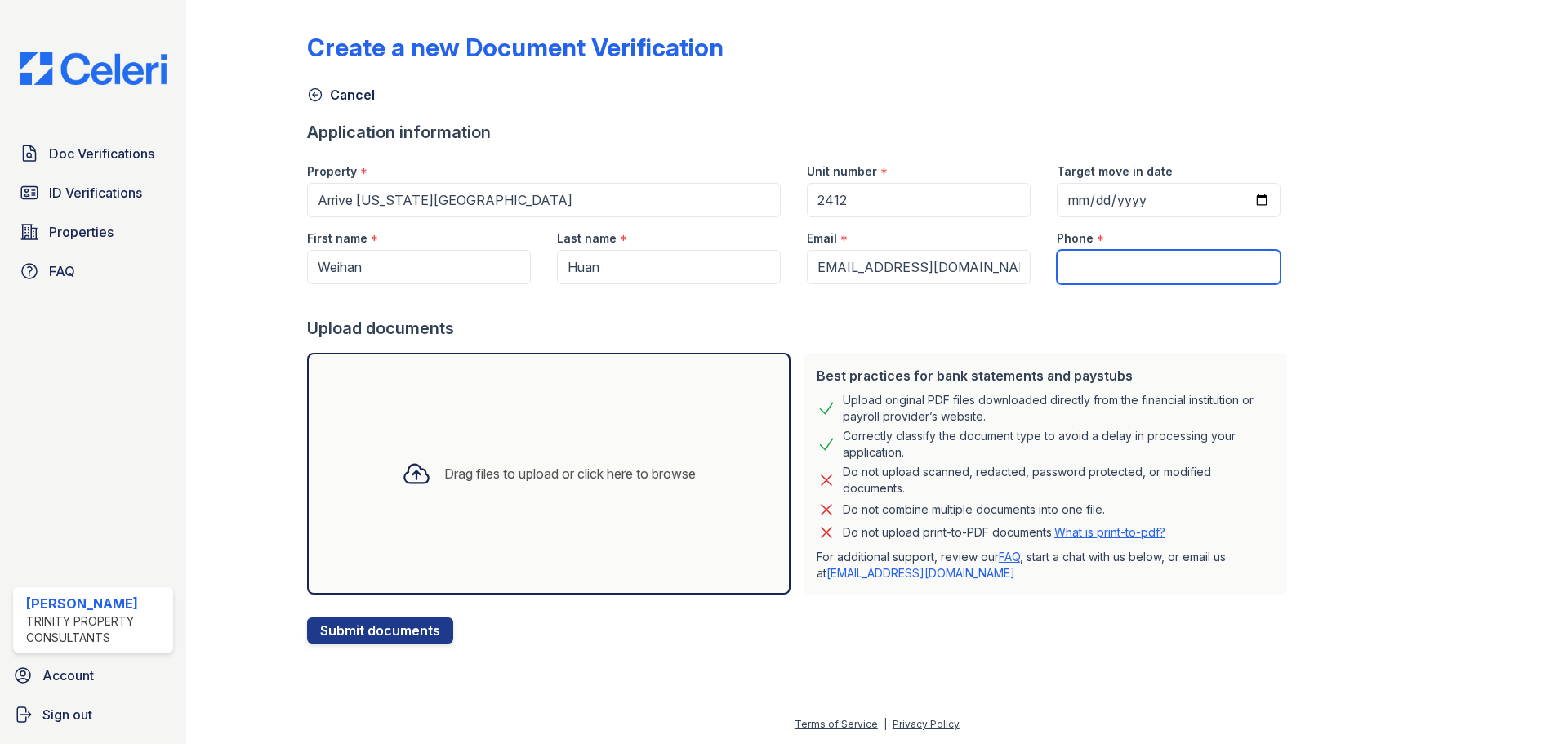
scroll to position [0, 0]
paste input "(734) 604-7344"
type input "(734) 604-7344"
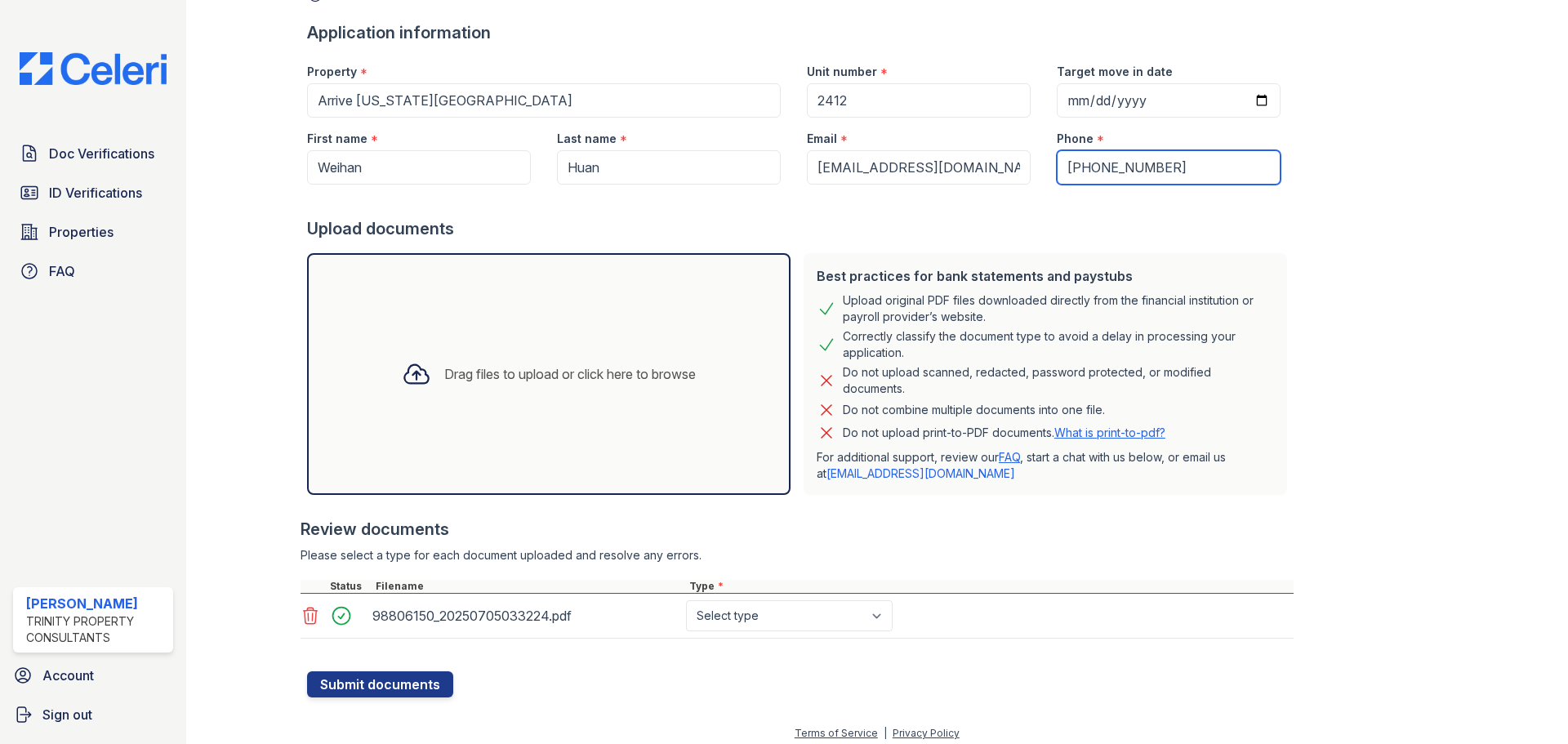
scroll to position [109, 0]
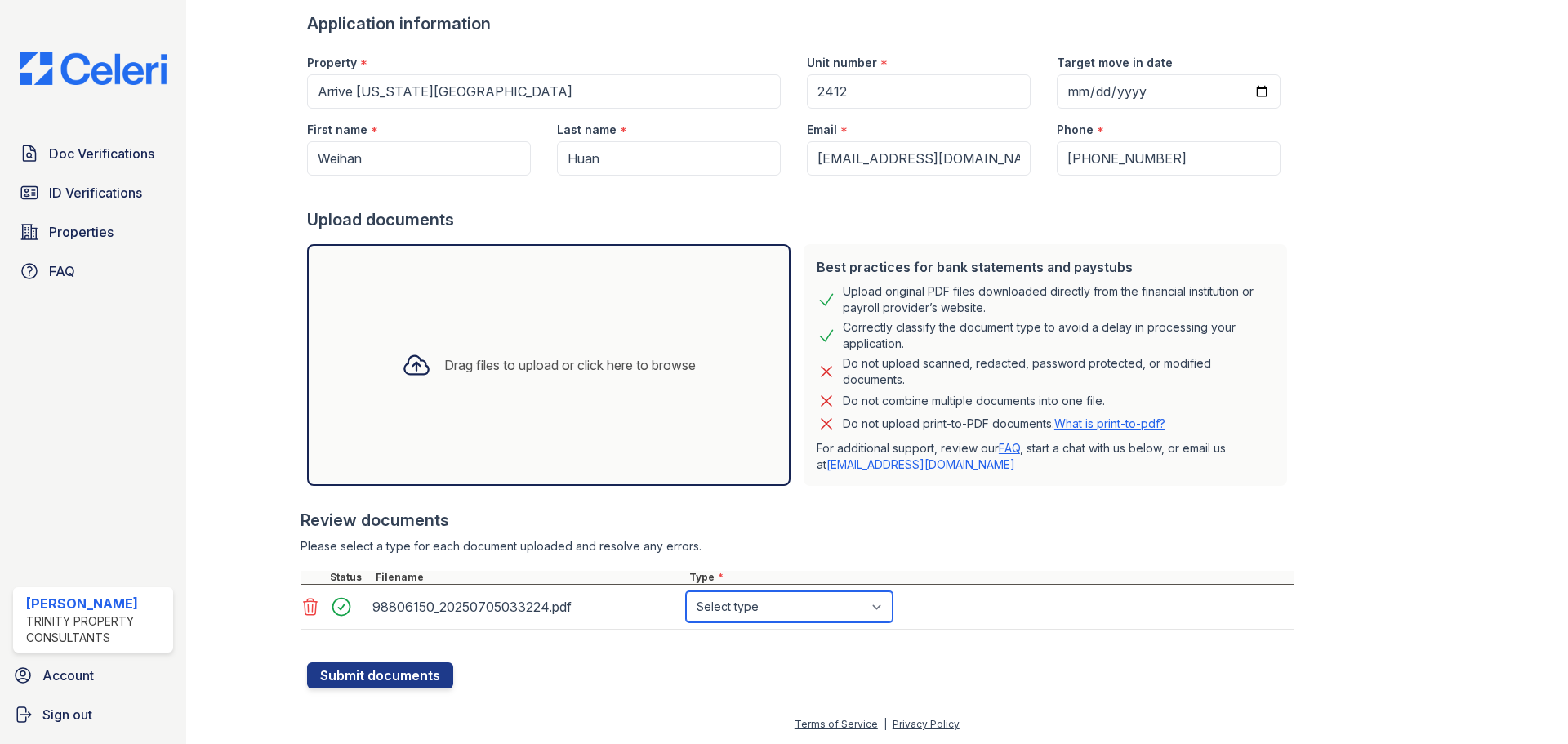
click at [801, 611] on select "Select type Paystub Bank Statement Offer Letter Tax Documents Benefit Award Let…" at bounding box center [789, 607] width 206 height 31
select select "bank_statement"
click at [686, 592] on select "Select type Paystub Bank Statement Offer Letter Tax Documents Benefit Award Let…" at bounding box center [789, 607] width 206 height 31
click at [370, 671] on button "Submit documents" at bounding box center [379, 675] width 146 height 27
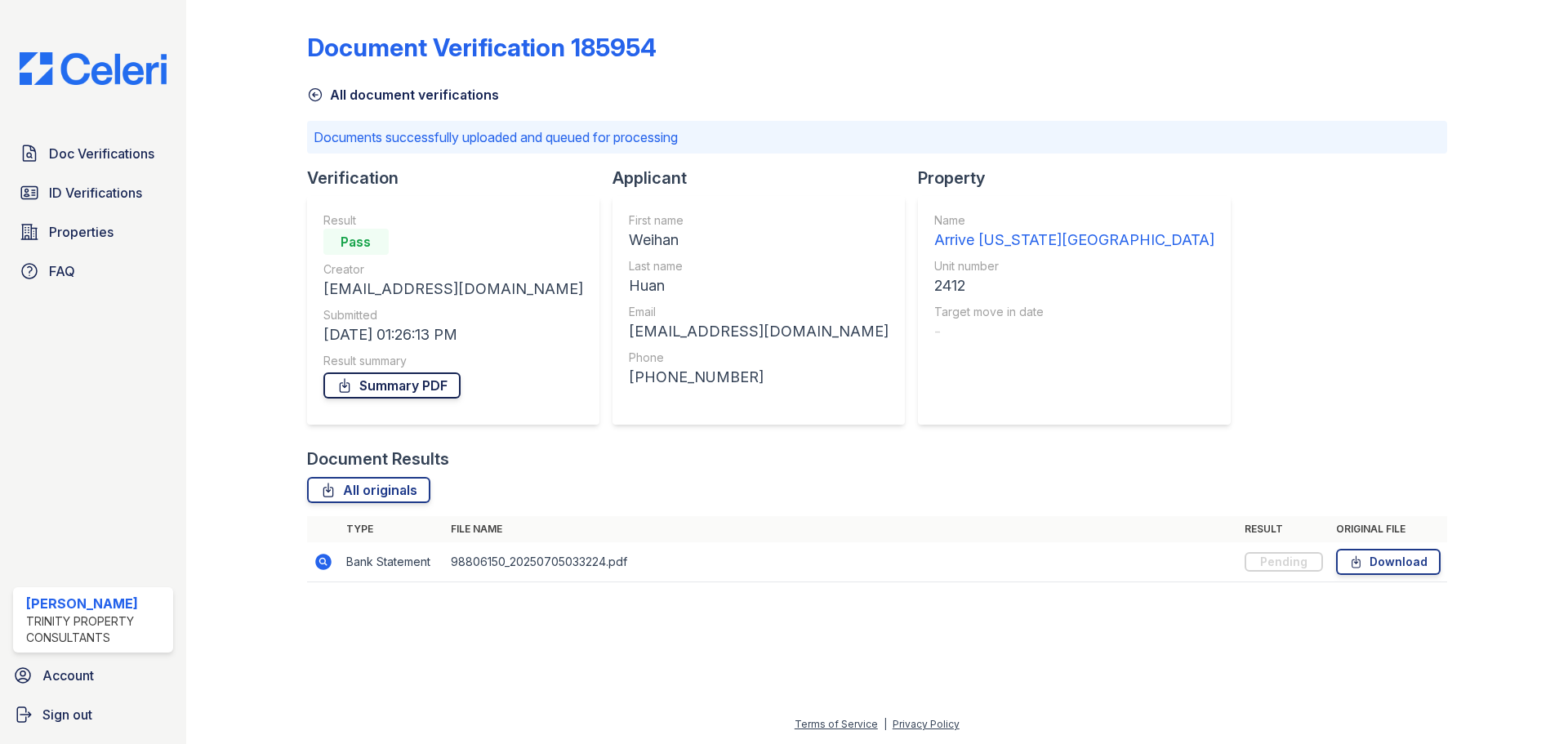
click at [410, 388] on link "Summary PDF" at bounding box center [392, 385] width 138 height 27
click at [130, 152] on span "Doc Verifications" at bounding box center [101, 153] width 105 height 20
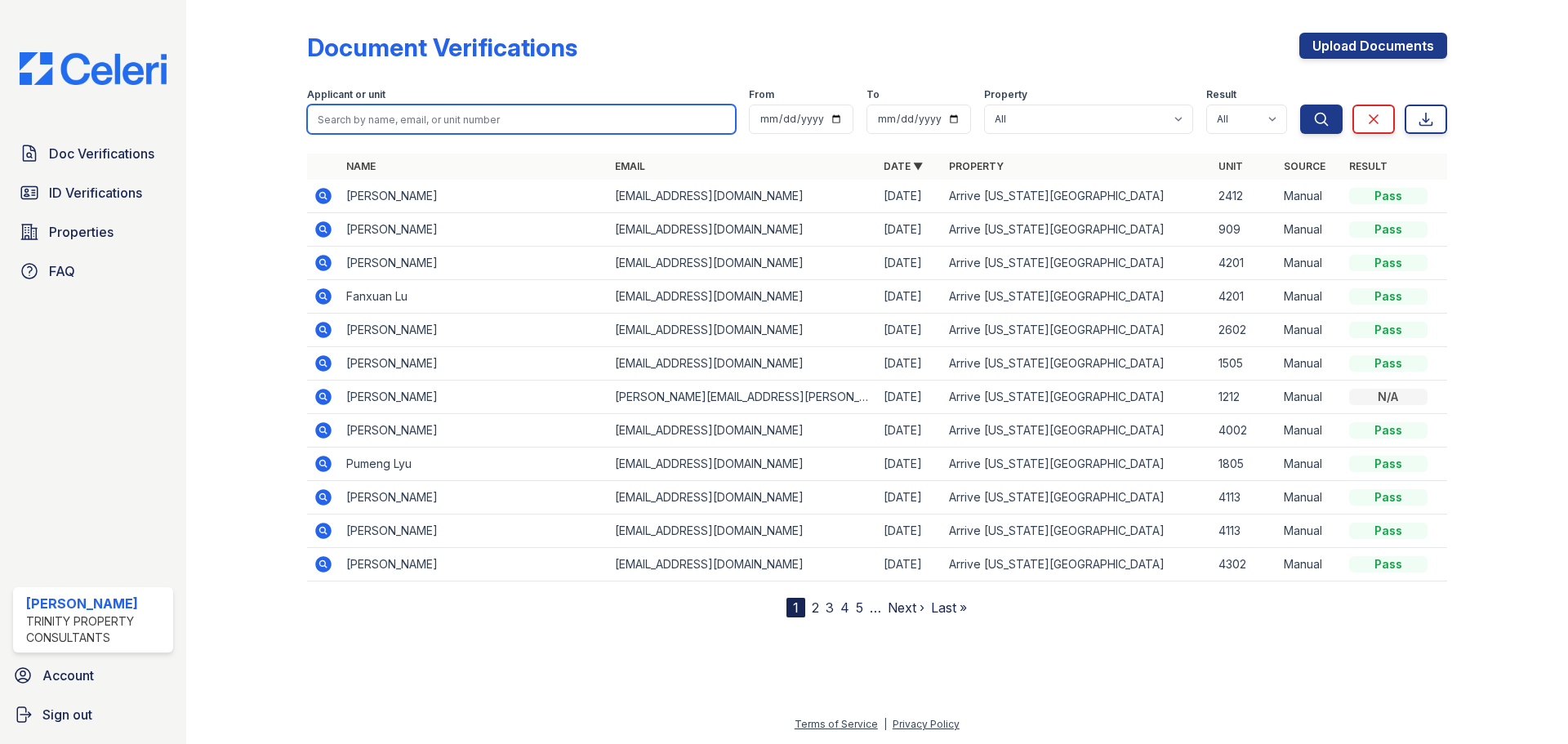
click at [513, 123] on input "search" at bounding box center [521, 119] width 428 height 29
type input "ran"
click at [1300, 104] on button "Search" at bounding box center [1320, 119] width 42 height 29
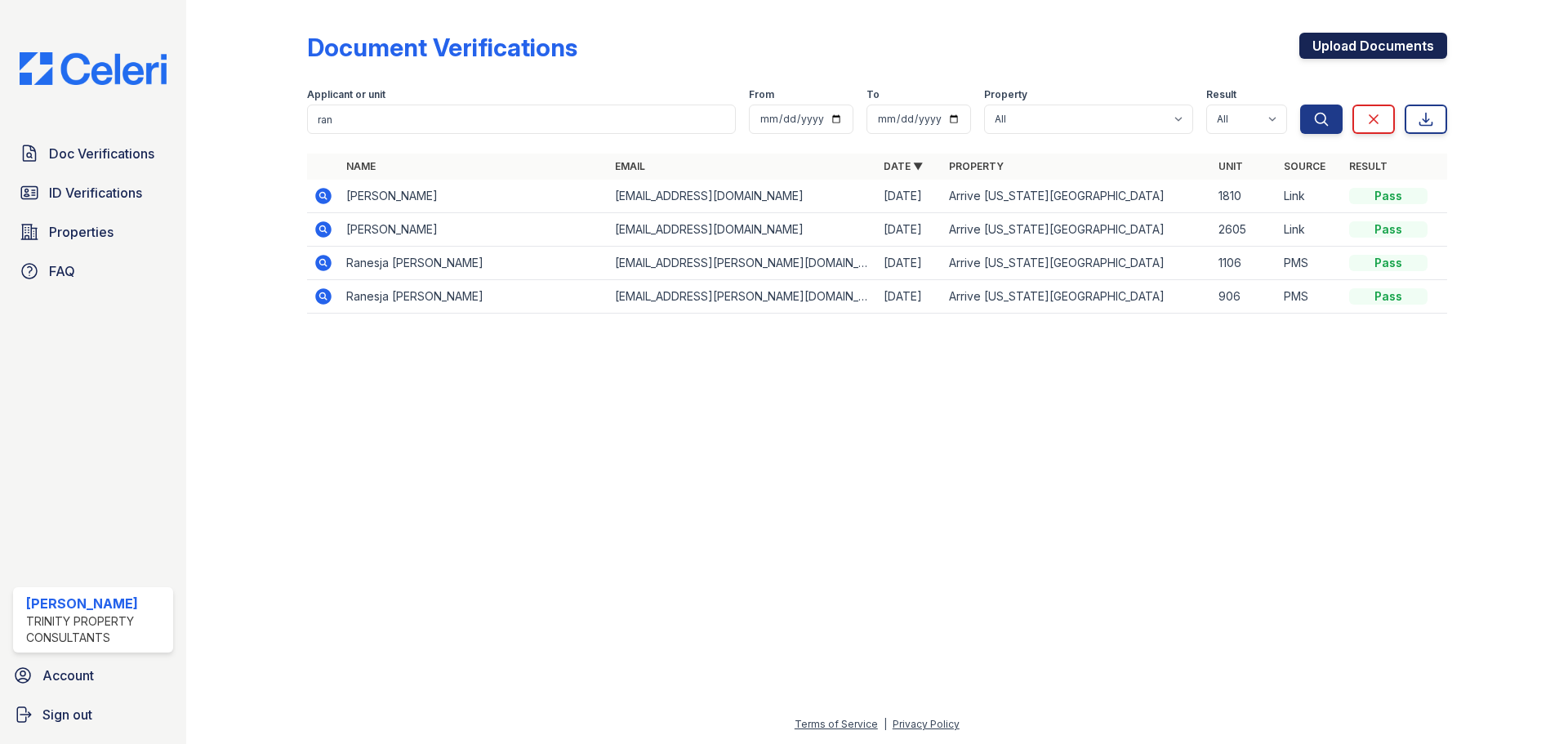
click at [1352, 46] on link "Upload Documents" at bounding box center [1372, 45] width 147 height 27
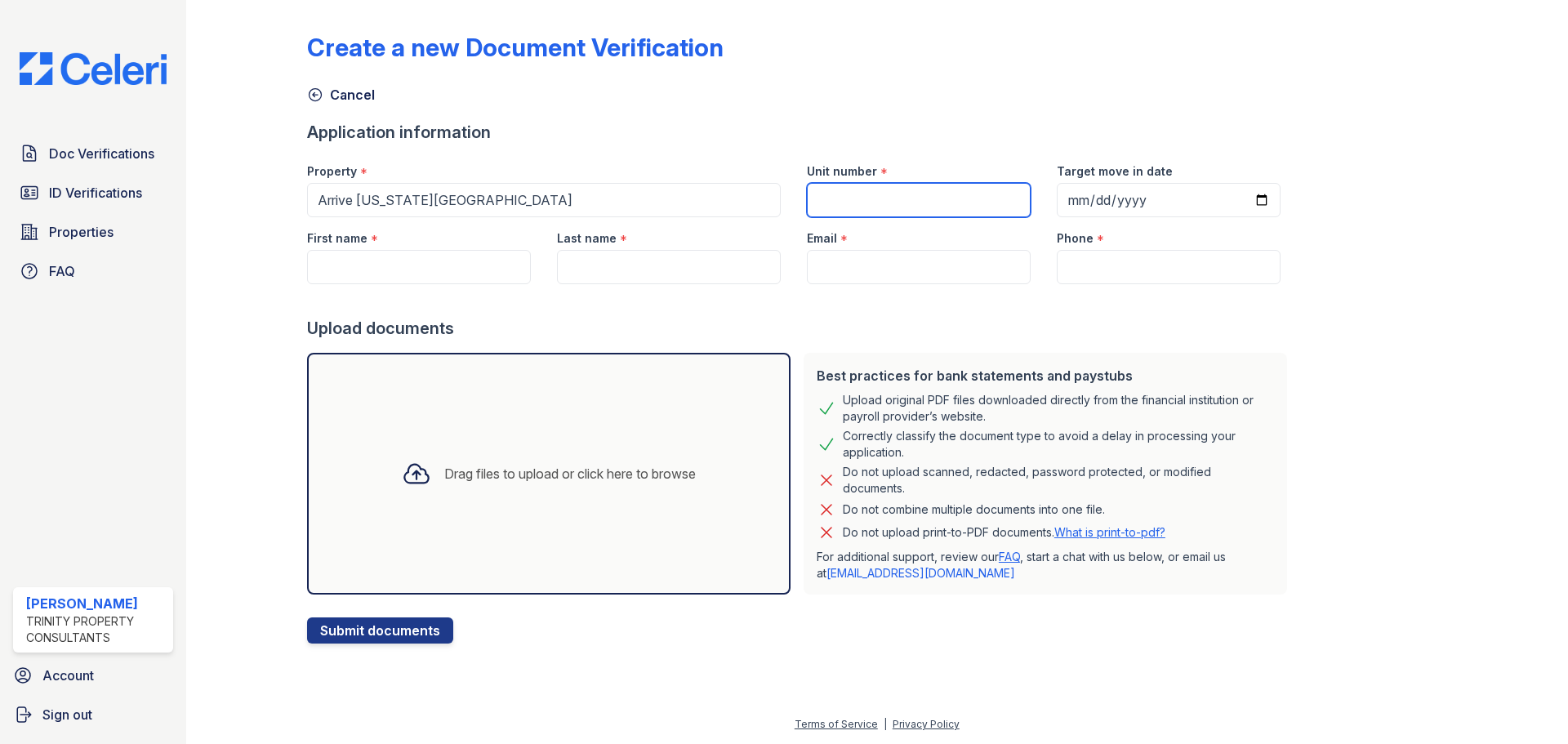
click at [854, 196] on input "Unit number" at bounding box center [919, 200] width 224 height 34
type input "1414"
click at [406, 264] on input "First name" at bounding box center [419, 266] width 224 height 34
type input "Ran"
type input "Li"
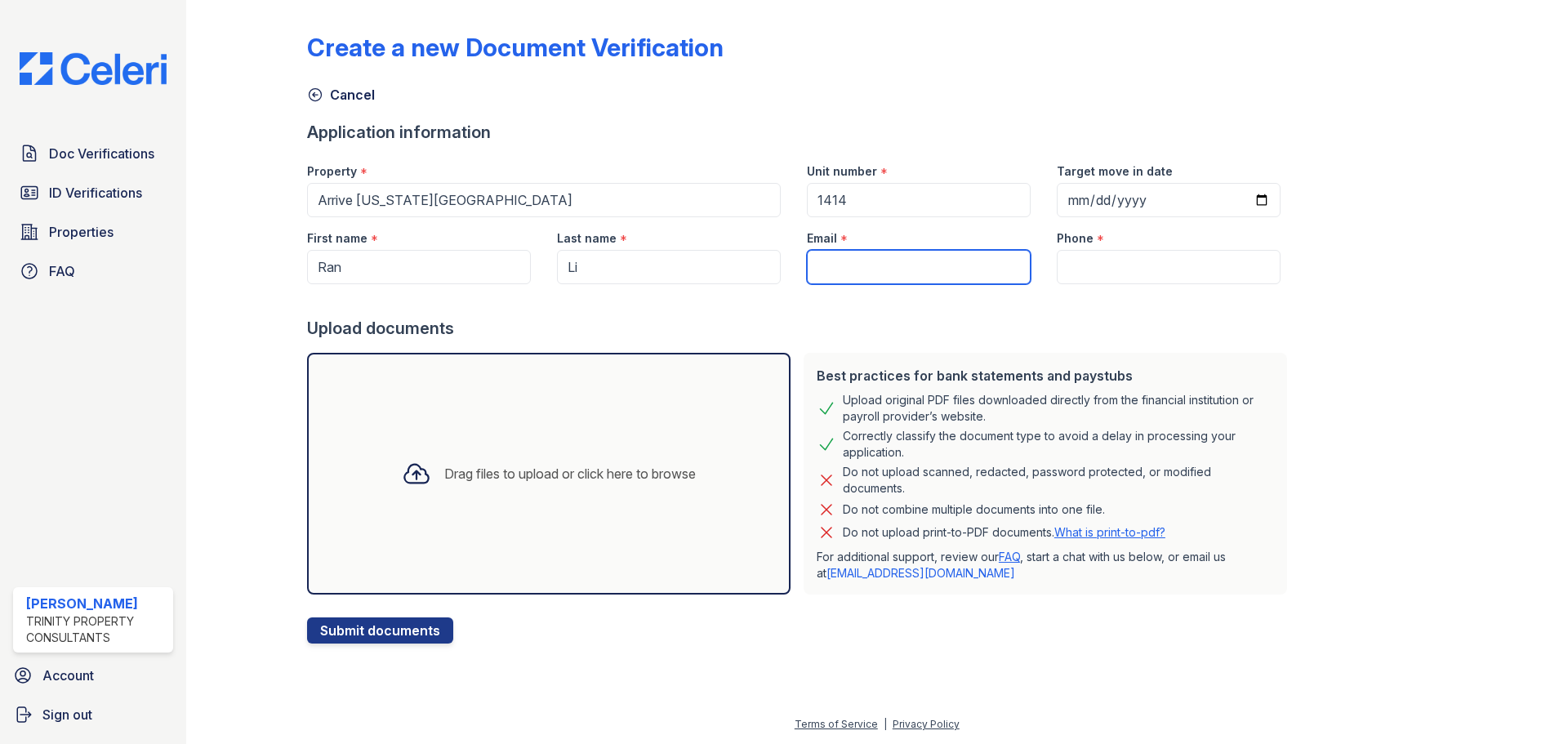
paste input "liranlauren@gmail"
type input "[EMAIL_ADDRESS][DOMAIN_NAME]"
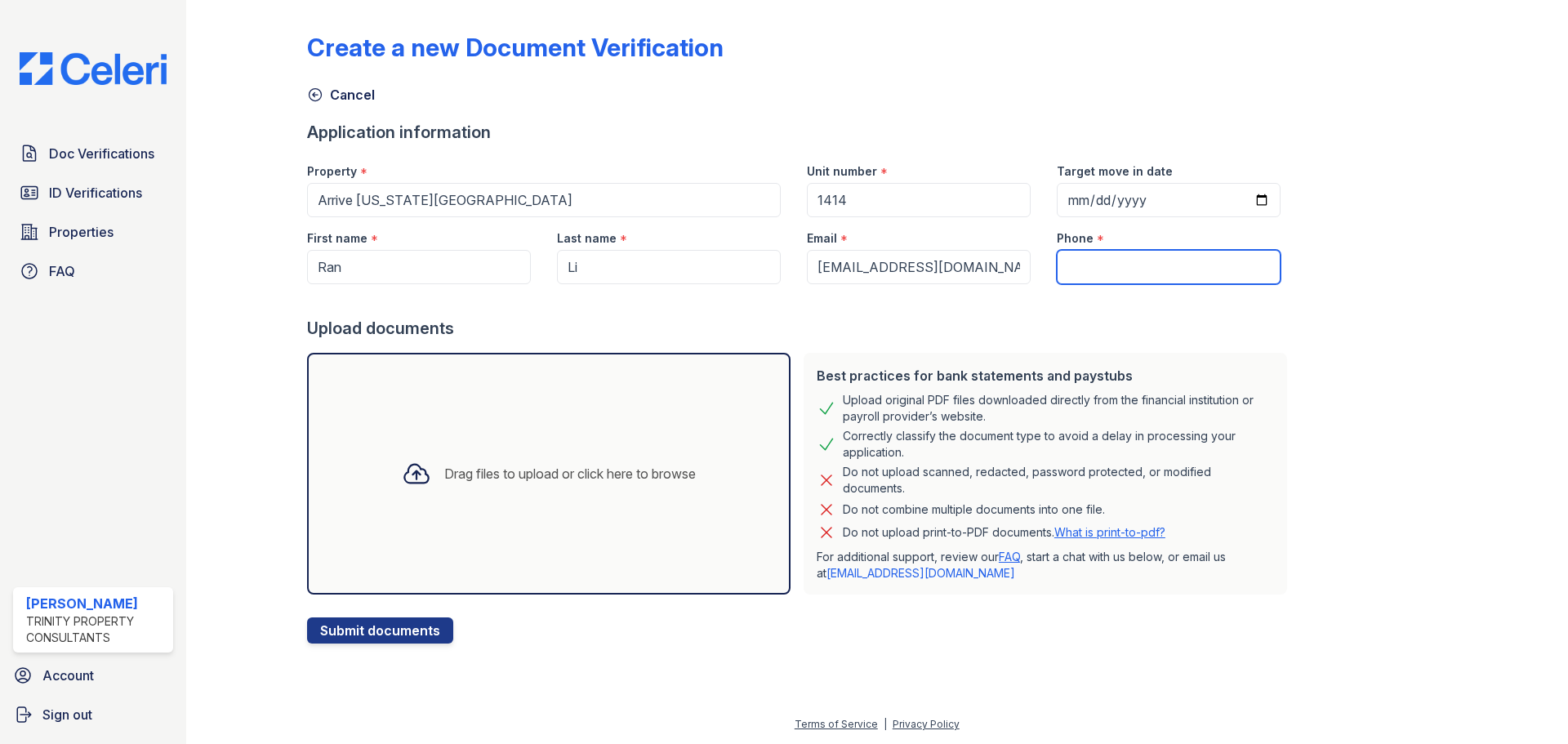
paste input "301-765-4439"
type input "301-765-4439"
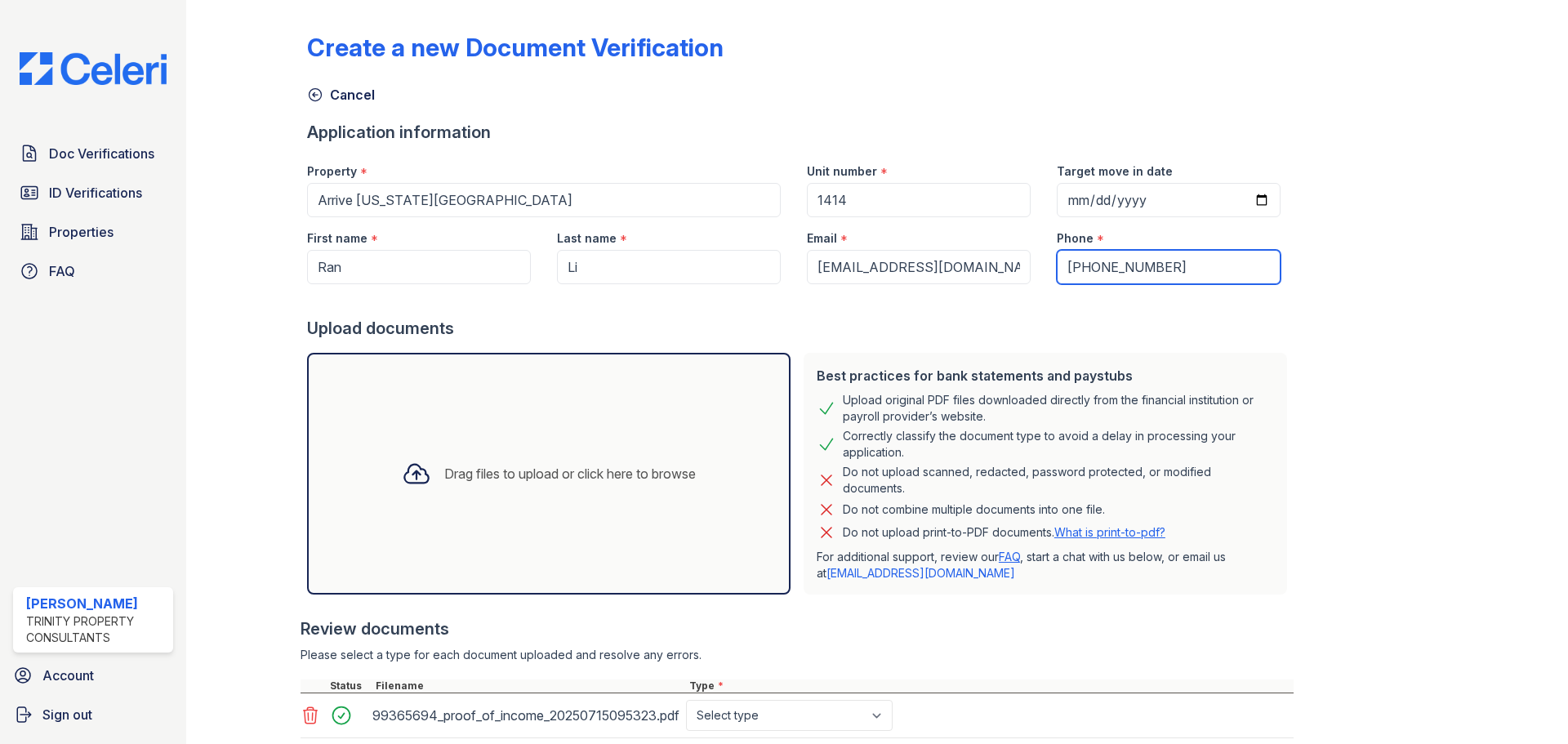
scroll to position [82, 0]
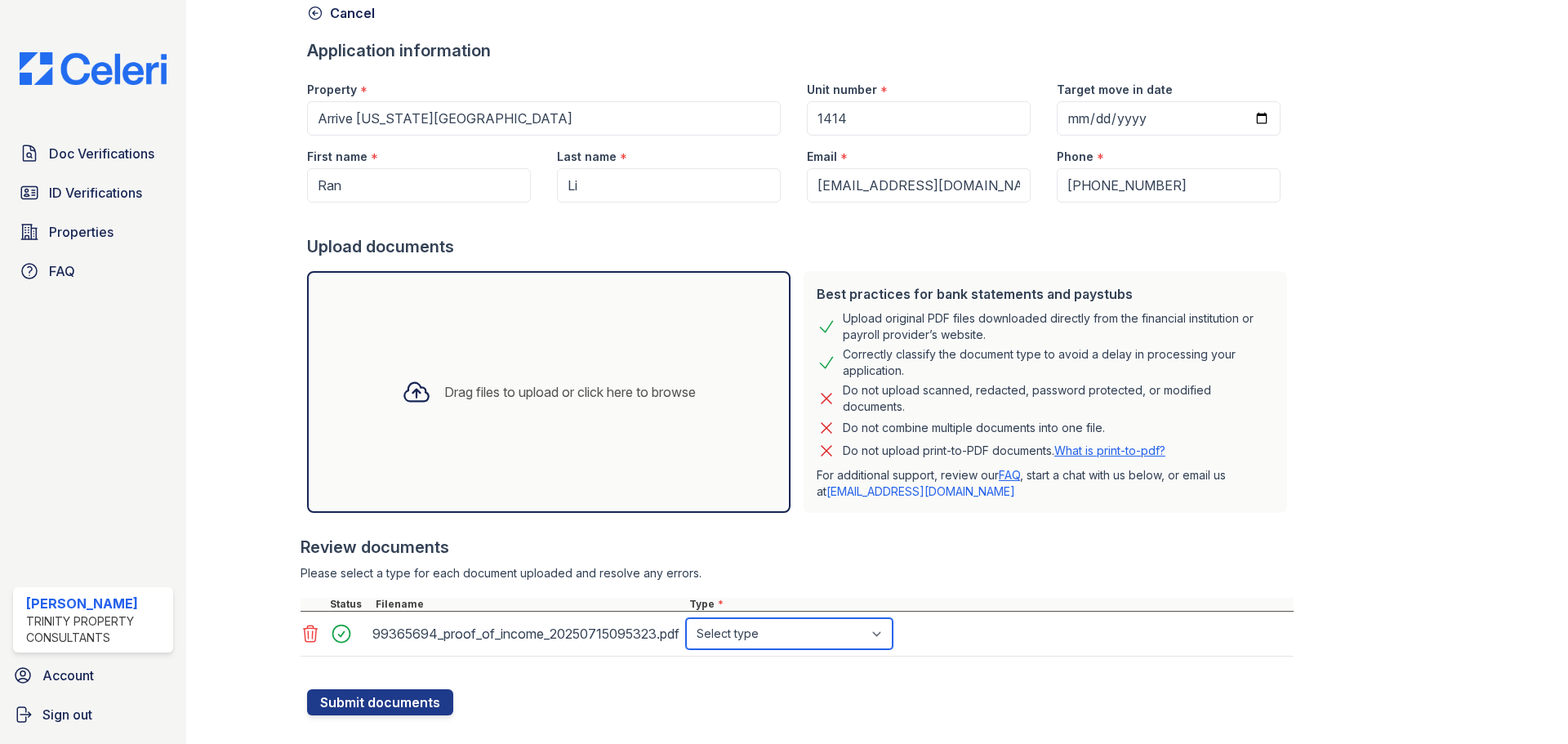
click at [766, 637] on select "Select type Paystub Bank Statement Offer Letter Tax Documents Benefit Award Let…" at bounding box center [789, 634] width 206 height 31
select select "benefit_award_letter"
click at [686, 618] on select "Select type Paystub Bank Statement Offer Letter Tax Documents Benefit Award Let…" at bounding box center [789, 634] width 206 height 31
click at [369, 698] on button "Submit documents" at bounding box center [379, 702] width 146 height 27
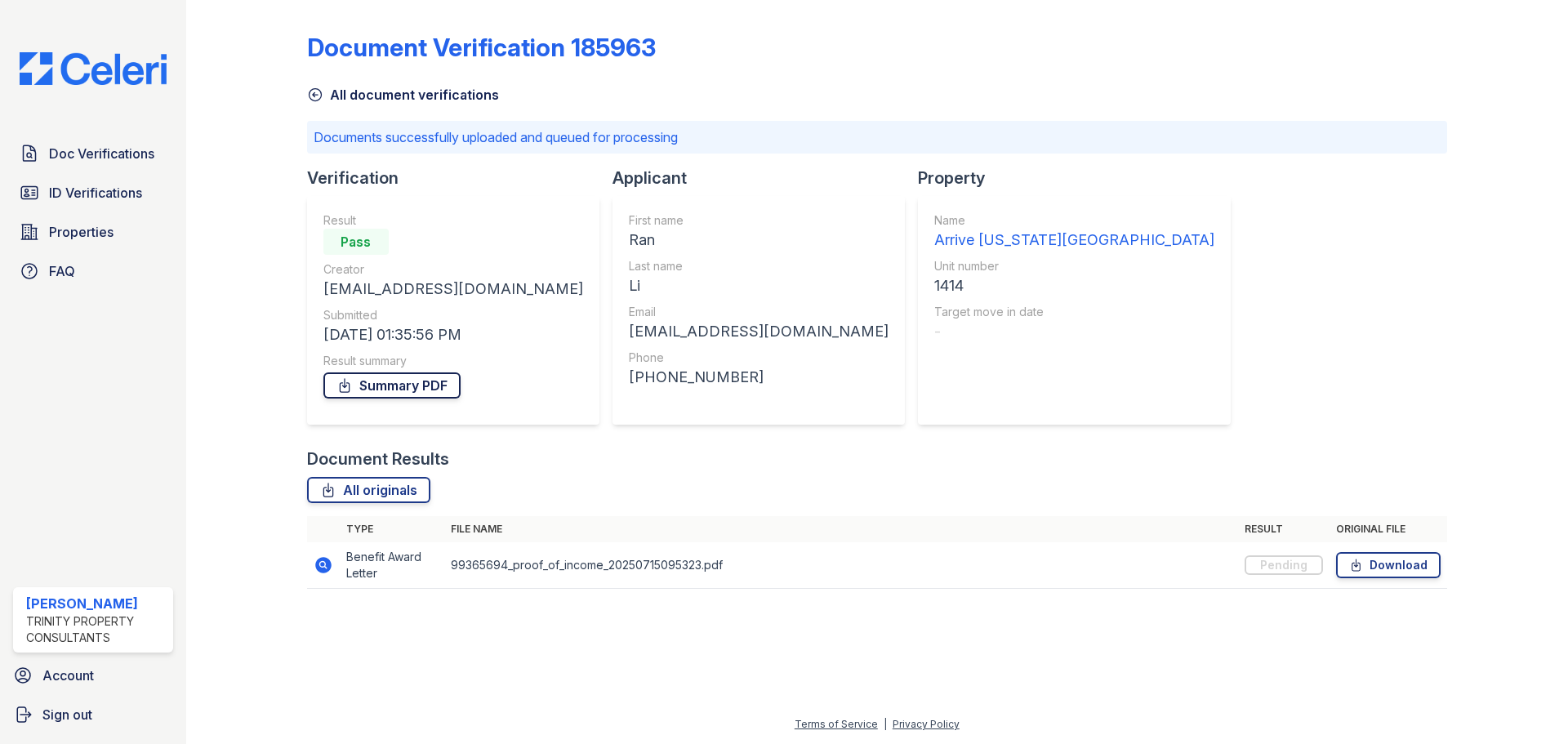
click at [378, 384] on link "Summary PDF" at bounding box center [392, 385] width 138 height 27
click at [92, 158] on span "Doc Verifications" at bounding box center [101, 153] width 105 height 20
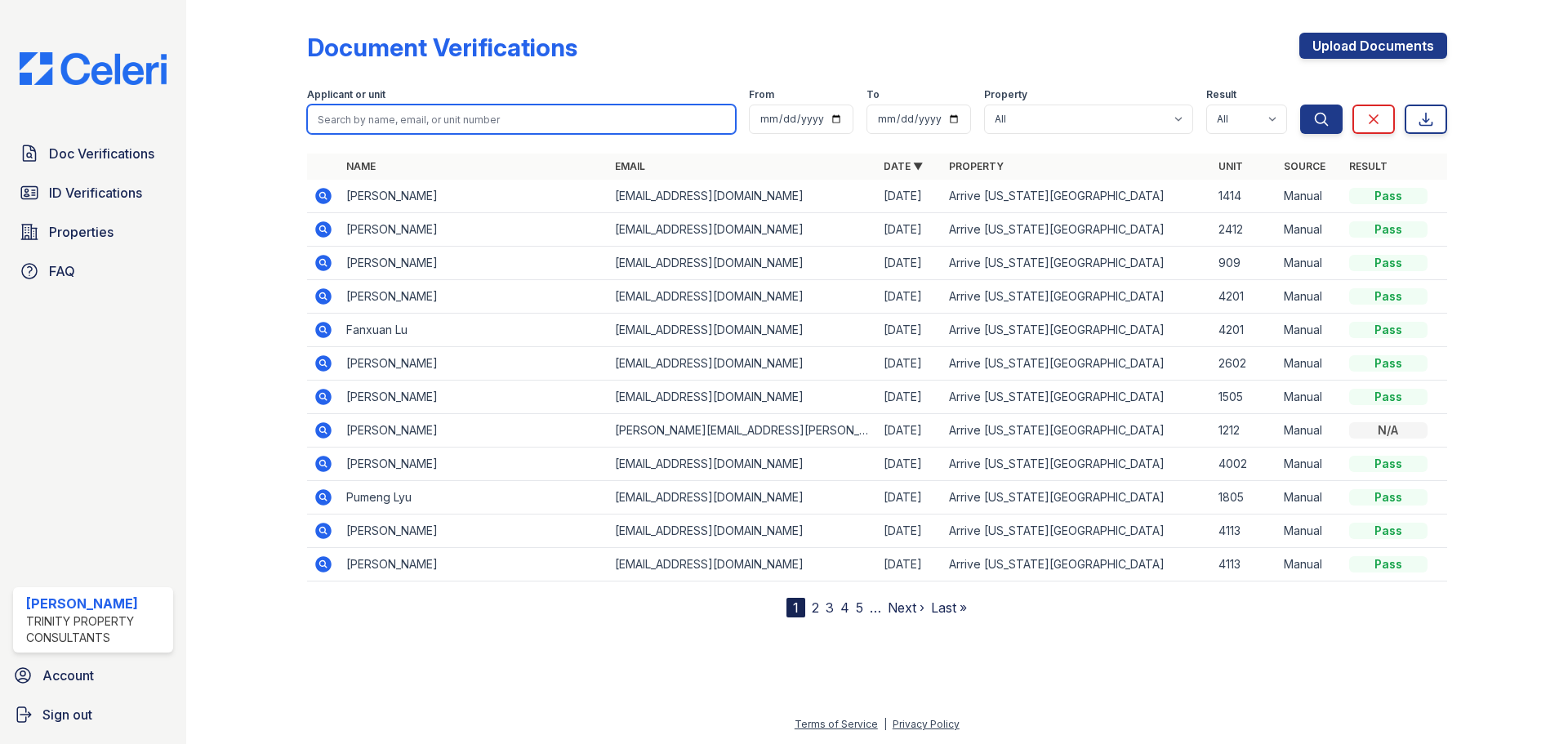
click at [550, 117] on input "search" at bounding box center [521, 119] width 428 height 29
type input "wanyi"
click at [1300, 104] on button "Search" at bounding box center [1320, 119] width 42 height 29
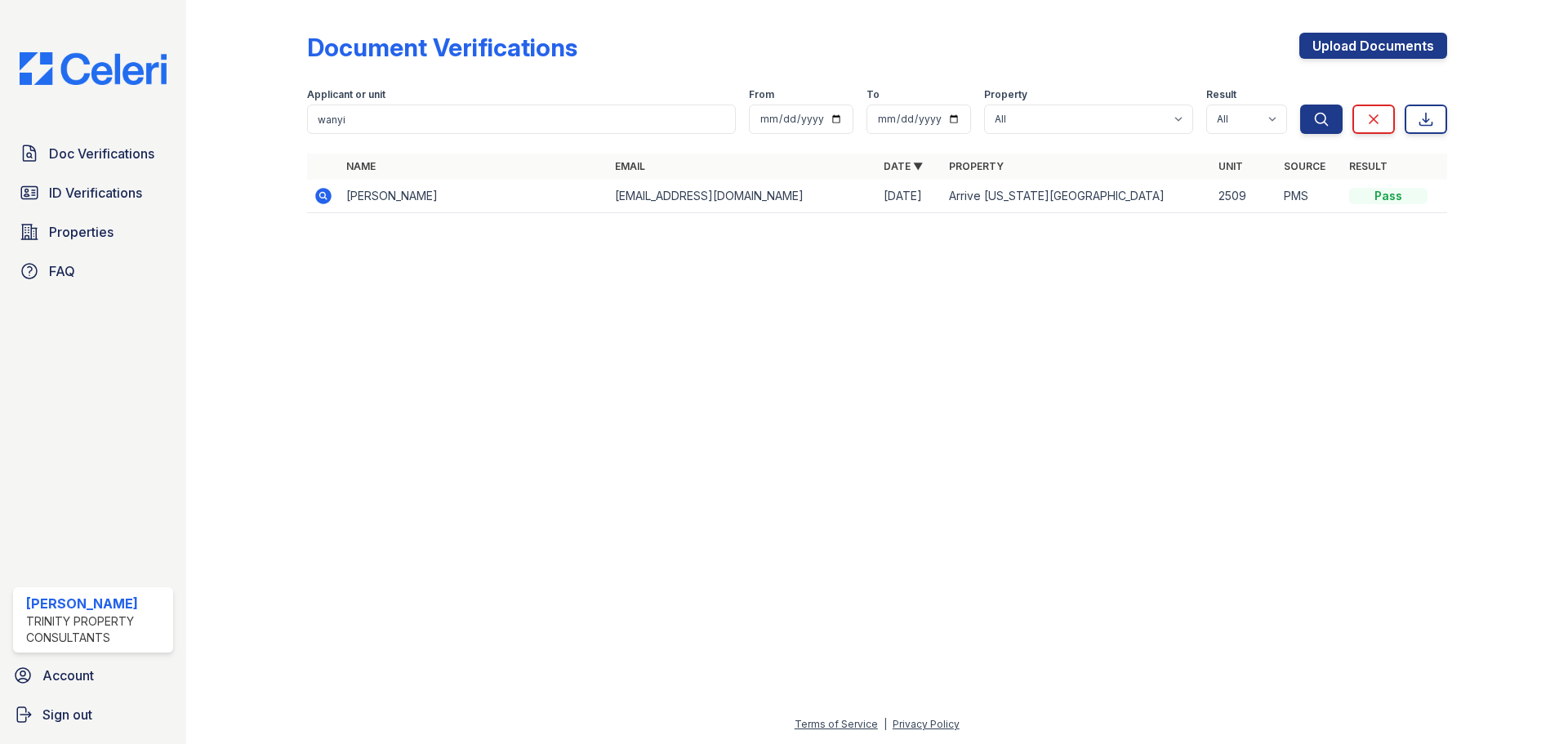
click at [322, 199] on icon at bounding box center [323, 196] width 17 height 17
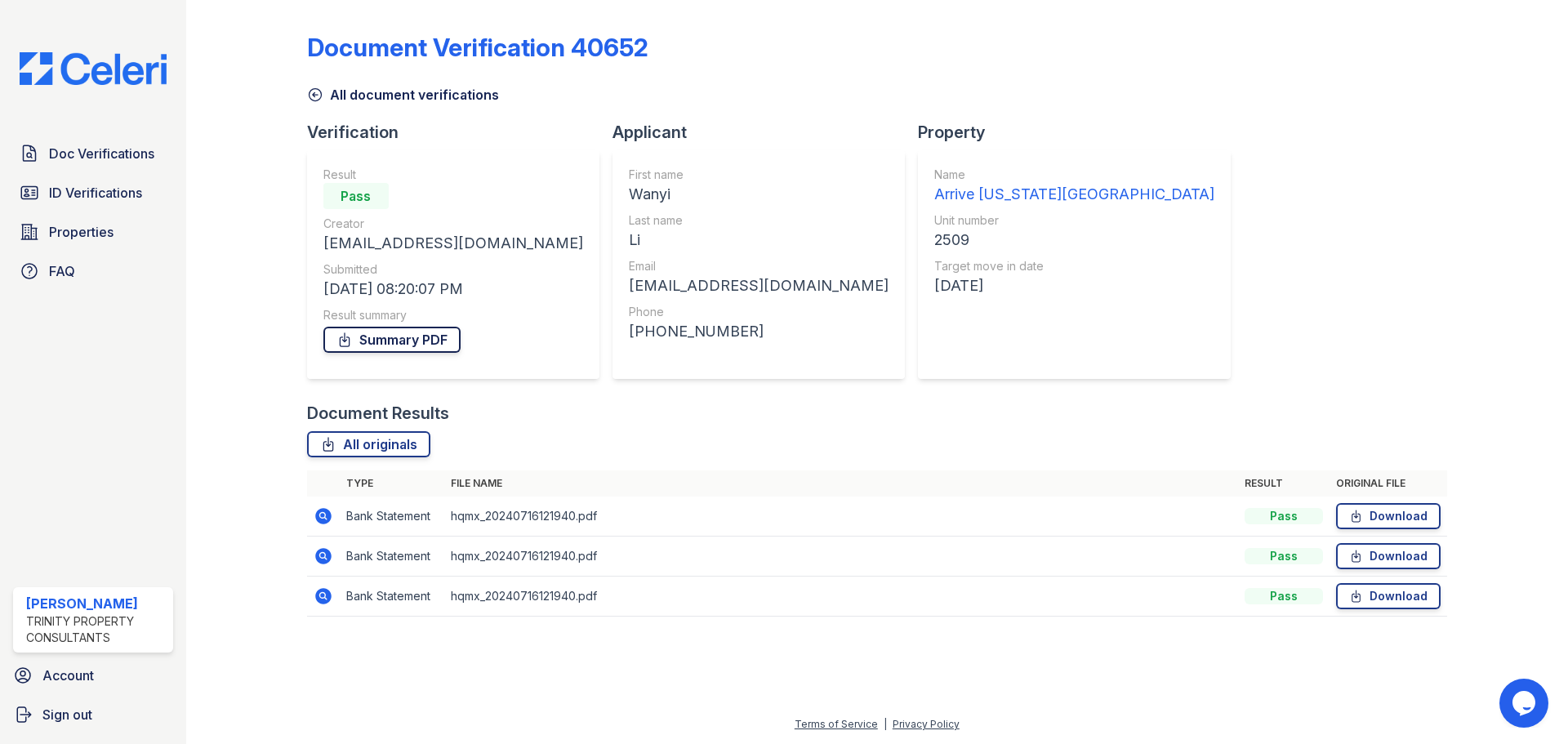
click at [370, 341] on link "Summary PDF" at bounding box center [392, 339] width 138 height 27
drag, startPoint x: 97, startPoint y: 159, endPoint x: 114, endPoint y: 157, distance: 17.1
click at [97, 159] on span "Doc Verifications" at bounding box center [101, 153] width 105 height 20
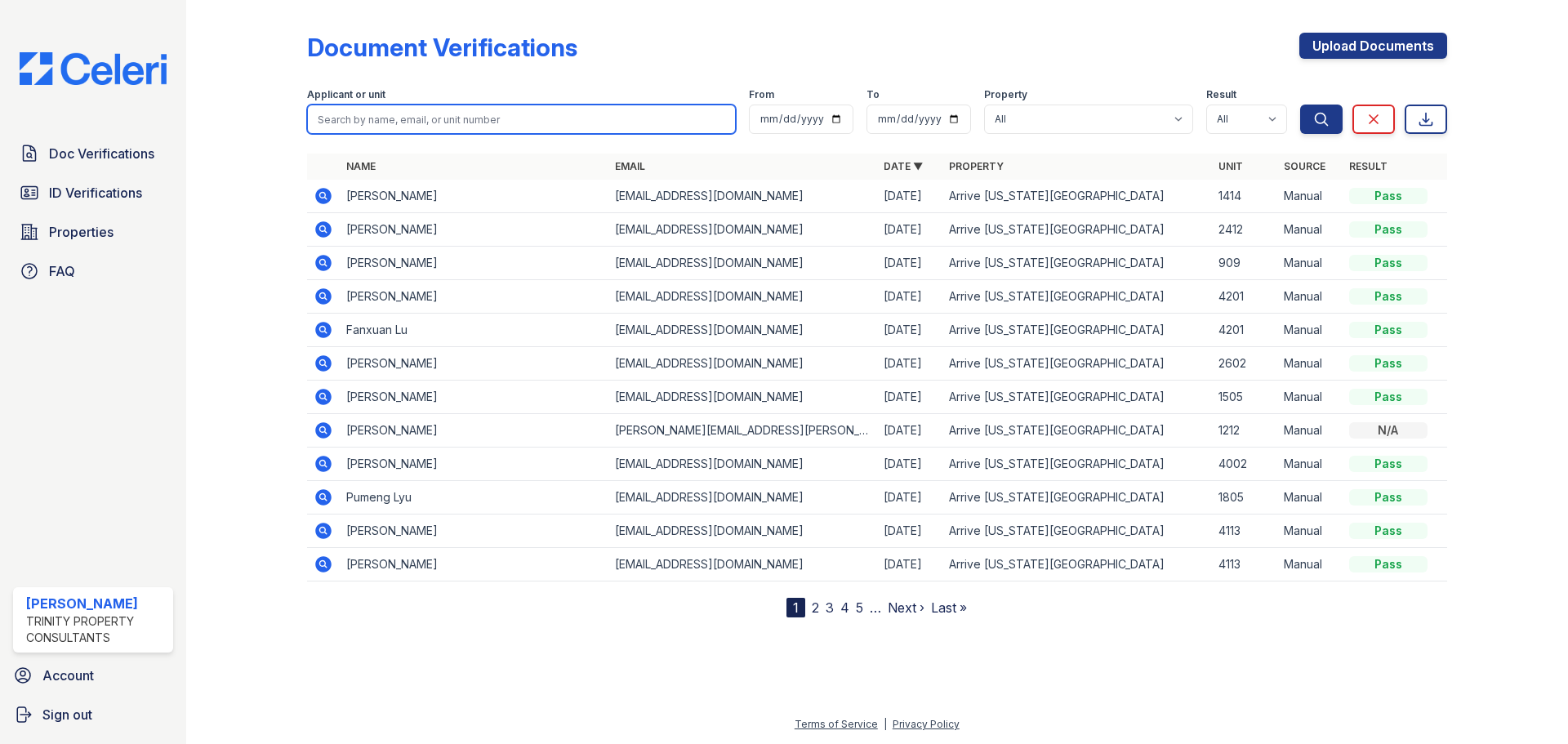
drag, startPoint x: 501, startPoint y: 117, endPoint x: 512, endPoint y: 95, distance: 24.6
click at [501, 117] on input "search" at bounding box center [521, 119] width 428 height 29
type input "3011"
click at [1300, 104] on button "Search" at bounding box center [1320, 119] width 42 height 29
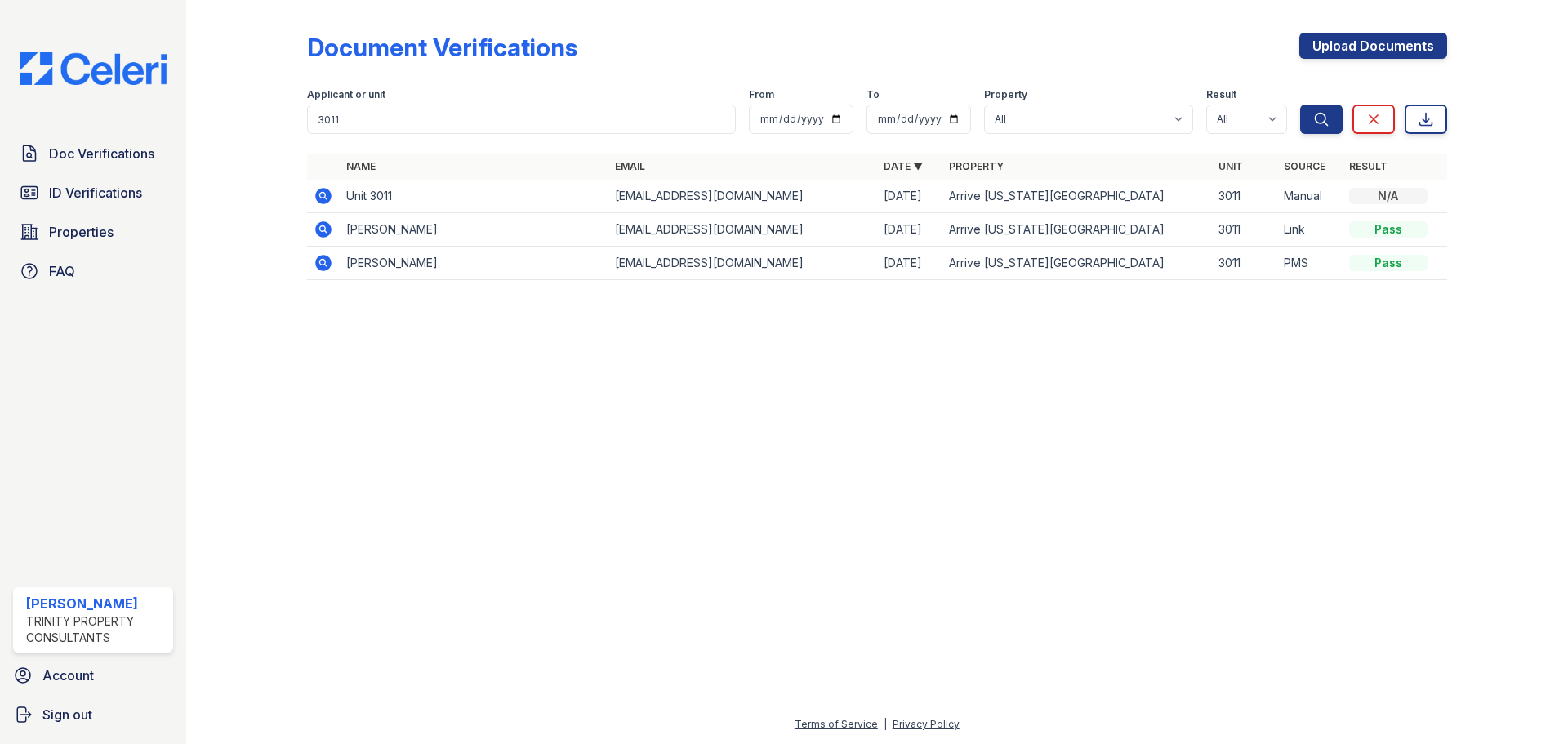
click at [321, 194] on icon at bounding box center [322, 195] width 4 height 4
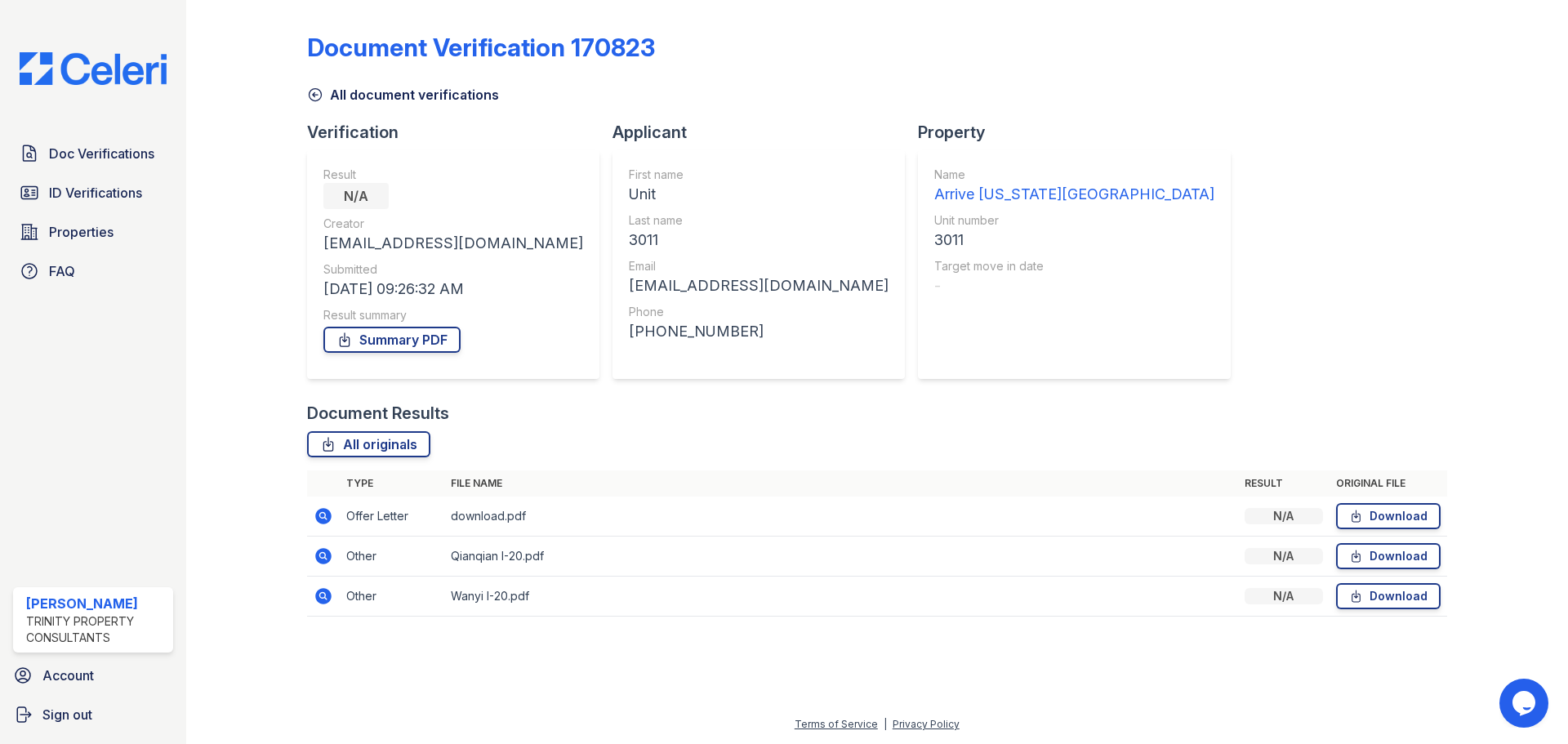
click at [324, 596] on icon at bounding box center [322, 595] width 4 height 4
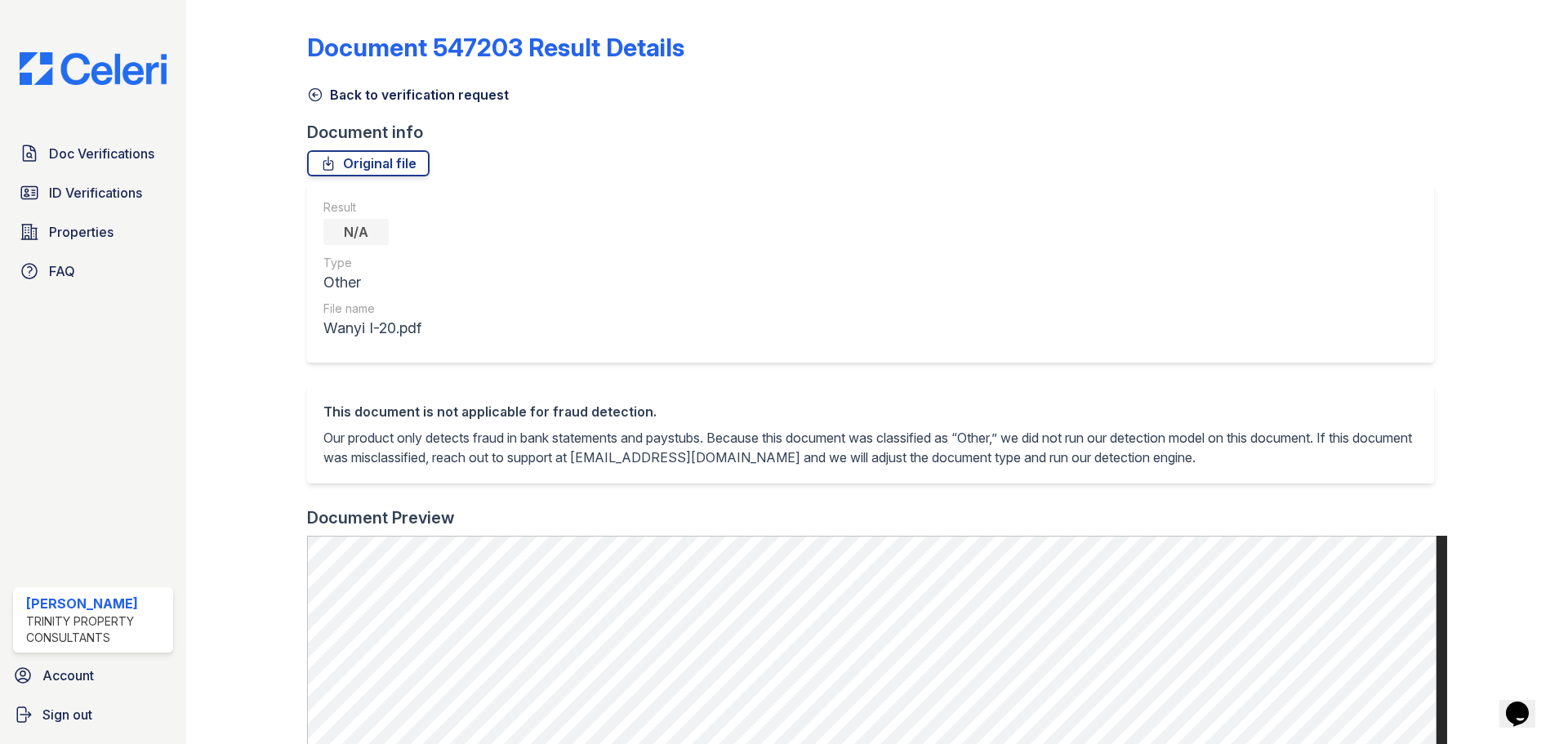
click at [318, 97] on icon at bounding box center [314, 94] width 17 height 17
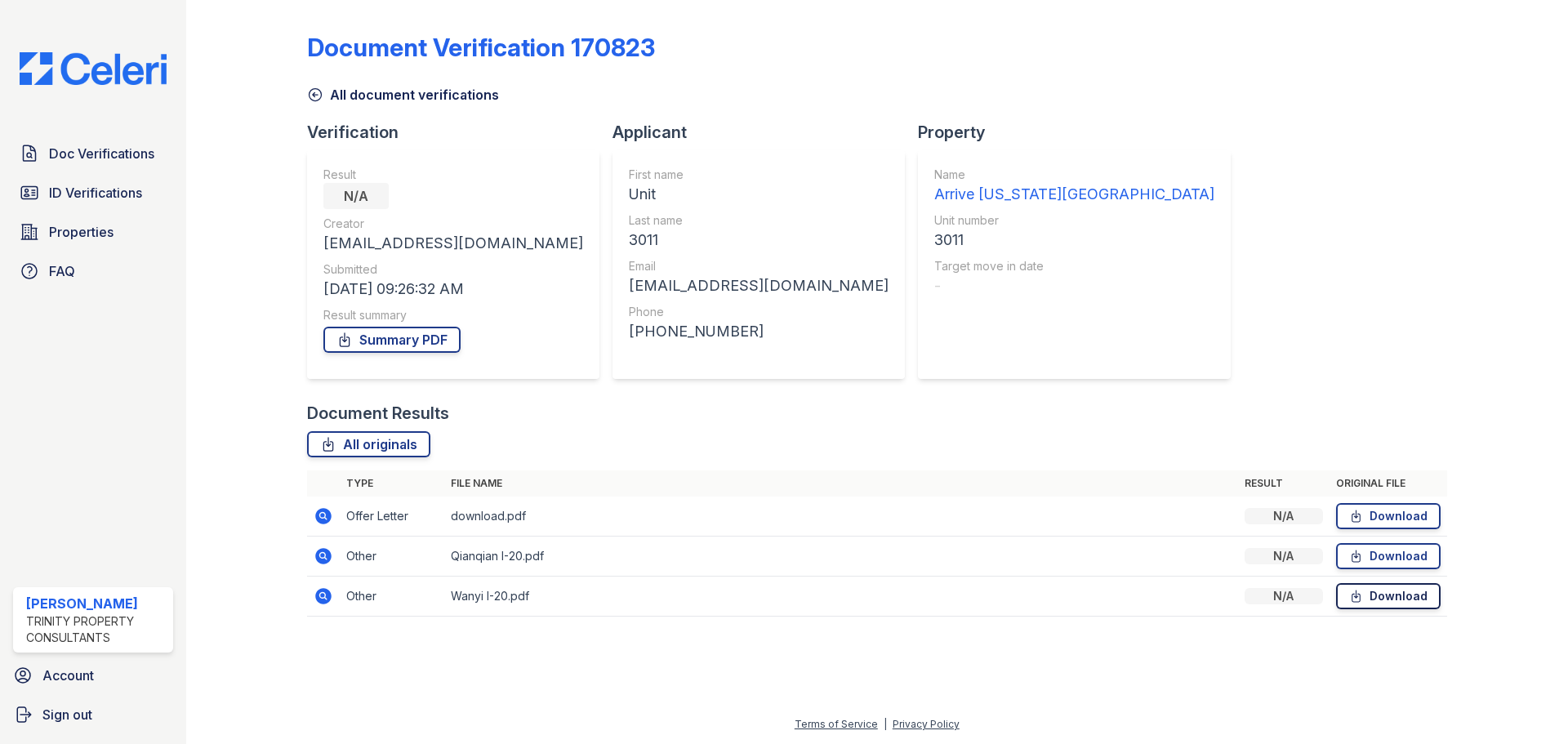
click at [1418, 600] on link "Download" at bounding box center [1388, 596] width 104 height 27
click at [107, 151] on span "Doc Verifications" at bounding box center [101, 153] width 105 height 20
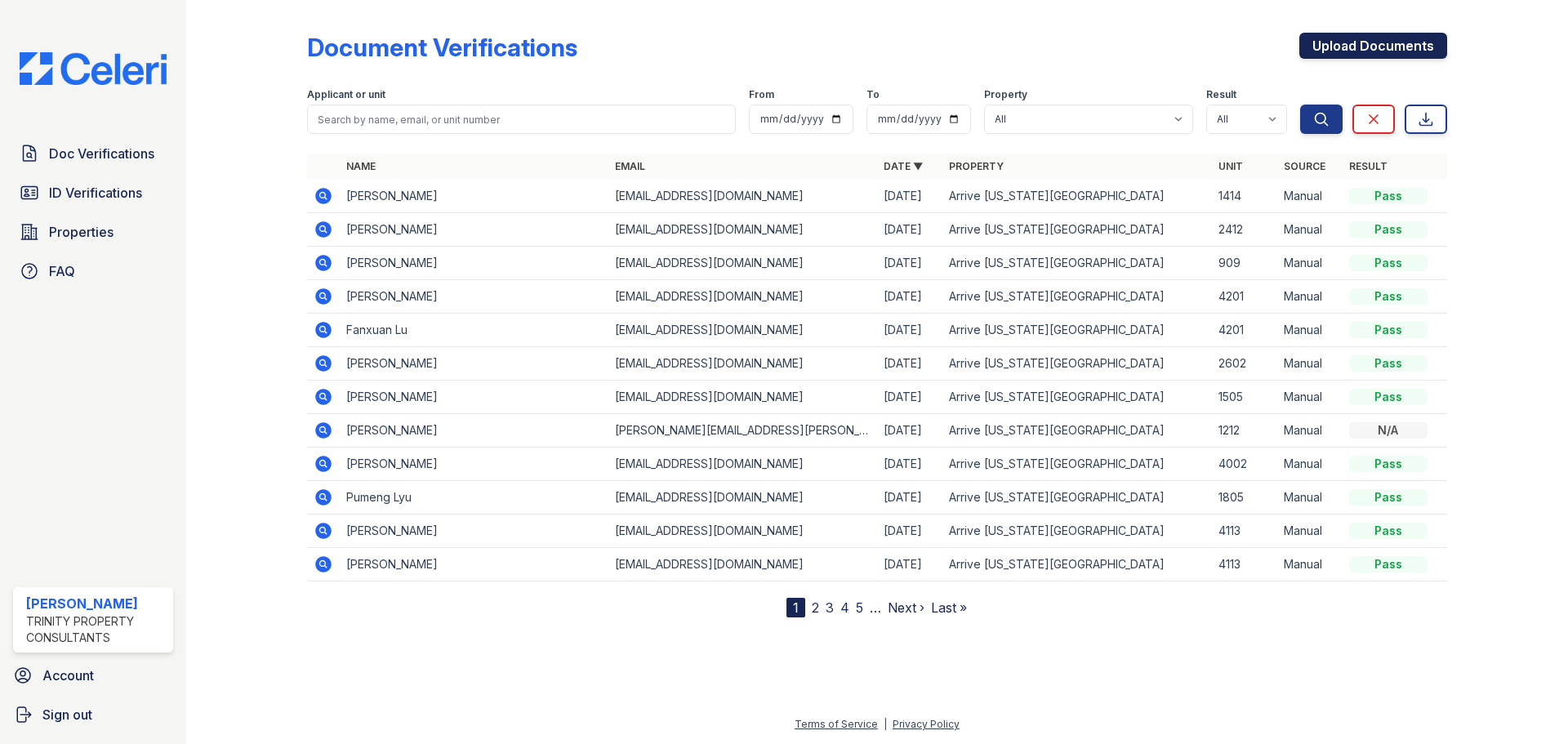
click at [1353, 39] on link "Upload Documents" at bounding box center [1372, 45] width 147 height 27
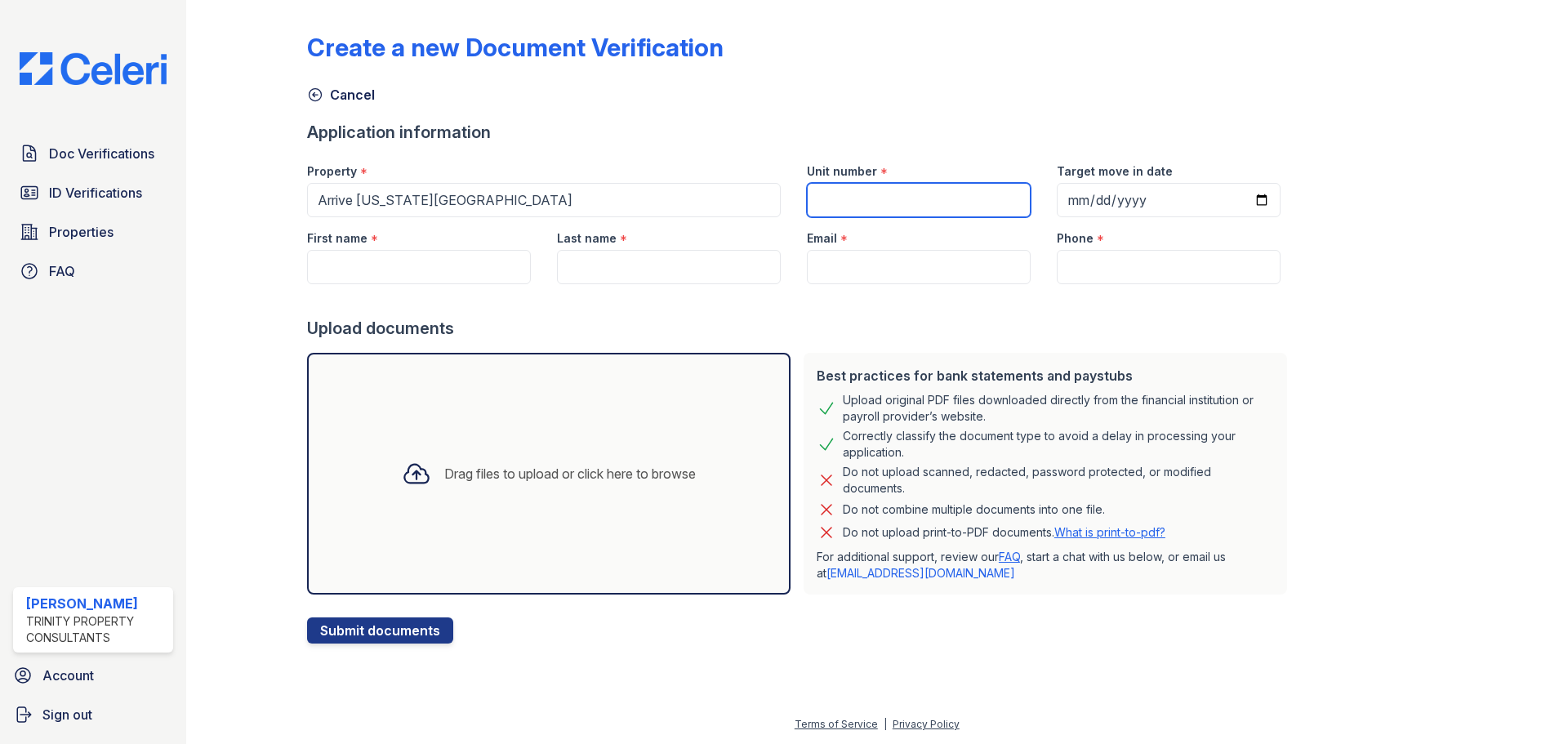
click at [844, 205] on input "Unit number" at bounding box center [919, 200] width 224 height 34
type input "3011"
click at [405, 269] on input "First name" at bounding box center [419, 266] width 224 height 34
type input "Wamyi"
type input "Li"
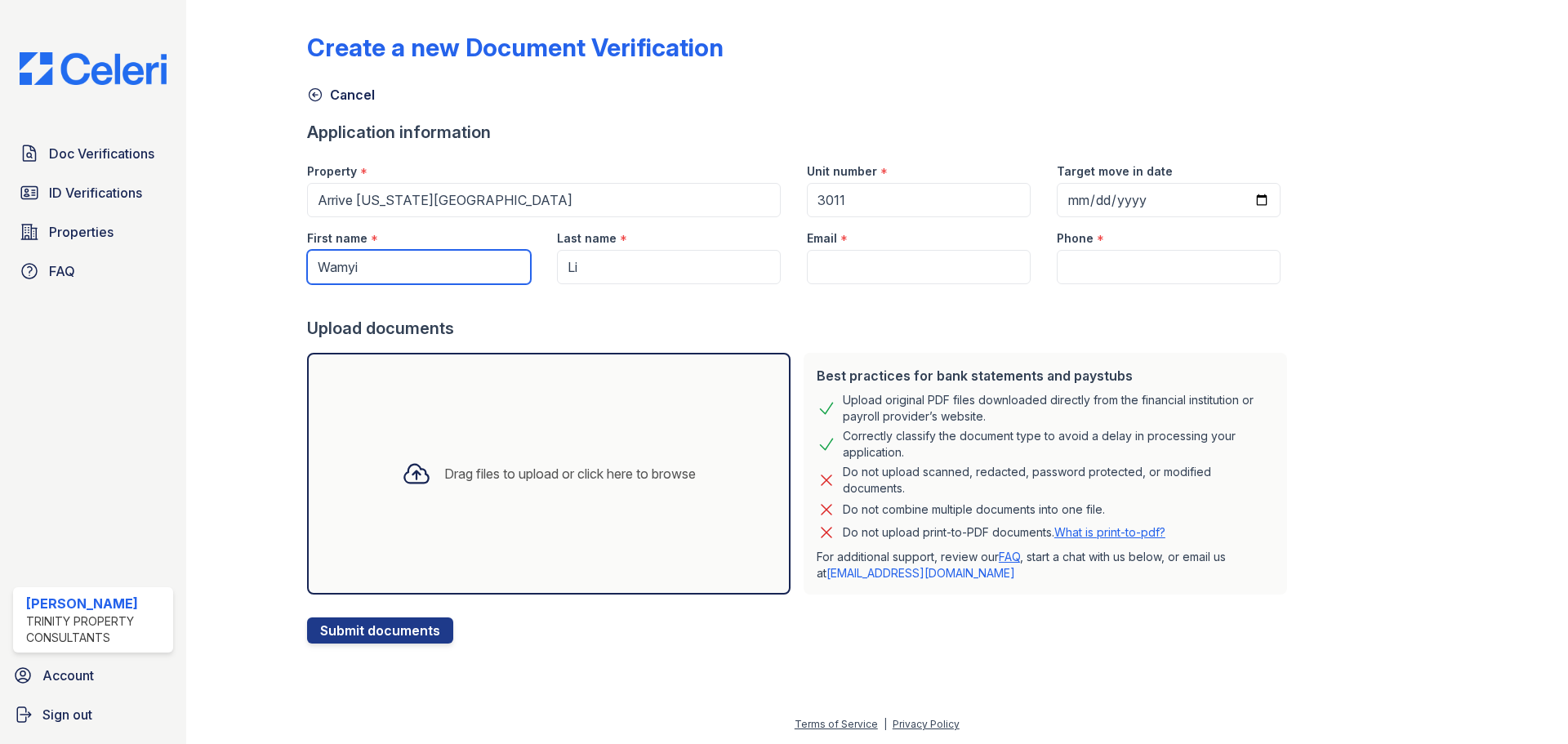
click at [348, 263] on input "Wamyi" at bounding box center [419, 266] width 224 height 34
type input "Wanyi"
paste input "[EMAIL_ADDRESS][DOMAIN_NAME]"
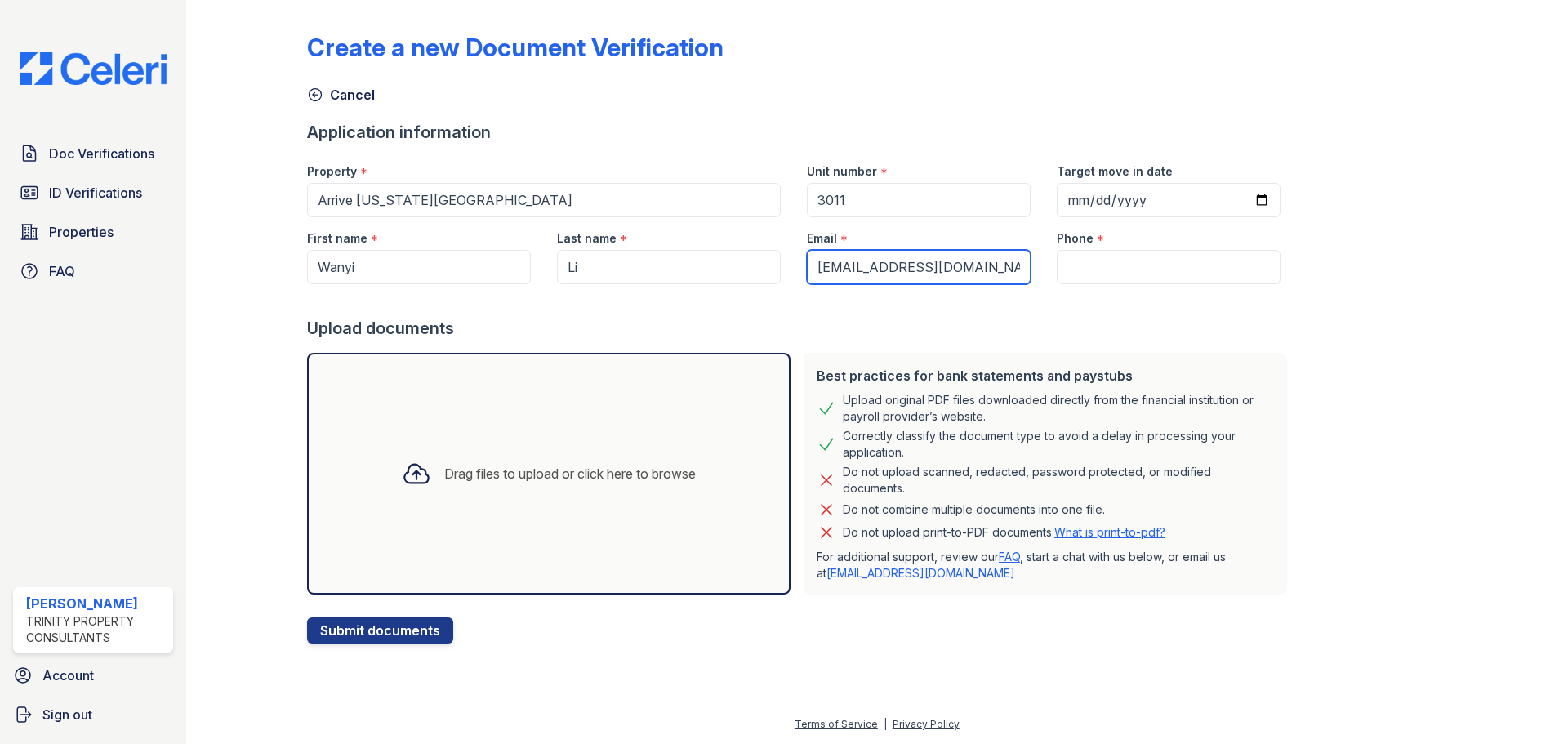
type input "[EMAIL_ADDRESS][DOMAIN_NAME]"
paste input "[PHONE_NUMBER]"
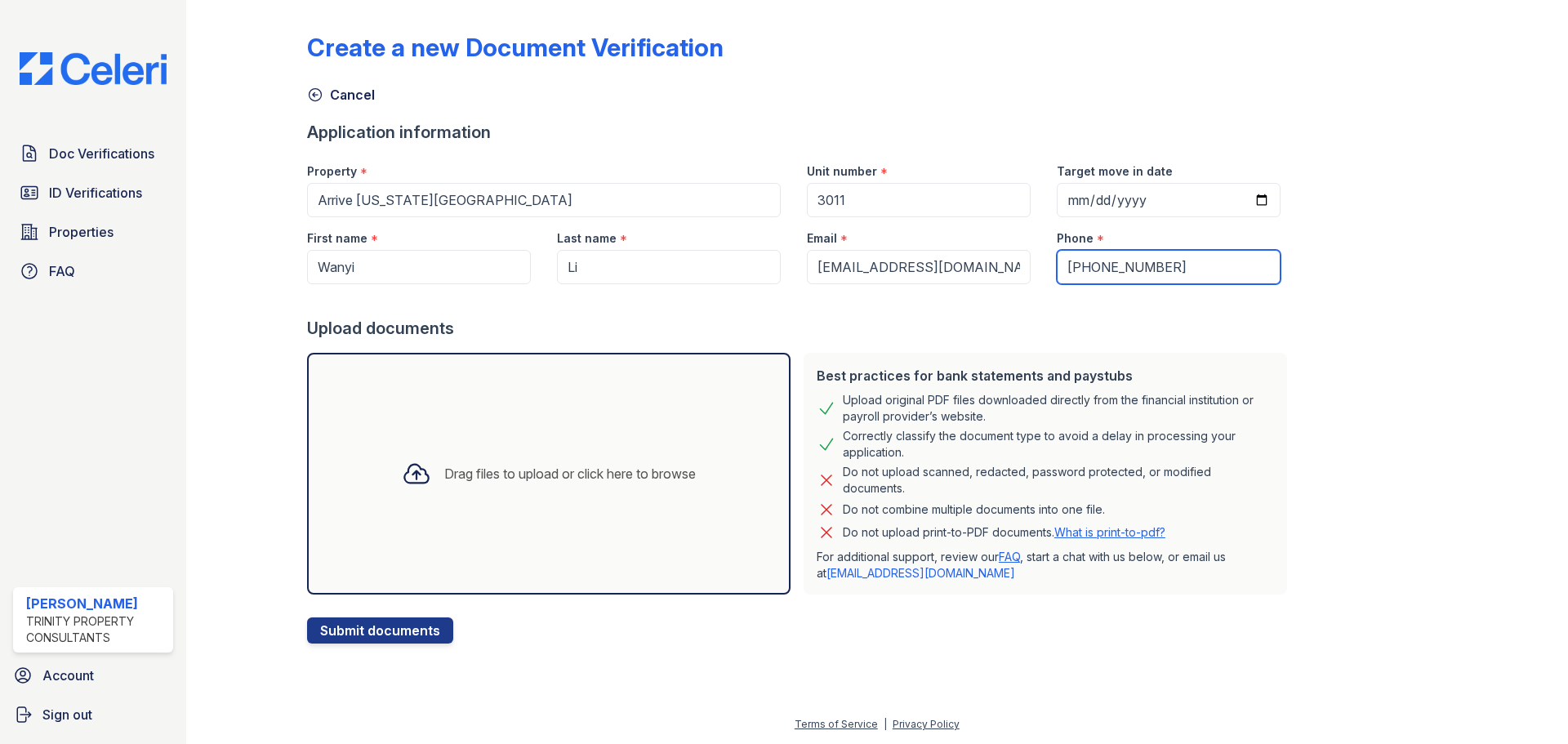
type input "[PHONE_NUMBER]"
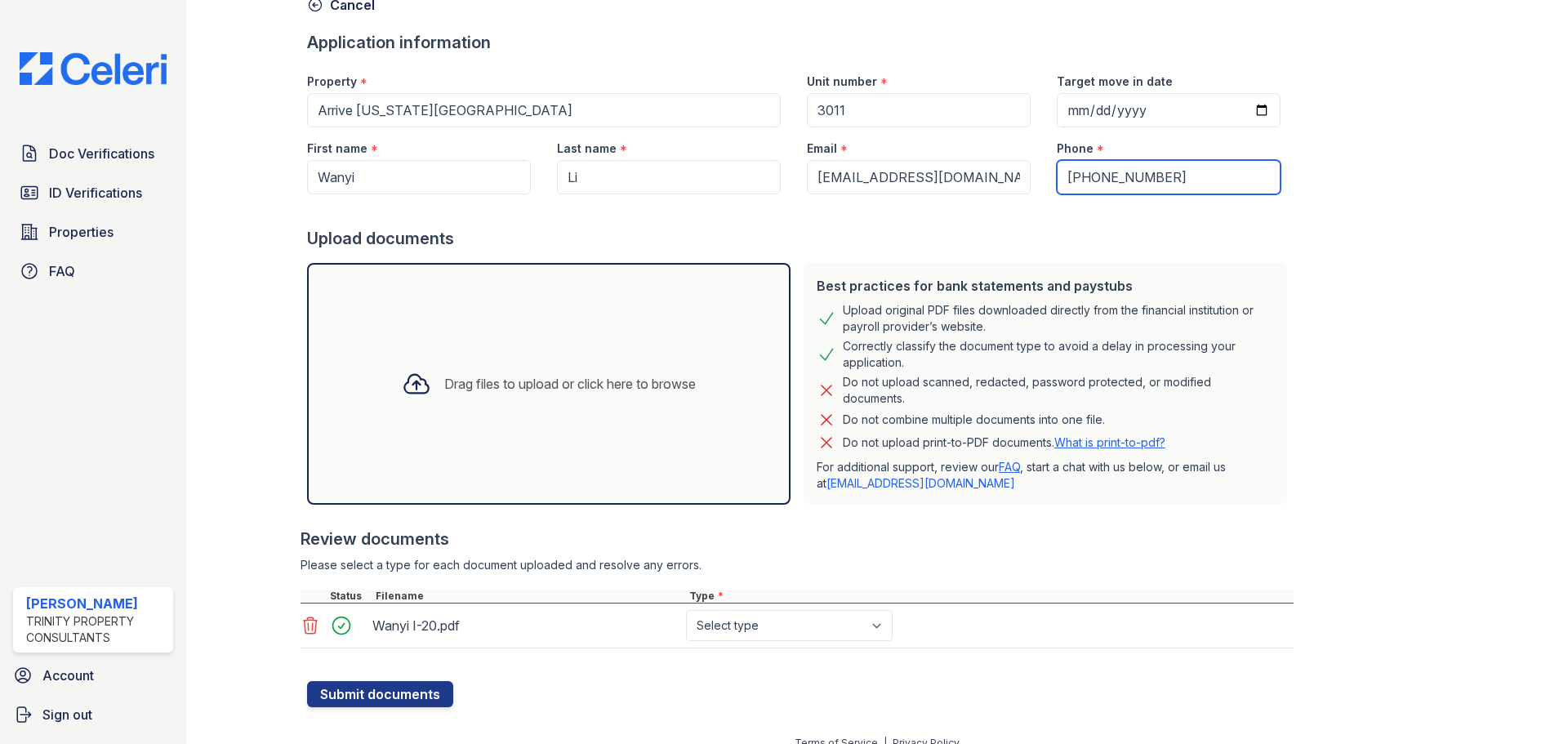
scroll to position [109, 0]
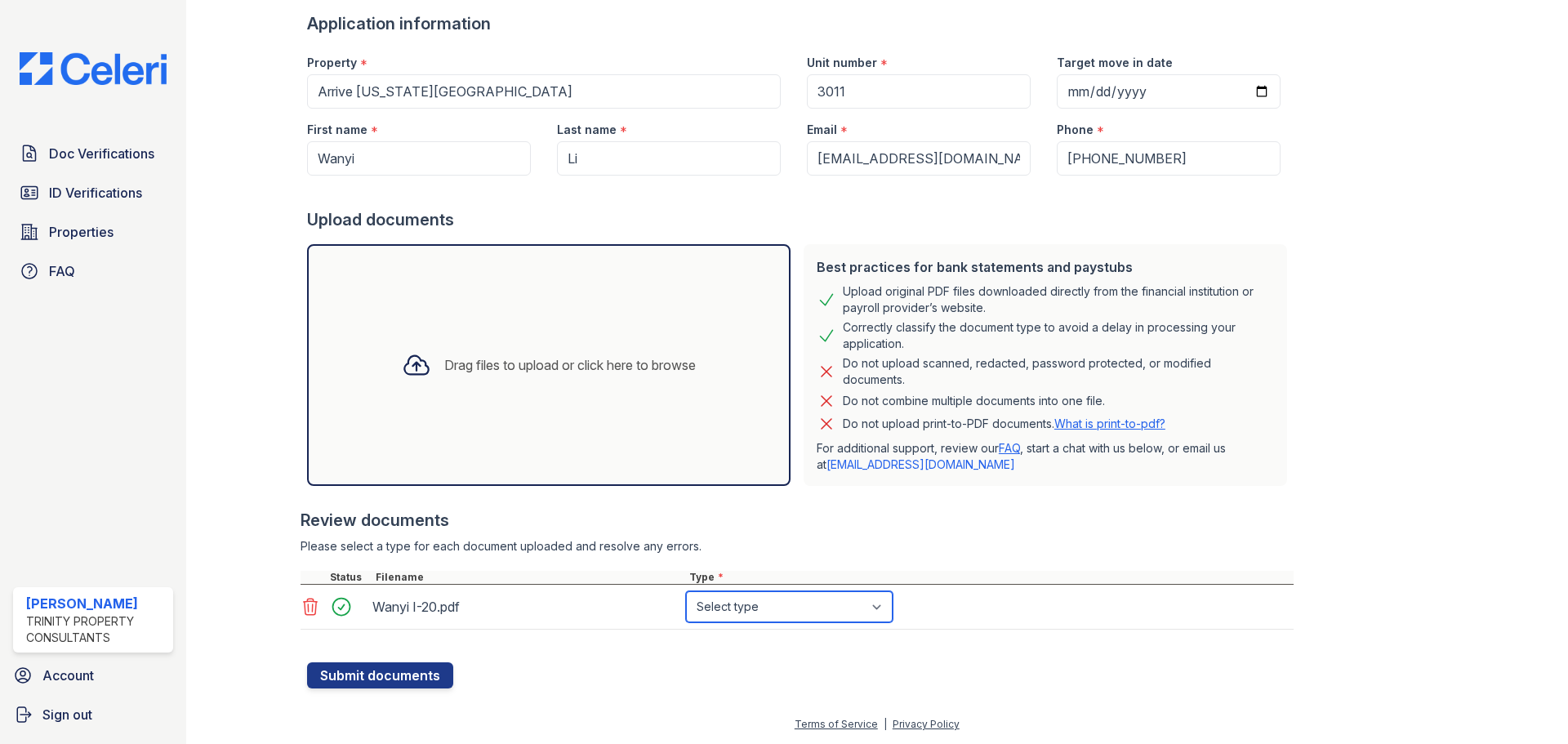
click at [756, 607] on select "Select type Paystub Bank Statement Offer Letter Tax Documents Benefit Award Let…" at bounding box center [789, 607] width 206 height 31
select select "benefit_award_letter"
click at [686, 592] on select "Select type Paystub Bank Statement Offer Letter Tax Documents Benefit Award Let…" at bounding box center [789, 607] width 206 height 31
click at [395, 675] on button "Submit documents" at bounding box center [379, 675] width 146 height 27
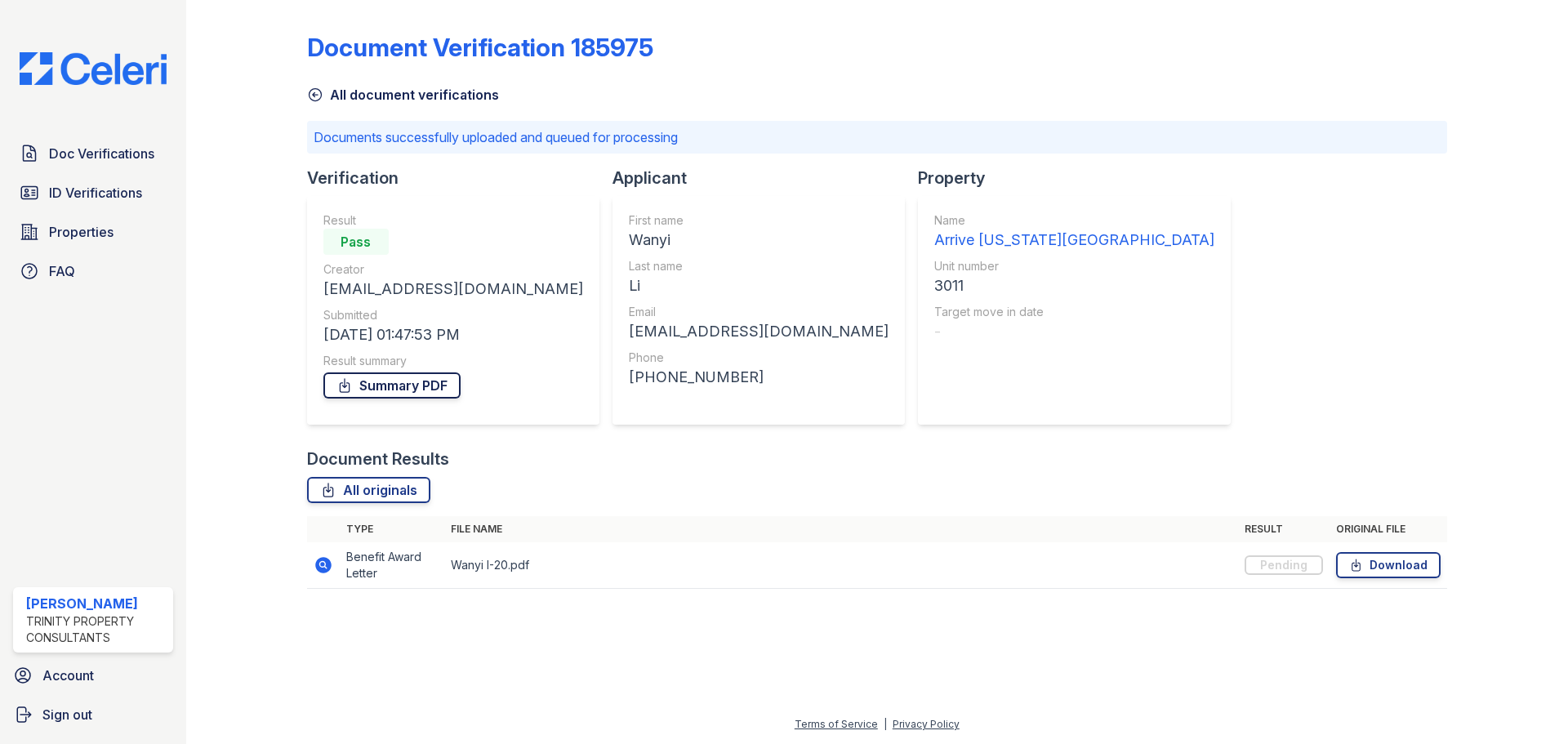
drag, startPoint x: 385, startPoint y: 384, endPoint x: 380, endPoint y: 375, distance: 10.3
click at [385, 384] on link "Summary PDF" at bounding box center [392, 385] width 138 height 27
